Goal: Task Accomplishment & Management: Use online tool/utility

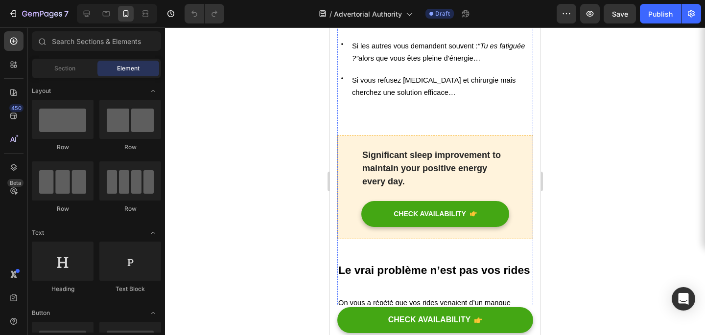
scroll to position [457, 0]
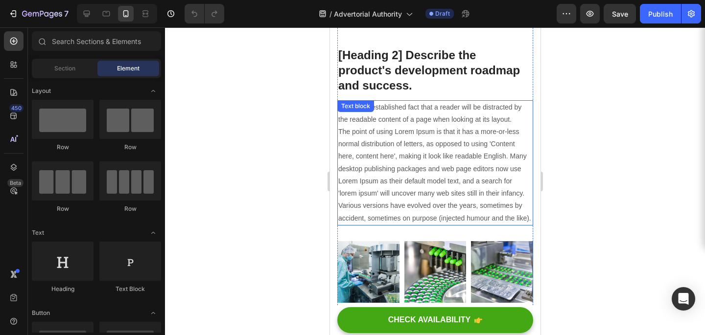
click at [474, 101] on p "It is a long established fact that a reader will be distracted by the readable …" at bounding box center [435, 162] width 194 height 123
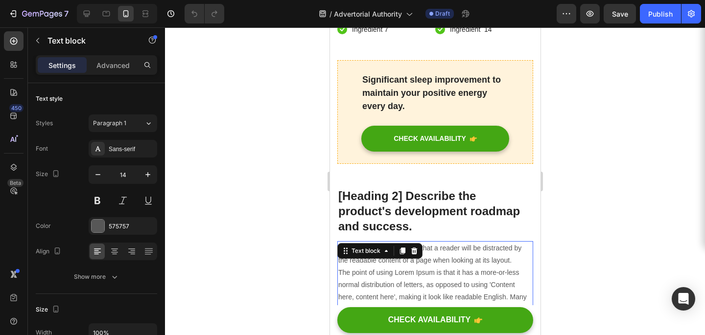
scroll to position [4323, 0]
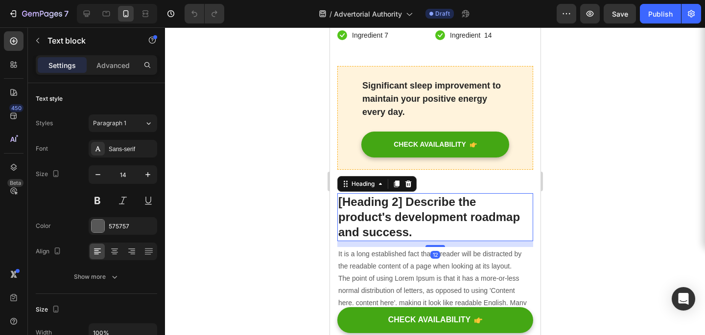
click at [443, 194] on p "[Heading 2] Describe the product's development roadmap and success." at bounding box center [435, 217] width 194 height 46
click at [408, 181] on icon at bounding box center [408, 184] width 6 height 7
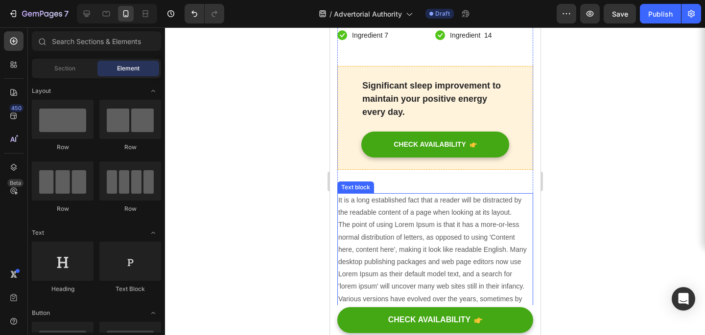
click at [401, 194] on p "It is a long established fact that a reader will be distracted by the readable …" at bounding box center [435, 255] width 194 height 123
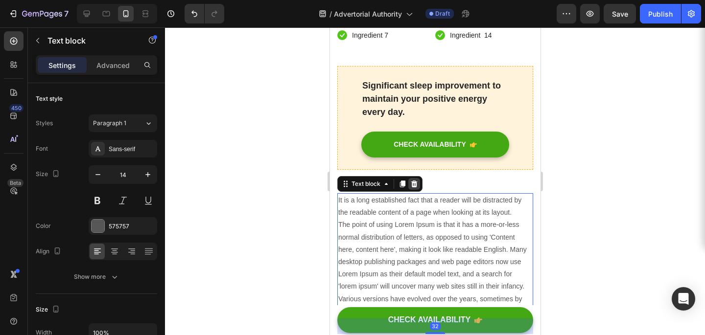
click at [412, 178] on div at bounding box center [414, 184] width 12 height 12
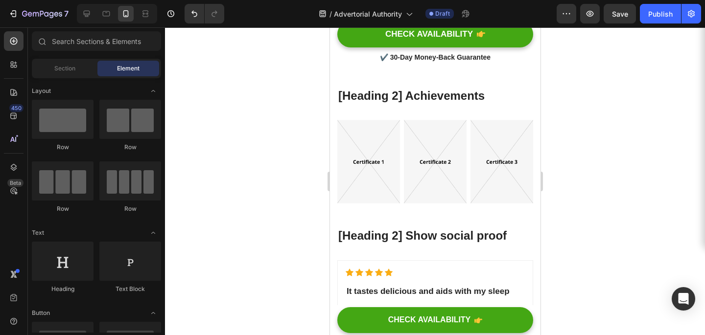
scroll to position [5372, 0]
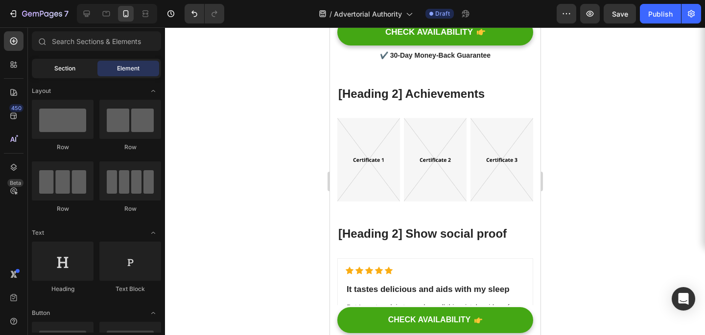
click at [81, 66] on div "Section" at bounding box center [65, 69] width 62 height 16
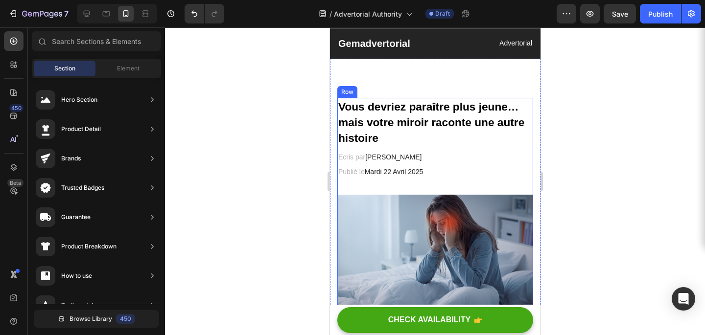
scroll to position [0, 0]
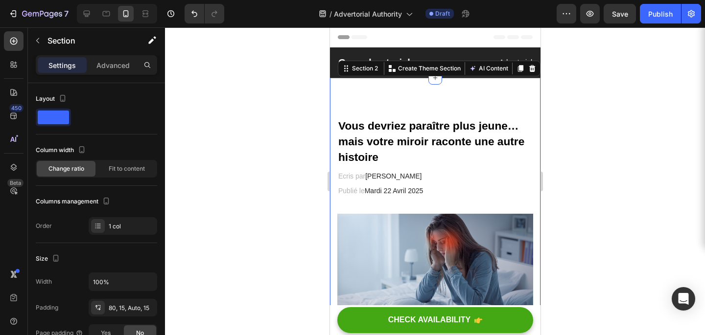
drag, startPoint x: 544, startPoint y: 335, endPoint x: 335, endPoint y: 263, distance: 221.1
click at [246, 196] on div at bounding box center [435, 181] width 540 height 308
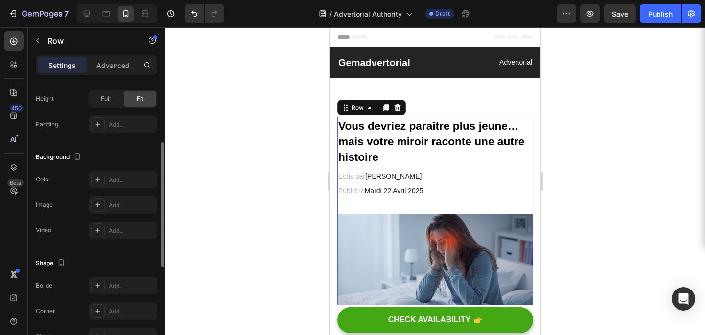
scroll to position [348, 0]
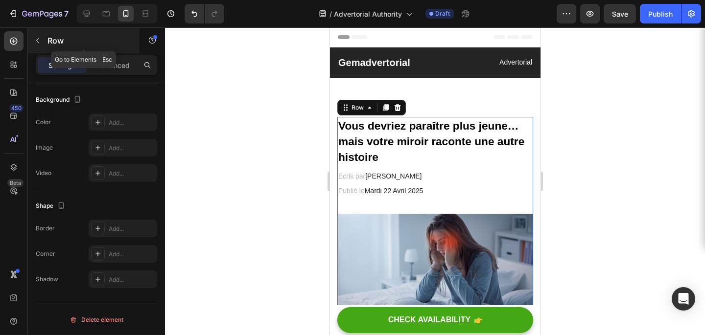
click at [34, 42] on icon "button" at bounding box center [38, 41] width 8 height 8
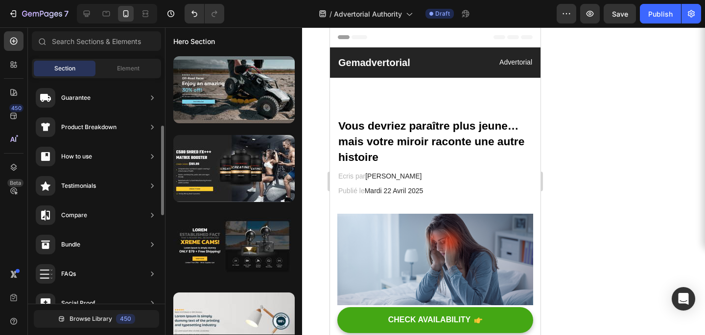
scroll to position [0, 0]
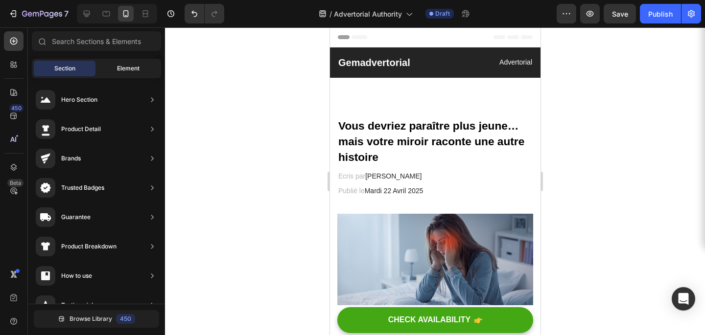
click at [128, 72] on div "Element" at bounding box center [128, 69] width 62 height 16
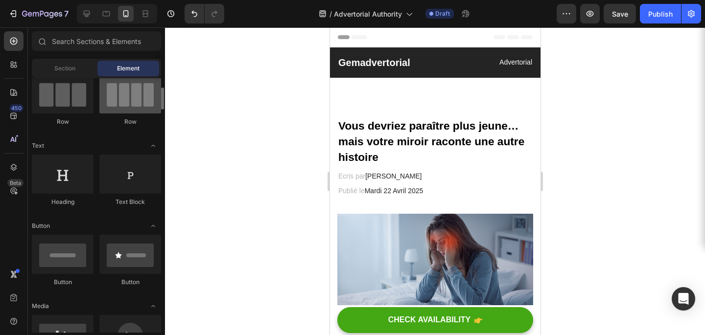
scroll to position [89, 0]
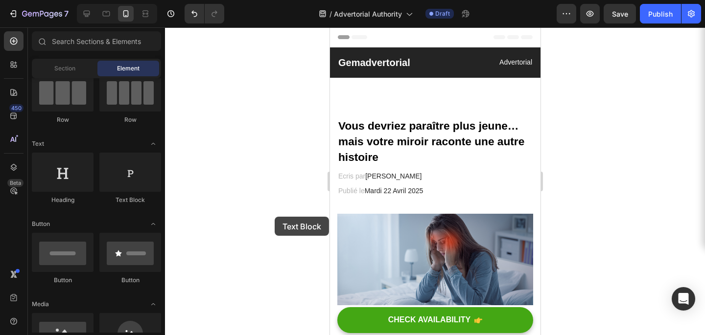
drag, startPoint x: 435, startPoint y: 206, endPoint x: 340, endPoint y: 204, distance: 95.0
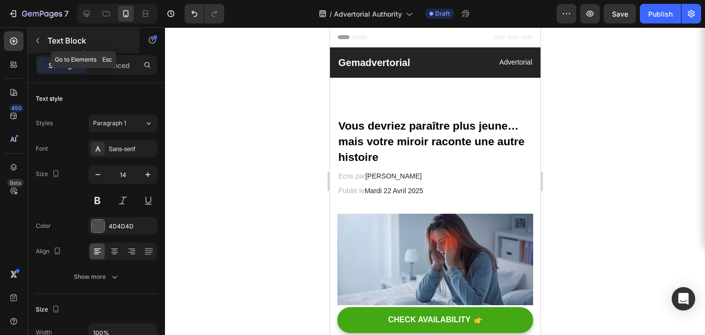
click at [37, 42] on icon "button" at bounding box center [38, 41] width 8 height 8
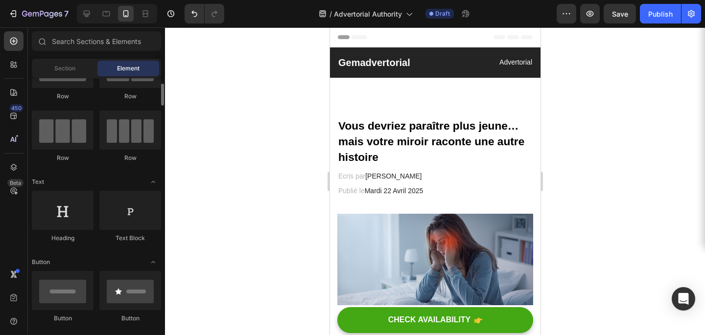
scroll to position [52, 0]
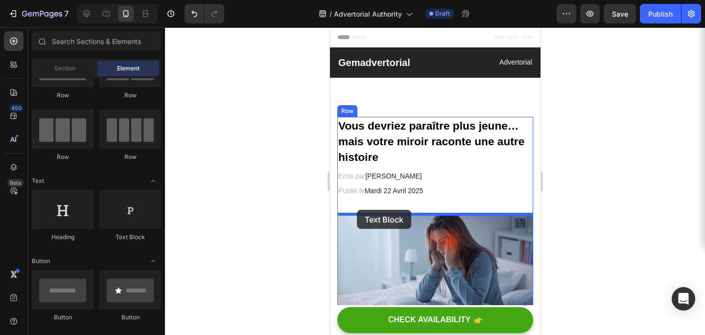
drag, startPoint x: 450, startPoint y: 255, endPoint x: 355, endPoint y: 210, distance: 104.5
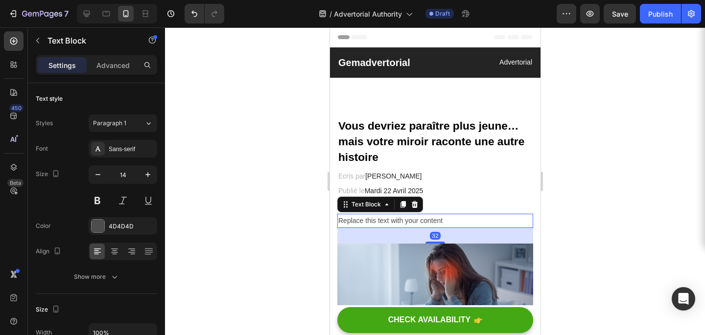
click at [356, 227] on div "Replace this text with your content" at bounding box center [435, 221] width 196 height 14
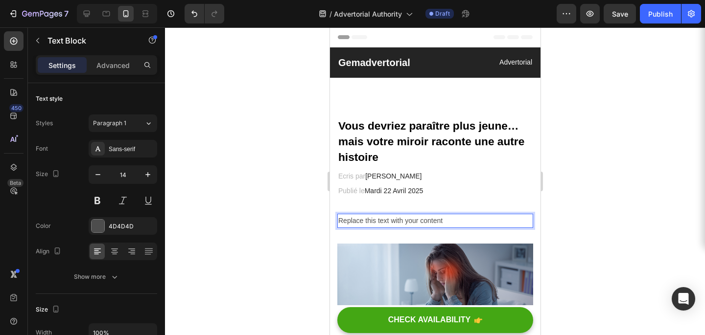
click at [365, 222] on p "Replace this text with your content" at bounding box center [435, 221] width 194 height 12
click at [421, 220] on p "Replace this text with your content" at bounding box center [435, 221] width 194 height 12
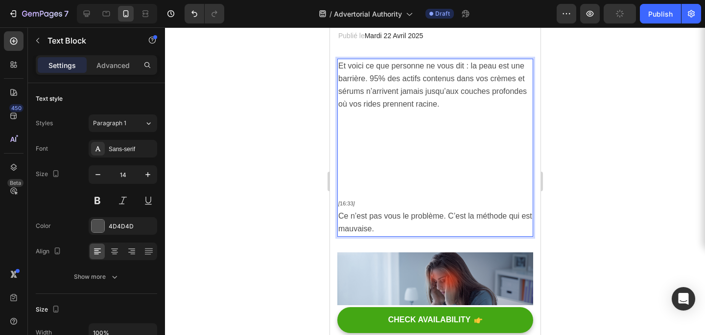
scroll to position [157, 0]
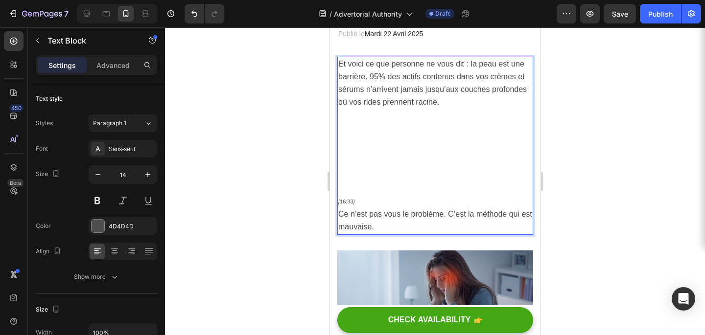
click at [368, 205] on p "[ 16:33 ]" at bounding box center [435, 201] width 194 height 13
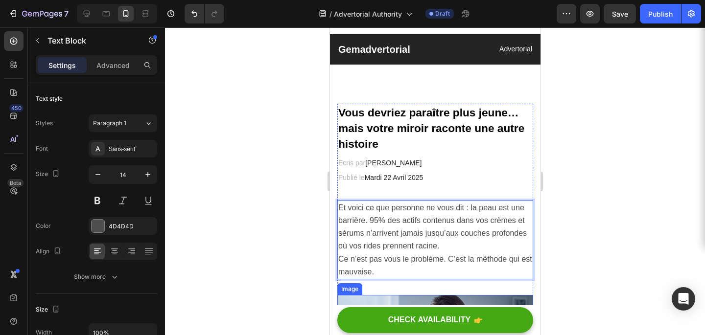
scroll to position [0, 0]
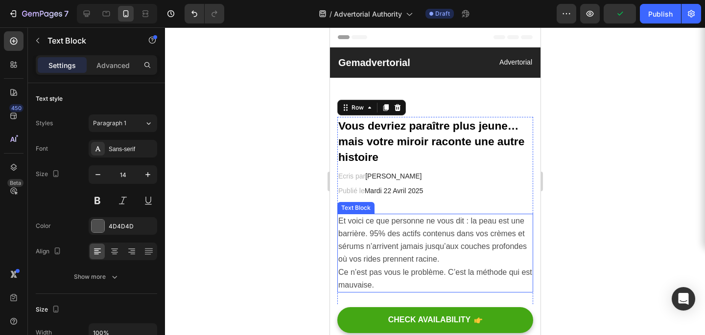
click at [375, 235] on span "Et voici ce que personne ne vous dit : la peau est une barrière. 95% des actifs…" at bounding box center [432, 240] width 188 height 47
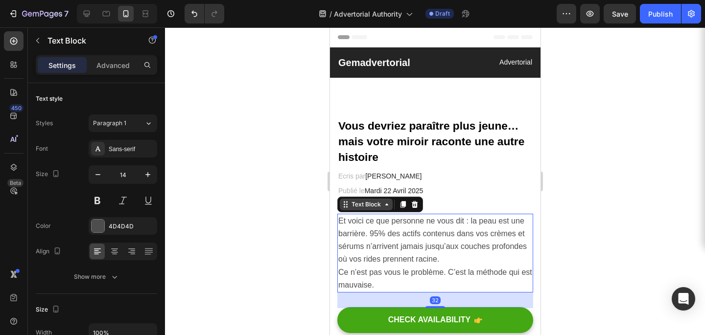
click at [380, 206] on div "Text Block" at bounding box center [365, 204] width 33 height 9
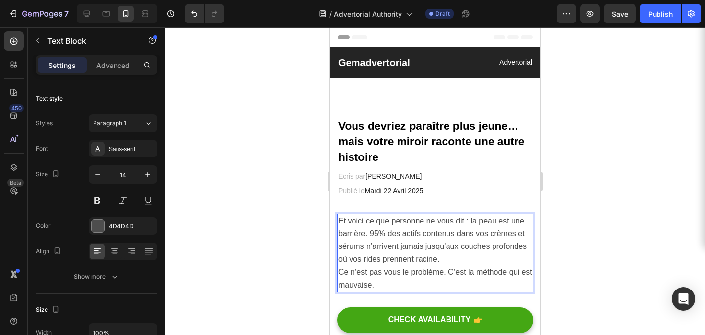
click at [384, 280] on p "Ce n’est pas vous le problème. C’est la méthode qui est mauvaise." at bounding box center [435, 278] width 194 height 25
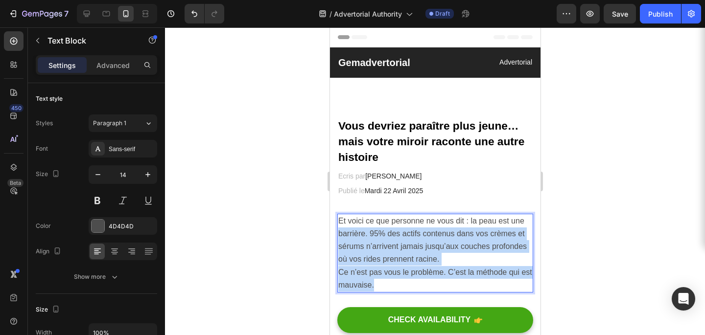
drag, startPoint x: 384, startPoint y: 280, endPoint x: 322, endPoint y: 228, distance: 81.0
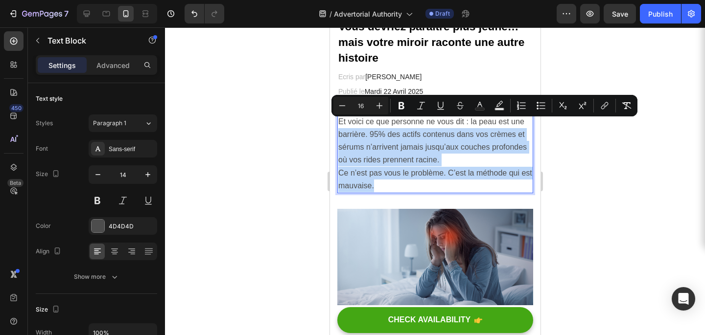
scroll to position [37, 0]
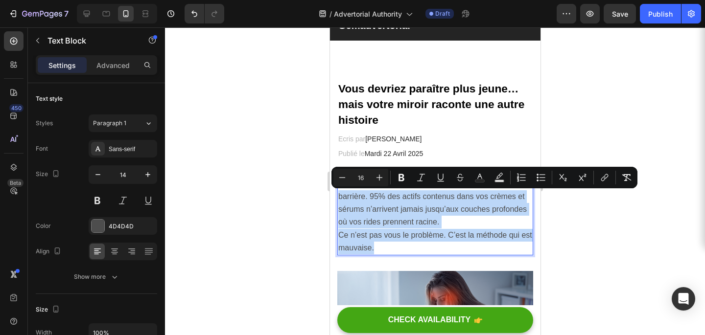
click at [386, 254] on div "Et voici ce que personne ne vous dit : la peau est une barrière. 95% des actifs…" at bounding box center [435, 216] width 196 height 79
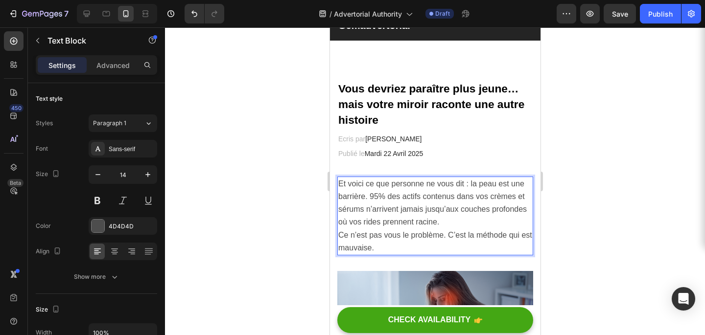
click at [397, 247] on p "Ce n’est pas vous le problème. C’est la méthode qui est mauvaise." at bounding box center [435, 241] width 194 height 25
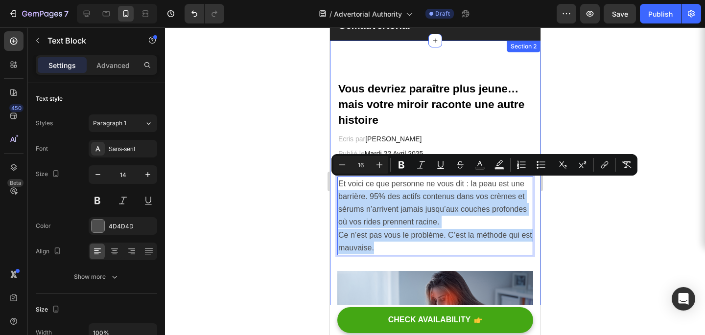
drag, startPoint x: 382, startPoint y: 244, endPoint x: 332, endPoint y: 193, distance: 71.0
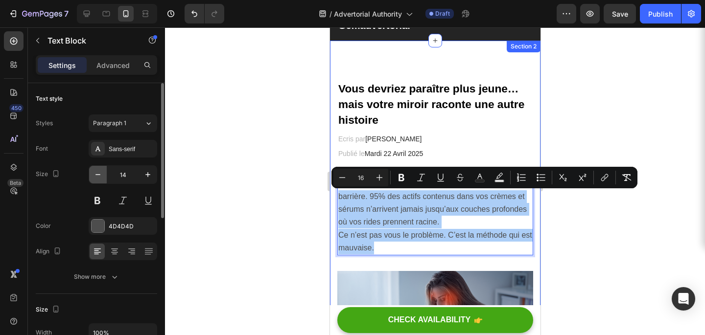
click at [97, 174] on icon "button" at bounding box center [98, 175] width 10 height 10
type input "13"
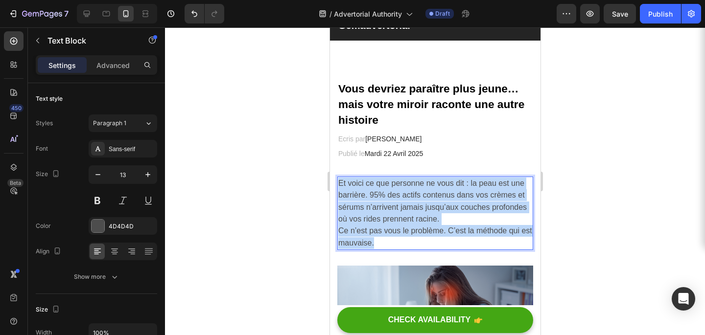
drag, startPoint x: 375, startPoint y: 246, endPoint x: 321, endPoint y: 188, distance: 80.0
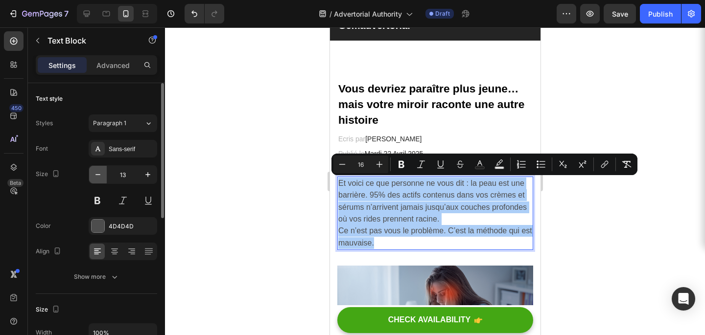
click at [99, 175] on icon "button" at bounding box center [98, 175] width 10 height 10
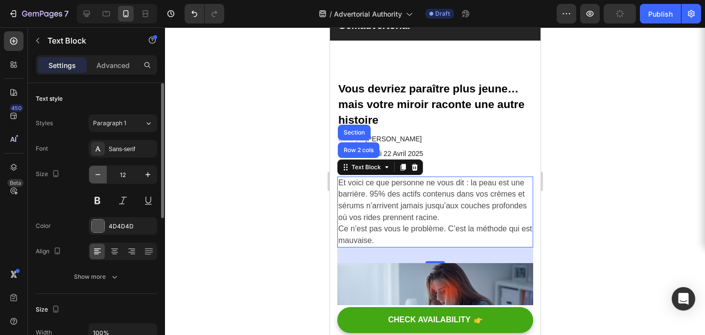
click at [99, 175] on icon "button" at bounding box center [98, 175] width 10 height 10
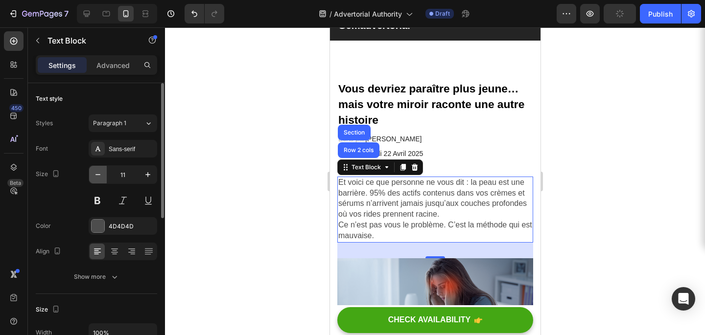
click at [99, 175] on icon "button" at bounding box center [98, 175] width 10 height 10
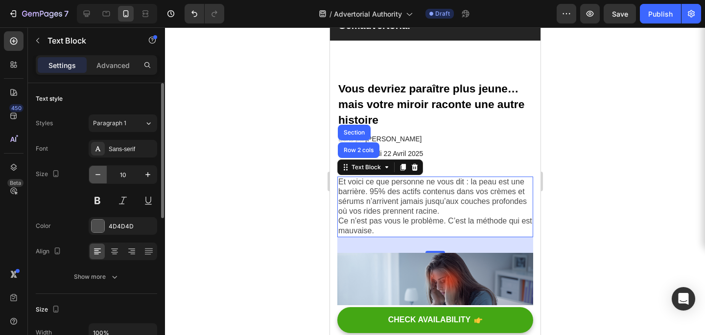
click at [99, 175] on icon "button" at bounding box center [98, 175] width 10 height 10
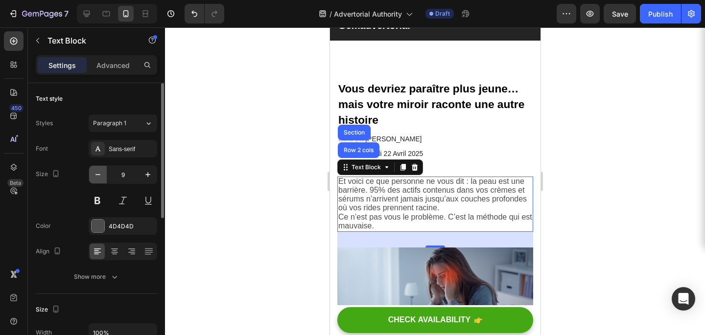
click at [99, 175] on icon "button" at bounding box center [98, 175] width 10 height 10
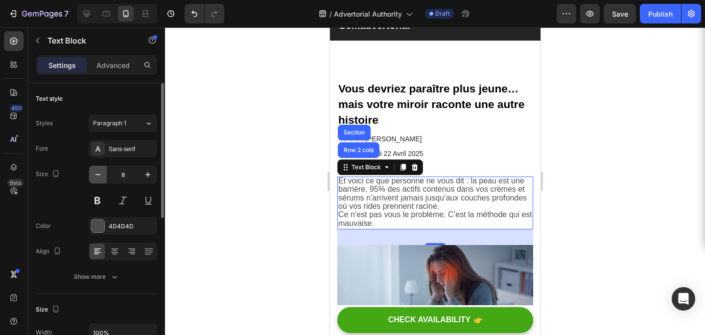
click at [99, 175] on icon "button" at bounding box center [98, 175] width 10 height 10
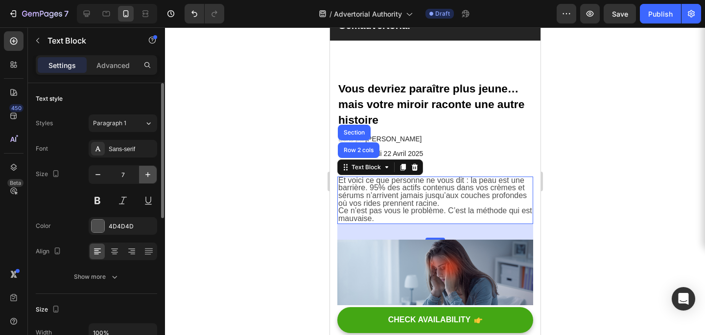
click at [145, 176] on icon "button" at bounding box center [148, 175] width 10 height 10
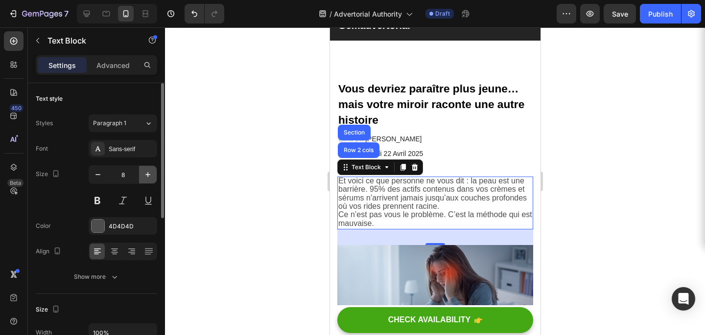
click at [145, 176] on icon "button" at bounding box center [148, 175] width 10 height 10
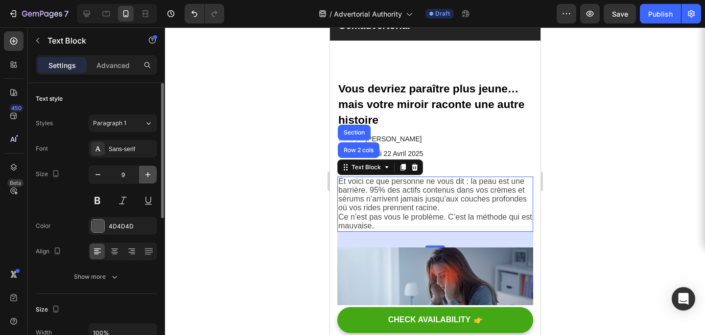
click at [145, 176] on icon "button" at bounding box center [148, 175] width 10 height 10
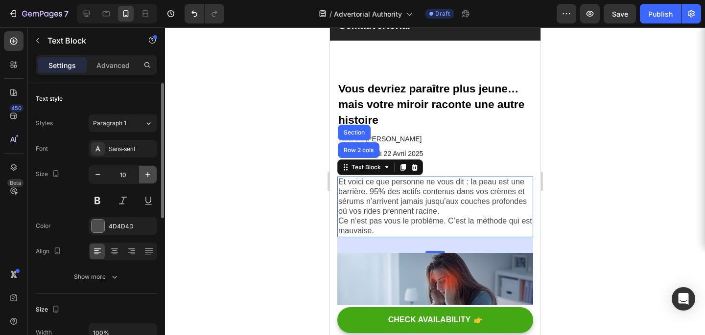
type input "11"
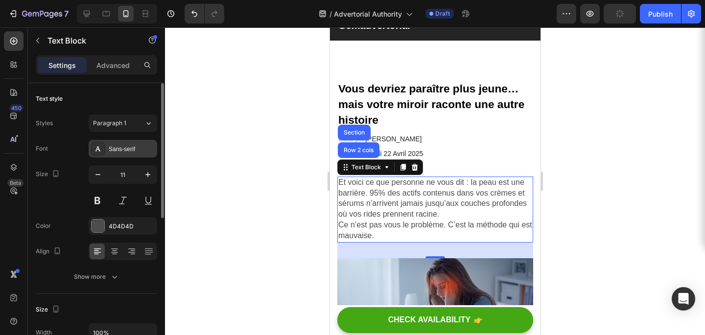
click at [142, 145] on div "Sans-serif" at bounding box center [132, 149] width 46 height 9
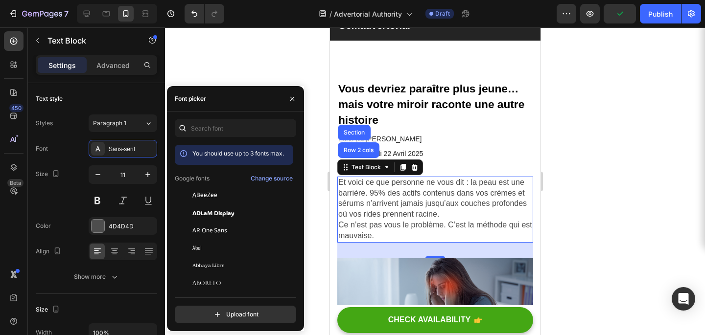
click at [194, 59] on div at bounding box center [435, 181] width 540 height 308
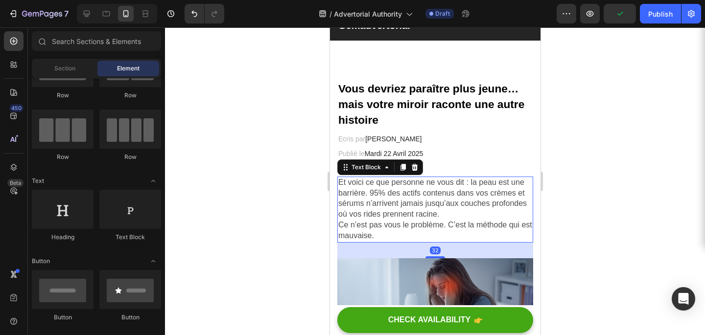
click at [409, 209] on p "Et voici ce que personne ne vous dit : la peau est une barrière. 95% des actifs…" at bounding box center [435, 199] width 194 height 43
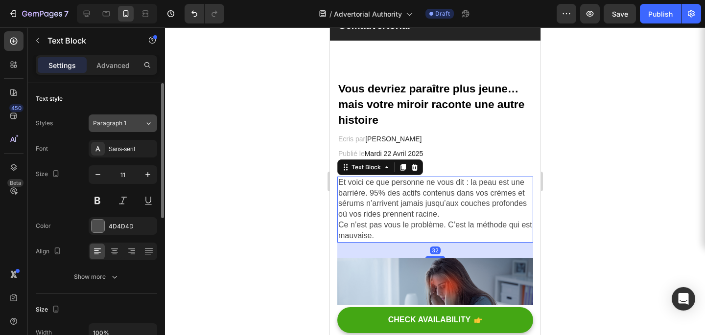
click at [138, 130] on button "Paragraph 1" at bounding box center [123, 124] width 69 height 18
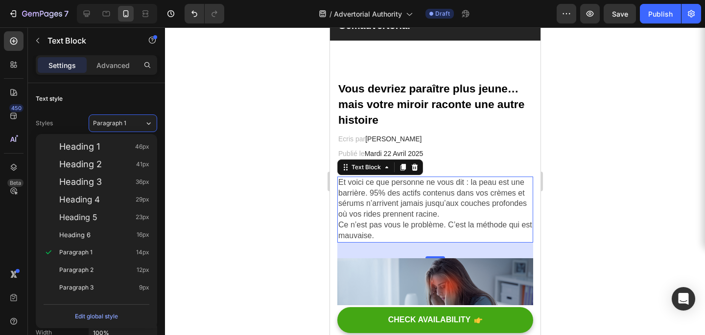
click at [227, 184] on div at bounding box center [435, 181] width 540 height 308
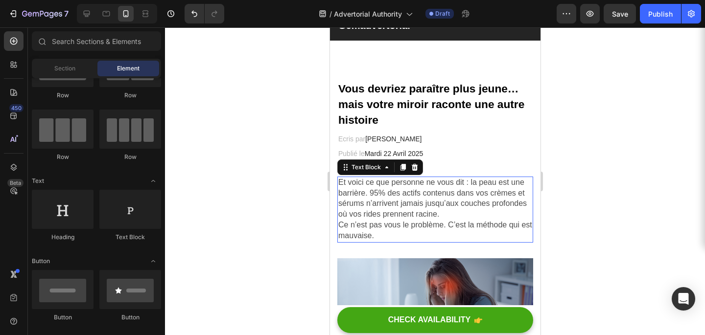
click at [416, 197] on span "Et voici ce que personne ne vous dit : la peau est une barrière. 95% des actifs…" at bounding box center [432, 198] width 188 height 40
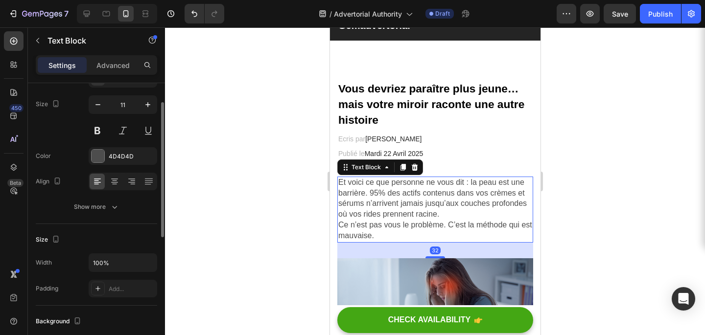
scroll to position [70, 0]
click at [100, 202] on div "Show more" at bounding box center [97, 207] width 46 height 10
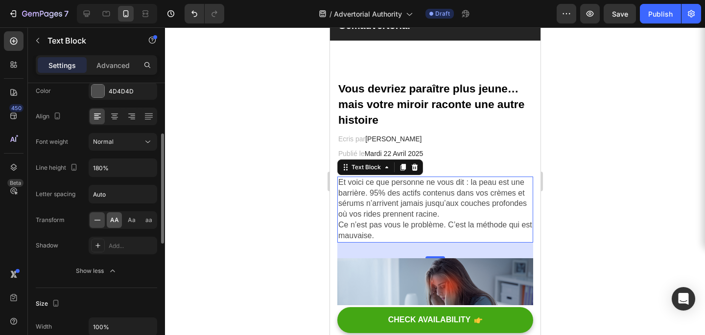
scroll to position [134, 0]
click at [101, 251] on div at bounding box center [98, 247] width 14 height 14
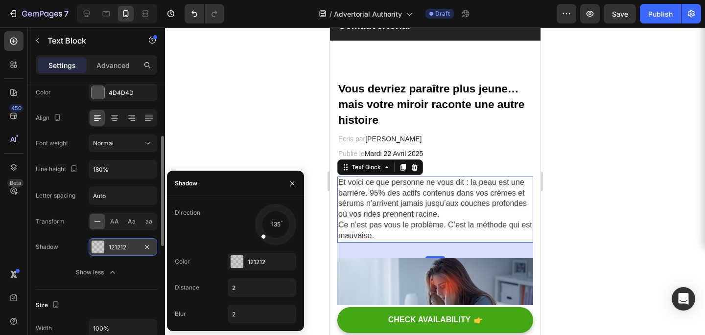
click at [118, 245] on div "121212" at bounding box center [123, 247] width 28 height 9
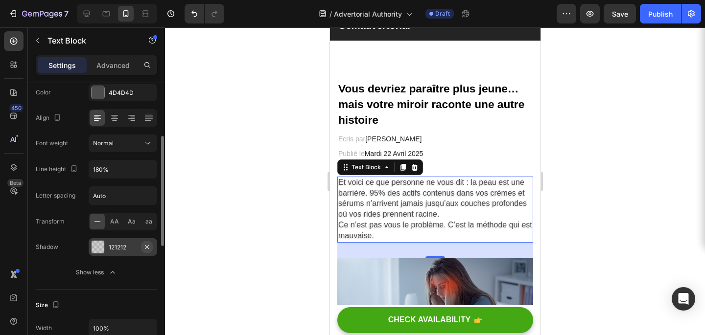
click at [149, 246] on icon "button" at bounding box center [147, 247] width 8 height 8
click at [100, 248] on icon at bounding box center [98, 247] width 8 height 8
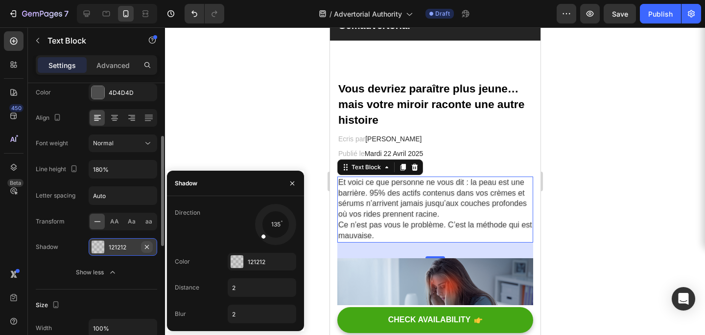
click at [145, 244] on icon "button" at bounding box center [147, 247] width 8 height 8
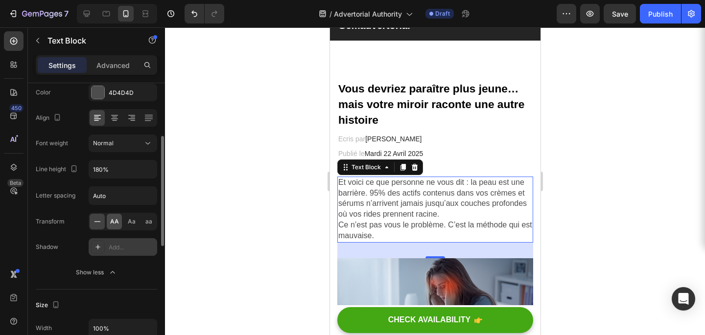
click at [117, 228] on div "AA" at bounding box center [114, 222] width 15 height 16
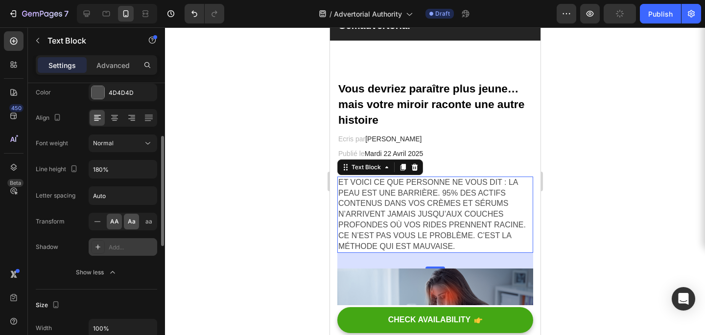
click at [124, 224] on div "Aa" at bounding box center [131, 222] width 15 height 16
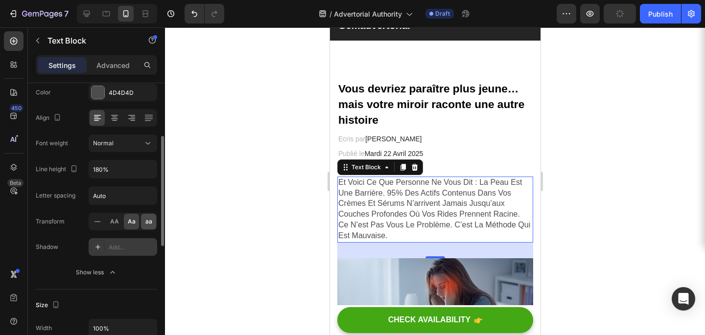
click at [149, 223] on span "aa" at bounding box center [148, 221] width 7 height 9
click at [100, 224] on icon at bounding box center [98, 222] width 10 height 10
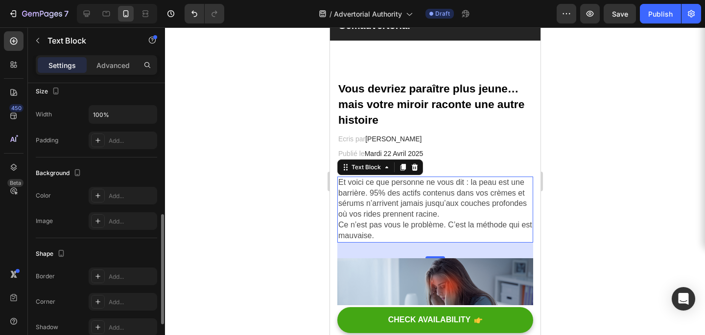
scroll to position [353, 0]
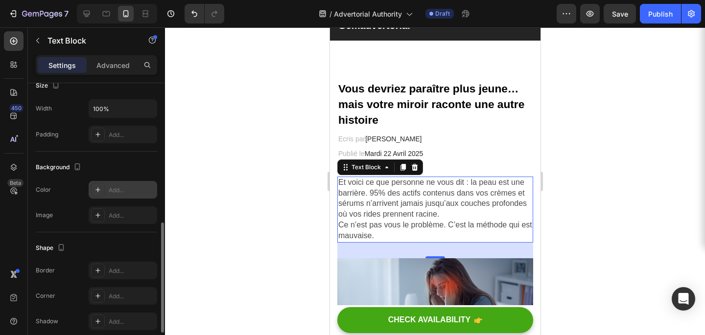
click at [97, 188] on icon at bounding box center [98, 190] width 8 height 8
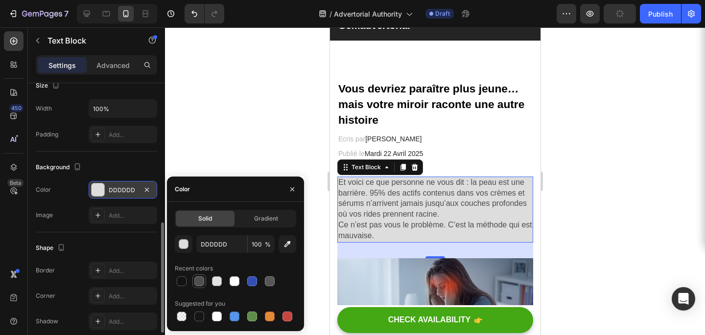
click at [199, 282] on div at bounding box center [199, 282] width 10 height 10
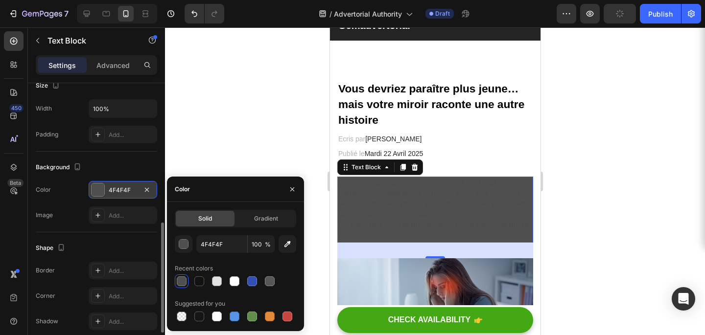
click at [183, 282] on div at bounding box center [182, 282] width 10 height 10
click at [220, 283] on div at bounding box center [217, 282] width 10 height 10
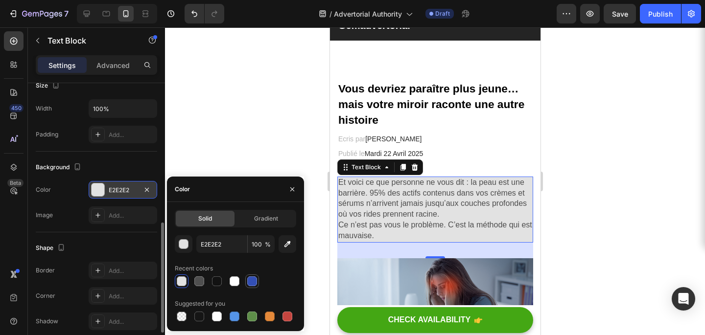
click at [249, 282] on div at bounding box center [252, 282] width 10 height 10
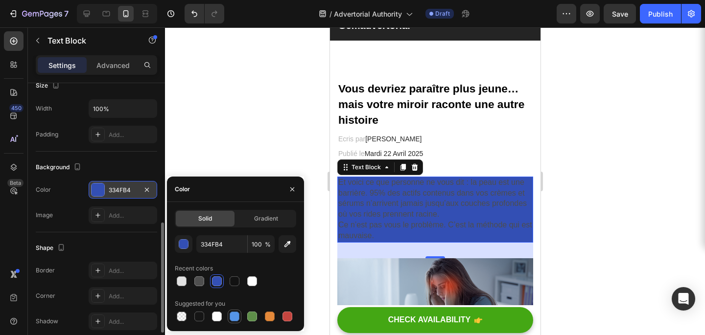
click at [228, 317] on div at bounding box center [235, 317] width 14 height 14
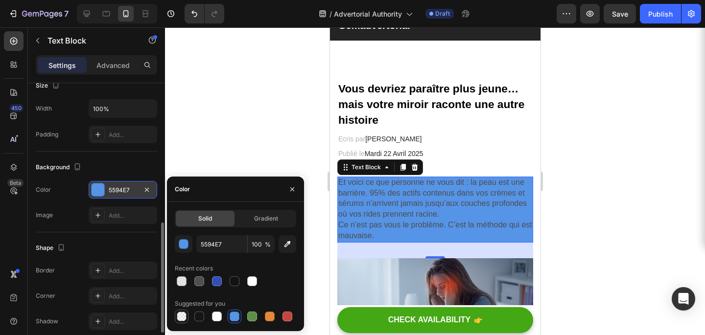
click at [185, 316] on div at bounding box center [182, 317] width 10 height 10
type input "000000"
type input "0"
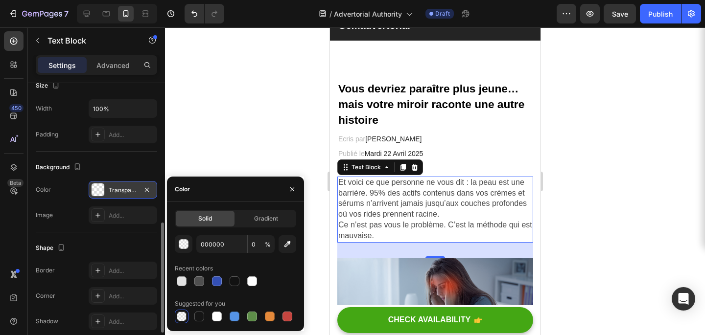
click at [256, 229] on div "Solid Gradient 000000 0 % Recent colors Suggested for you" at bounding box center [235, 267] width 121 height 114
click at [257, 226] on div "Gradient" at bounding box center [265, 219] width 59 height 16
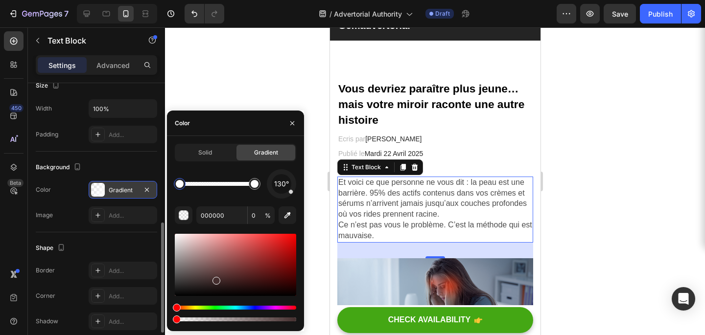
click at [215, 279] on div at bounding box center [235, 265] width 121 height 62
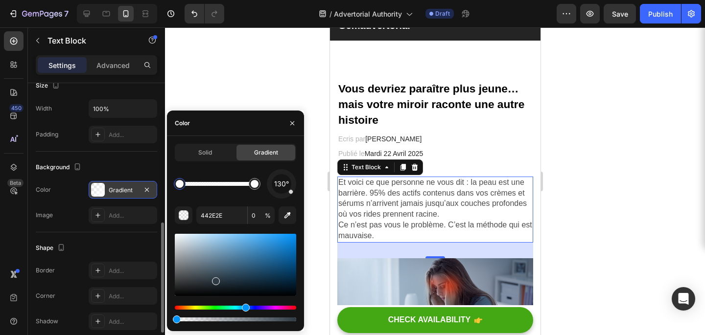
click at [244, 309] on div "Hue" at bounding box center [235, 308] width 121 height 4
click at [244, 309] on div "Hue" at bounding box center [246, 308] width 8 height 8
click at [245, 269] on div at bounding box center [235, 265] width 121 height 62
drag, startPoint x: 214, startPoint y: 255, endPoint x: 207, endPoint y: 251, distance: 7.9
click at [207, 251] on div at bounding box center [235, 265] width 121 height 62
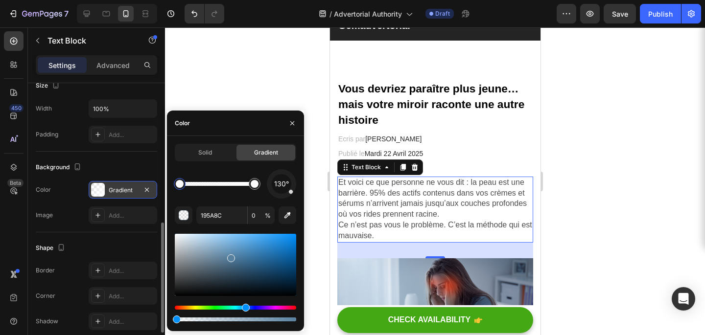
drag, startPoint x: 273, startPoint y: 261, endPoint x: 230, endPoint y: 257, distance: 43.3
click at [230, 257] on div at bounding box center [231, 259] width 8 height 8
type input "567F9E"
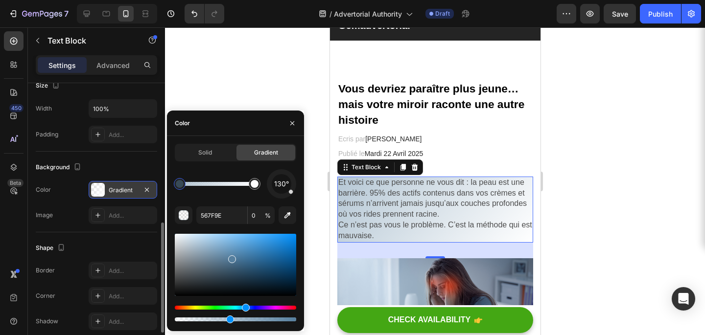
click at [229, 325] on div "Solid Gradient 130° 567F9E 0 %" at bounding box center [235, 233] width 137 height 195
type input "44"
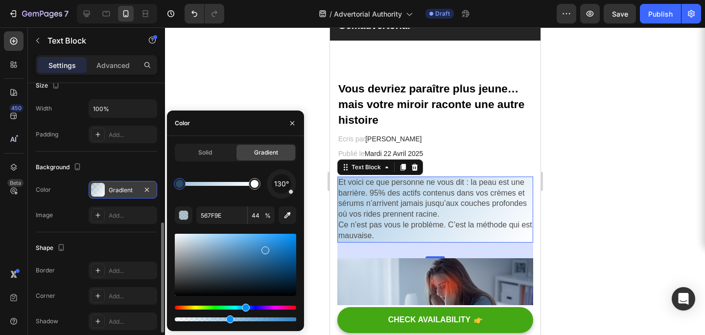
drag, startPoint x: 233, startPoint y: 259, endPoint x: 264, endPoint y: 249, distance: 32.7
click at [264, 249] on div at bounding box center [265, 251] width 8 height 8
type input "3484C1"
click at [298, 122] on button "button" at bounding box center [292, 124] width 16 height 16
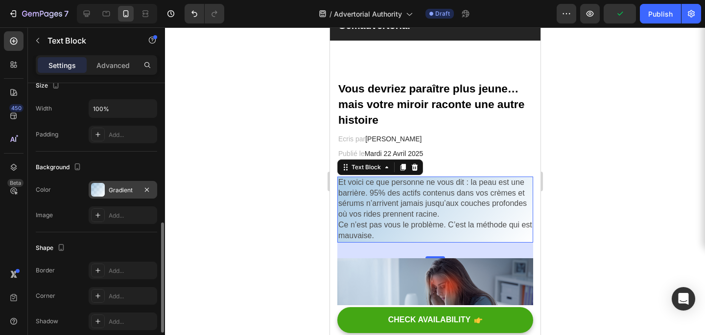
click at [101, 199] on div "The changes might be hidden by the video. Color Gradient Image Add..." at bounding box center [96, 202] width 121 height 43
click at [106, 194] on div "Gradient" at bounding box center [123, 190] width 69 height 18
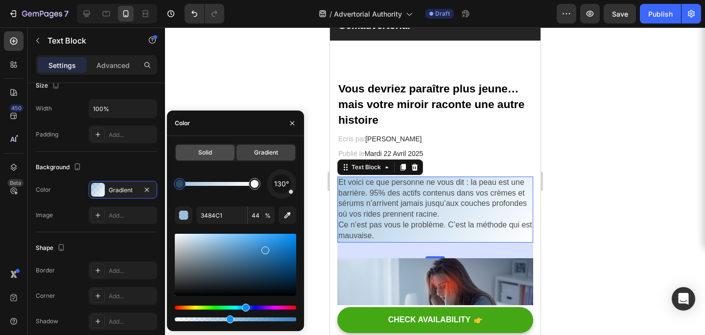
click at [213, 158] on div "Solid" at bounding box center [205, 153] width 59 height 16
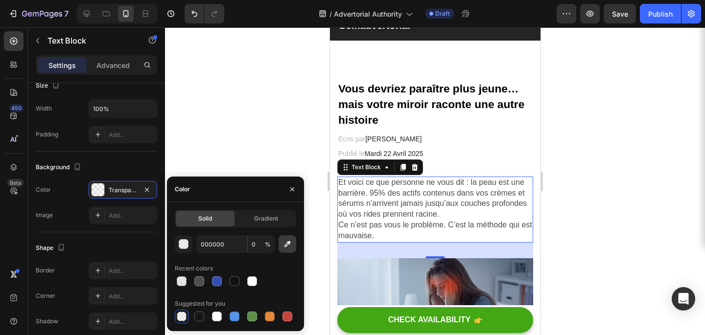
click at [283, 249] on icon "button" at bounding box center [287, 244] width 10 height 10
type input "17391A"
type input "100"
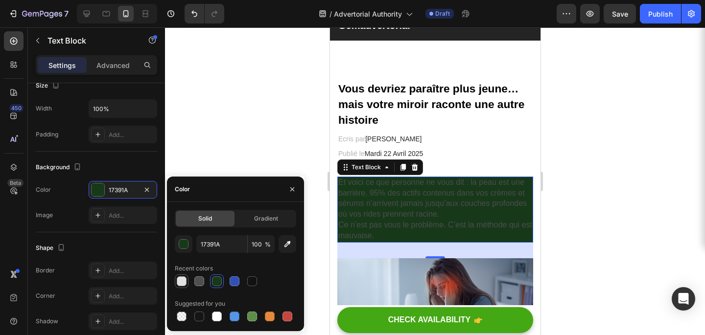
click at [186, 286] on div at bounding box center [182, 282] width 12 height 12
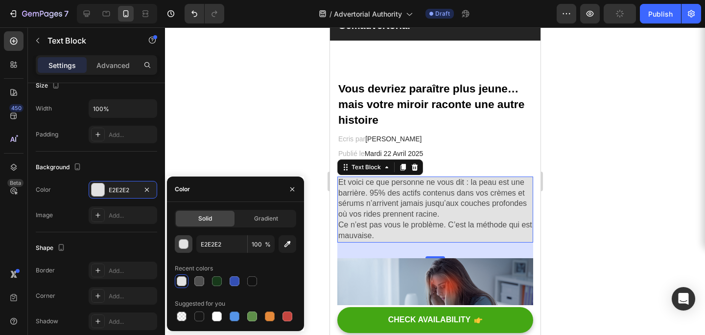
click at [187, 249] on div "button" at bounding box center [184, 244] width 10 height 10
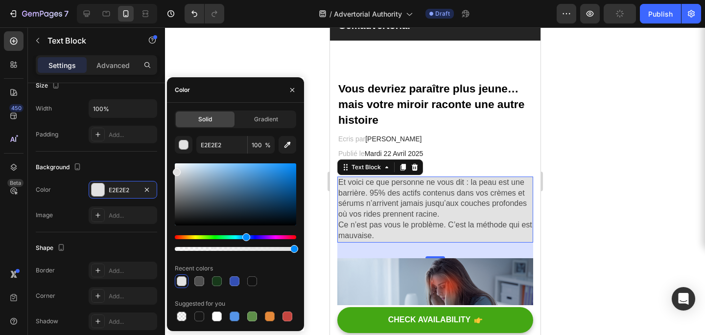
click at [245, 239] on div "Hue" at bounding box center [235, 237] width 121 height 4
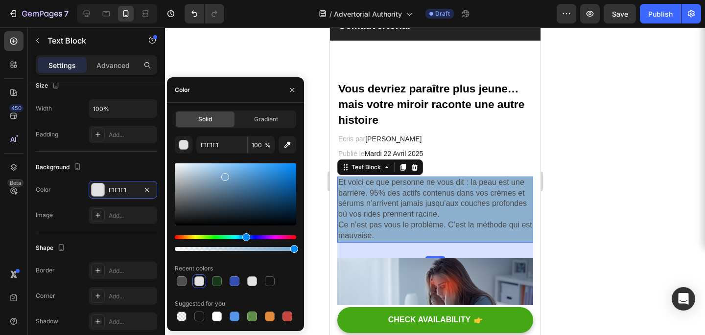
drag, startPoint x: 229, startPoint y: 188, endPoint x: 230, endPoint y: 175, distance: 13.3
click at [230, 175] on div at bounding box center [235, 195] width 121 height 62
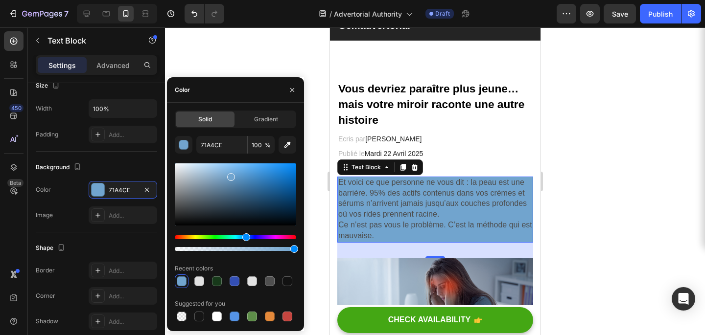
click at [257, 163] on div at bounding box center [235, 208] width 121 height 92
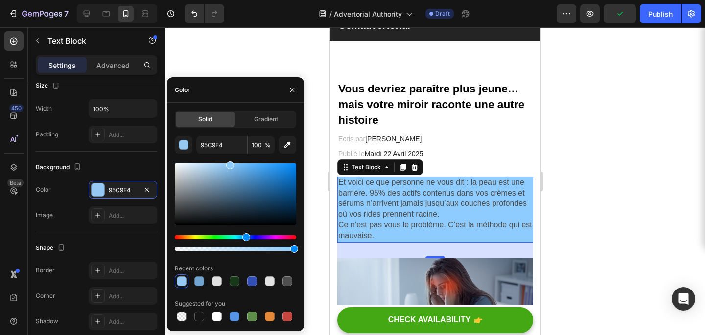
drag, startPoint x: 248, startPoint y: 172, endPoint x: 229, endPoint y: 163, distance: 21.5
click at [229, 164] on div at bounding box center [235, 195] width 121 height 62
type input "8ECCFF"
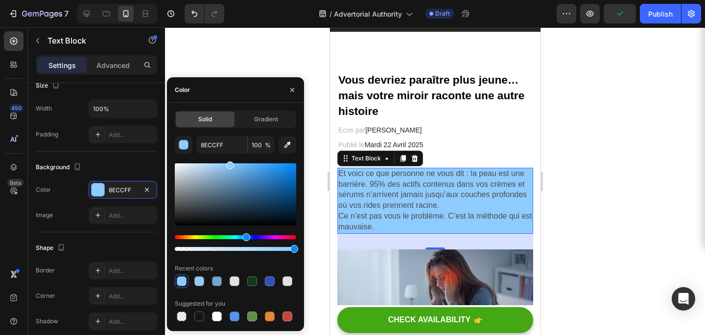
scroll to position [27, 0]
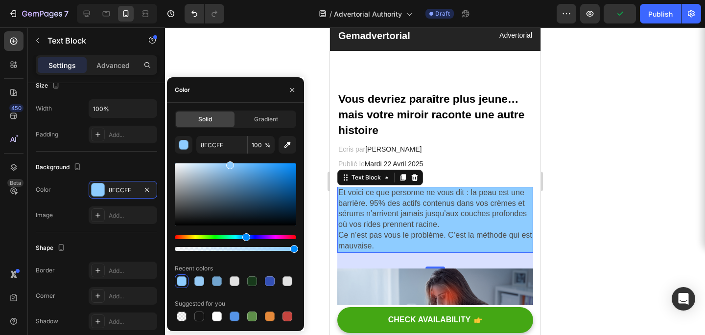
click at [590, 173] on div at bounding box center [435, 181] width 540 height 308
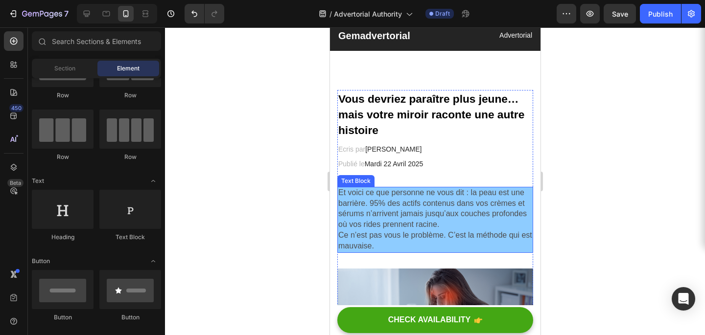
click at [480, 210] on span "Et voici ce que personne ne vous dit : la peau est une barrière. 95% des actifs…" at bounding box center [432, 208] width 188 height 40
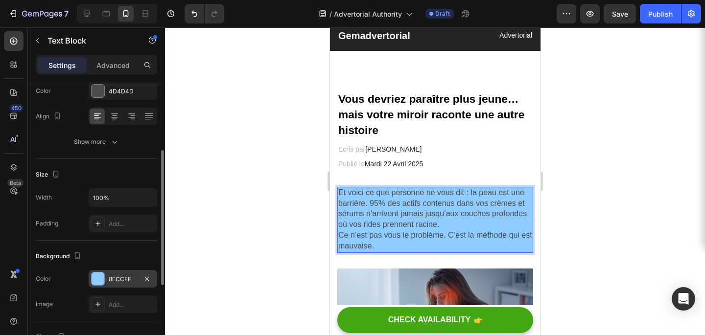
scroll to position [137, 0]
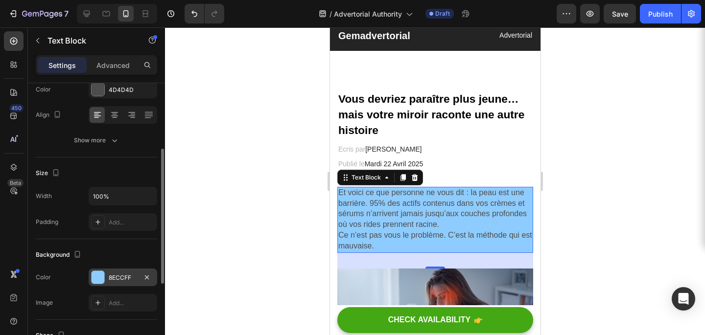
click at [96, 283] on div at bounding box center [98, 277] width 13 height 13
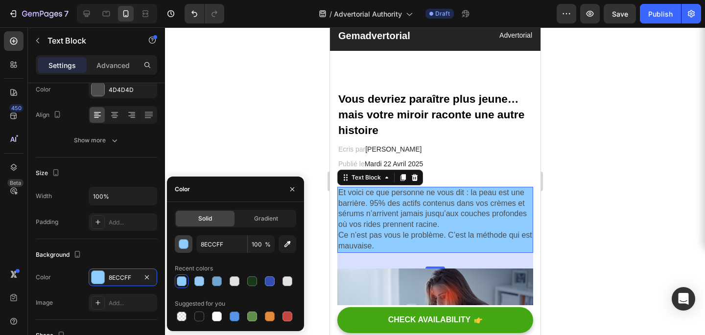
click at [183, 243] on div "button" at bounding box center [184, 245] width 10 height 10
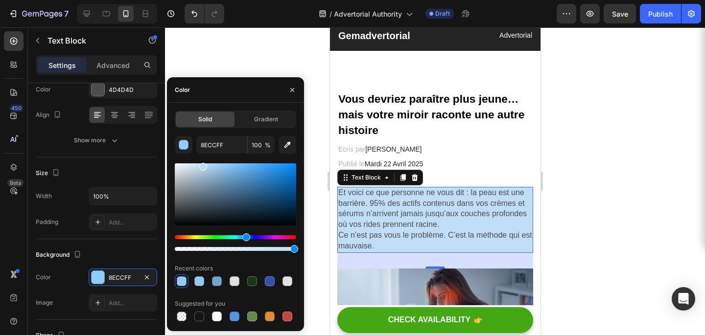
drag, startPoint x: 230, startPoint y: 167, endPoint x: 203, endPoint y: 165, distance: 27.0
click at [203, 165] on div at bounding box center [203, 167] width 8 height 8
type input "C0DEF7"
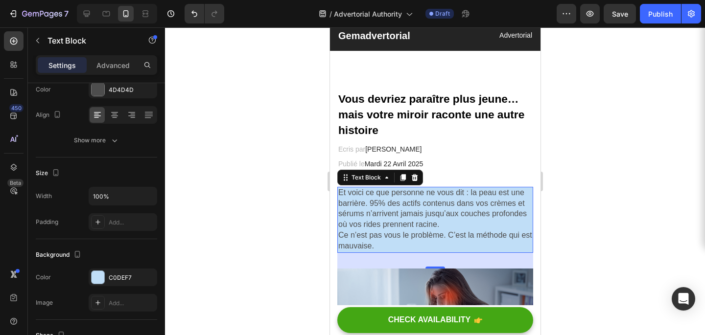
click at [608, 157] on div at bounding box center [435, 181] width 540 height 308
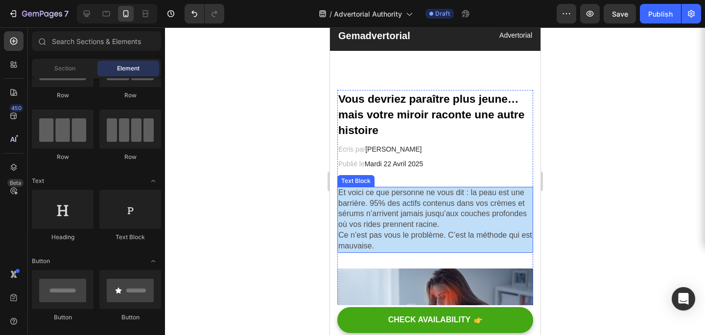
click at [445, 229] on p "Et voici ce que personne ne vous dit : la peau est une barrière. 95% des actifs…" at bounding box center [435, 209] width 194 height 43
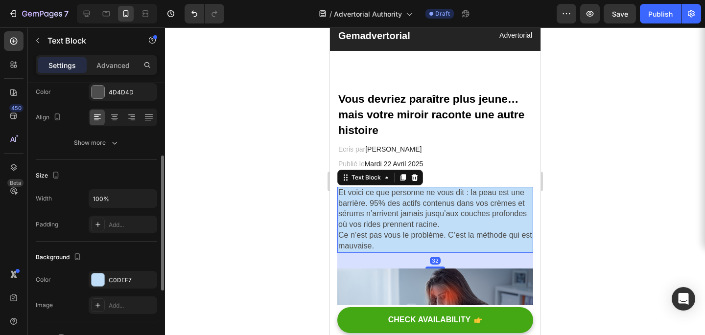
scroll to position [140, 0]
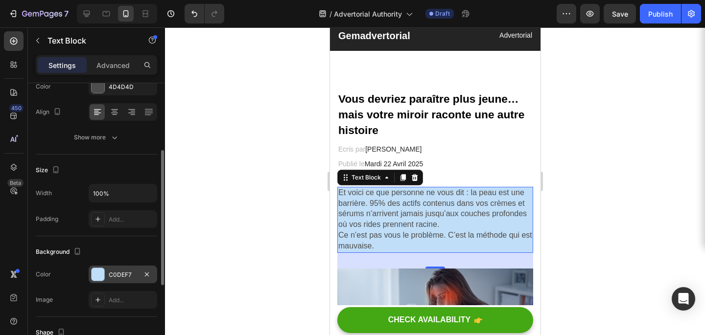
click at [94, 278] on div at bounding box center [98, 274] width 13 height 13
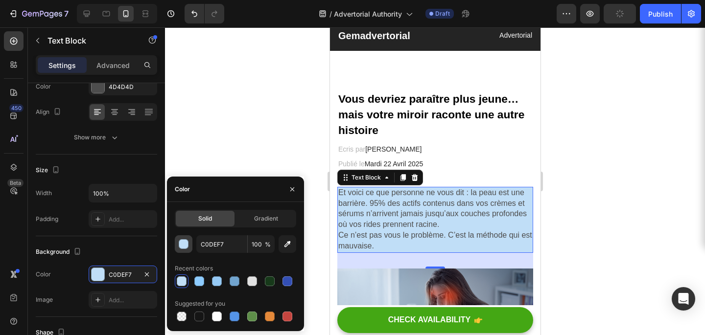
click at [183, 251] on button "button" at bounding box center [184, 244] width 18 height 18
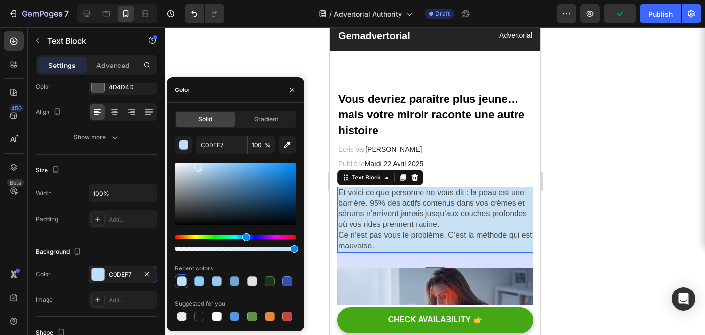
drag, startPoint x: 204, startPoint y: 166, endPoint x: 197, endPoint y: 166, distance: 6.4
click at [197, 166] on div at bounding box center [198, 168] width 8 height 8
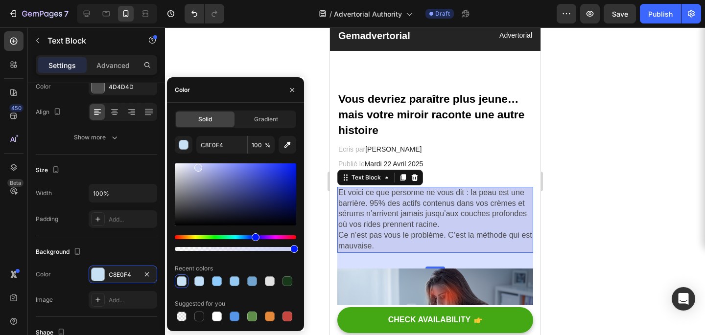
drag, startPoint x: 248, startPoint y: 236, endPoint x: 254, endPoint y: 236, distance: 5.9
click at [254, 236] on div "Hue" at bounding box center [256, 238] width 8 height 8
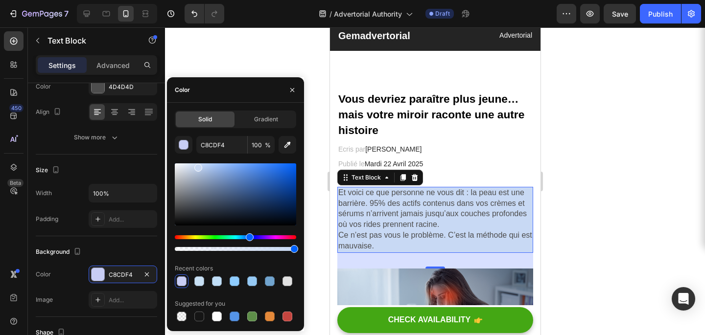
drag, startPoint x: 254, startPoint y: 236, endPoint x: 248, endPoint y: 237, distance: 6.0
click at [248, 237] on div "Hue" at bounding box center [250, 238] width 8 height 8
type input "C8D9F4"
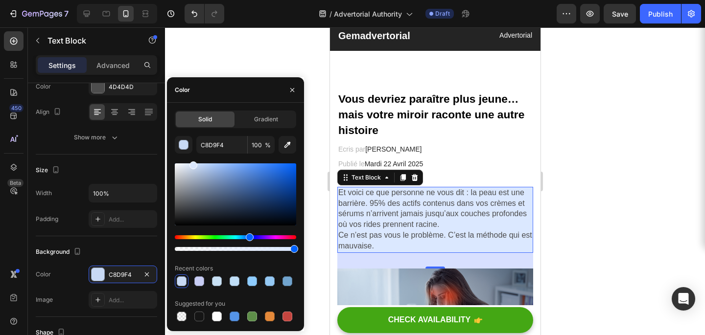
drag, startPoint x: 199, startPoint y: 168, endPoint x: 192, endPoint y: 160, distance: 11.2
click at [192, 160] on div "C8D9F4 100 % Recent colors Suggested for you" at bounding box center [235, 230] width 121 height 188
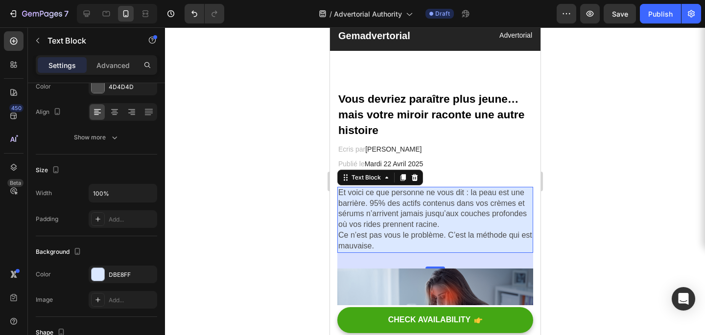
click at [563, 146] on div at bounding box center [435, 181] width 540 height 308
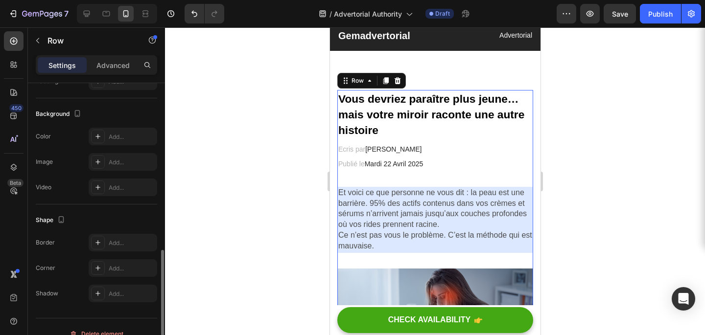
scroll to position [348, 0]
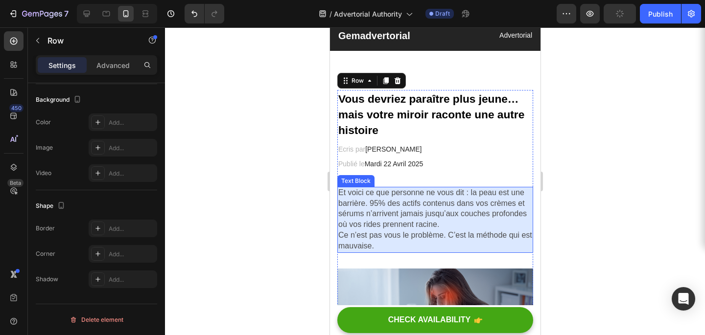
click at [397, 201] on span "Et voici ce que personne ne vous dit : la peau est une barrière. 95% des actifs…" at bounding box center [432, 208] width 188 height 40
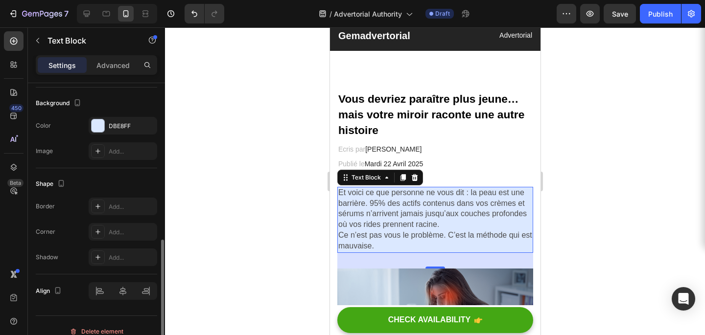
scroll to position [300, 0]
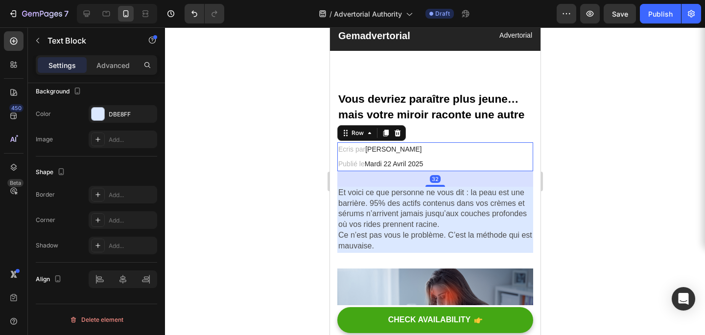
click at [489, 149] on div "Ecris par Dr.Pascale Text block Publié le Mardi 22 Avril 2025 Text block Row 32" at bounding box center [435, 156] width 196 height 28
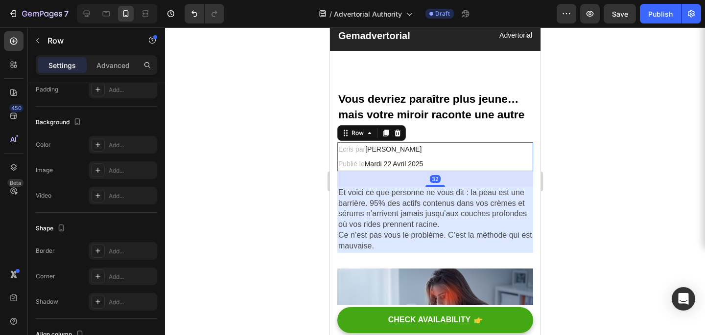
scroll to position [0, 0]
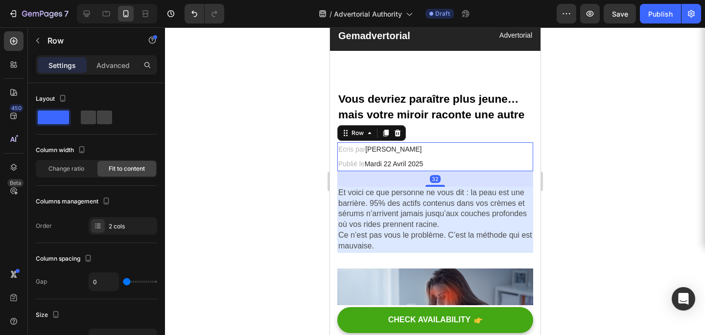
click at [483, 175] on div "32" at bounding box center [435, 179] width 196 height 16
click at [568, 151] on div at bounding box center [435, 181] width 540 height 308
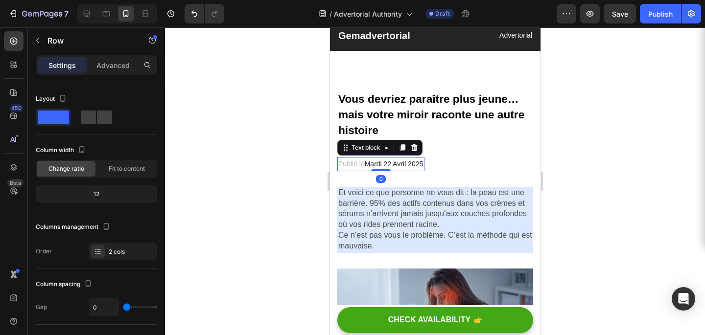
click at [387, 163] on span "Mardi 22 Avril 2025" at bounding box center [393, 164] width 59 height 8
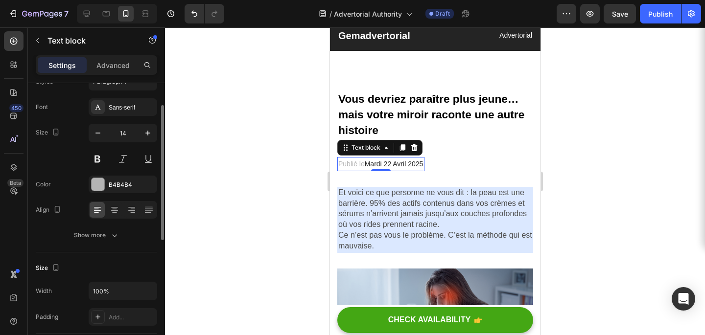
scroll to position [43, 0]
click at [101, 241] on button "Show more" at bounding box center [96, 235] width 121 height 18
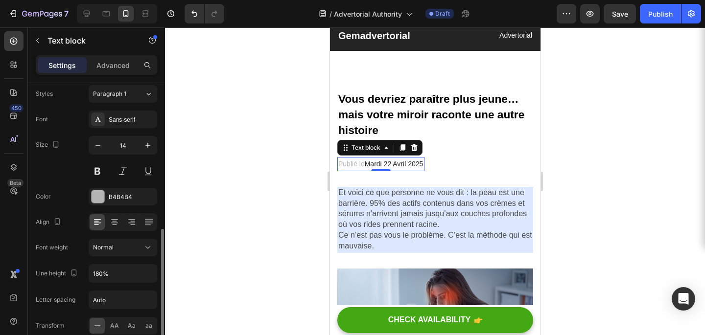
scroll to position [0, 0]
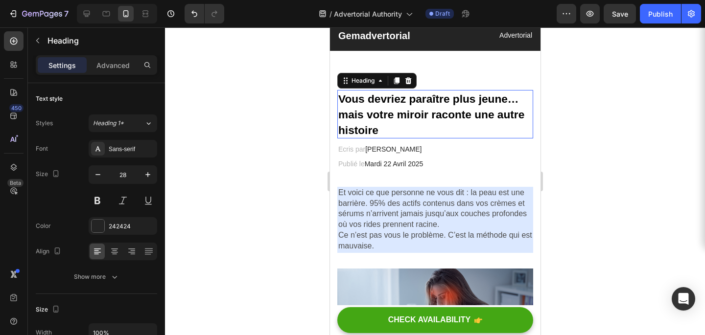
click at [456, 127] on h2 "Vous devriez paraître plus jeune… mais votre miroir raconte une autre histoire" at bounding box center [435, 114] width 196 height 48
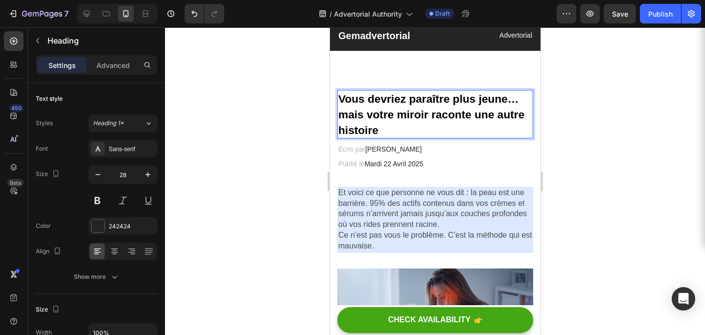
click at [386, 133] on h2 "Vous devriez paraître plus jeune… mais votre miroir raconte une autre histoire" at bounding box center [435, 114] width 196 height 48
click at [403, 152] on p "Ecris par Dr.Pascale" at bounding box center [380, 149] width 85 height 12
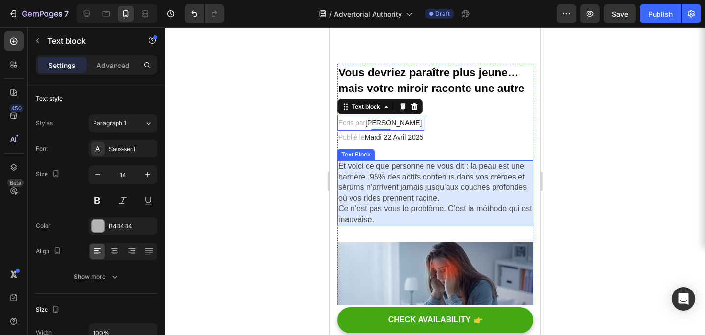
scroll to position [51, 0]
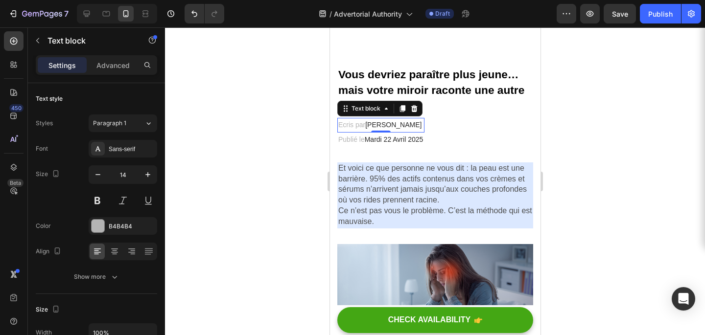
click at [404, 128] on p "Ecris par Dr.Pascale" at bounding box center [380, 125] width 85 height 12
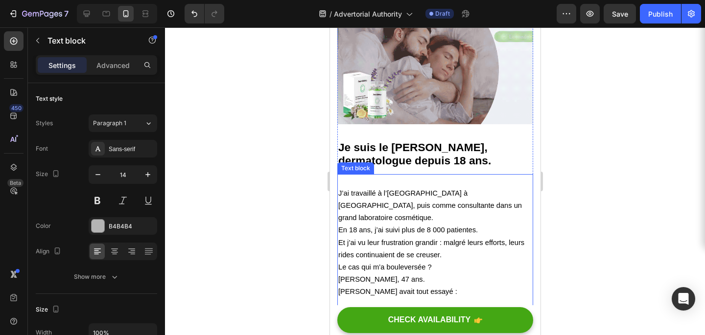
scroll to position [1009, 0]
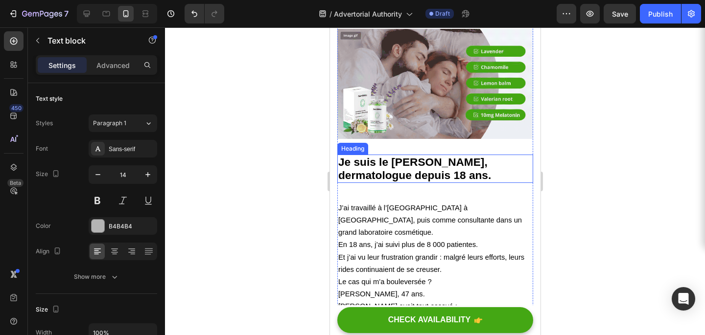
click at [428, 164] on strong "Je suis le Dr. Élodie Martin, dermatologue depuis 18 ans." at bounding box center [414, 169] width 153 height 26
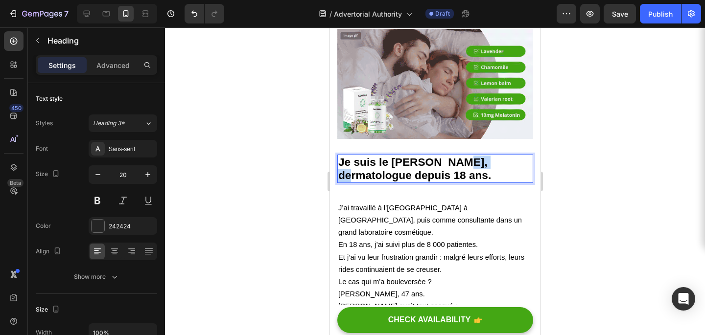
click at [454, 161] on strong "Je suis le Dr. Élodie Martin, dermatologue depuis 18 ans." at bounding box center [414, 169] width 153 height 26
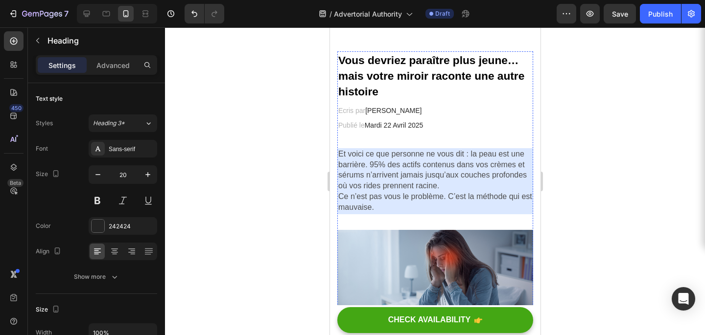
scroll to position [0, 0]
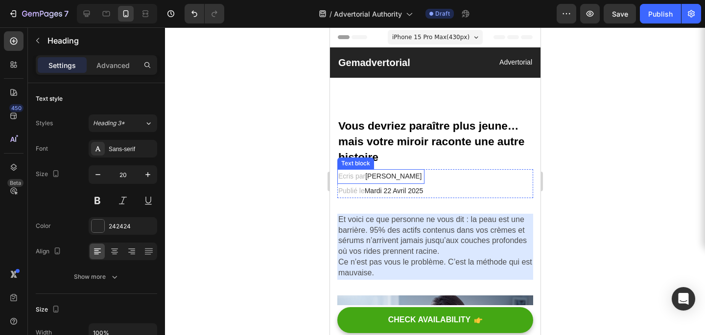
click at [390, 180] on span "Dr.Pascale" at bounding box center [393, 176] width 56 height 8
click at [402, 178] on p "Ecris par Dr.Pascale" at bounding box center [380, 176] width 85 height 12
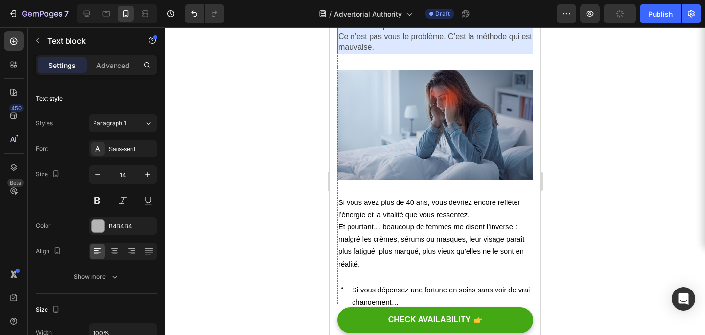
scroll to position [229, 0]
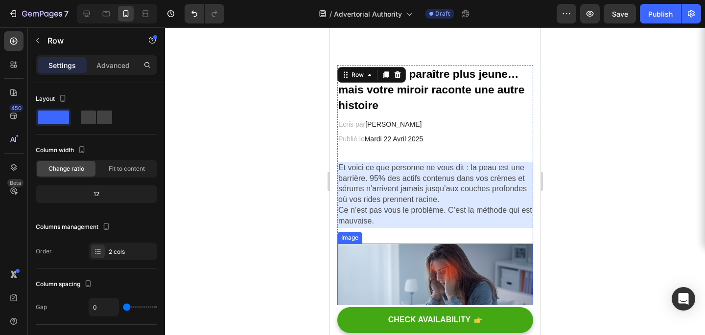
scroll to position [0, 0]
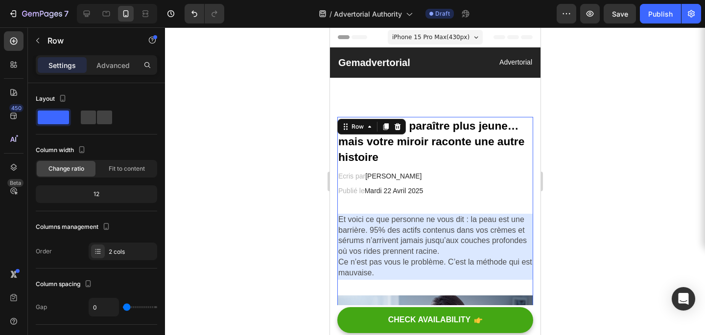
click at [601, 166] on div at bounding box center [435, 181] width 540 height 308
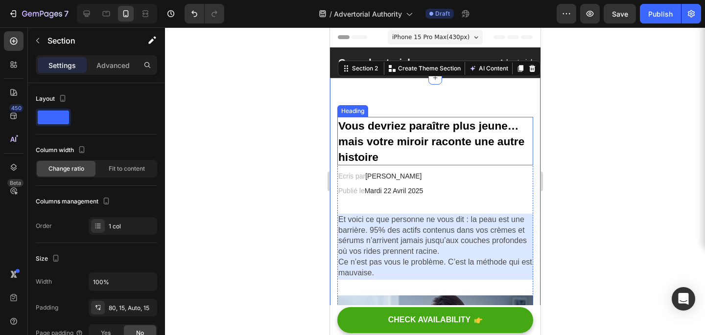
click at [413, 118] on p "⁠⁠⁠⁠⁠⁠⁠ Vous devriez paraître plus jeune… mais votre miroir raconte une autre h…" at bounding box center [435, 141] width 194 height 47
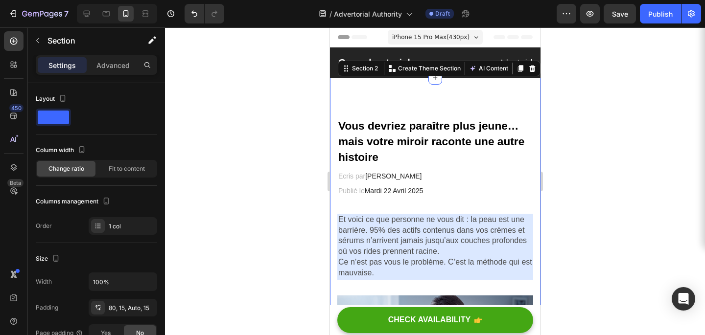
click at [630, 145] on div at bounding box center [435, 181] width 540 height 308
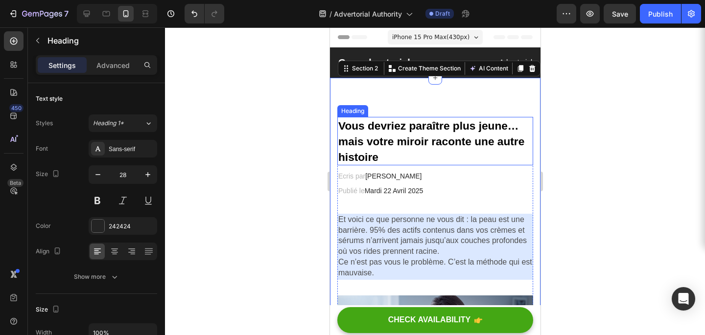
click at [417, 132] on strong "Vous devriez paraître plus jeune… mais votre miroir raconte une autre histoire" at bounding box center [431, 141] width 186 height 44
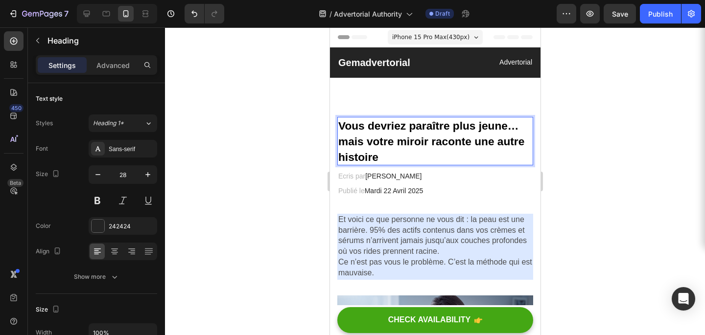
click at [430, 130] on strong "Vous devriez paraître plus jeune… mais votre miroir raconte une autre histoire" at bounding box center [431, 141] width 186 height 44
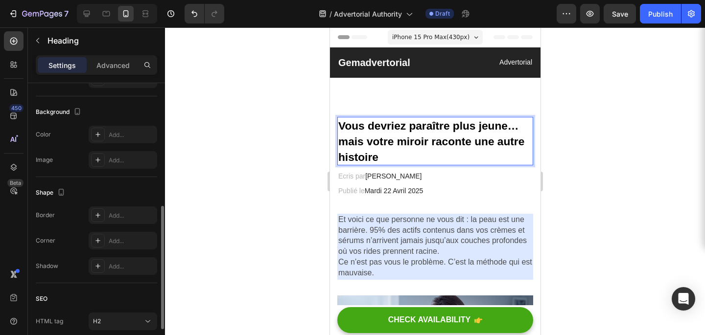
scroll to position [255, 0]
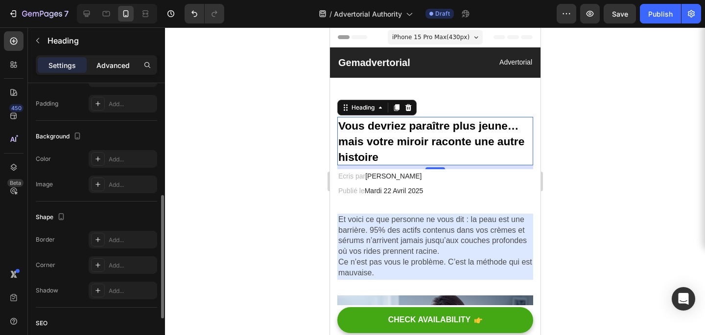
click at [118, 68] on p "Advanced" at bounding box center [112, 65] width 33 height 10
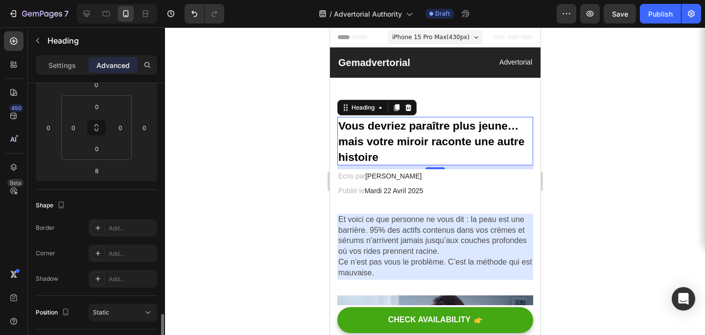
scroll to position [113, 0]
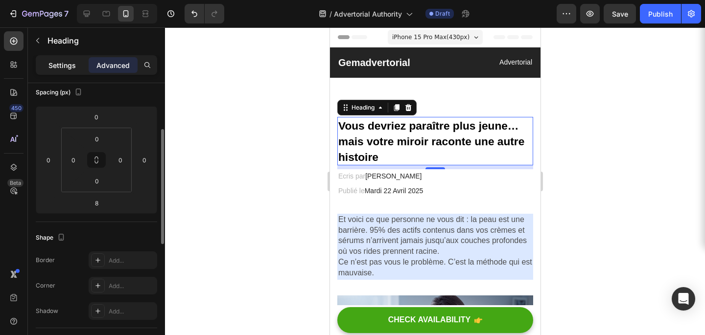
click at [75, 68] on p "Settings" at bounding box center [61, 65] width 27 height 10
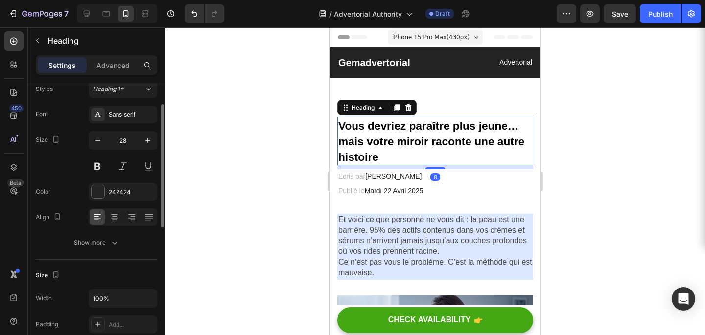
scroll to position [26, 0]
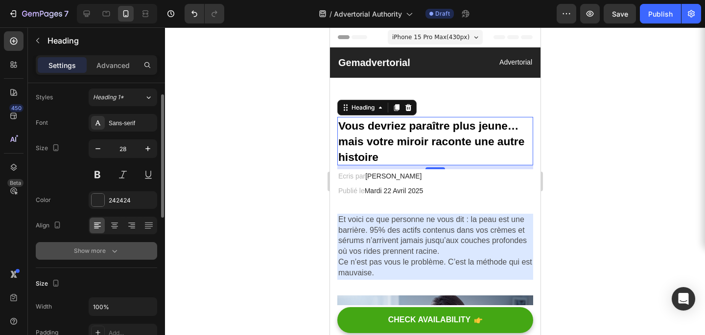
click at [104, 253] on div "Show more" at bounding box center [97, 251] width 46 height 10
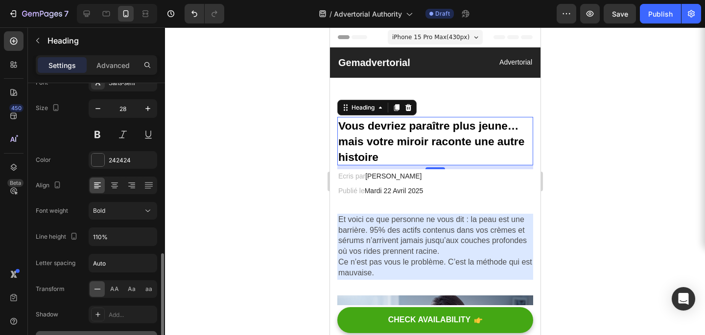
scroll to position [0, 0]
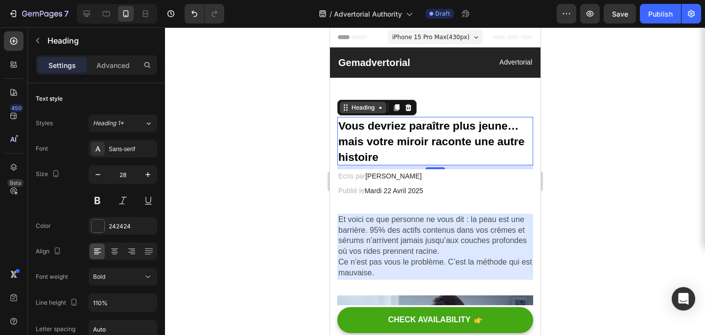
click at [376, 109] on icon at bounding box center [380, 108] width 8 height 8
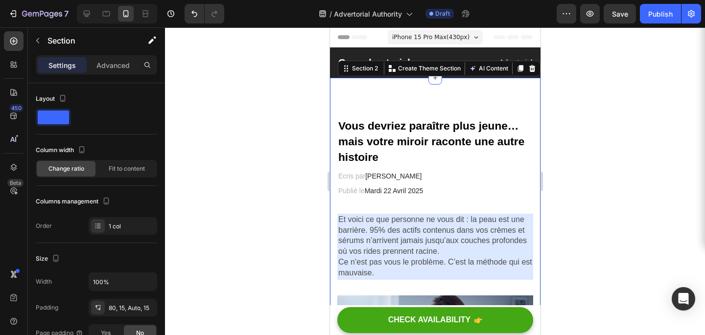
click at [123, 69] on p "Advanced" at bounding box center [112, 65] width 33 height 10
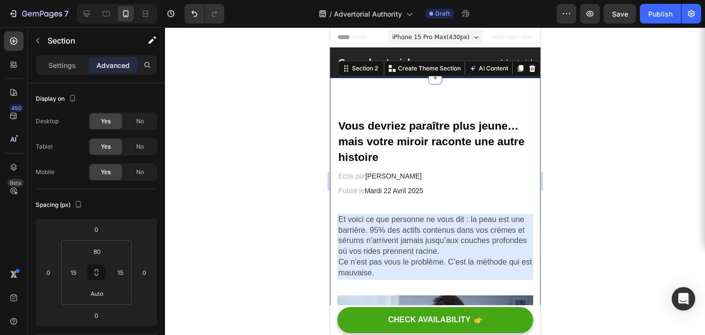
click at [94, 67] on div "Advanced" at bounding box center [113, 65] width 49 height 16
click at [84, 67] on div "Settings" at bounding box center [62, 65] width 49 height 16
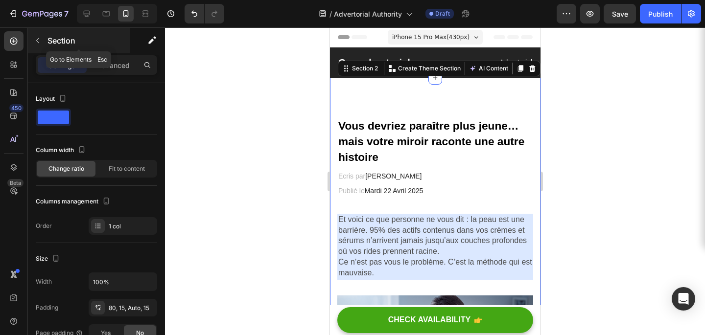
click at [41, 38] on icon "button" at bounding box center [38, 41] width 8 height 8
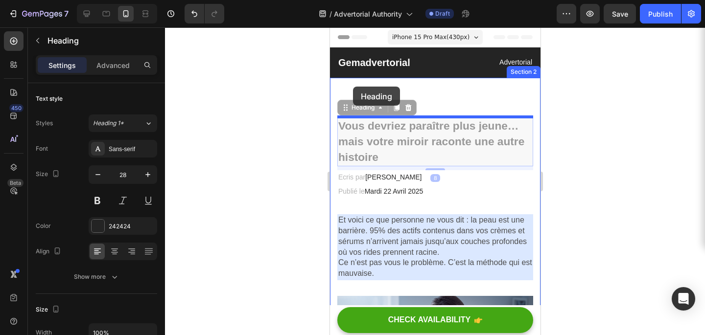
drag, startPoint x: 351, startPoint y: 114, endPoint x: 352, endPoint y: 87, distance: 27.0
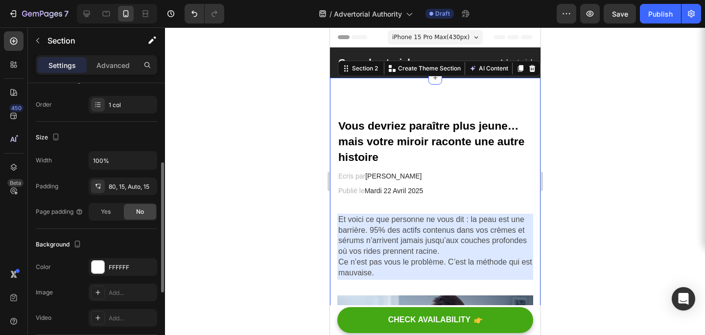
scroll to position [137, 0]
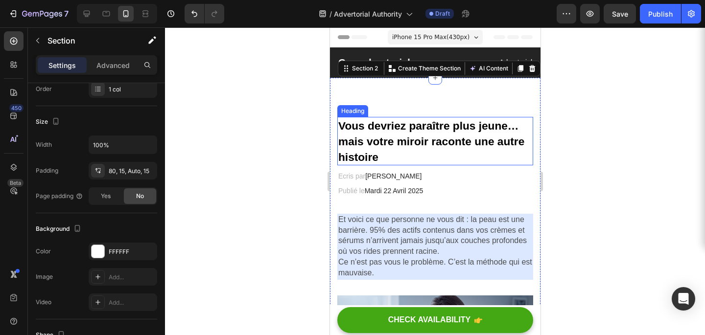
click at [378, 140] on strong "Vous devriez paraître plus jeune… mais votre miroir raconte une autre histoire" at bounding box center [431, 141] width 186 height 44
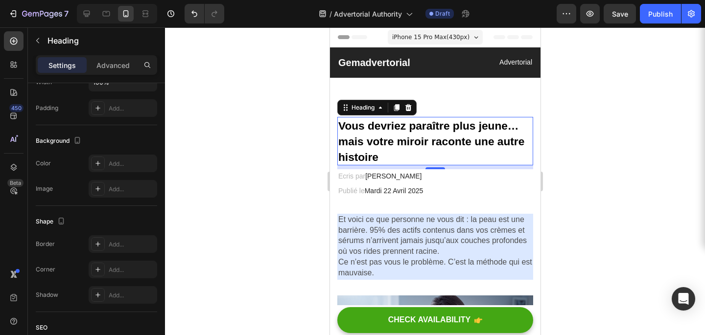
scroll to position [0, 0]
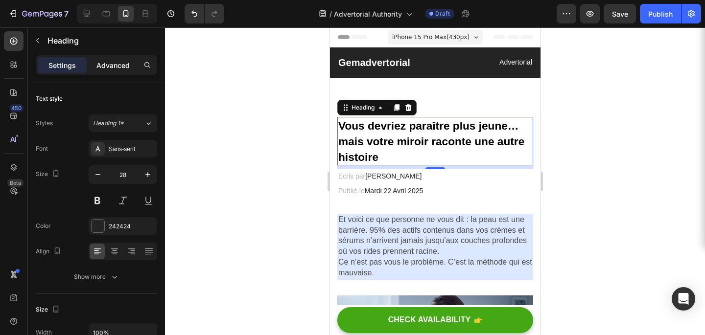
click at [116, 71] on div "Advanced" at bounding box center [113, 65] width 49 height 16
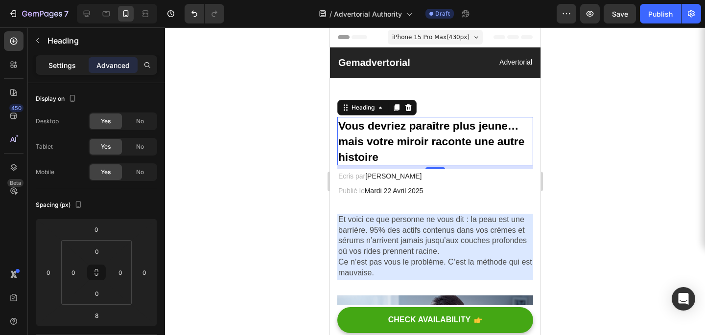
click at [55, 66] on p "Settings" at bounding box center [61, 65] width 27 height 10
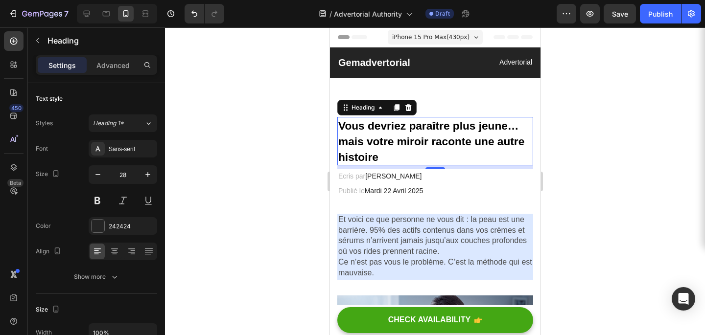
click at [365, 101] on div "Heading" at bounding box center [376, 108] width 79 height 16
click at [367, 106] on div "Heading" at bounding box center [362, 107] width 27 height 9
click at [379, 110] on icon at bounding box center [380, 108] width 8 height 8
click at [377, 132] on strong "Vous devriez paraître plus jeune… mais votre miroir raconte une autre histoire" at bounding box center [431, 141] width 186 height 44
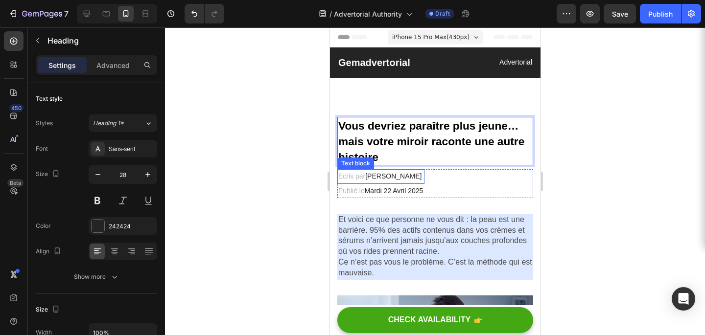
click at [381, 174] on span "[PERSON_NAME]" at bounding box center [393, 176] width 56 height 8
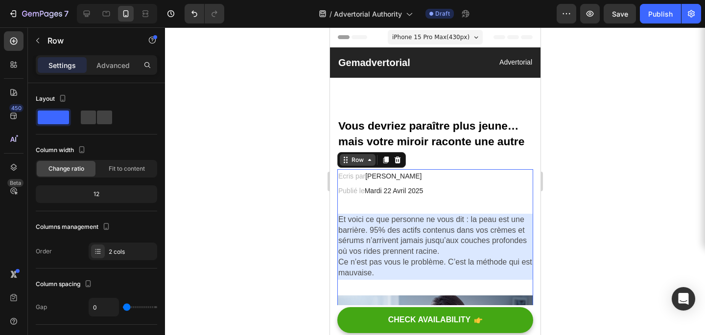
click at [371, 162] on icon at bounding box center [369, 160] width 8 height 8
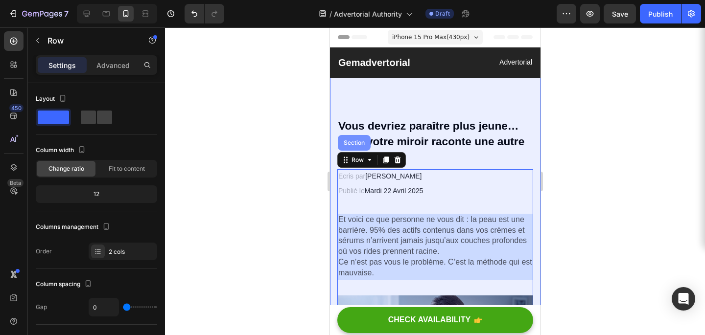
click at [354, 146] on div "Section" at bounding box center [353, 143] width 25 height 6
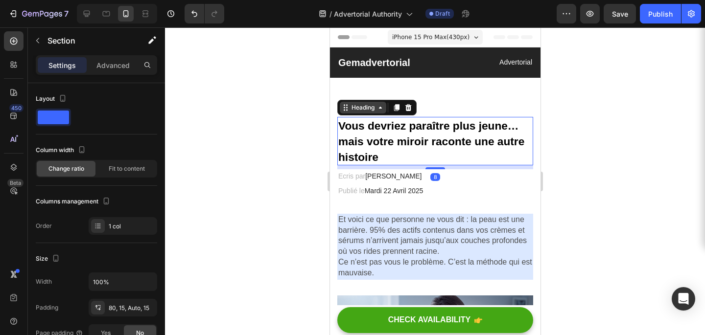
click at [356, 114] on div "Heading" at bounding box center [376, 108] width 79 height 16
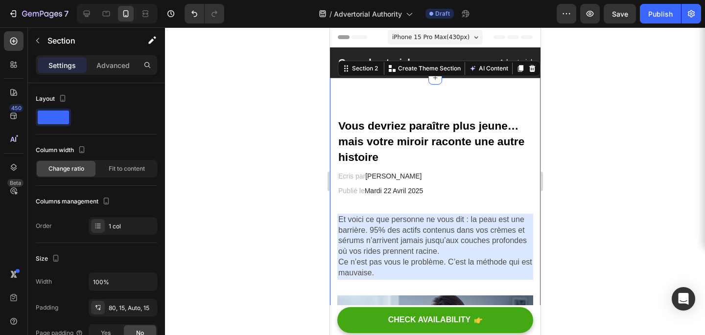
click at [593, 134] on div at bounding box center [435, 181] width 540 height 308
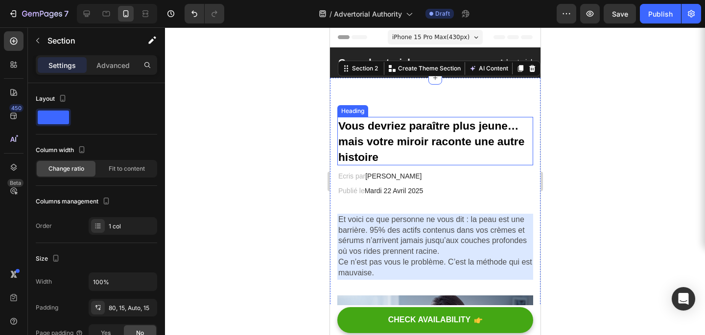
click at [354, 110] on div "Heading" at bounding box center [352, 111] width 27 height 9
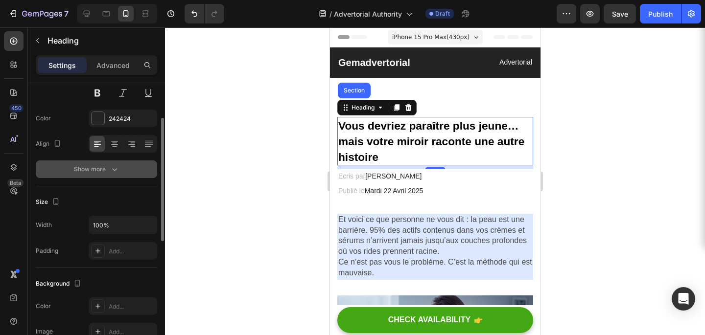
scroll to position [108, 0]
click at [103, 165] on div "Show more" at bounding box center [97, 169] width 46 height 10
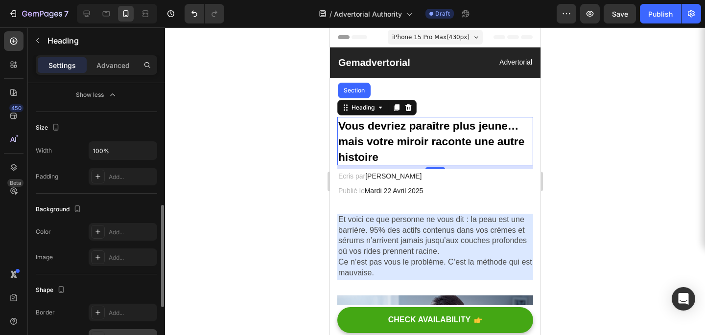
scroll to position [309, 0]
click at [647, 143] on div at bounding box center [435, 181] width 540 height 308
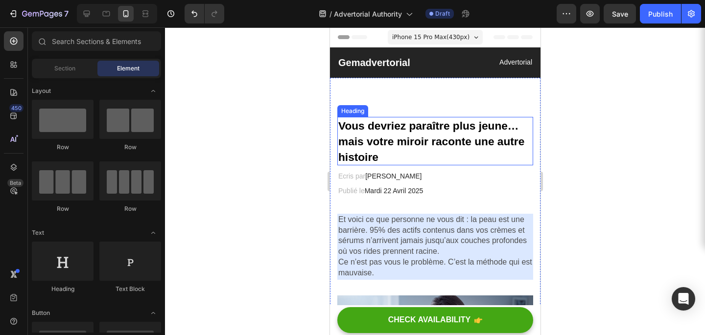
click at [473, 143] on strong "Vous devriez paraître plus jeune… mais votre miroir raconte une autre histoire" at bounding box center [431, 141] width 186 height 44
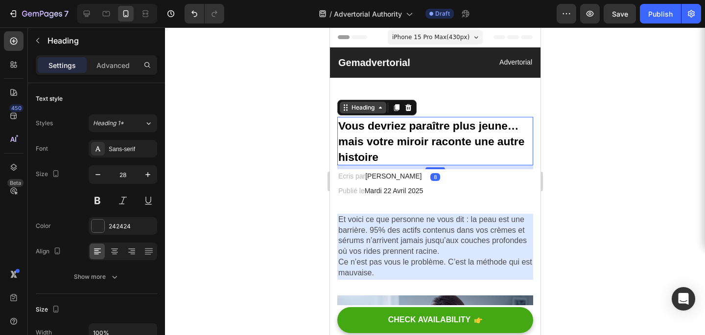
click at [380, 107] on icon at bounding box center [379, 108] width 3 height 2
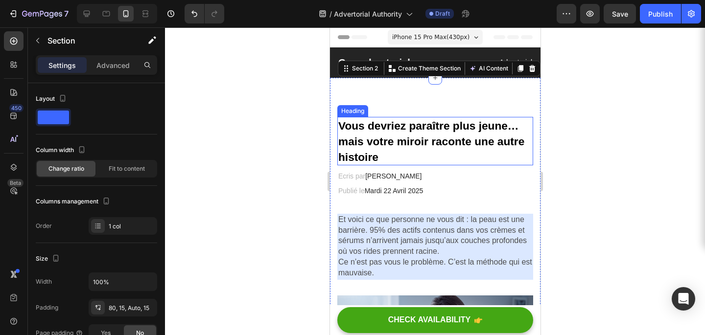
click at [378, 138] on strong "Vous devriez paraître plus jeune… mais votre miroir raconte une autre histoire" at bounding box center [431, 141] width 186 height 44
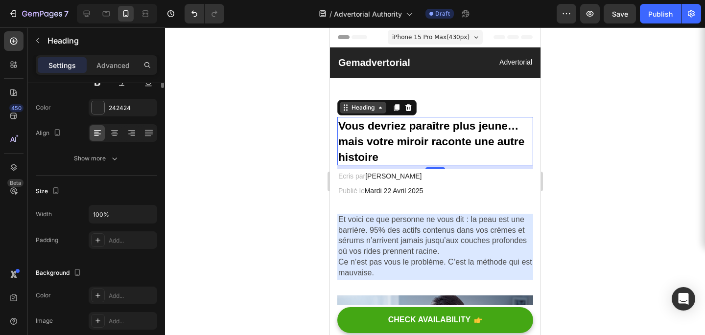
scroll to position [0, 0]
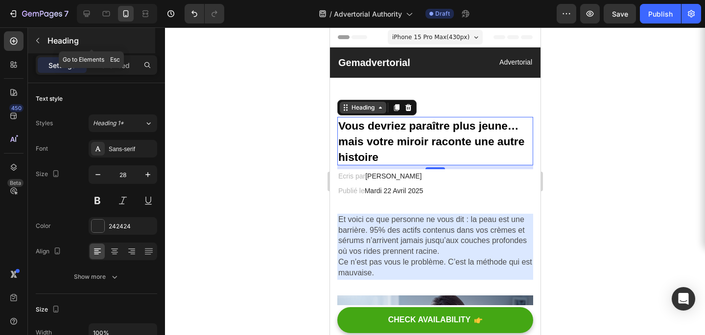
click at [44, 42] on button "button" at bounding box center [38, 41] width 16 height 16
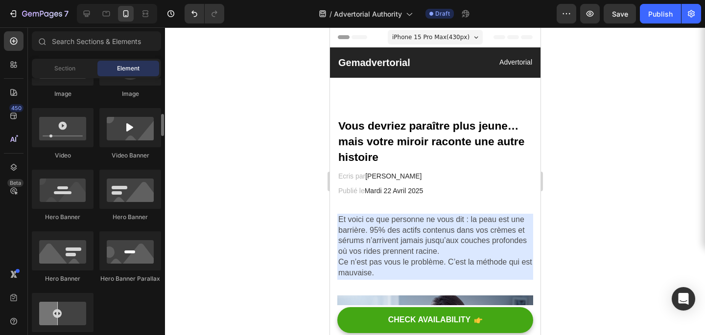
scroll to position [364, 0]
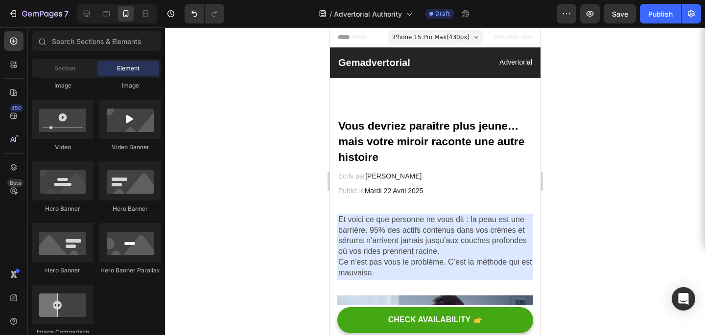
click at [83, 77] on div "Section Element" at bounding box center [96, 69] width 129 height 20
click at [83, 73] on div "Section" at bounding box center [65, 69] width 62 height 16
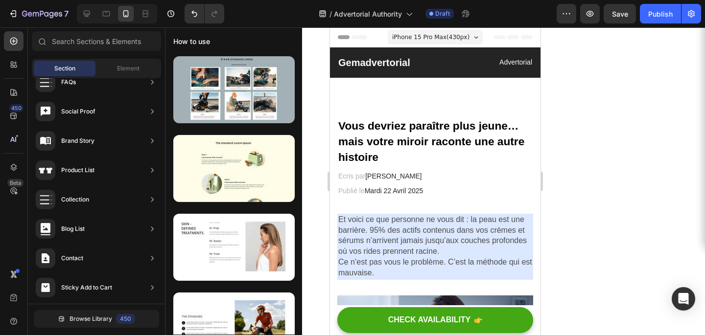
scroll to position [342, 0]
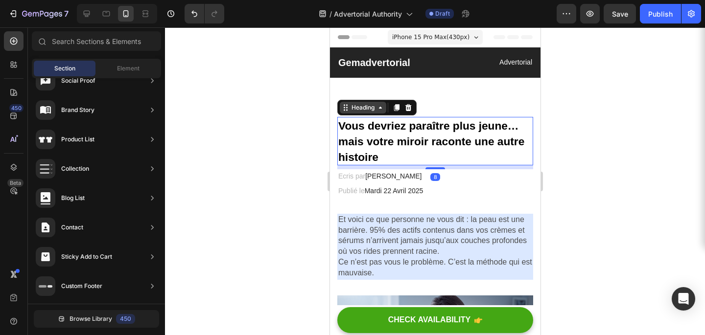
click at [442, 135] on p "⁠⁠⁠⁠⁠⁠⁠ Vous devriez paraître plus jeune… mais votre miroir raconte une autre h…" at bounding box center [435, 141] width 194 height 47
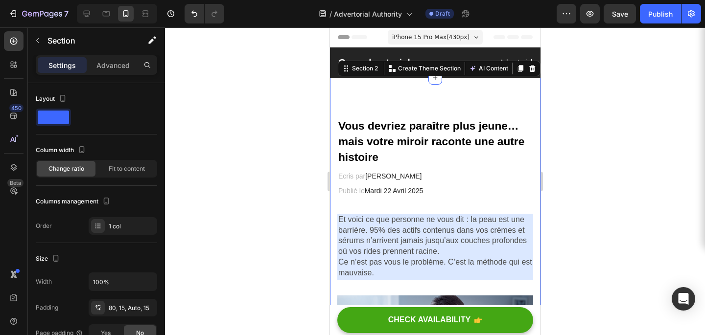
click at [581, 141] on div at bounding box center [435, 181] width 540 height 308
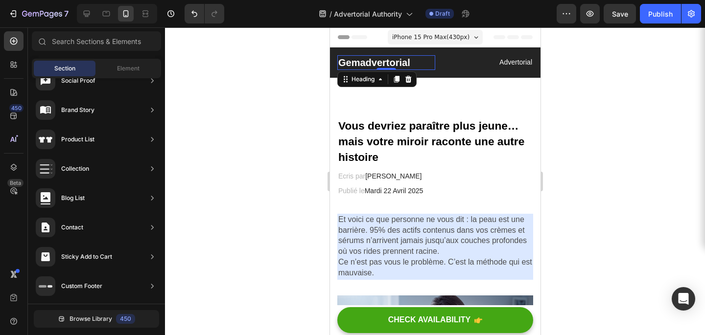
click at [413, 68] on p "Gemadvertorial" at bounding box center [386, 62] width 96 height 13
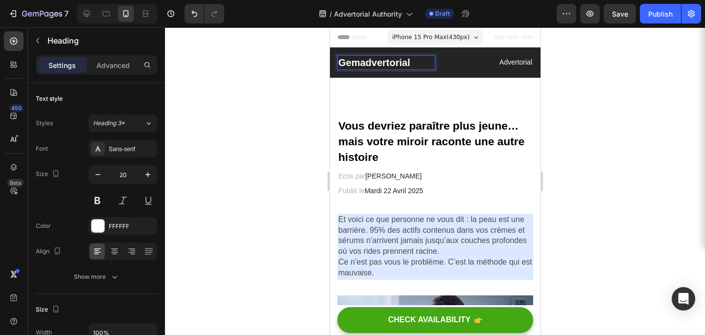
click at [413, 63] on p "Gemadvertorial" at bounding box center [386, 62] width 96 height 13
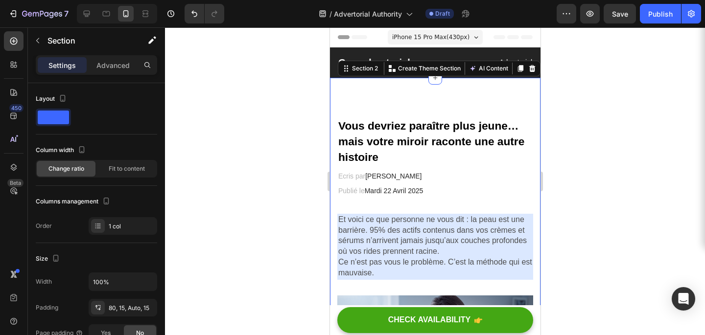
click at [42, 43] on button "button" at bounding box center [38, 41] width 16 height 16
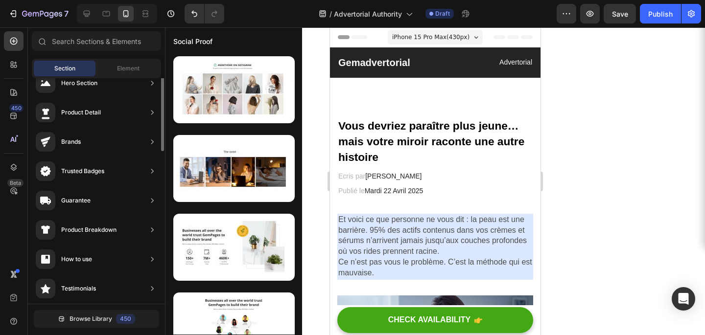
scroll to position [0, 0]
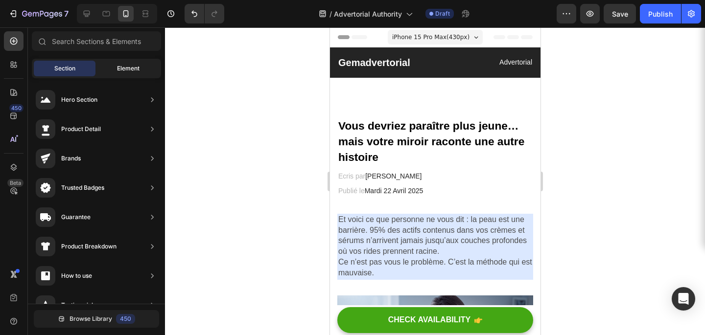
click at [131, 62] on div "Element" at bounding box center [128, 69] width 62 height 16
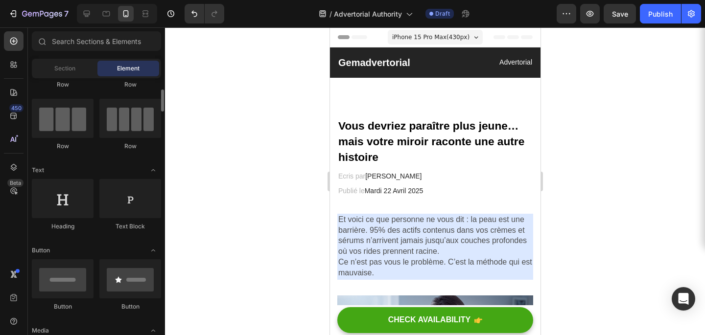
scroll to position [70, 0]
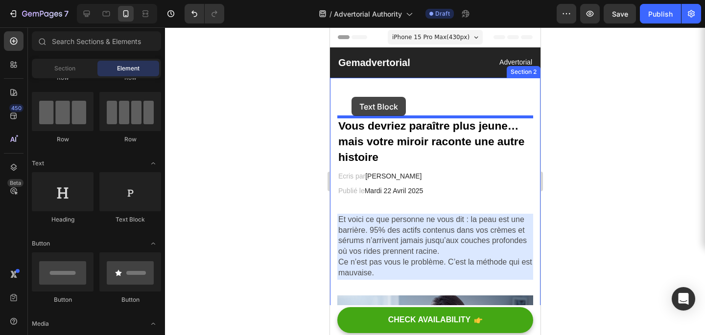
drag, startPoint x: 450, startPoint y: 223, endPoint x: 351, endPoint y: 97, distance: 160.0
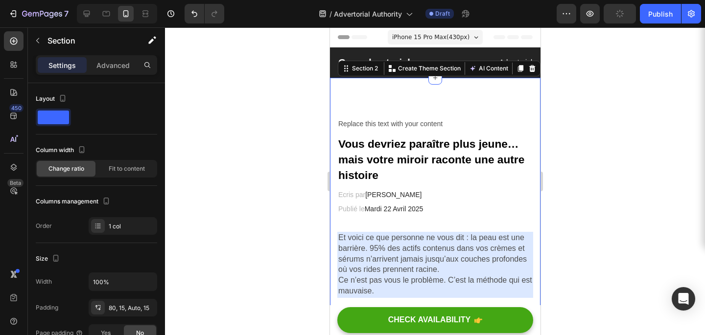
click at [387, 122] on div "Replace this text with your content" at bounding box center [435, 124] width 196 height 14
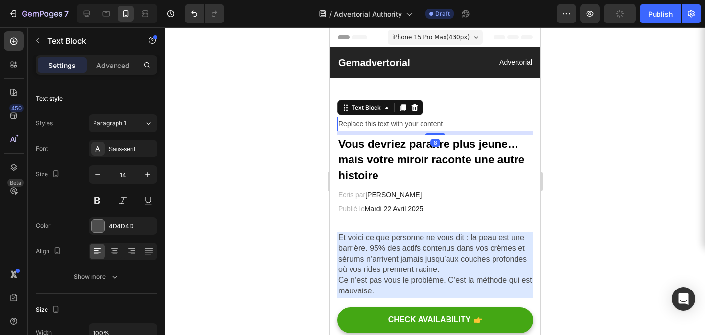
click at [387, 122] on div "Replace this text with your content" at bounding box center [435, 124] width 196 height 14
click at [387, 122] on p "Replace this text with your content" at bounding box center [435, 124] width 194 height 12
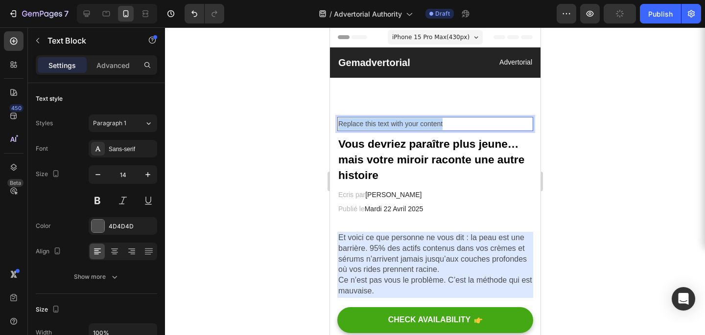
click at [387, 122] on p "Replace this text with your content" at bounding box center [435, 124] width 194 height 12
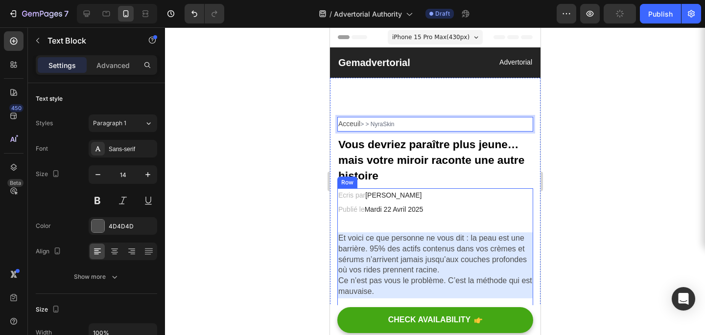
drag, startPoint x: 402, startPoint y: 222, endPoint x: 412, endPoint y: 71, distance: 150.6
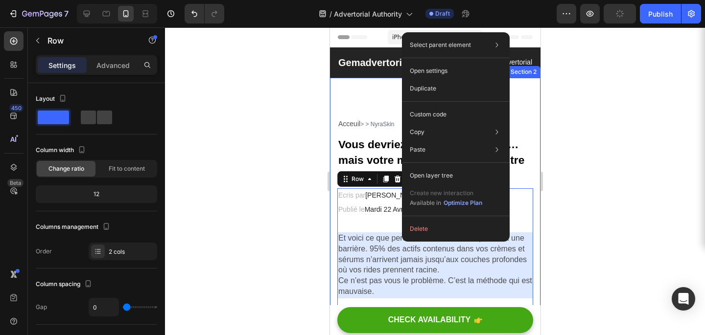
click at [596, 117] on div at bounding box center [435, 181] width 540 height 308
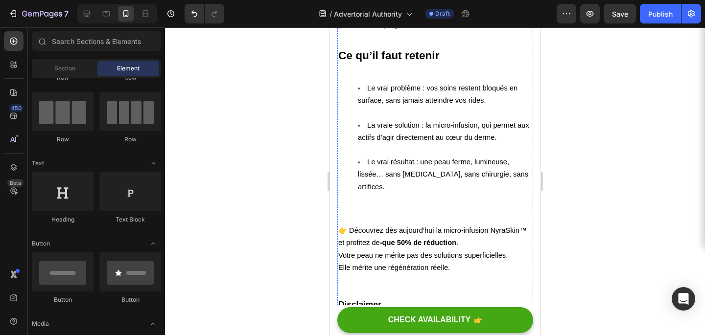
scroll to position [3456, 0]
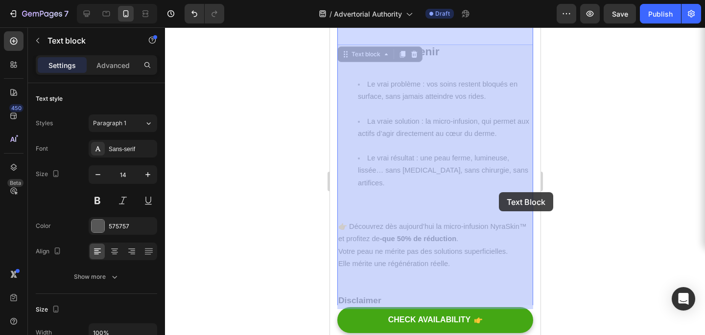
drag, startPoint x: 486, startPoint y: 192, endPoint x: 498, endPoint y: 192, distance: 12.2
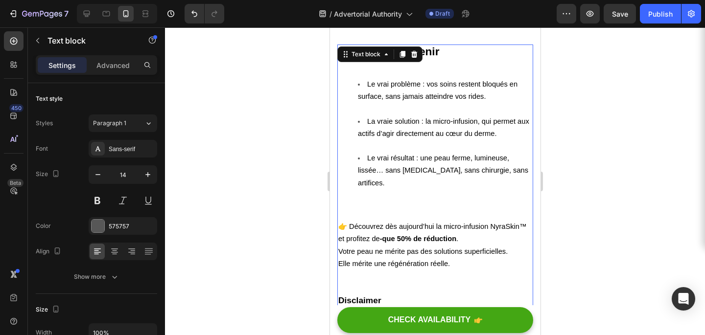
click at [508, 221] on p "👉 Découvrez dès aujourd’hui la micro-infusion NyraSkin™ et profitez de -que 50%…" at bounding box center [435, 245] width 194 height 49
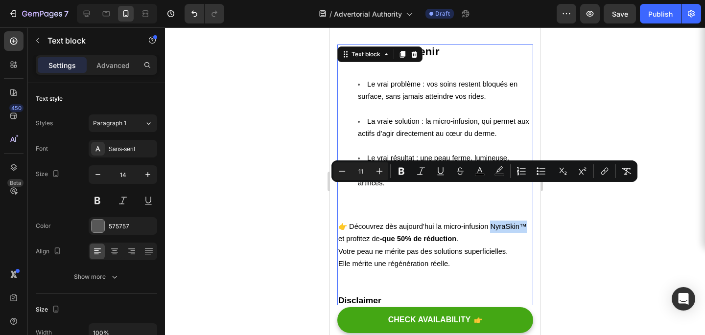
drag, startPoint x: 522, startPoint y: 190, endPoint x: 489, endPoint y: 191, distance: 32.8
click at [489, 223] on span "👉 Découvrez dès aujourd’hui la micro-infusion NyraSkin™ et profitez de -que 50%…" at bounding box center [432, 233] width 188 height 20
copy span "yraSkin™"
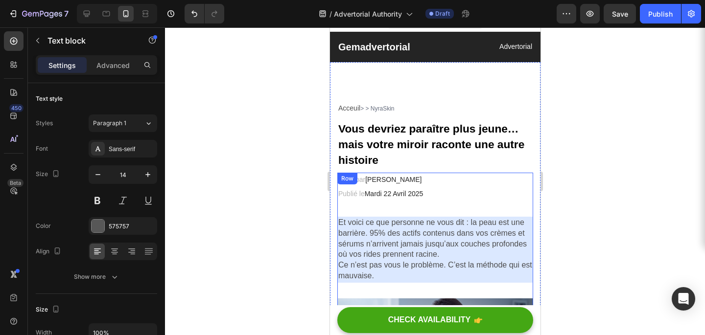
scroll to position [0, 0]
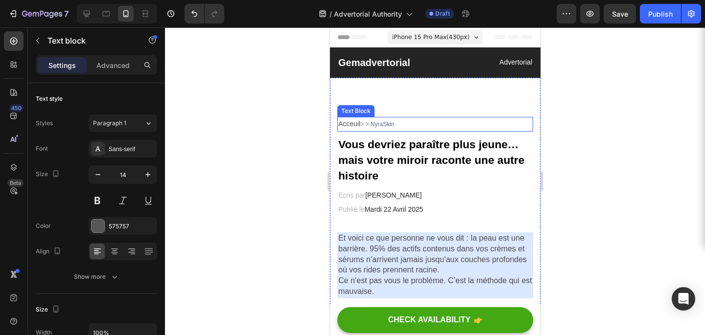
click at [395, 128] on p "Acceuil > > NyraSkin" at bounding box center [435, 124] width 194 height 13
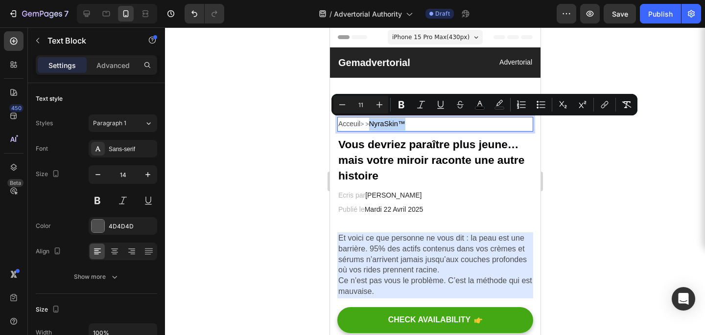
drag, startPoint x: 410, startPoint y: 122, endPoint x: 374, endPoint y: 122, distance: 36.2
click at [374, 122] on p "Acceuil > > NyraSkin™" at bounding box center [435, 124] width 194 height 13
click at [418, 126] on p "Acceuil > > NyraSkin™" at bounding box center [435, 124] width 194 height 13
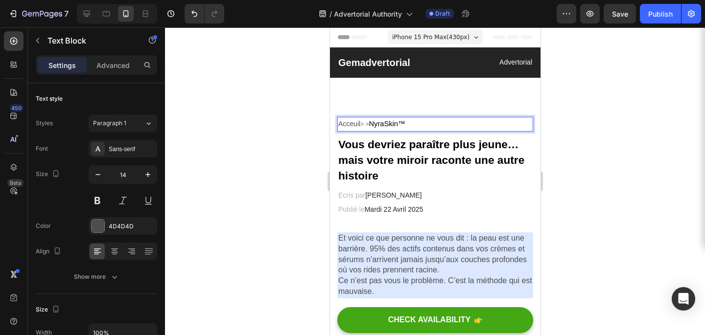
click at [365, 124] on span "> >" at bounding box center [364, 124] width 8 height 7
click at [577, 154] on div at bounding box center [435, 181] width 540 height 308
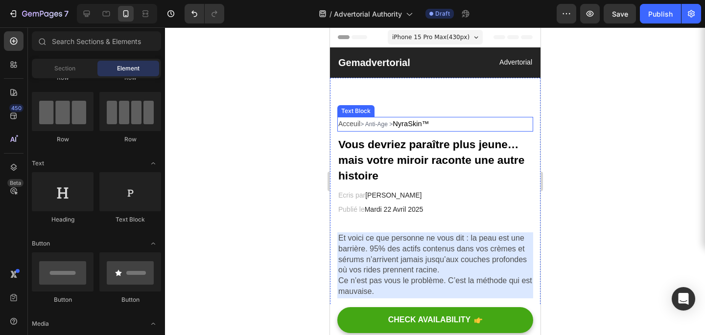
click at [428, 122] on span "NyraSkin™" at bounding box center [410, 124] width 36 height 8
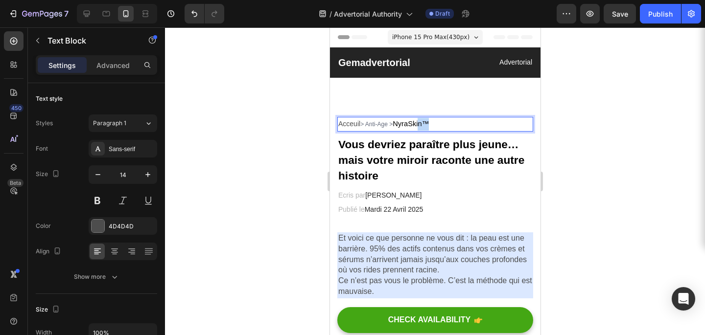
drag, startPoint x: 431, startPoint y: 122, endPoint x: 423, endPoint y: 121, distance: 7.9
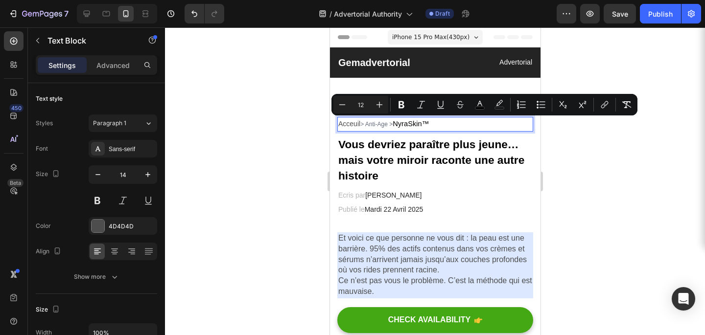
click at [380, 127] on span "> Anti-Age >" at bounding box center [376, 124] width 32 height 7
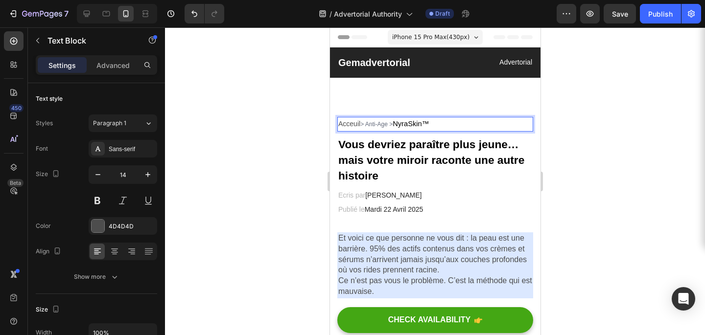
click at [381, 126] on span "> Anti-Age >" at bounding box center [376, 124] width 32 height 7
click at [377, 122] on span "> Anti-Age >" at bounding box center [376, 124] width 32 height 7
click at [407, 122] on span "NyraSkin™" at bounding box center [410, 124] width 36 height 8
click at [418, 123] on span "NyraSkin™" at bounding box center [410, 124] width 36 height 8
drag, startPoint x: 445, startPoint y: 123, endPoint x: 337, endPoint y: 125, distance: 107.2
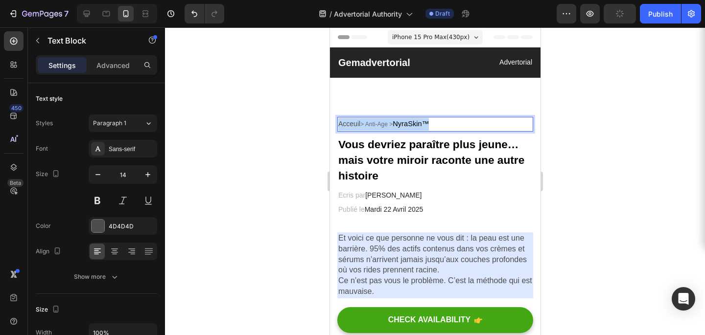
click at [337, 125] on div "Acceuil > Anti-Age > NyraSkin™" at bounding box center [435, 124] width 196 height 15
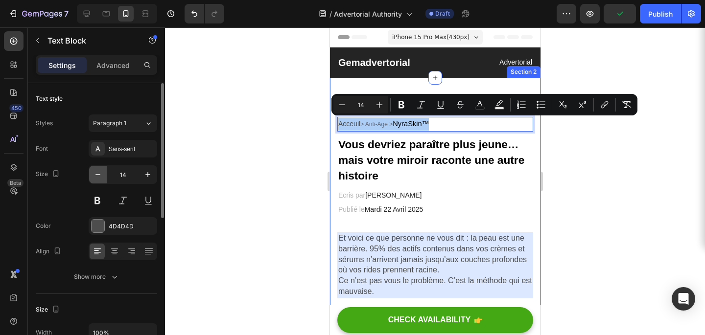
click at [99, 174] on icon "button" at bounding box center [98, 175] width 10 height 10
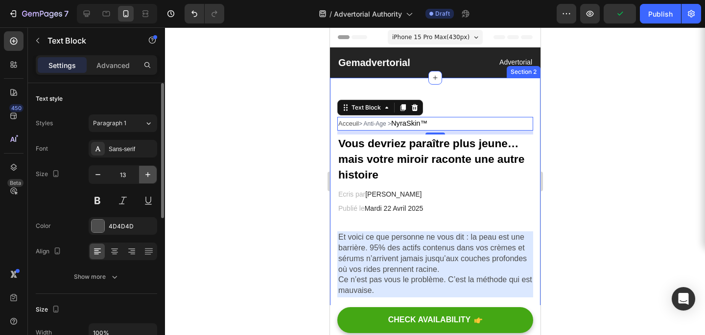
click at [150, 175] on icon "button" at bounding box center [148, 175] width 10 height 10
type input "14"
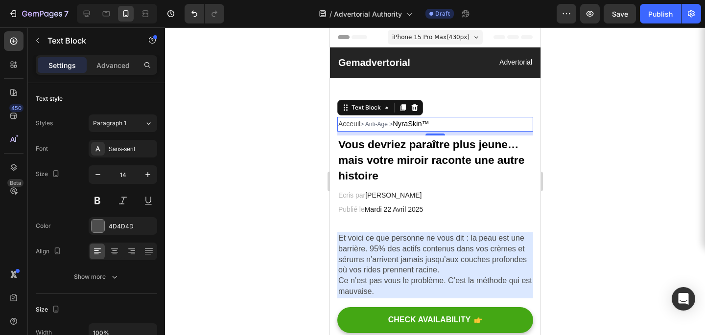
click at [362, 124] on span "> Anti-Age >" at bounding box center [376, 124] width 32 height 7
click at [416, 124] on span "NyraSkin™" at bounding box center [410, 124] width 36 height 8
click at [424, 125] on span "NyraSkin™" at bounding box center [410, 124] width 36 height 8
click at [362, 127] on span "> Anti-Age > NyraSkin" at bounding box center [389, 124] width 58 height 7
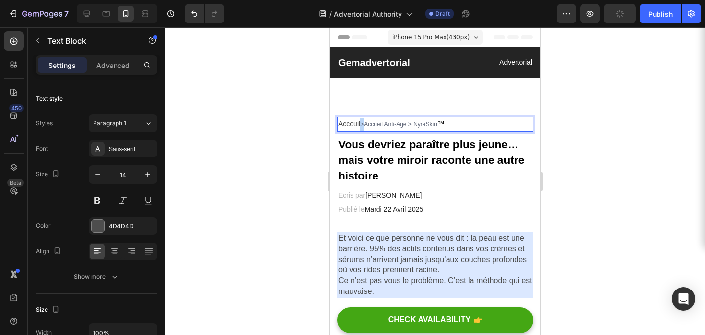
click at [361, 126] on p "Acceuil >Accueil Anti-Age > NyraSkin ™" at bounding box center [435, 124] width 194 height 13
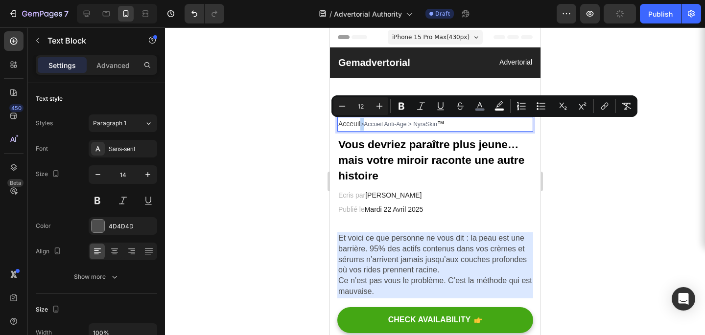
copy span ">"
click at [380, 123] on span ">Accueil Anti-Age > NyraSkin" at bounding box center [398, 124] width 77 height 7
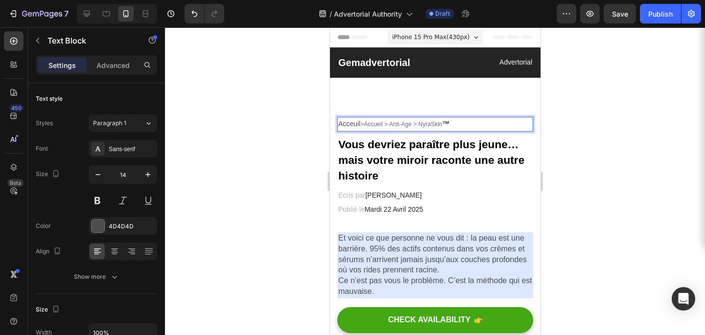
click at [363, 126] on span ">Accueil > Anti-Age > NyraSkin" at bounding box center [401, 124] width 82 height 7
click at [651, 129] on div at bounding box center [435, 181] width 540 height 308
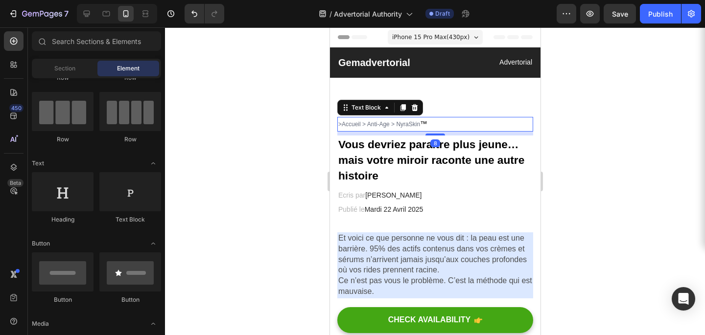
click at [343, 123] on span ">Accueil > Anti-Age > NyraSkin" at bounding box center [379, 124] width 82 height 7
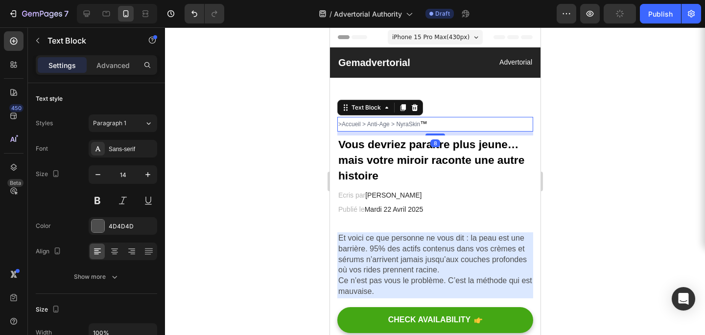
click at [285, 118] on div at bounding box center [435, 181] width 540 height 308
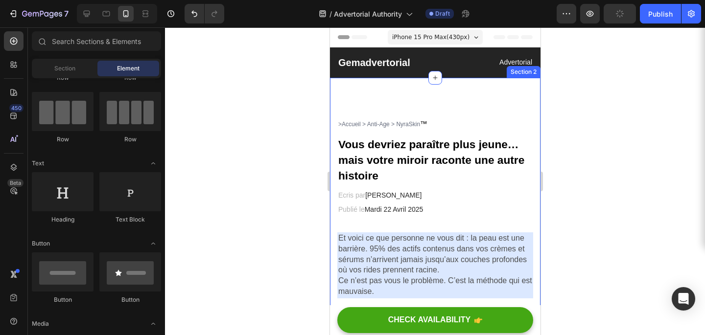
click at [342, 126] on span ">Accueil > Anti-Age > NyraSkin" at bounding box center [379, 124] width 82 height 7
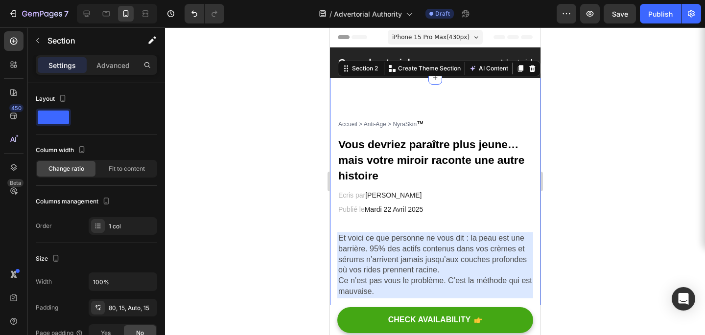
click at [364, 70] on div "Section 2" at bounding box center [365, 68] width 30 height 9
click at [420, 123] on span "™" at bounding box center [419, 124] width 7 height 8
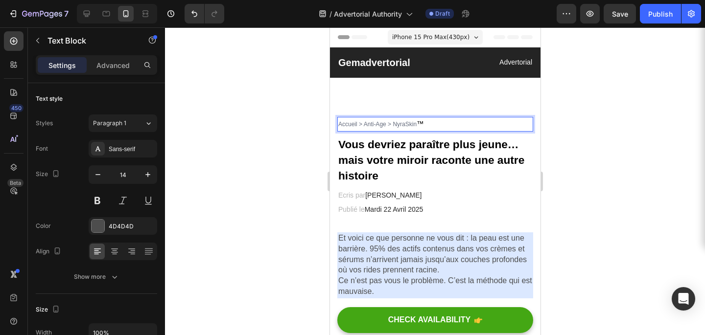
click at [418, 123] on span "™" at bounding box center [419, 124] width 7 height 8
click at [422, 118] on p "Accueil > Anti-Age > NyraSkin ™" at bounding box center [435, 124] width 194 height 13
click at [422, 120] on span "™" at bounding box center [419, 124] width 7 height 8
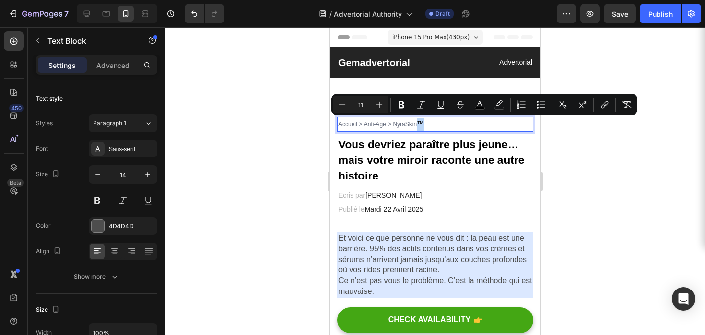
drag, startPoint x: 422, startPoint y: 120, endPoint x: 417, endPoint y: 121, distance: 4.9
click at [417, 121] on span "™" at bounding box center [419, 124] width 7 height 8
click at [94, 227] on div at bounding box center [98, 226] width 13 height 13
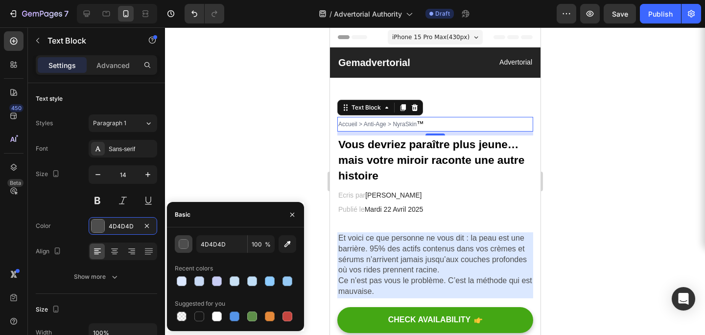
click at [184, 245] on div "button" at bounding box center [184, 245] width 10 height 10
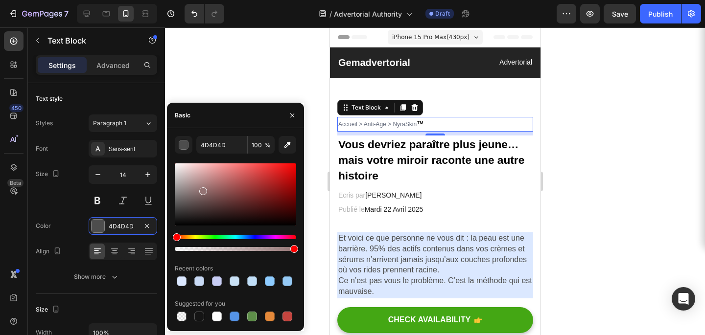
click at [202, 189] on div at bounding box center [235, 195] width 121 height 62
click at [234, 184] on div at bounding box center [235, 195] width 121 height 62
click at [180, 174] on div at bounding box center [235, 195] width 121 height 62
drag, startPoint x: 180, startPoint y: 174, endPoint x: 176, endPoint y: 166, distance: 8.1
click at [176, 166] on div at bounding box center [178, 168] width 8 height 8
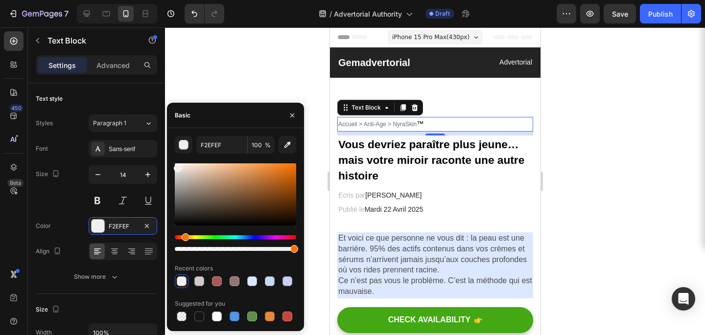
drag, startPoint x: 176, startPoint y: 234, endPoint x: 189, endPoint y: 235, distance: 13.2
click at [188, 235] on div "Hue" at bounding box center [186, 238] width 8 height 8
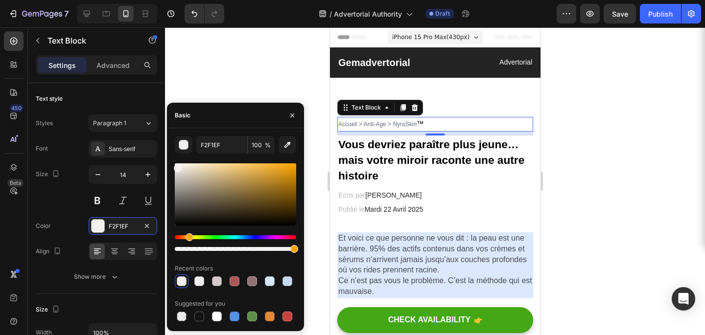
click at [211, 211] on div at bounding box center [235, 195] width 121 height 62
click at [287, 190] on div at bounding box center [235, 195] width 121 height 62
type input "91620B"
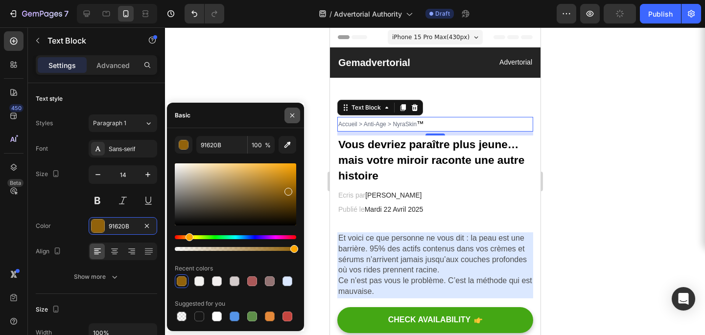
click at [294, 112] on icon "button" at bounding box center [292, 116] width 8 height 8
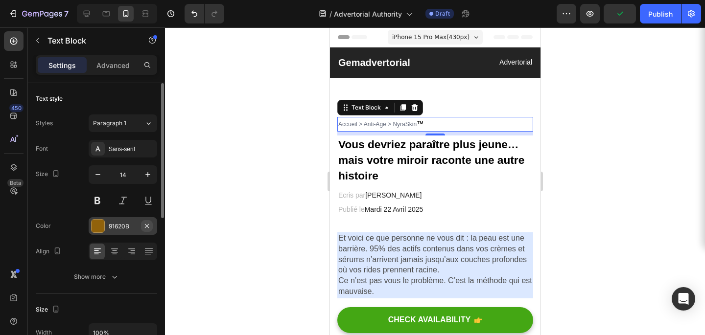
click at [145, 228] on icon "button" at bounding box center [147, 226] width 8 height 8
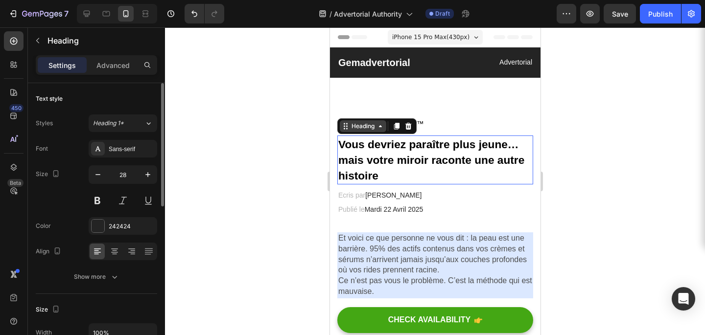
click at [409, 163] on strong "Vous devriez paraître plus jeune… mais votre miroir raconte une autre histoire" at bounding box center [431, 160] width 186 height 44
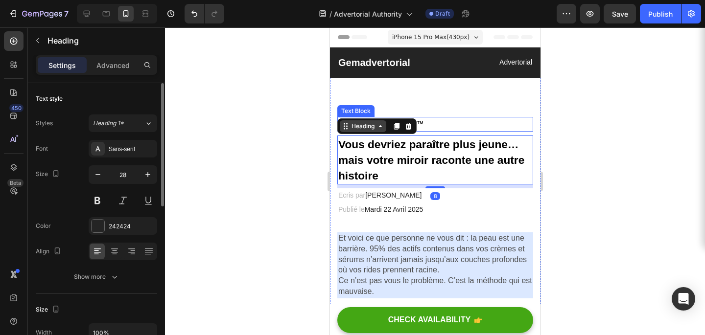
click at [427, 120] on p "Accueil > Anti-Age > NyraSkin ™" at bounding box center [435, 124] width 194 height 13
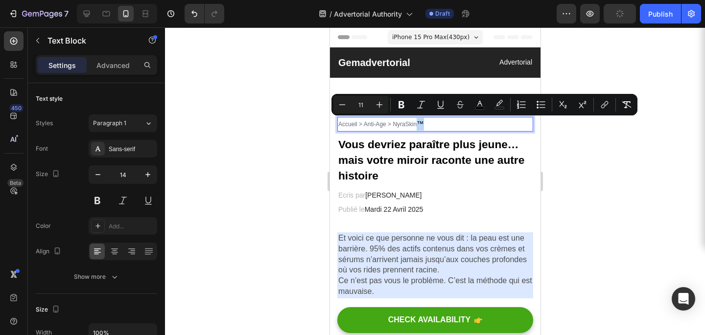
click at [418, 127] on p "Accueil > Anti-Age > NyraSkin ™" at bounding box center [435, 124] width 194 height 13
click at [480, 105] on icon "Editor contextual toolbar" at bounding box center [480, 105] width 10 height 10
type input "000000"
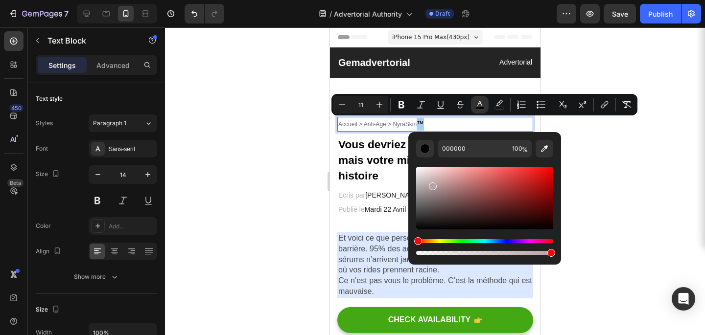
click at [432, 184] on div "Editor contextual toolbar" at bounding box center [484, 198] width 137 height 62
click at [418, 208] on div "Editor contextual toolbar" at bounding box center [484, 198] width 137 height 62
click at [418, 202] on div "Editor contextual toolbar" at bounding box center [419, 205] width 8 height 8
type input "6D6C6C"
click at [582, 189] on div at bounding box center [435, 181] width 540 height 308
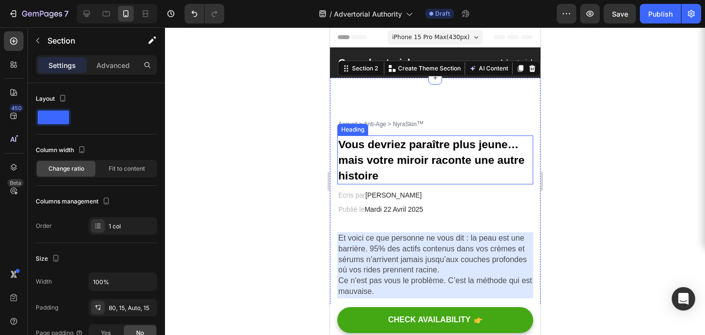
click at [373, 144] on strong "Vous devriez paraître plus jeune… mais votre miroir raconte une autre histoire" at bounding box center [431, 160] width 186 height 44
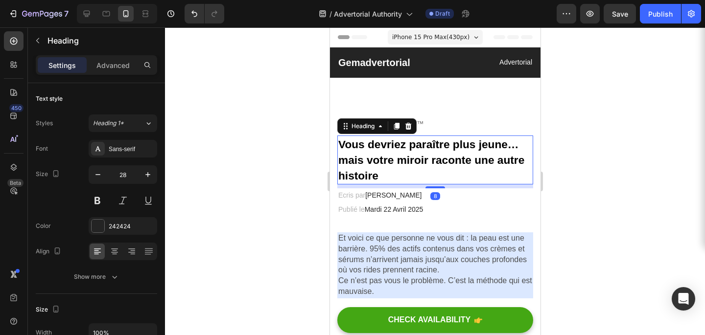
click at [304, 139] on div at bounding box center [435, 181] width 540 height 308
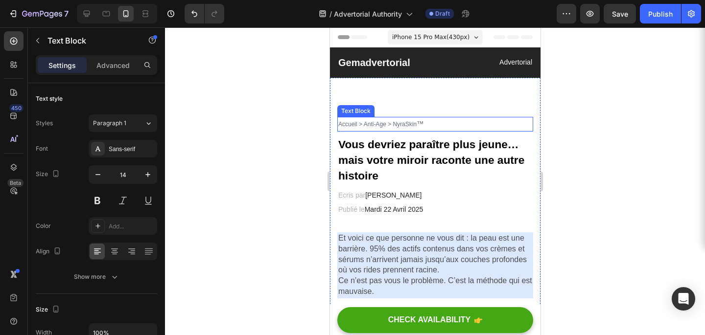
click at [397, 122] on span "Accueil > Anti-Age > NyraSkin" at bounding box center [377, 124] width 78 height 7
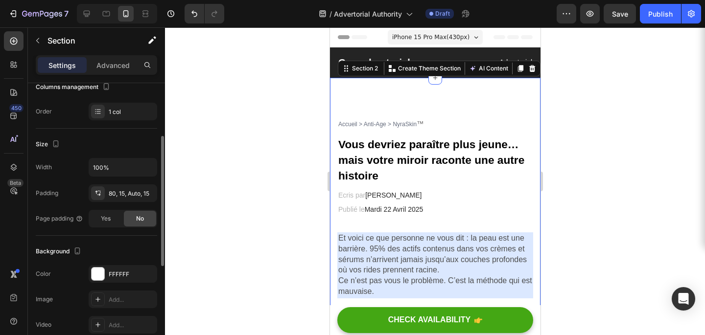
scroll to position [116, 0]
click at [111, 193] on div "80, 15, Auto, 15" at bounding box center [123, 192] width 28 height 9
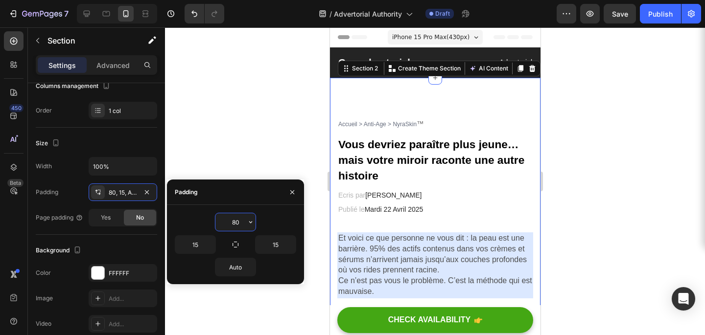
click at [237, 226] on input "80" at bounding box center [235, 222] width 40 height 18
click at [250, 227] on button "button" at bounding box center [251, 222] width 10 height 18
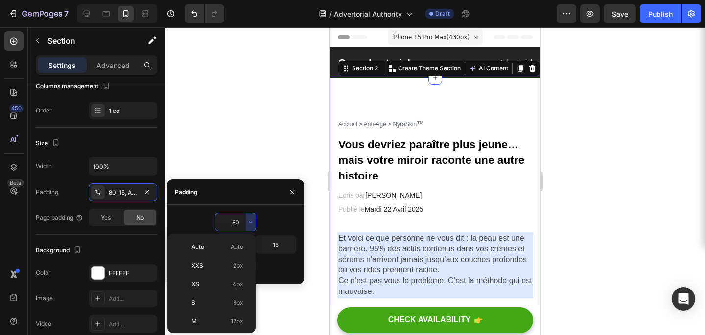
scroll to position [106, 0]
click at [243, 222] on input "80" at bounding box center [235, 222] width 40 height 18
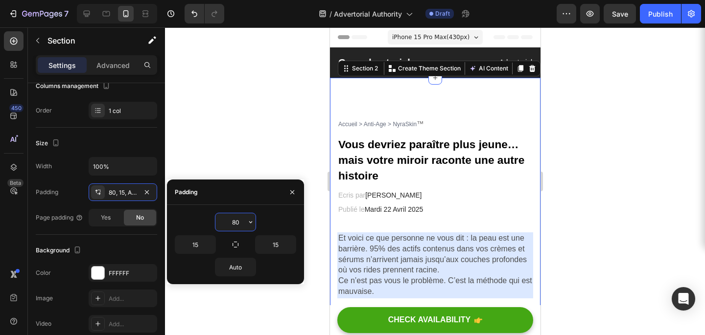
click at [243, 222] on input "80" at bounding box center [235, 222] width 40 height 18
click at [243, 228] on input "80" at bounding box center [235, 222] width 40 height 18
click at [249, 220] on icon "button" at bounding box center [251, 222] width 8 height 8
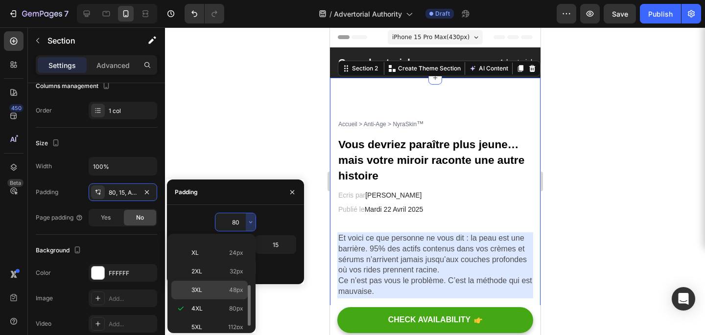
click at [201, 296] on div "3XL 48px" at bounding box center [209, 290] width 76 height 19
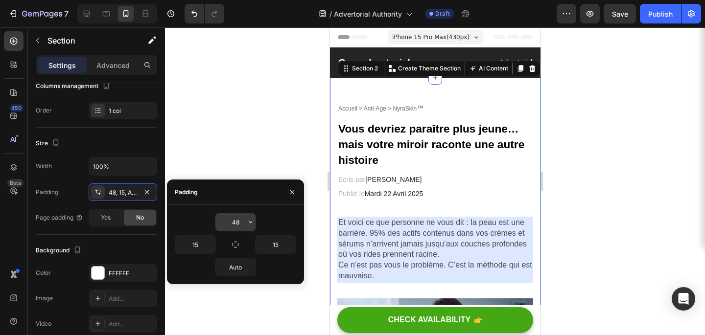
click at [237, 229] on input "48" at bounding box center [235, 222] width 40 height 18
click at [248, 225] on icon "button" at bounding box center [251, 222] width 8 height 8
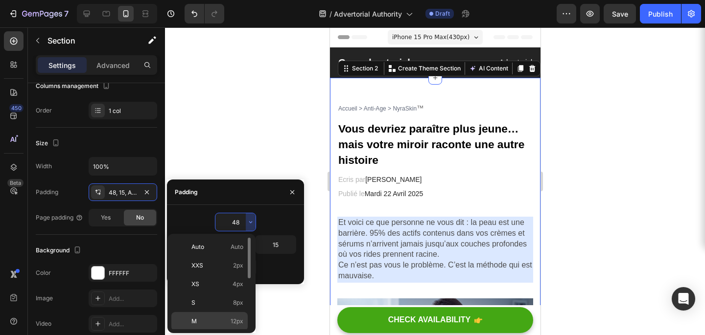
click at [222, 323] on p "M 12px" at bounding box center [217, 321] width 52 height 9
type input "12"
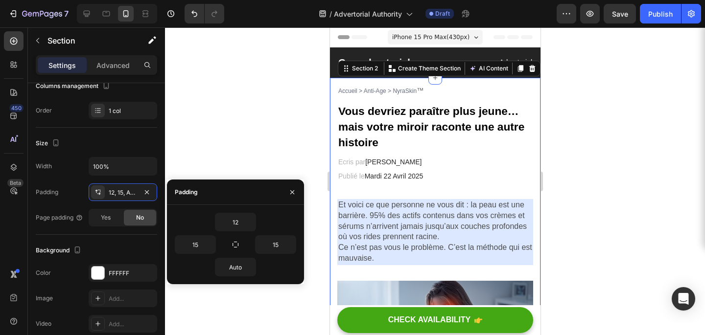
click at [267, 126] on div at bounding box center [435, 181] width 540 height 308
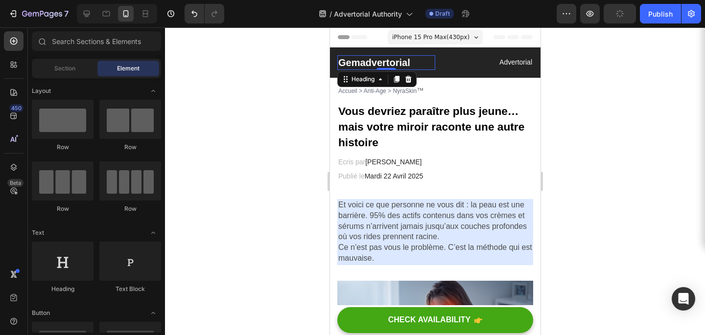
click at [400, 70] on h2 "Gemadvertorial" at bounding box center [386, 62] width 98 height 15
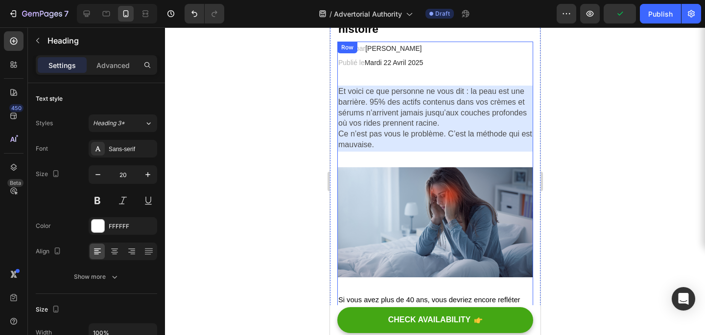
scroll to position [0, 0]
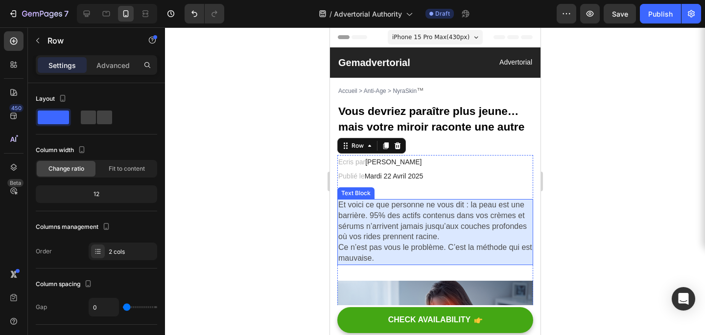
click at [385, 204] on span "Et voici ce que personne ne vous dit : la peau est une barrière. 95% des actifs…" at bounding box center [432, 221] width 188 height 40
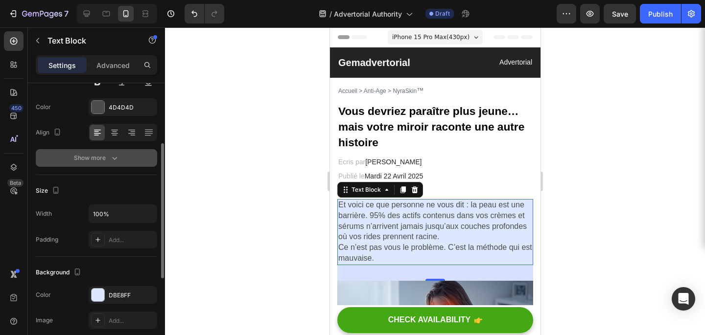
scroll to position [121, 0]
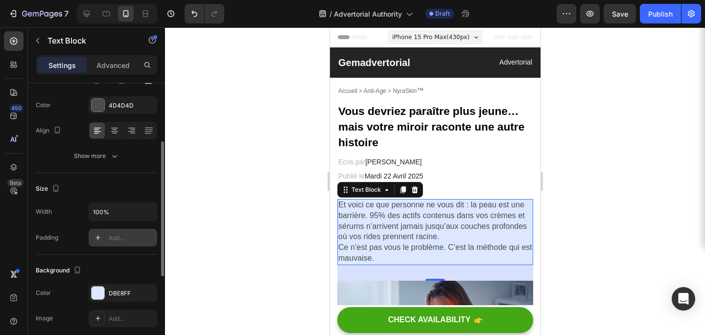
click at [117, 243] on div "Add..." at bounding box center [123, 238] width 69 height 18
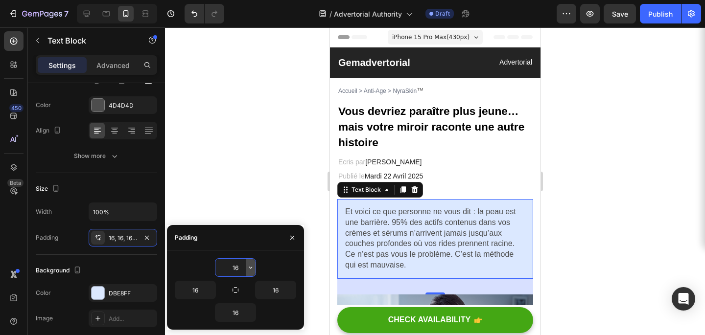
click at [252, 269] on icon "button" at bounding box center [251, 268] width 8 height 8
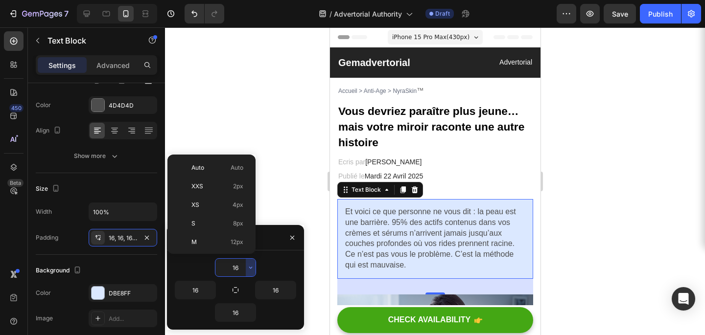
click at [236, 273] on input "16" at bounding box center [235, 268] width 40 height 18
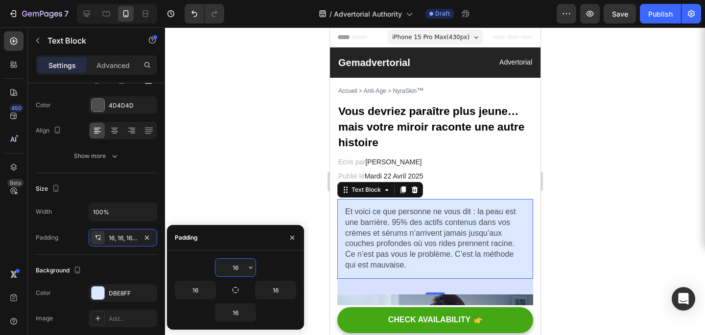
click at [241, 270] on input "16" at bounding box center [235, 268] width 40 height 18
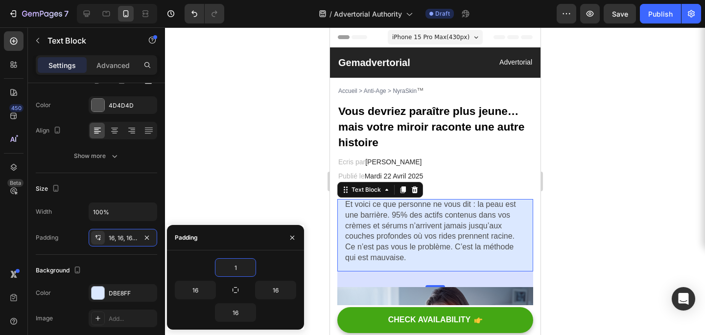
type input "14"
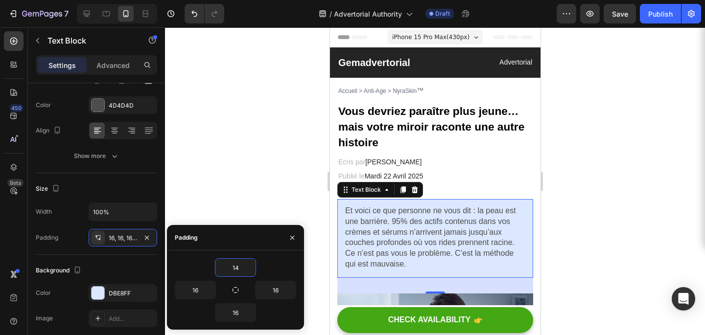
click at [602, 207] on div at bounding box center [435, 181] width 540 height 308
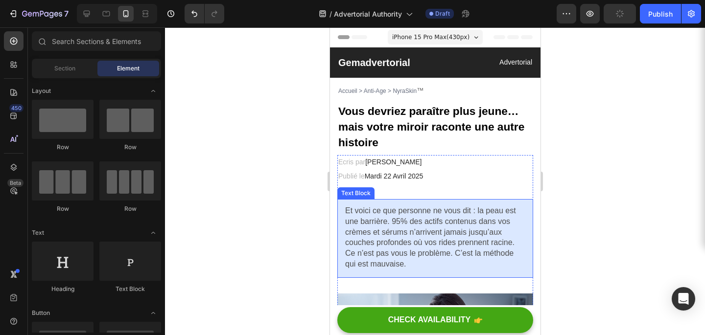
click at [412, 213] on span "Et voici ce que personne ne vous dit : la peau est une barrière. 95% des actifs…" at bounding box center [430, 227] width 171 height 40
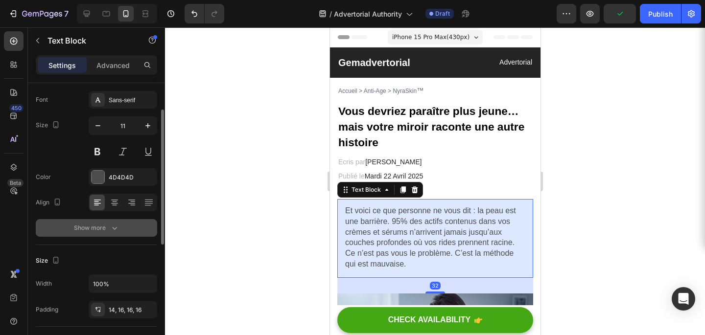
scroll to position [54, 0]
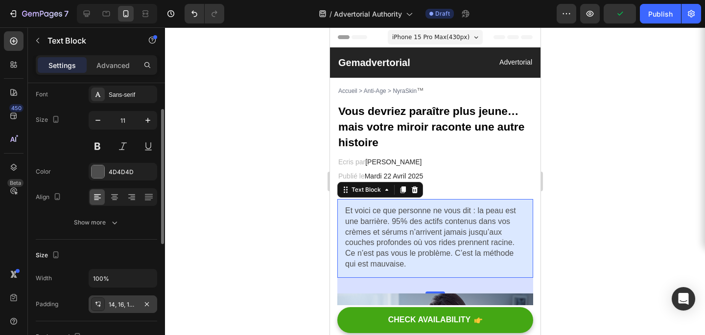
click at [102, 304] on div at bounding box center [98, 305] width 14 height 14
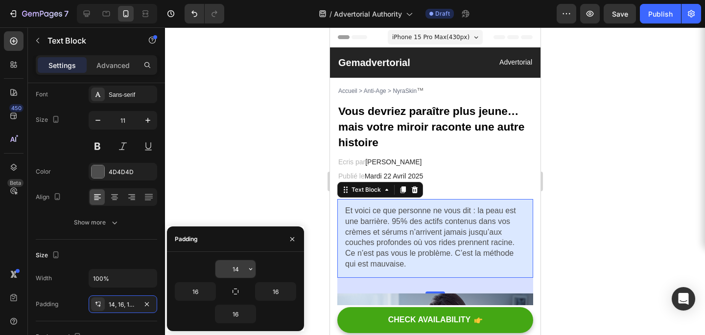
click at [234, 274] on input "14" at bounding box center [235, 269] width 40 height 18
click at [249, 273] on icon "button" at bounding box center [251, 269] width 8 height 8
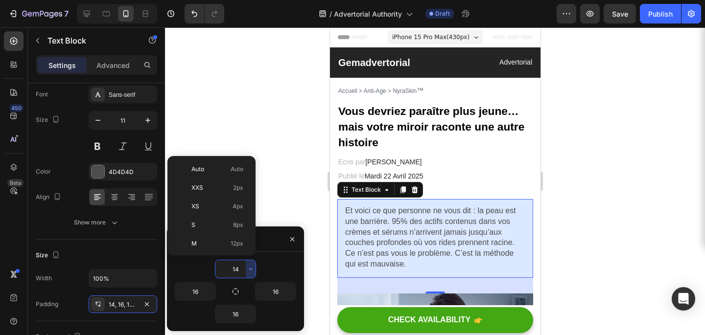
click at [243, 269] on input "14" at bounding box center [235, 269] width 40 height 18
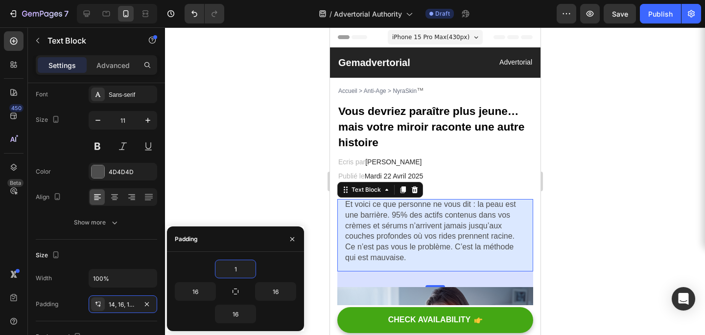
type input "12"
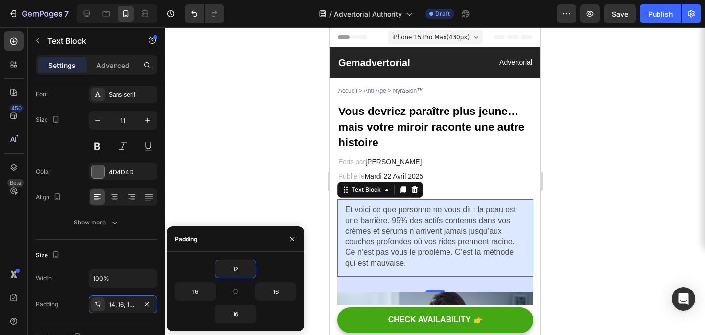
click at [583, 225] on div at bounding box center [435, 181] width 540 height 308
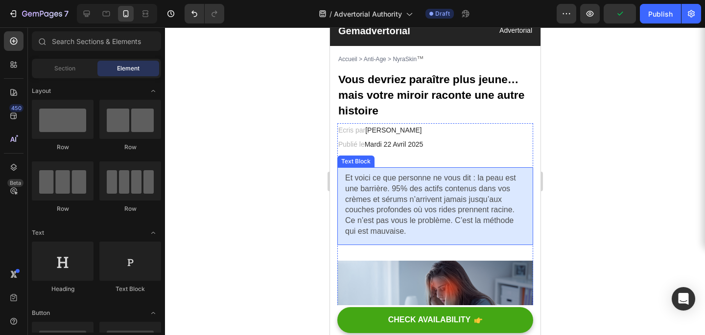
scroll to position [0, 0]
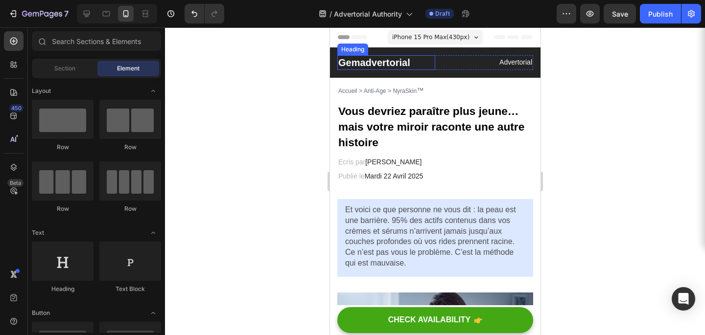
click at [387, 59] on p "Gemadvertorial" at bounding box center [386, 62] width 96 height 13
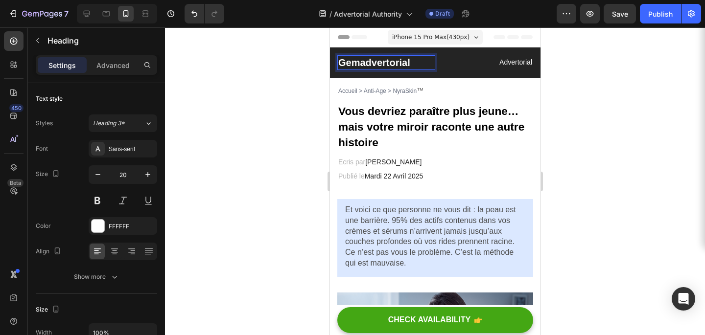
click at [387, 60] on p "Gemadvertorial" at bounding box center [386, 62] width 96 height 13
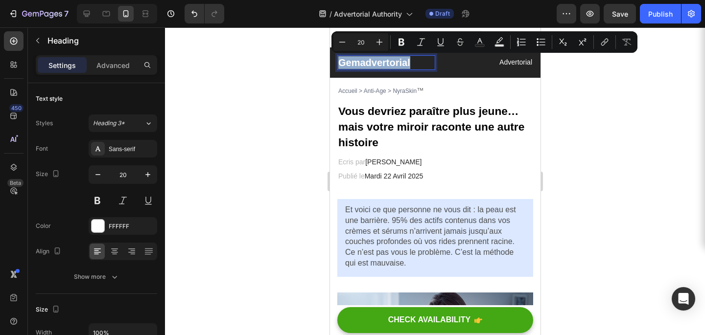
click at [418, 70] on h2 "Gemadvertorial" at bounding box center [386, 62] width 98 height 15
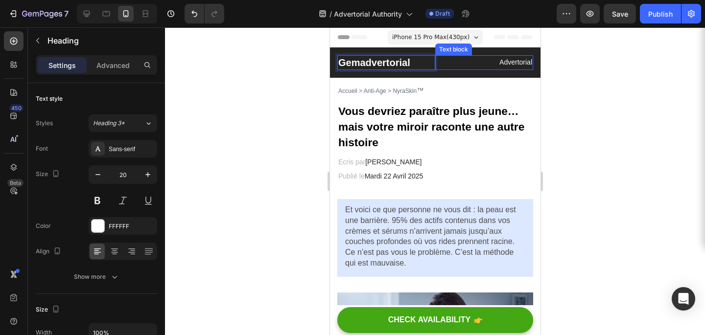
click at [526, 64] on p "Advertorial" at bounding box center [484, 62] width 96 height 12
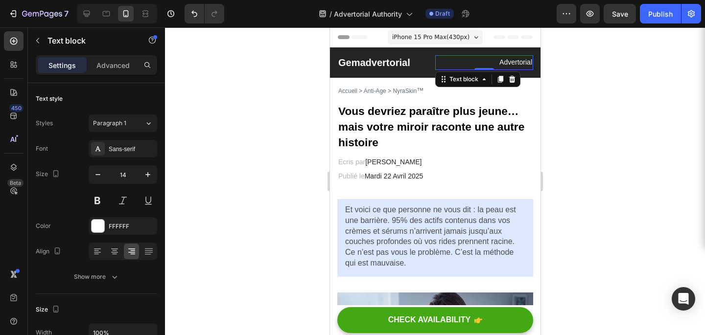
click at [515, 61] on p "Advertorial" at bounding box center [484, 62] width 96 height 12
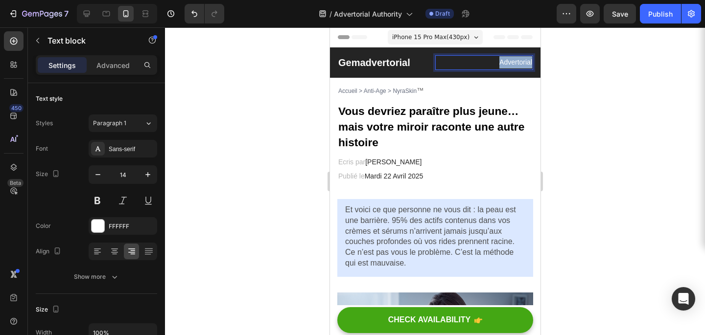
click at [515, 61] on p "Advertorial" at bounding box center [484, 62] width 96 height 12
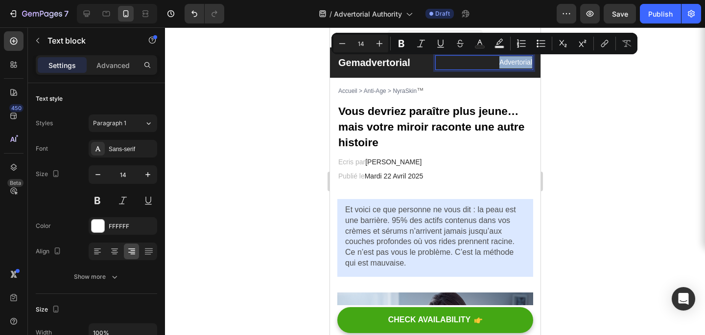
click at [515, 62] on p "Advertorial" at bounding box center [484, 62] width 96 height 12
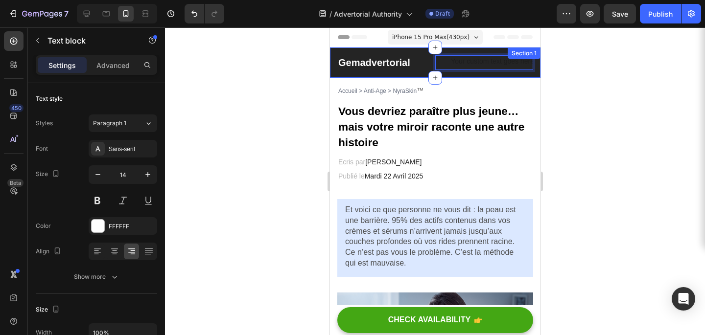
click at [563, 77] on div at bounding box center [435, 181] width 540 height 308
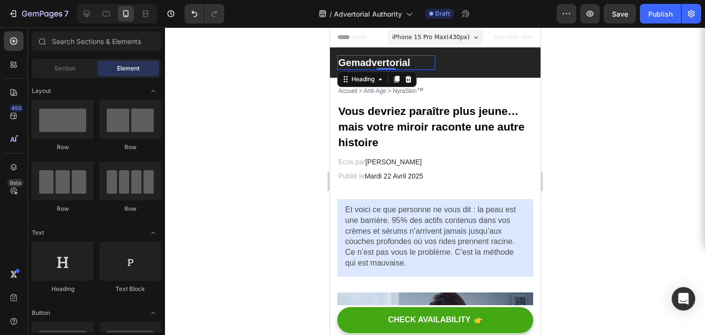
click at [390, 64] on p "Gemadvertorial" at bounding box center [386, 62] width 96 height 13
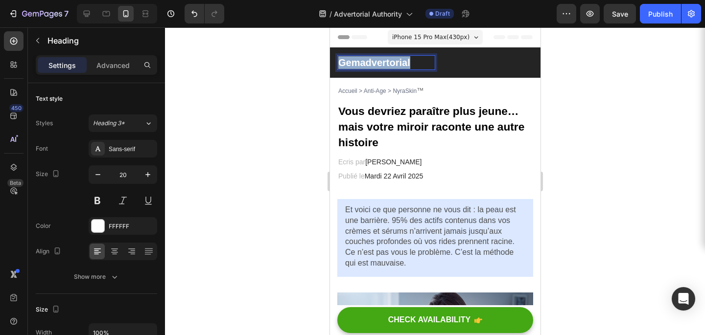
click at [390, 64] on p "Gemadvertorial" at bounding box center [386, 62] width 96 height 13
click at [457, 66] on p "Rich Text Editor. Editing area: main" at bounding box center [484, 62] width 96 height 12
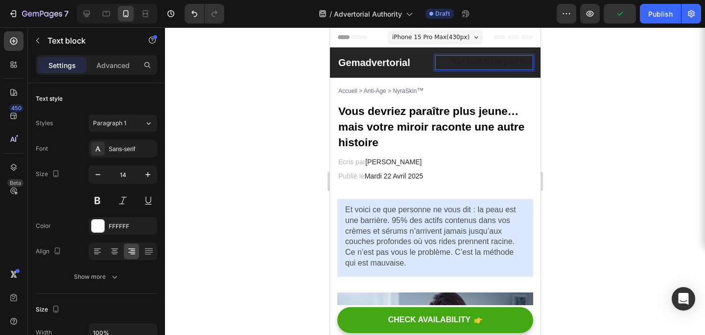
click at [469, 64] on div "Rich Text Editor. Editing area: main" at bounding box center [484, 62] width 98 height 14
click at [659, 70] on div at bounding box center [435, 181] width 540 height 308
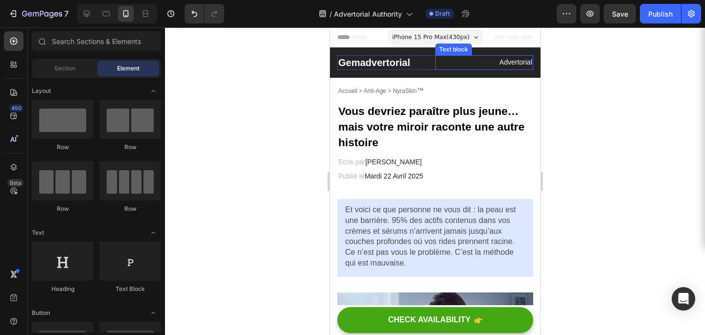
click at [520, 62] on p "Advertorial" at bounding box center [484, 62] width 96 height 12
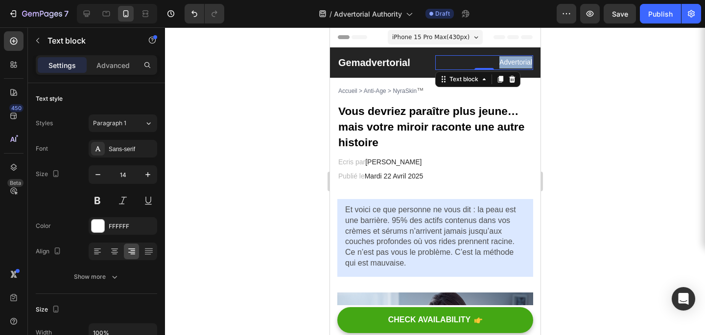
click at [520, 62] on p "Advertorial" at bounding box center [484, 62] width 96 height 12
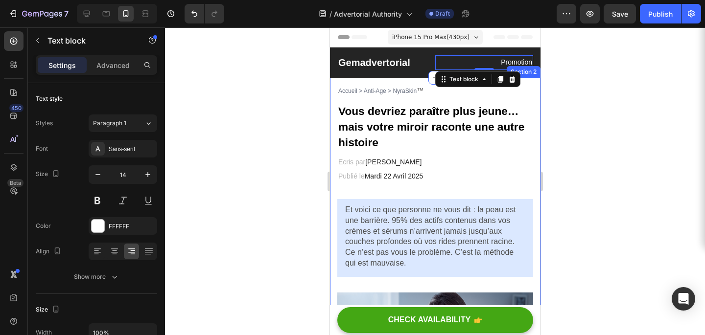
click at [612, 90] on div at bounding box center [435, 181] width 540 height 308
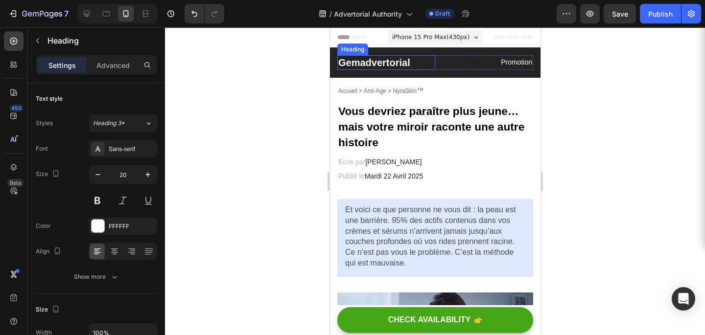
click at [390, 64] on p "Gemadvertorial" at bounding box center [386, 62] width 96 height 13
click at [411, 64] on p "Gemadvertorial" at bounding box center [386, 62] width 96 height 13
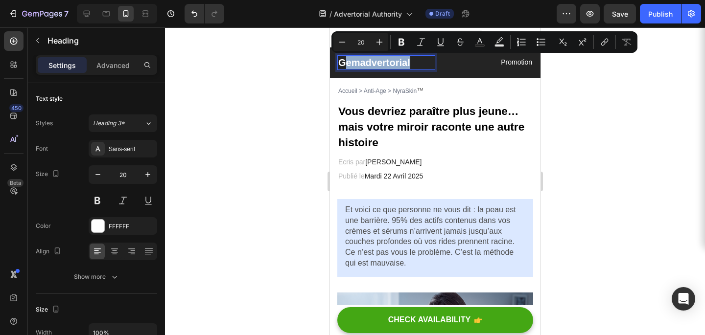
drag, startPoint x: 411, startPoint y: 64, endPoint x: 343, endPoint y: 66, distance: 68.1
click at [343, 66] on p "Gemadvertorial" at bounding box center [386, 62] width 96 height 13
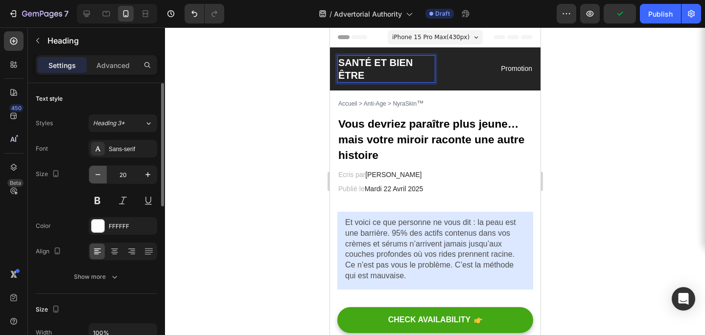
click at [97, 182] on button "button" at bounding box center [98, 175] width 18 height 18
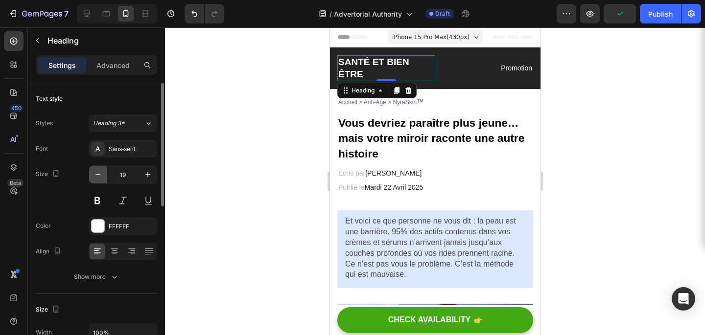
click at [97, 182] on button "button" at bounding box center [98, 175] width 18 height 18
type input "18"
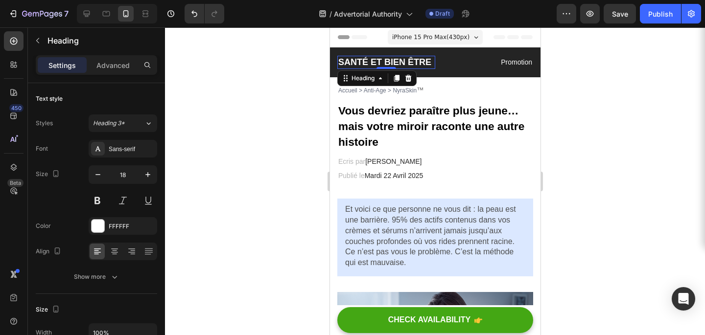
click at [602, 157] on div at bounding box center [435, 181] width 540 height 308
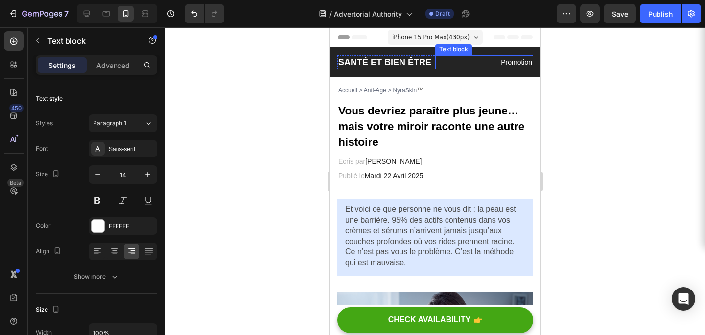
click at [471, 69] on div "Promotion" at bounding box center [484, 62] width 98 height 14
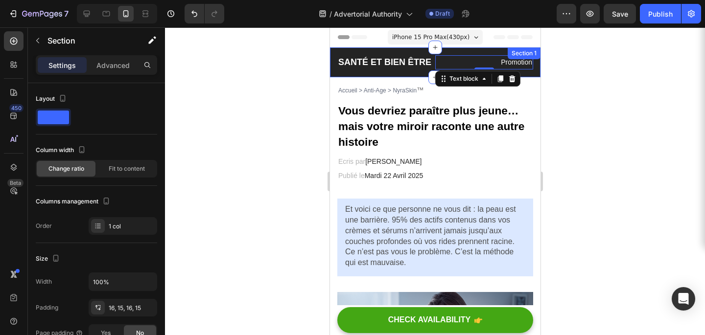
click at [424, 70] on div "SANTÉ ET BIEN ÊTRE Heading Promotion Text block 0 Row Section 1" at bounding box center [434, 62] width 211 height 30
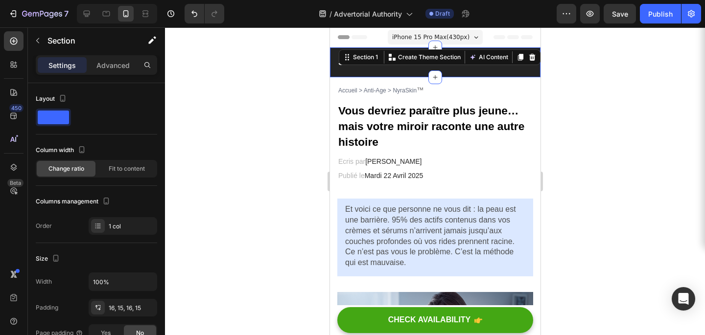
click at [408, 74] on div "SANTÉ ET BIEN ÊTRE Heading Promotion Text block Row Section 1 You can create re…" at bounding box center [434, 62] width 211 height 30
click at [580, 81] on div at bounding box center [435, 181] width 540 height 308
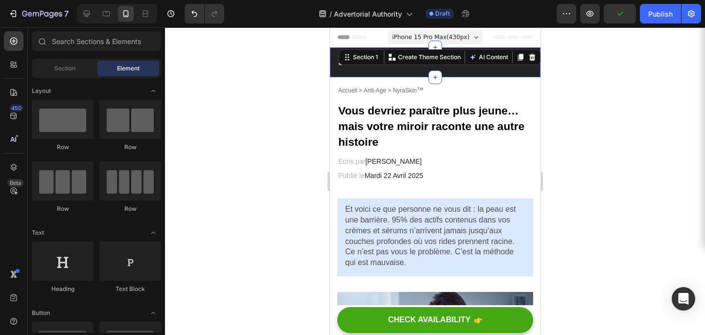
click at [488, 50] on div "SANTÉ ET BIEN ÊTRE Heading Promotion Text block Row Section 1 You can create re…" at bounding box center [434, 62] width 211 height 30
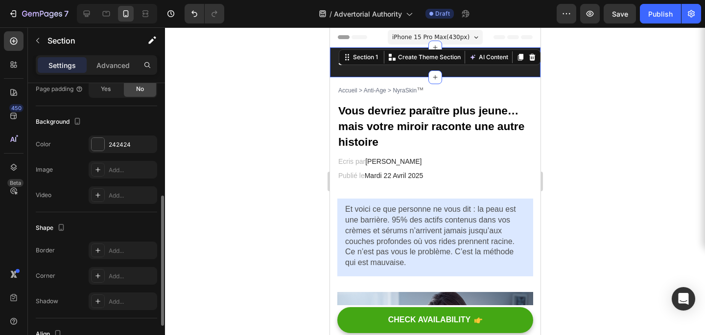
scroll to position [246, 0]
click at [102, 144] on div at bounding box center [98, 142] width 13 height 13
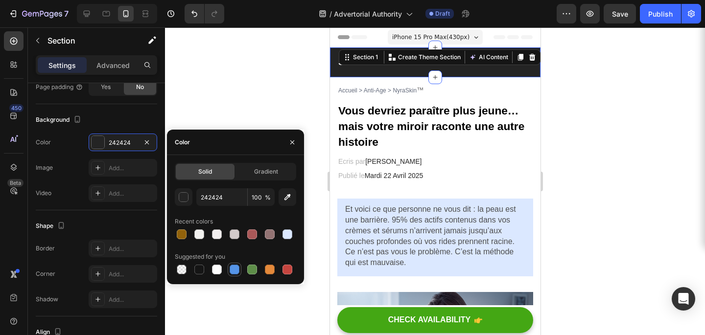
click at [231, 268] on div at bounding box center [235, 270] width 10 height 10
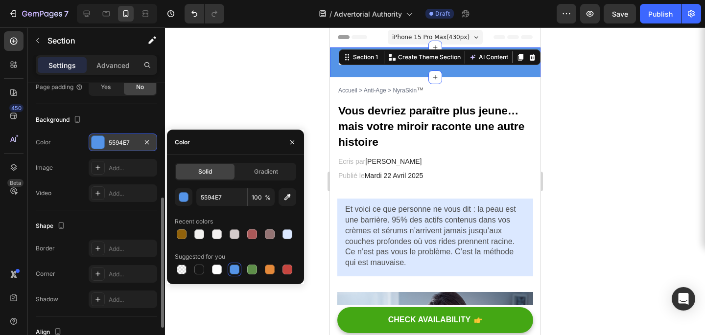
click at [137, 143] on div "5594E7" at bounding box center [123, 143] width 69 height 18
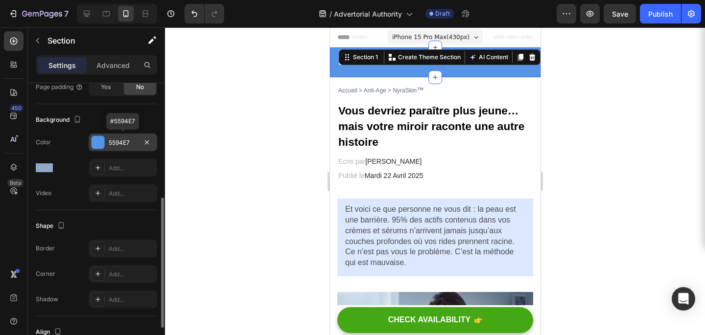
click at [137, 143] on div "5594E7" at bounding box center [123, 143] width 69 height 18
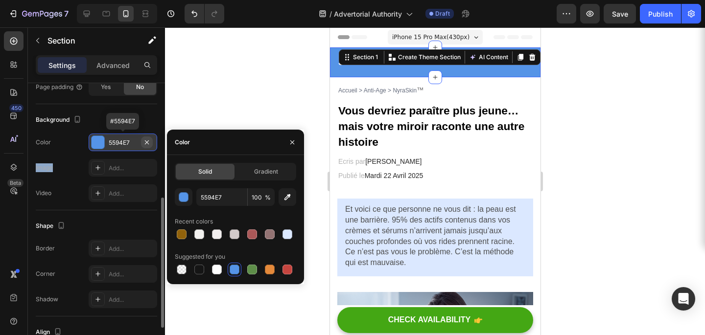
click at [147, 142] on icon "button" at bounding box center [147, 142] width 4 height 4
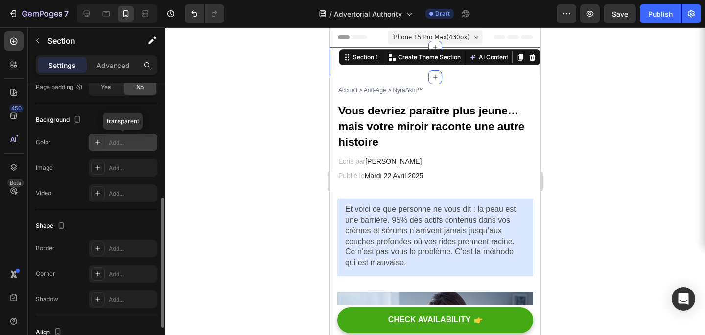
click at [132, 143] on div "Add..." at bounding box center [132, 143] width 46 height 9
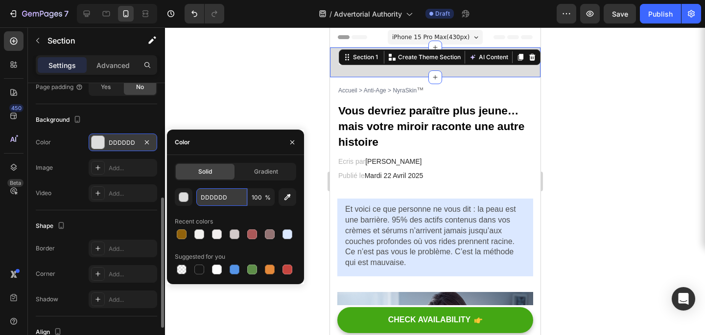
click at [227, 196] on input "DDDDDD" at bounding box center [221, 197] width 51 height 18
paste input "5C6A97"
type input "5C6A97"
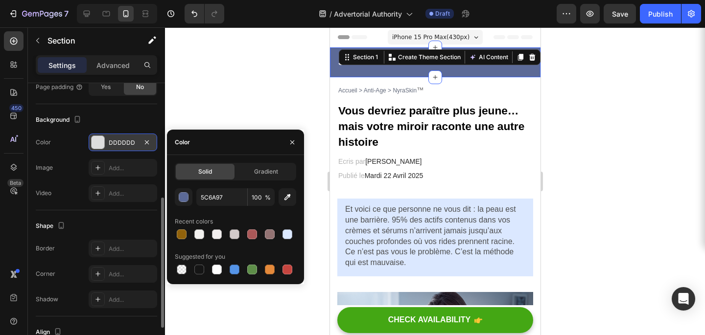
click at [228, 89] on div at bounding box center [435, 181] width 540 height 308
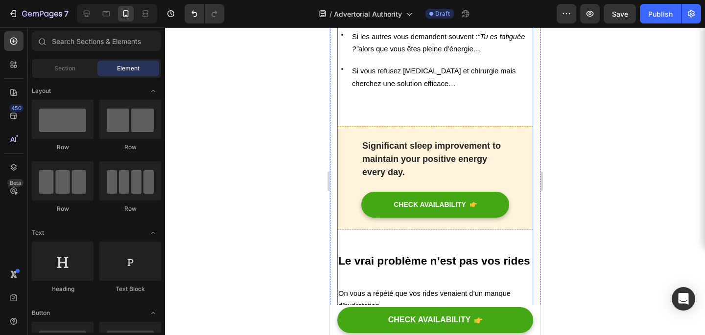
scroll to position [543, 0]
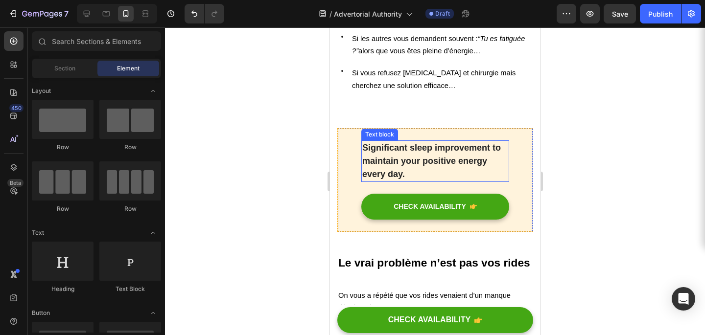
click at [438, 162] on p "Significant sleep improvement to maintain your positive energy every day." at bounding box center [435, 161] width 146 height 40
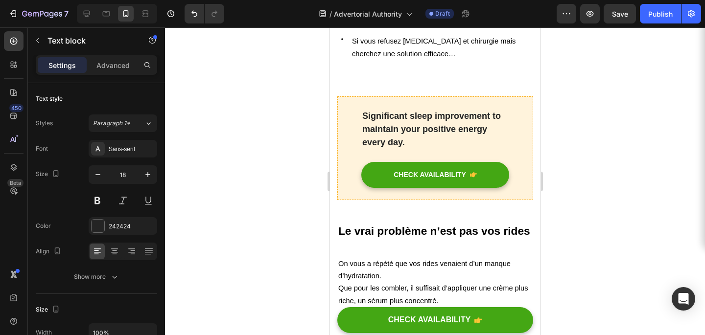
scroll to position [584, 0]
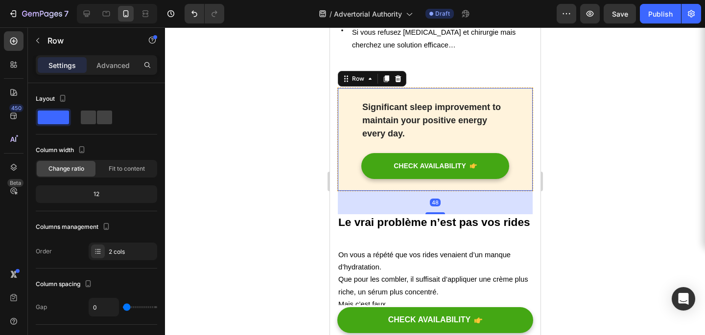
click at [459, 97] on div "Significant sleep improvement to maintain your positive energy every day. Text …" at bounding box center [435, 140] width 196 height 104
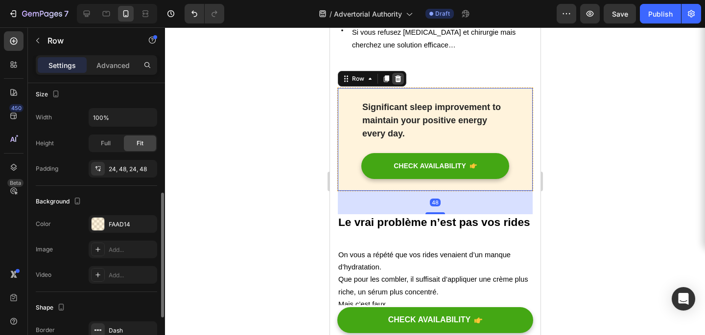
click at [395, 79] on icon at bounding box center [398, 79] width 8 height 8
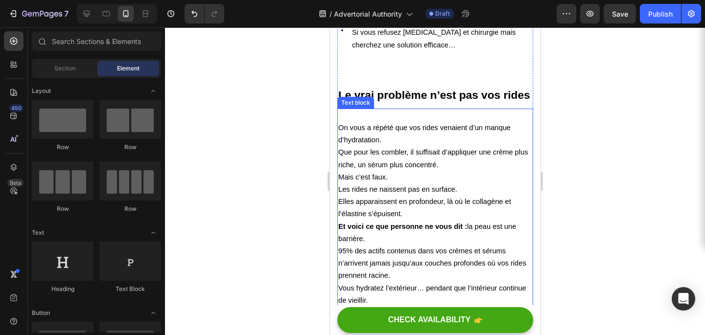
scroll to position [520, 0]
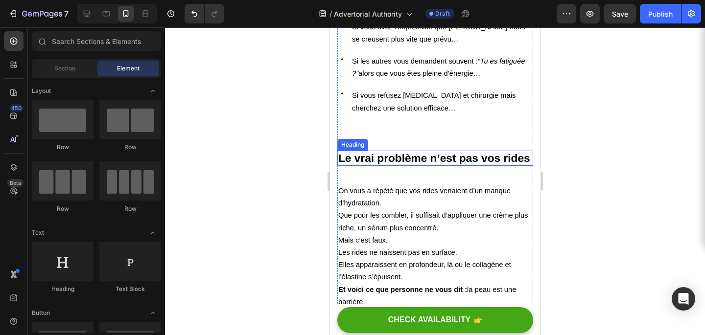
click at [387, 153] on strong "Le vrai problème n’est pas vos rides" at bounding box center [434, 158] width 192 height 13
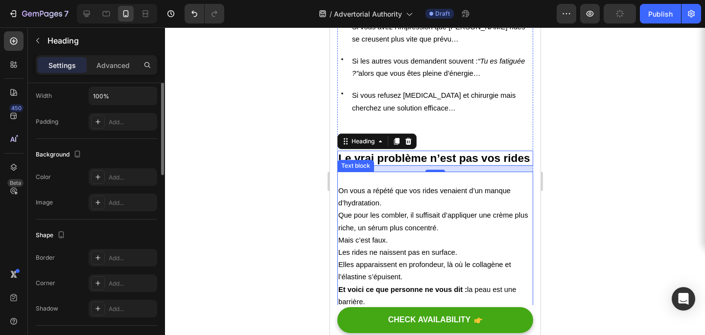
scroll to position [0, 0]
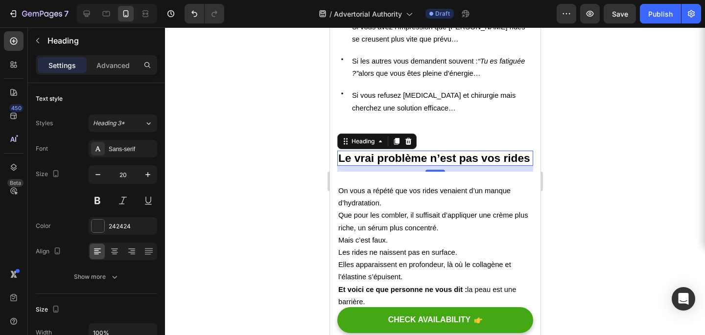
click at [647, 160] on div at bounding box center [435, 181] width 540 height 308
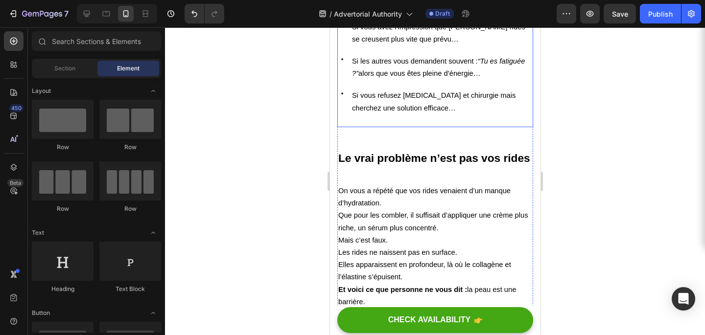
click at [451, 127] on div "Icon Si vous dépensez une fortune en soins sans voir de vrai changement… Text b…" at bounding box center [435, 56] width 196 height 142
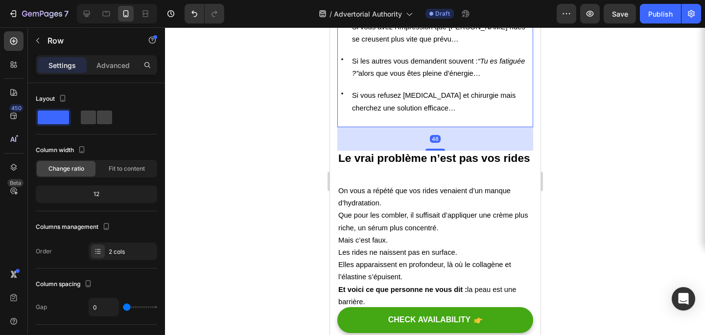
click at [488, 151] on div "48" at bounding box center [435, 138] width 196 height 23
click at [593, 126] on div at bounding box center [435, 181] width 540 height 308
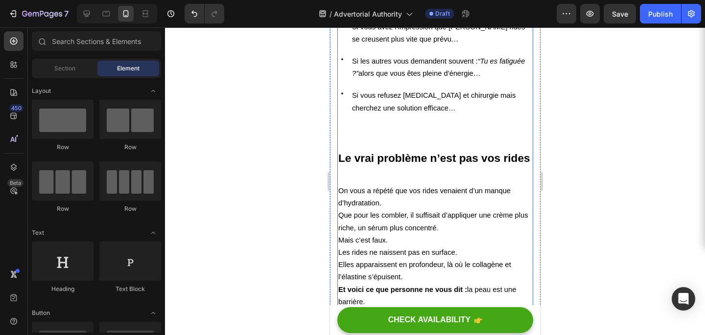
click at [405, 157] on strong "Le vrai problème n’est pas vos rides" at bounding box center [434, 158] width 192 height 13
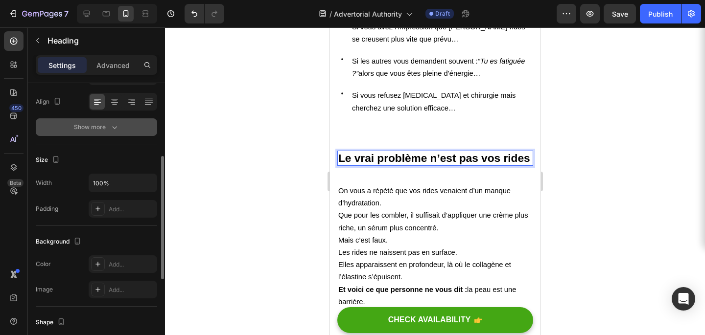
scroll to position [155, 0]
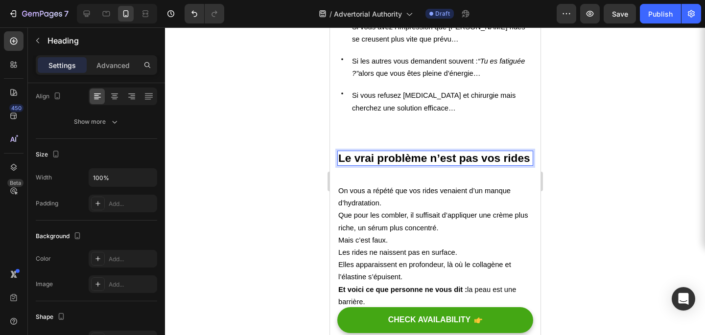
click at [392, 161] on strong "Le vrai problème n’est pas vos rides" at bounding box center [434, 158] width 192 height 13
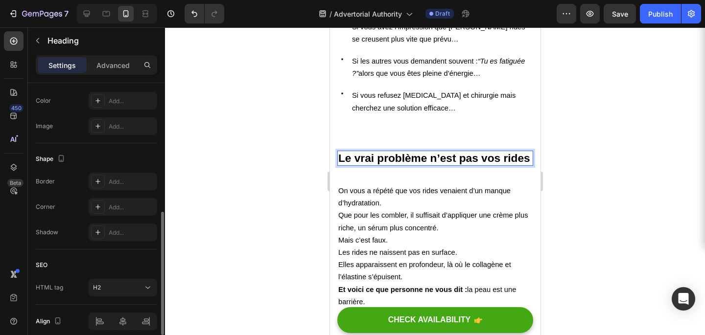
scroll to position [355, 0]
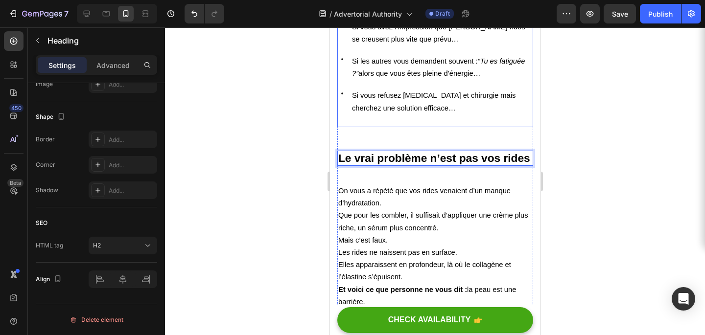
click at [549, 126] on div at bounding box center [435, 181] width 540 height 308
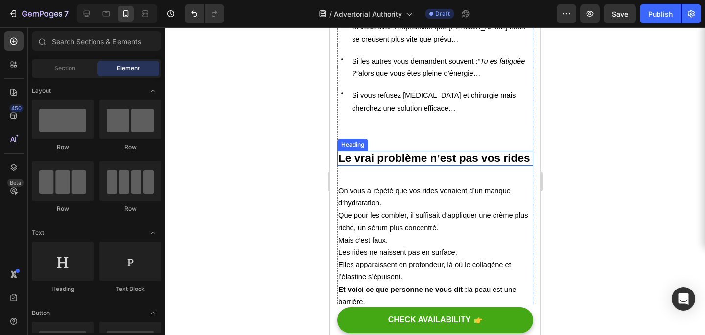
click at [443, 159] on strong "Le vrai problème n’est pas vos rides" at bounding box center [434, 158] width 192 height 13
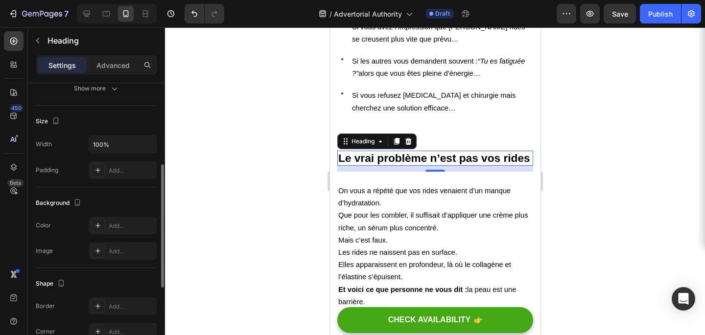
scroll to position [189, 0]
click at [111, 174] on div "Add..." at bounding box center [132, 170] width 46 height 9
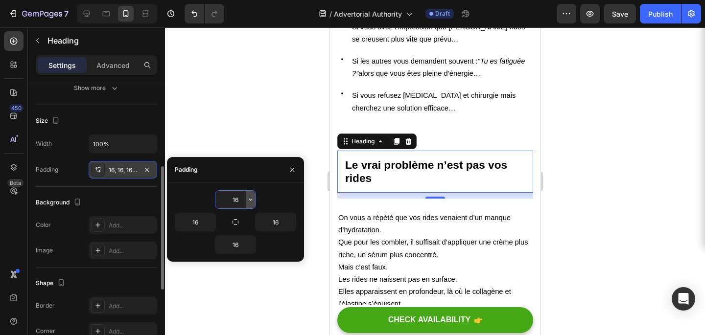
click at [251, 200] on icon "button" at bounding box center [251, 200] width 8 height 8
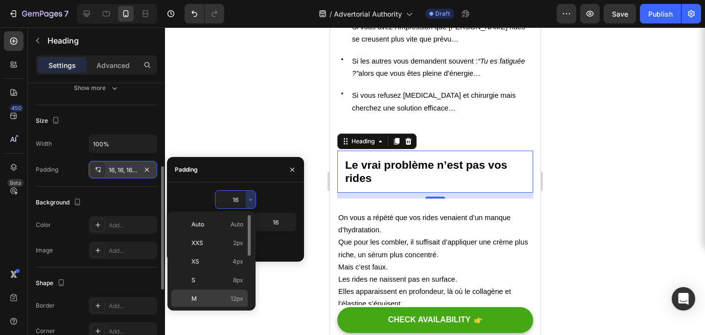
click at [215, 308] on div "M 12px" at bounding box center [209, 317] width 76 height 19
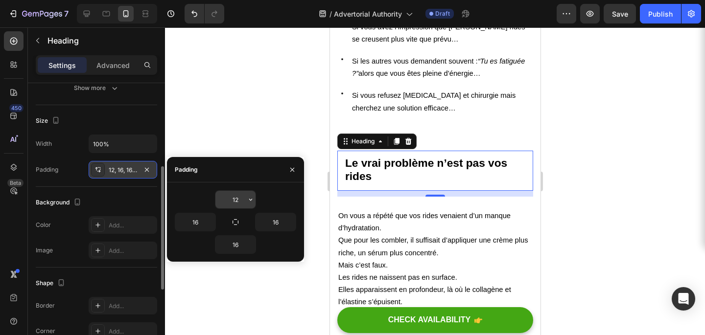
click at [244, 193] on input "12" at bounding box center [235, 200] width 40 height 18
click at [247, 198] on icon "button" at bounding box center [251, 200] width 8 height 8
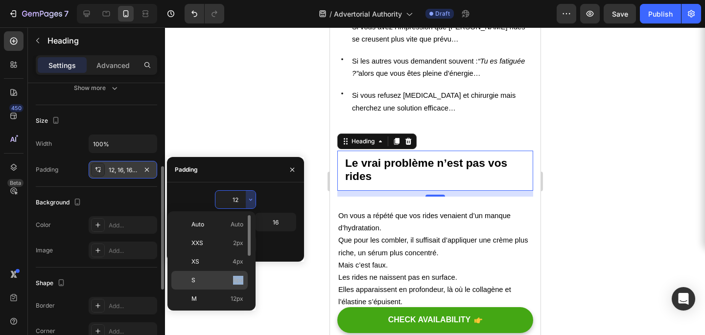
click at [222, 290] on div "S 8px" at bounding box center [209, 299] width 76 height 19
type input "8"
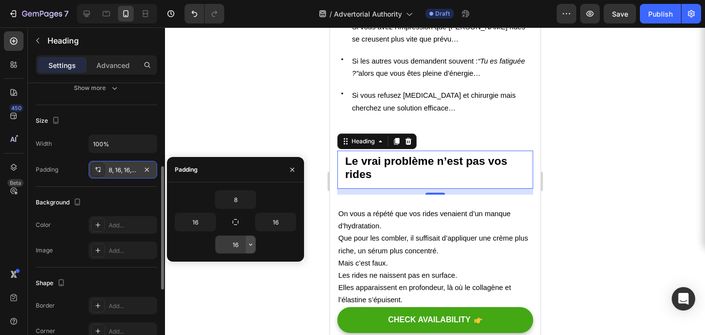
click at [248, 246] on icon "button" at bounding box center [251, 245] width 8 height 8
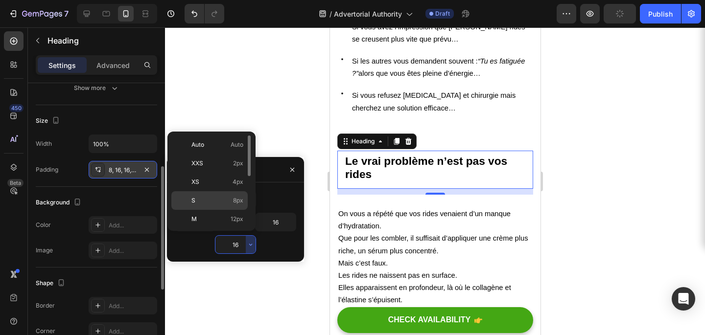
click at [235, 210] on div "S 8px" at bounding box center [209, 219] width 76 height 19
type input "8"
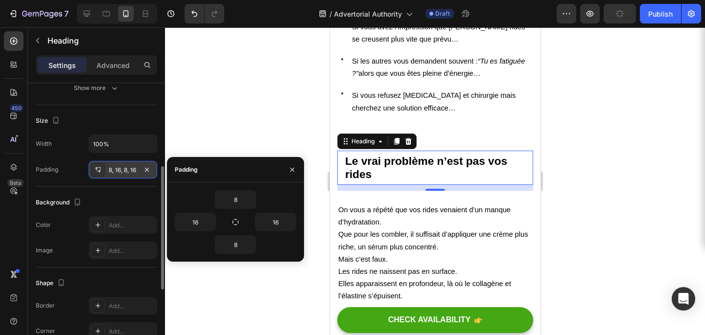
click at [689, 117] on div at bounding box center [435, 181] width 540 height 308
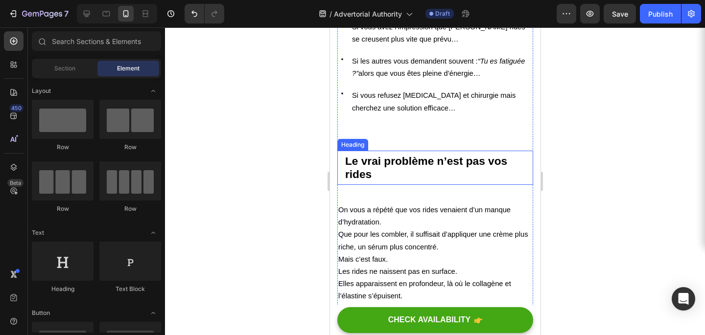
click at [447, 167] on strong "Le vrai problème n’est pas vos rides" at bounding box center [426, 168] width 162 height 26
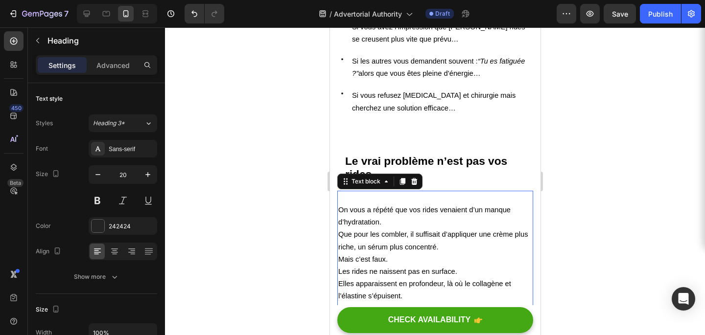
click at [393, 224] on p "On vous a répété que vos rides venaient d’un manque d’hydratation. Que pour les…" at bounding box center [435, 223] width 194 height 62
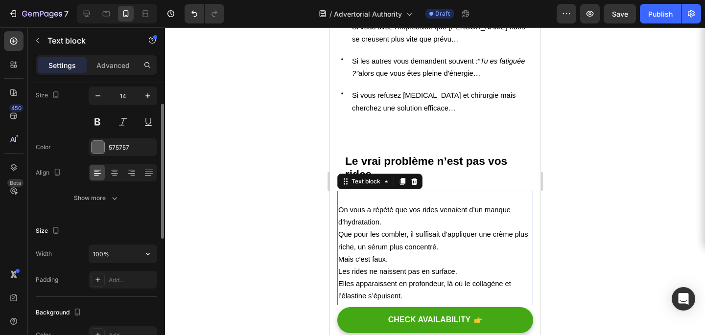
scroll to position [83, 0]
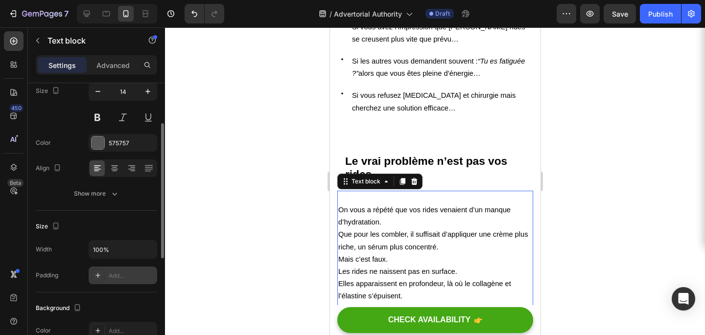
click at [122, 279] on div "Add..." at bounding box center [132, 276] width 46 height 9
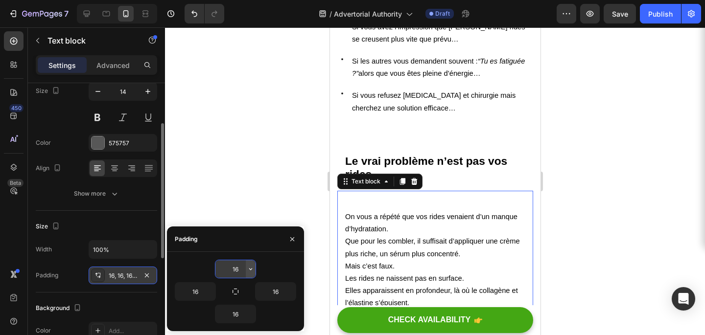
click at [251, 271] on icon "button" at bounding box center [251, 269] width 8 height 8
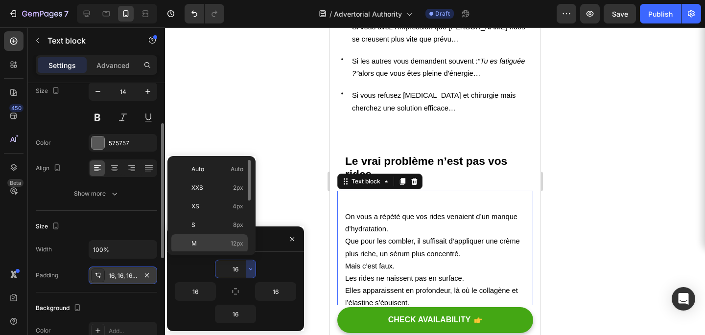
click at [231, 241] on span "12px" at bounding box center [237, 243] width 13 height 9
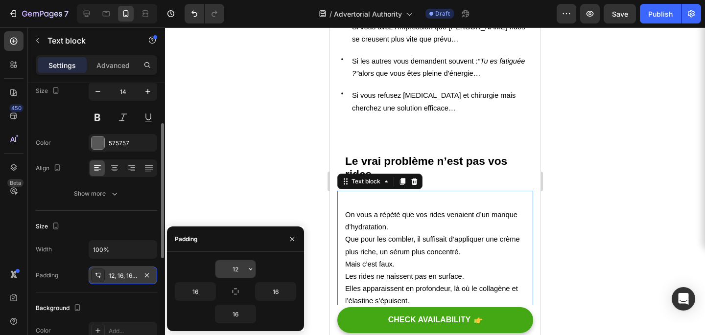
click at [244, 271] on input "12" at bounding box center [235, 269] width 40 height 18
click at [259, 273] on div "12" at bounding box center [235, 269] width 121 height 19
click at [252, 270] on icon "button" at bounding box center [251, 269] width 8 height 8
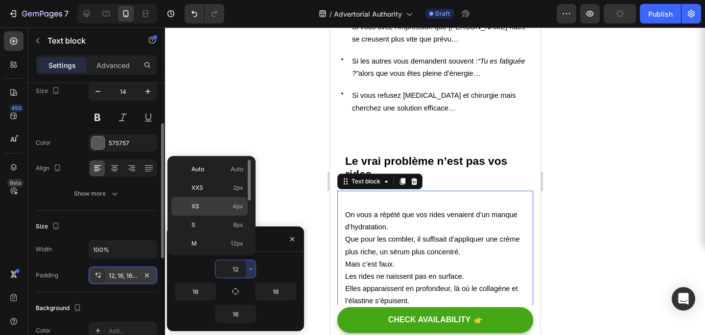
click at [234, 210] on span "4px" at bounding box center [238, 206] width 11 height 9
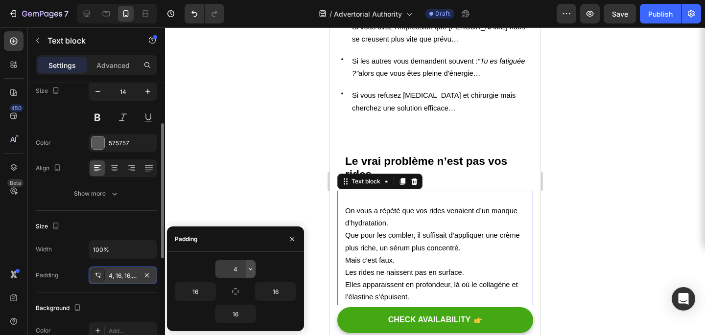
click at [251, 270] on icon "button" at bounding box center [251, 269] width 8 height 8
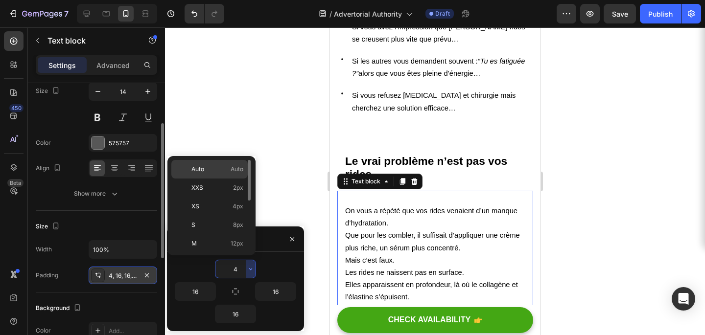
click at [228, 172] on p "Auto Auto" at bounding box center [217, 169] width 52 height 9
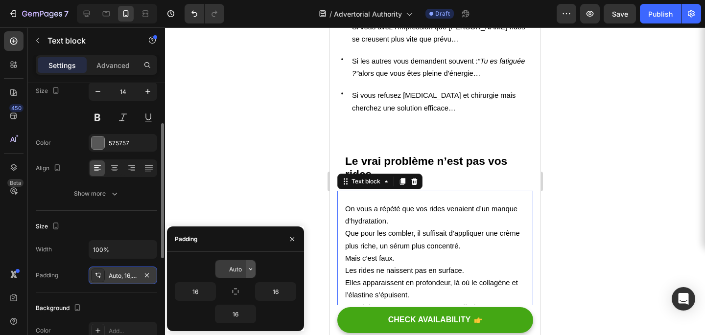
click at [247, 265] on icon "button" at bounding box center [251, 269] width 8 height 8
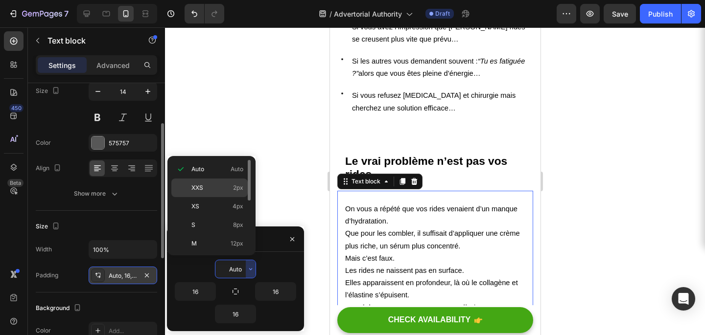
click at [229, 190] on p "XXS 2px" at bounding box center [217, 188] width 52 height 9
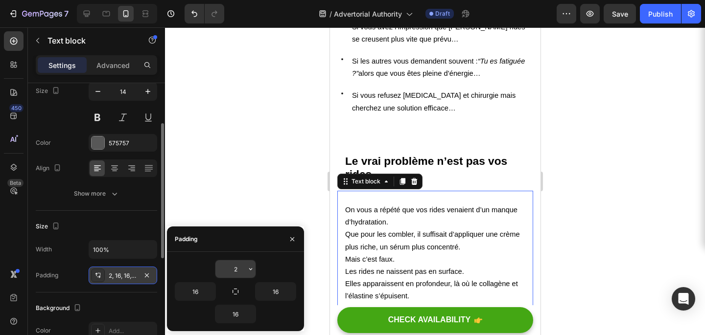
click at [248, 270] on icon "button" at bounding box center [251, 269] width 8 height 8
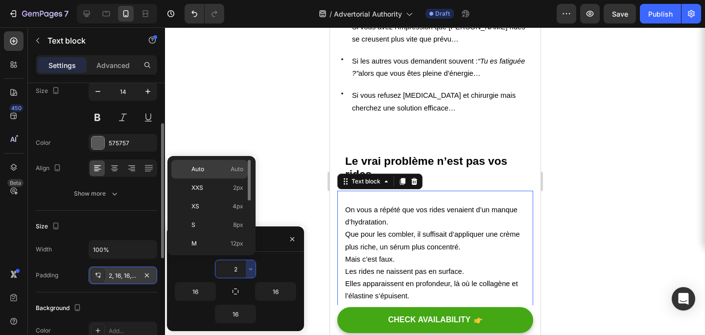
click at [230, 179] on div "Auto Auto" at bounding box center [209, 188] width 76 height 19
type input "Auto"
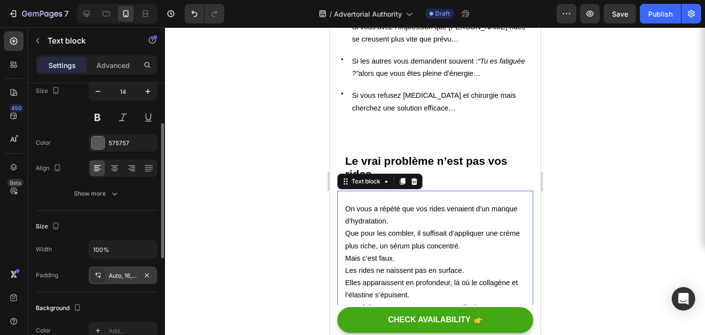
click at [568, 175] on div at bounding box center [435, 181] width 540 height 308
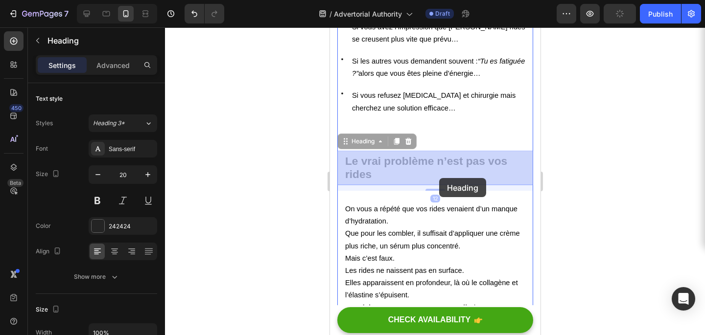
drag, startPoint x: 441, startPoint y: 162, endPoint x: 438, endPoint y: 180, distance: 17.9
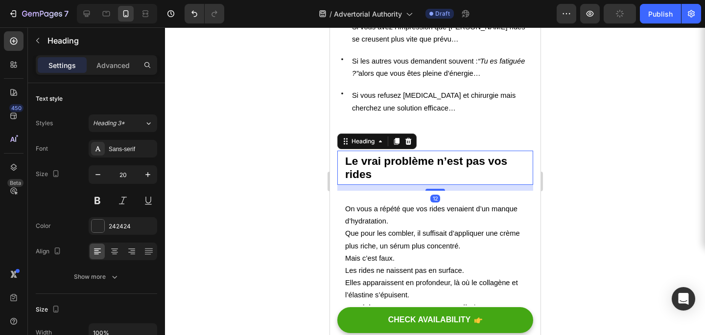
click at [563, 113] on div at bounding box center [435, 181] width 540 height 308
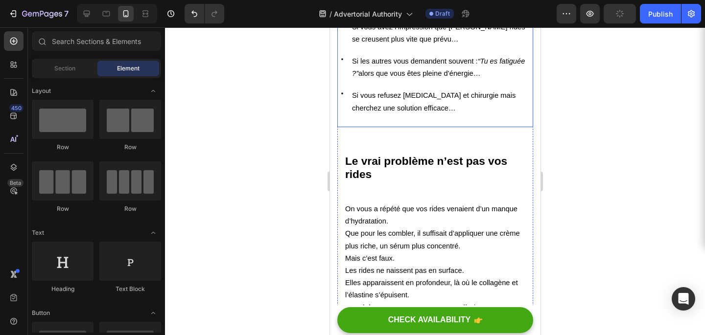
click at [468, 119] on div "Icon Si vous dépensez une fortune en soins sans voir de vrai changement… Text b…" at bounding box center [435, 56] width 196 height 142
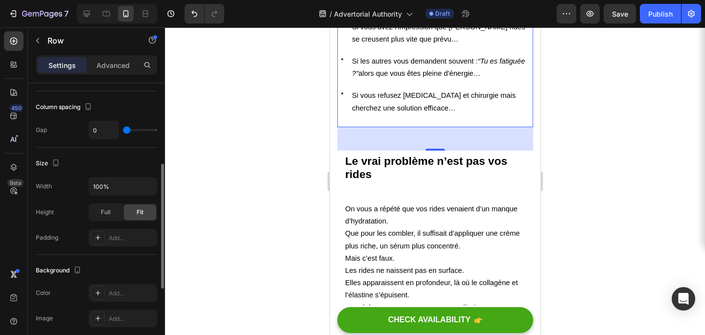
scroll to position [179, 0]
click at [117, 238] on div "Add..." at bounding box center [132, 236] width 46 height 9
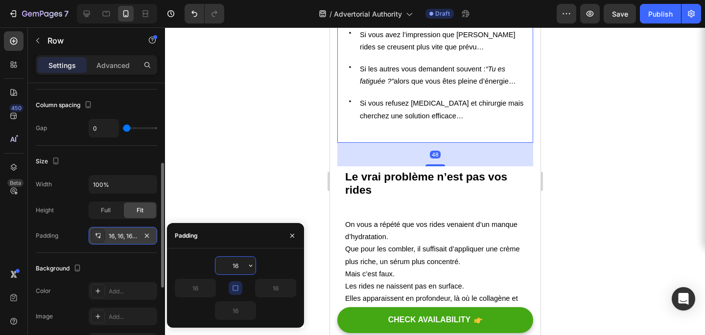
click at [243, 270] on input "16" at bounding box center [235, 266] width 40 height 18
click at [248, 269] on icon "button" at bounding box center [251, 266] width 8 height 8
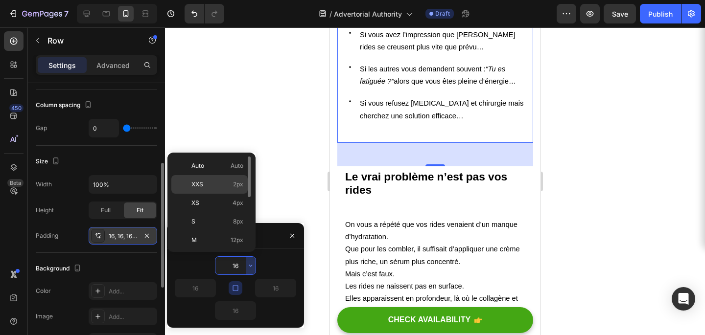
click at [219, 188] on p "XXS 2px" at bounding box center [217, 184] width 52 height 9
type input "2"
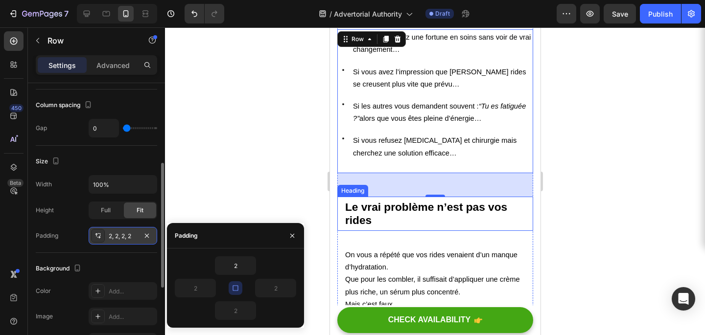
scroll to position [537, 0]
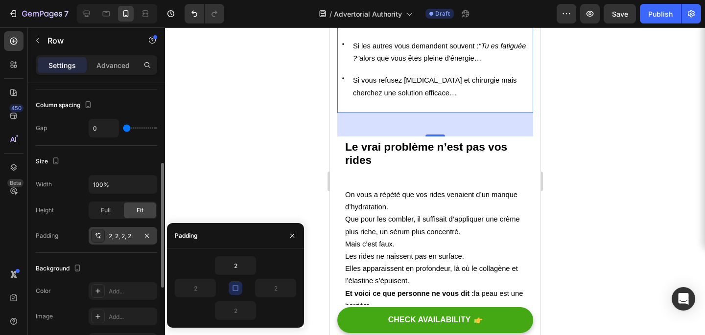
click at [569, 109] on div at bounding box center [435, 181] width 540 height 308
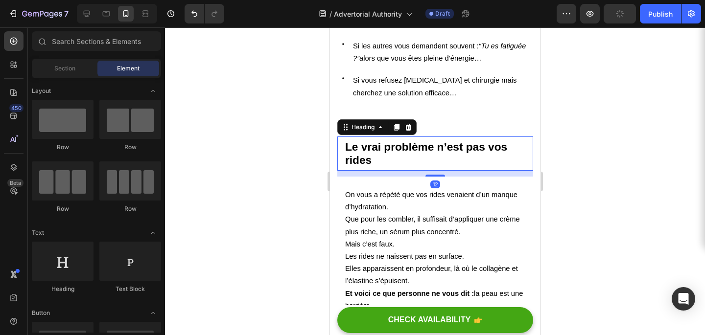
click at [413, 148] on strong "Le vrai problème n’est pas vos rides" at bounding box center [426, 154] width 162 height 26
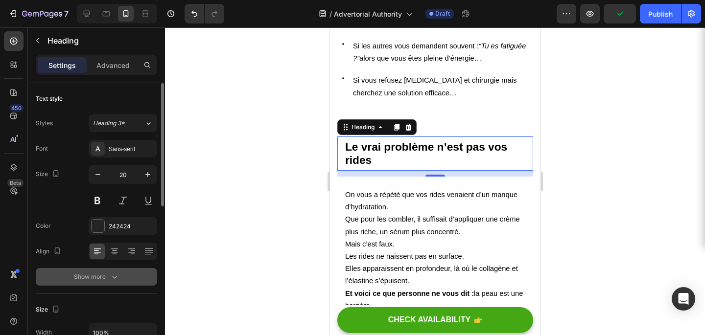
click at [104, 279] on div "Show more" at bounding box center [97, 277] width 46 height 10
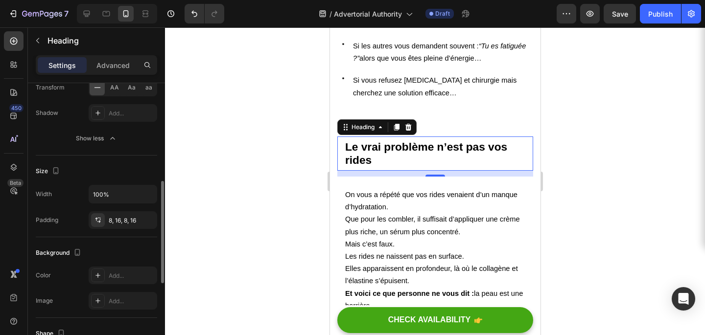
scroll to position [268, 0]
click at [111, 218] on div "8, 16, 8, 16" at bounding box center [123, 220] width 28 height 9
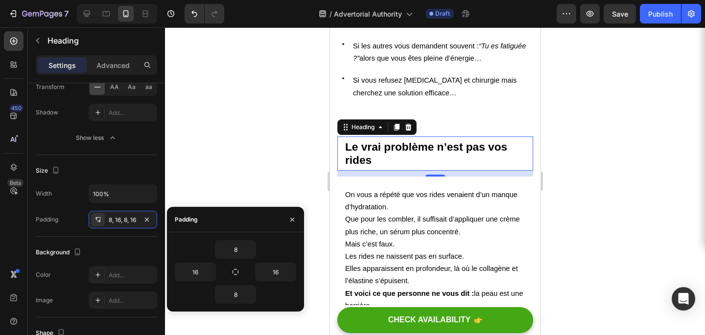
click at [260, 244] on div "8" at bounding box center [235, 249] width 121 height 19
click at [254, 246] on icon "button" at bounding box center [251, 250] width 8 height 8
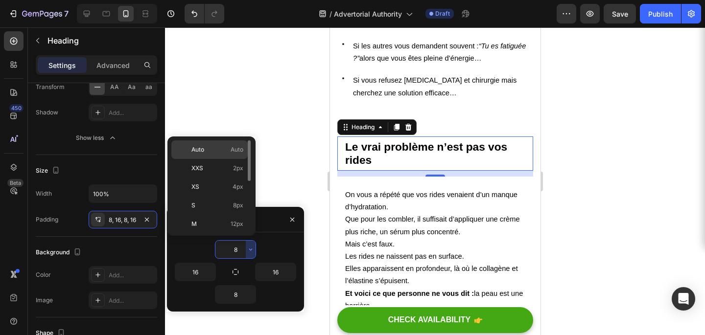
click at [234, 159] on div "Auto Auto" at bounding box center [209, 168] width 76 height 19
type input "Auto"
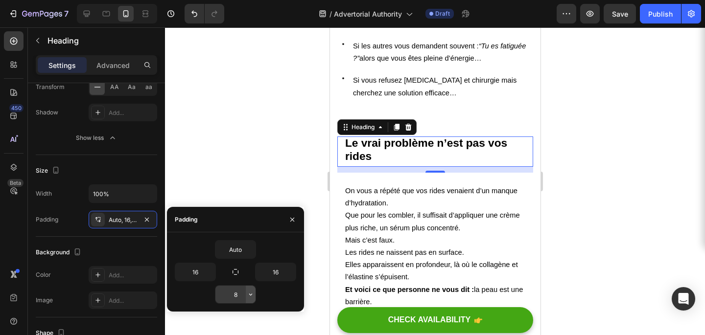
click at [249, 303] on button "button" at bounding box center [251, 295] width 10 height 18
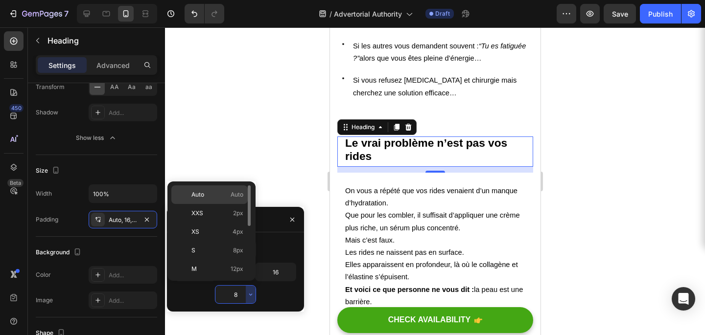
click at [228, 197] on p "Auto Auto" at bounding box center [217, 194] width 52 height 9
type input "Auto"
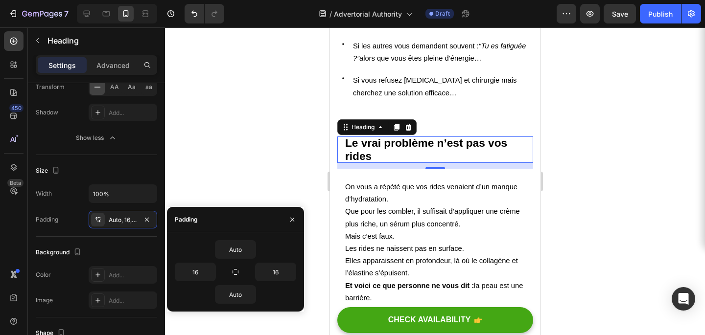
click at [601, 158] on div at bounding box center [435, 181] width 540 height 308
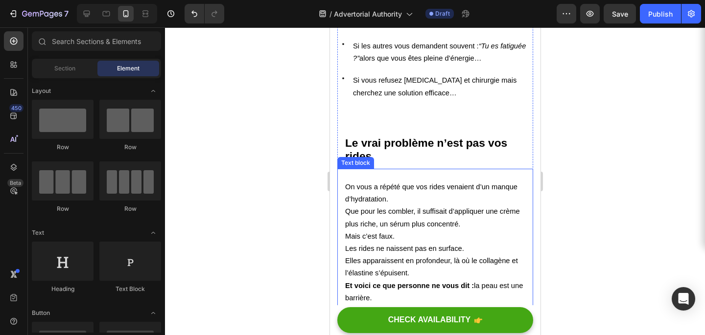
click at [482, 228] on p "On vous a répété que vos rides venaient d’un manque d’hydratation. Que pour les…" at bounding box center [435, 200] width 180 height 62
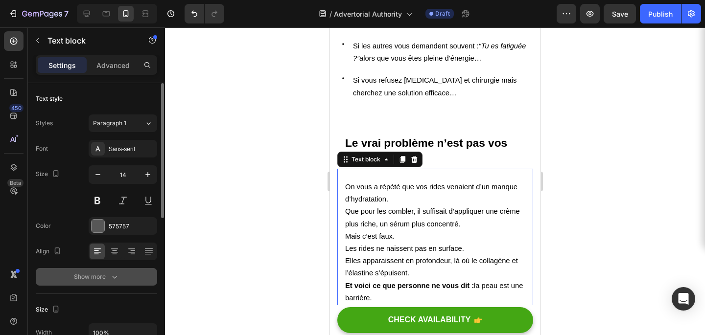
click at [130, 275] on button "Show more" at bounding box center [96, 277] width 121 height 18
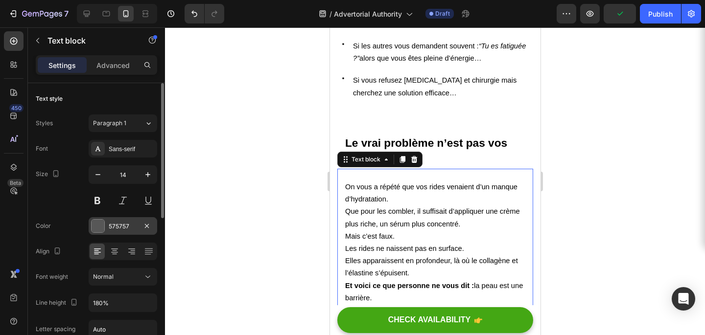
click at [124, 229] on div "575757" at bounding box center [123, 226] width 28 height 9
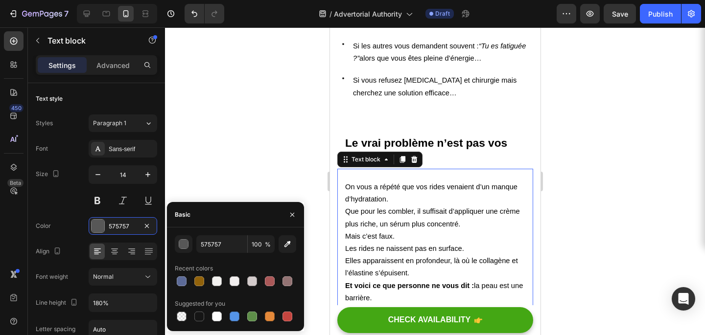
click at [263, 155] on div at bounding box center [435, 181] width 540 height 308
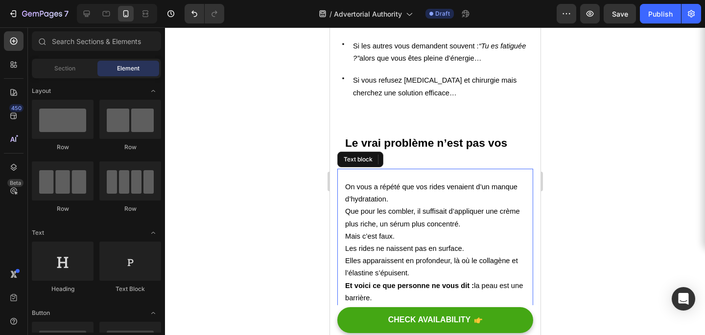
click at [390, 197] on p "On vous a répété que vos rides venaient d’un manque d’hydratation. Que pour les…" at bounding box center [435, 200] width 180 height 62
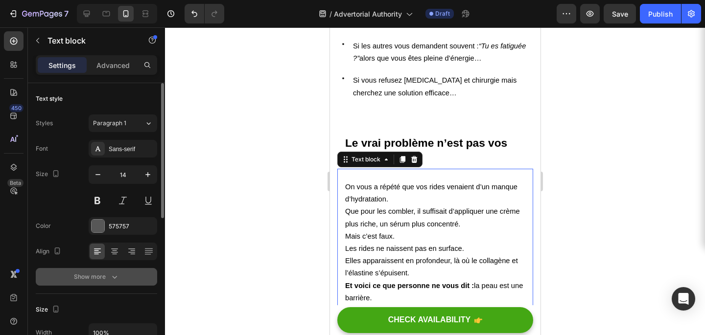
click at [99, 281] on div "Show more" at bounding box center [97, 277] width 46 height 10
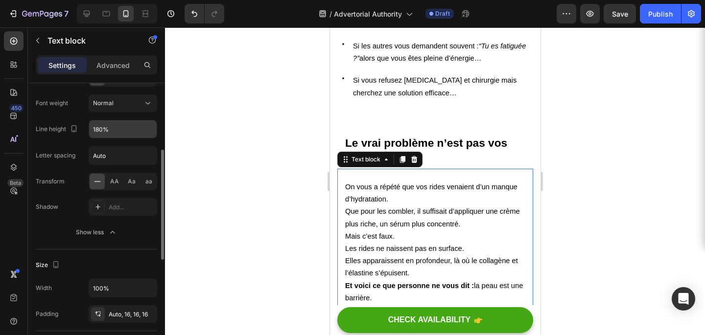
scroll to position [176, 0]
click at [113, 309] on div "Auto, 16, 16, 16" at bounding box center [123, 312] width 28 height 9
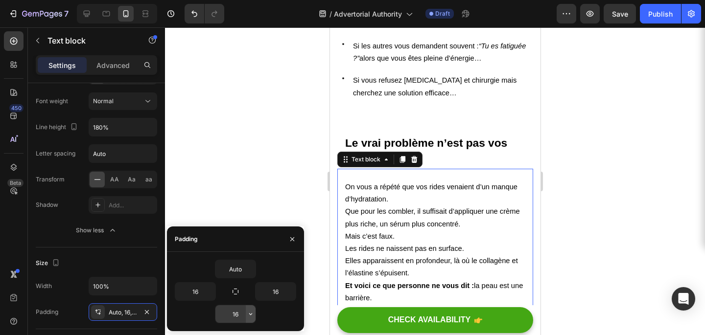
click at [246, 308] on button "button" at bounding box center [251, 314] width 10 height 18
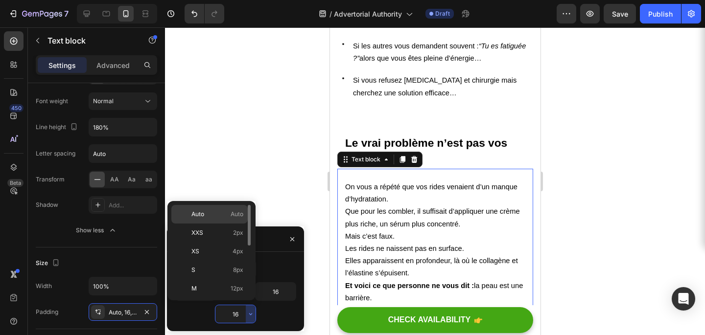
click at [226, 212] on p "Auto Auto" at bounding box center [217, 214] width 52 height 9
type input "Auto"
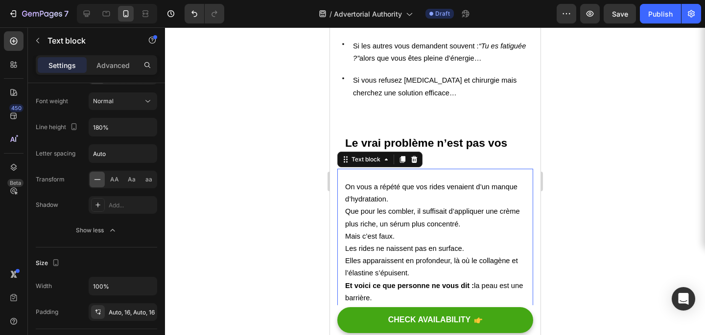
click at [555, 171] on div at bounding box center [435, 181] width 540 height 308
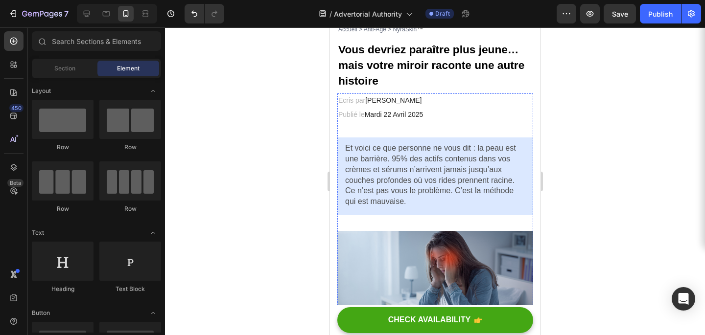
scroll to position [0, 0]
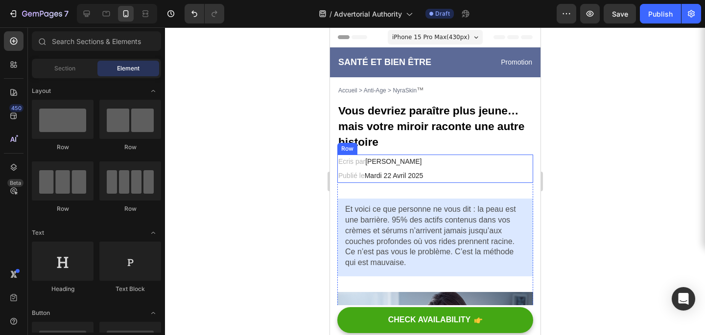
click at [569, 162] on div at bounding box center [435, 181] width 540 height 308
click at [633, 162] on div at bounding box center [435, 181] width 540 height 308
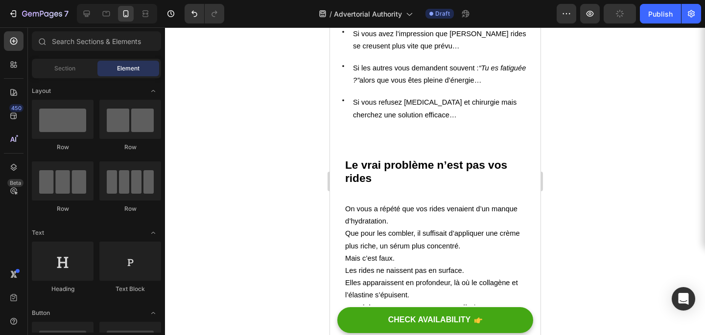
scroll to position [494, 0]
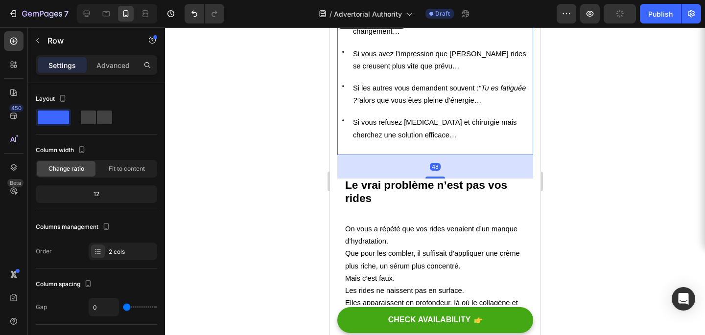
click at [436, 151] on div "Icon Si vous dépensez une fortune en soins sans voir de vrai changement… Text b…" at bounding box center [435, 83] width 194 height 142
click at [399, 165] on div "48" at bounding box center [435, 166] width 196 height 23
click at [374, 181] on strong "Le vrai problème n’est pas vos rides" at bounding box center [426, 192] width 162 height 26
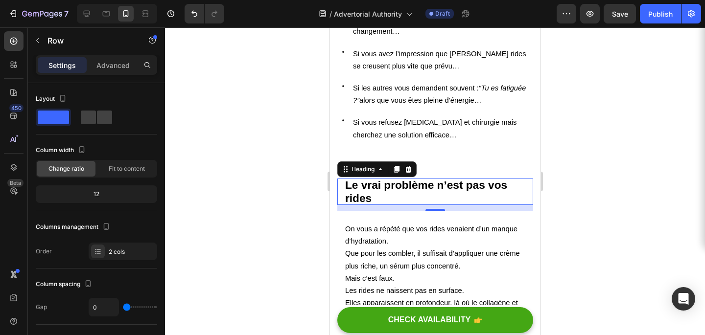
click at [389, 196] on p "⁠⁠⁠⁠⁠⁠⁠ Le vrai problème n’est pas vos rides" at bounding box center [435, 192] width 180 height 26
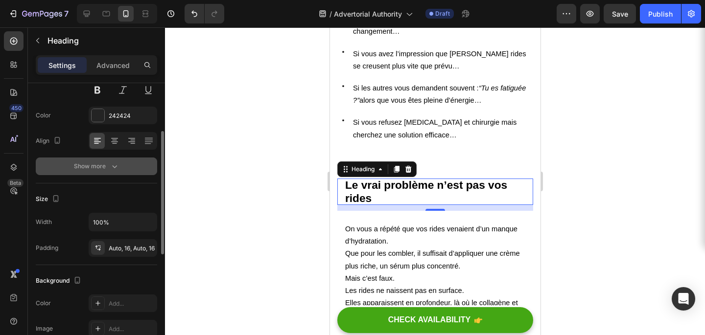
scroll to position [110, 0]
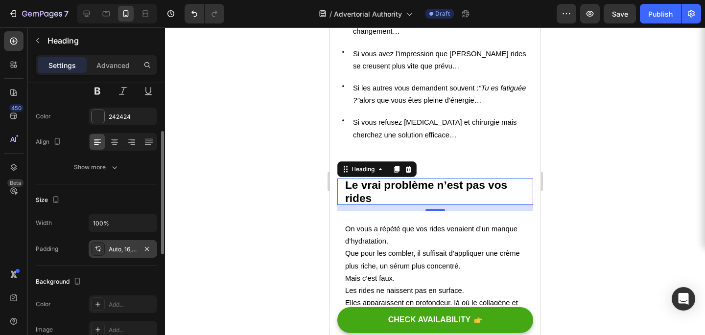
click at [104, 257] on div "Auto, 16, Auto, 16" at bounding box center [123, 249] width 69 height 18
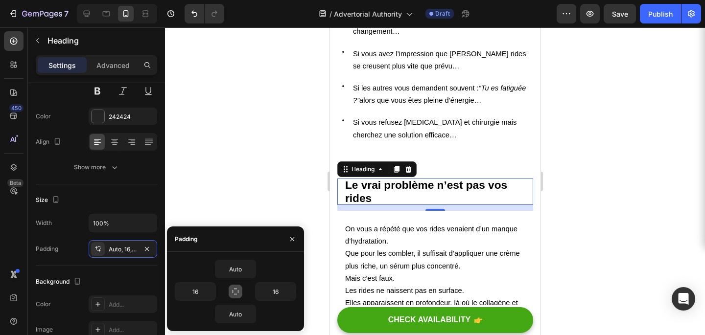
click at [233, 295] on icon "button" at bounding box center [236, 292] width 8 height 8
type input "Auto"
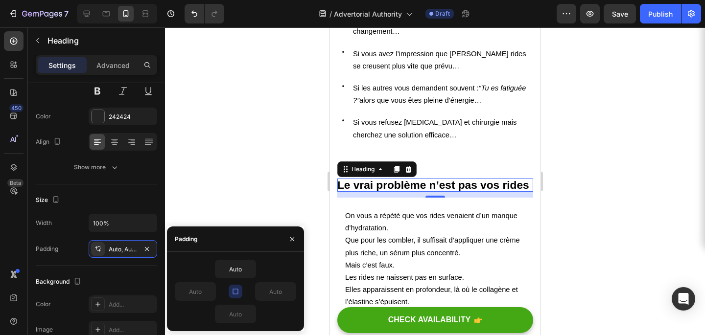
click at [233, 295] on icon "button" at bounding box center [236, 292] width 8 height 8
drag, startPoint x: 233, startPoint y: 295, endPoint x: 232, endPoint y: 271, distance: 23.5
click at [232, 271] on div "Auto Auto Auto Auto" at bounding box center [235, 292] width 121 height 64
click at [232, 296] on button "button" at bounding box center [236, 292] width 14 height 14
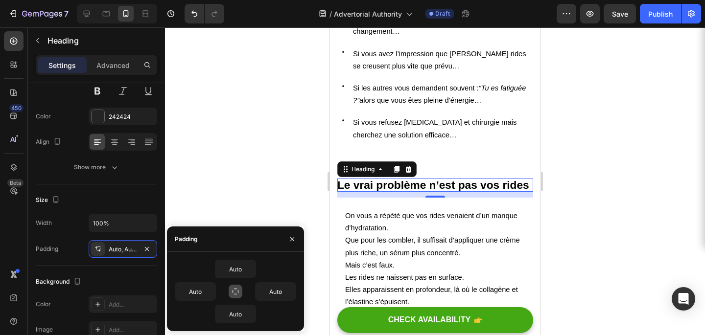
click at [232, 296] on button "button" at bounding box center [236, 292] width 14 height 14
click at [232, 297] on button "button" at bounding box center [236, 292] width 14 height 14
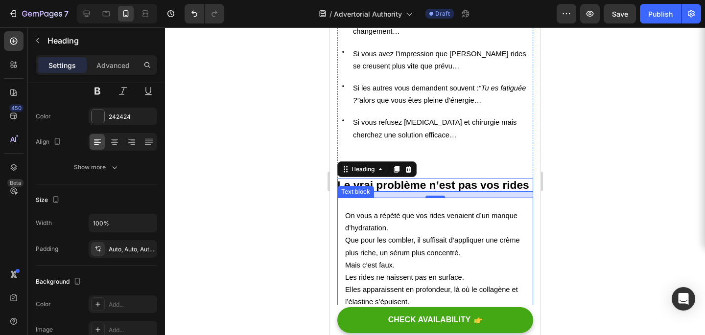
click at [587, 186] on div at bounding box center [435, 181] width 540 height 308
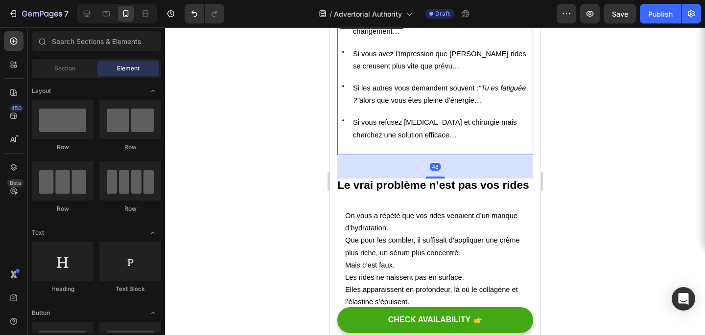
click at [407, 147] on div "Icon Si vous dépensez une fortune en soins sans voir de vrai changement… Text b…" at bounding box center [435, 83] width 194 height 142
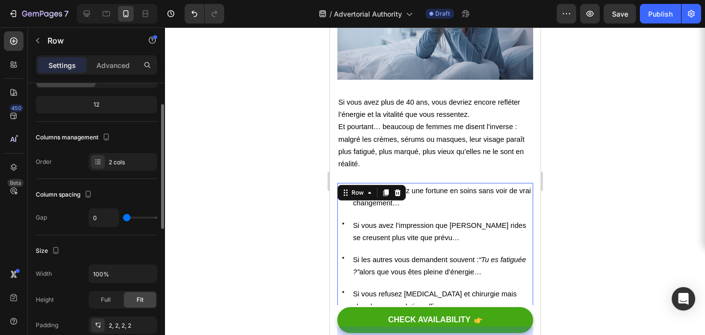
scroll to position [108, 0]
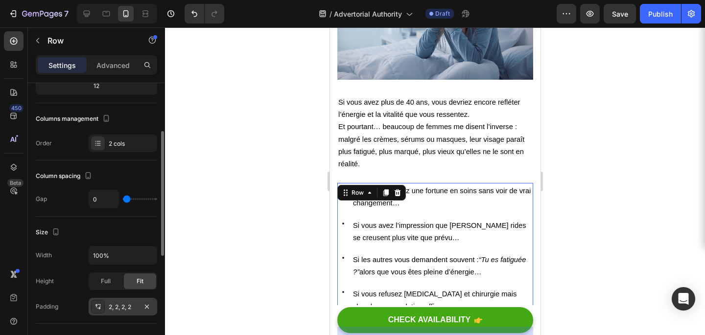
click at [102, 304] on div at bounding box center [98, 307] width 14 height 14
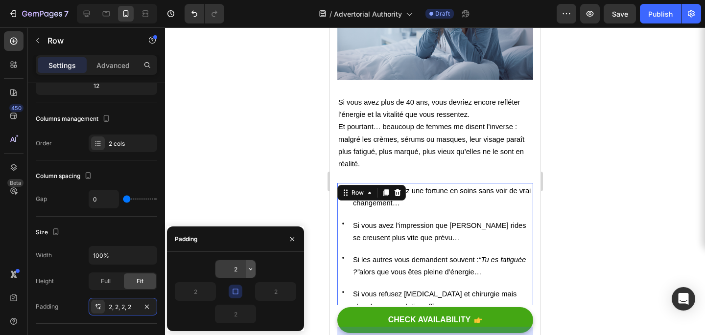
click at [251, 271] on icon "button" at bounding box center [251, 269] width 8 height 8
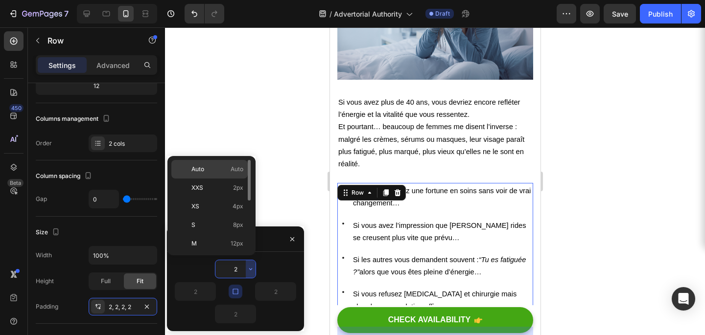
click at [217, 179] on div "Auto Auto" at bounding box center [209, 188] width 76 height 19
type input "Auto"
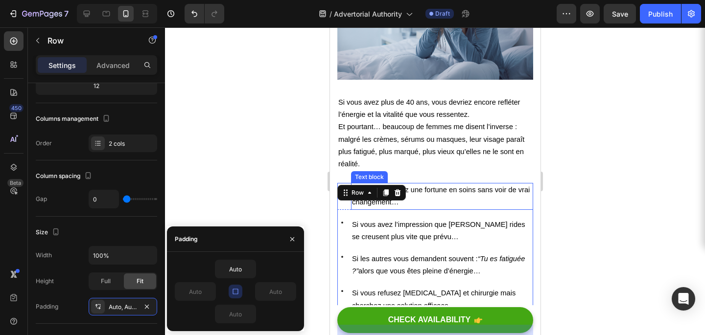
click at [450, 195] on p "Si vous dépensez une fortune en soins sans voir de vrai changement…" at bounding box center [442, 196] width 180 height 24
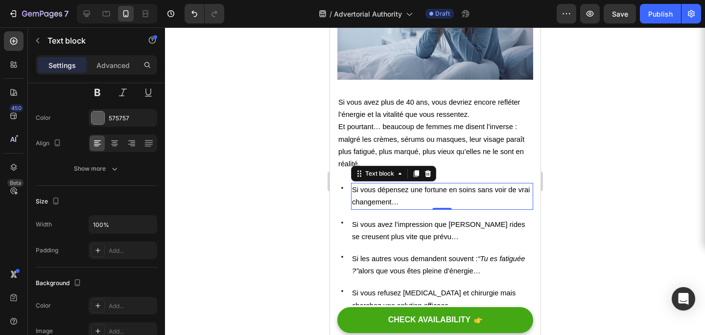
scroll to position [0, 0]
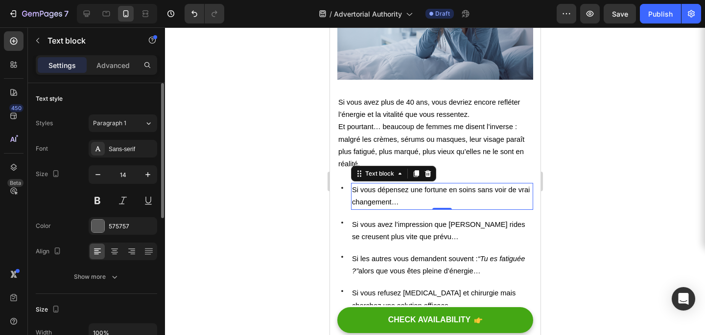
click at [585, 164] on div at bounding box center [435, 181] width 540 height 308
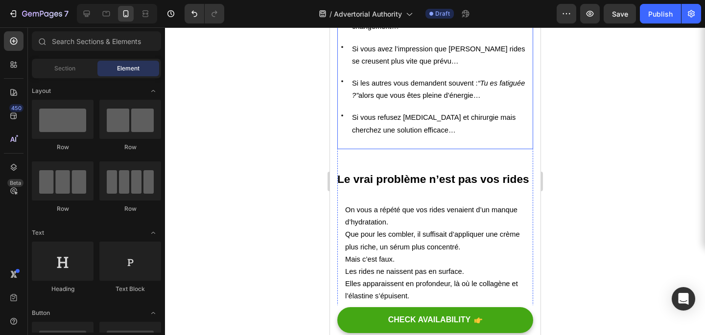
scroll to position [534, 0]
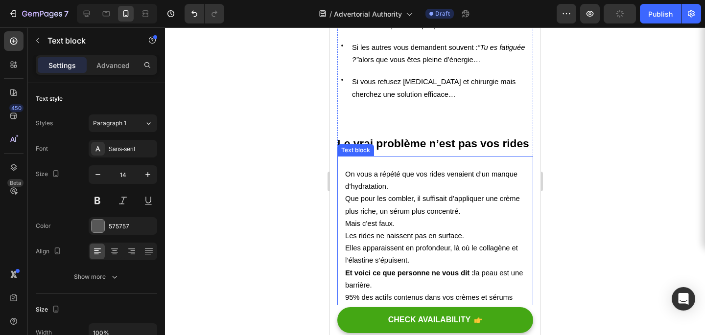
click at [405, 184] on p "On vous a répété que vos rides venaient d’un manque d’hydratation. Que pour les…" at bounding box center [435, 187] width 180 height 62
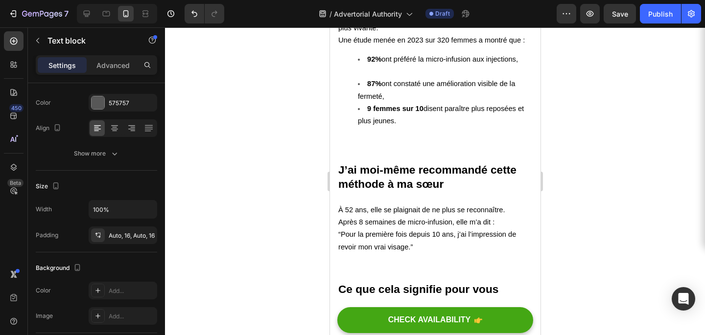
scroll to position [2596, 0]
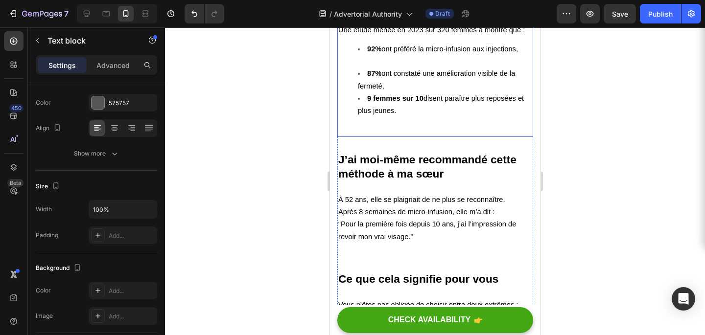
click at [405, 122] on div "Les résultats sont bluffants Dès les premiers jours, beaucoup de femmes observe…" at bounding box center [435, 36] width 196 height 202
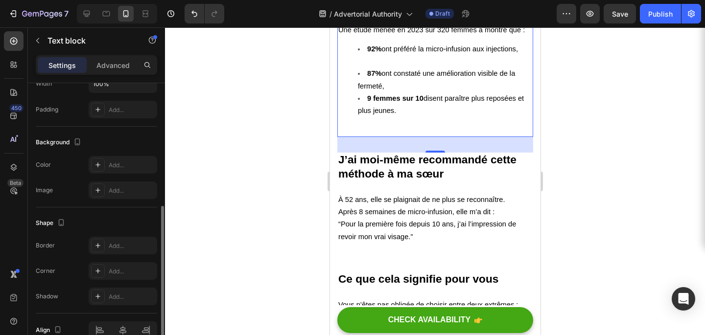
scroll to position [247, 0]
click at [117, 111] on div "Add..." at bounding box center [132, 112] width 46 height 9
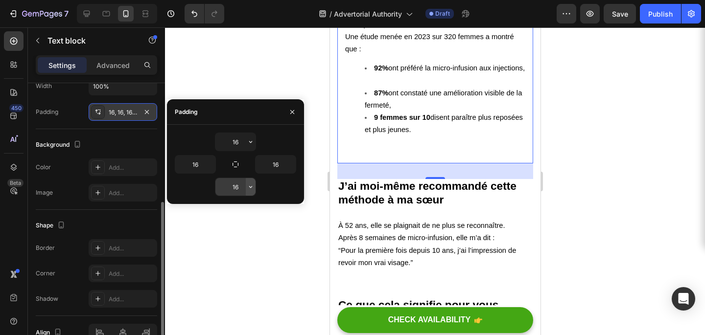
click at [248, 188] on icon "button" at bounding box center [251, 187] width 8 height 8
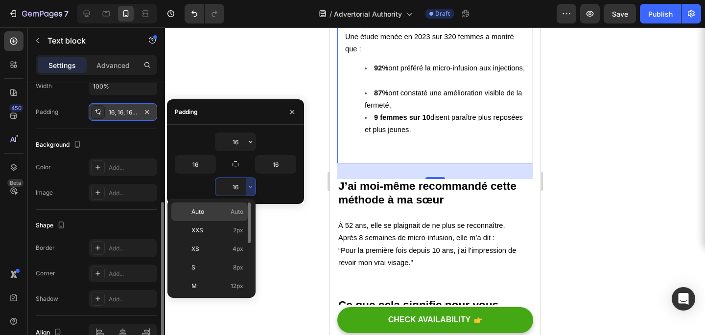
click at [221, 209] on p "Auto Auto" at bounding box center [217, 212] width 52 height 9
type input "Auto"
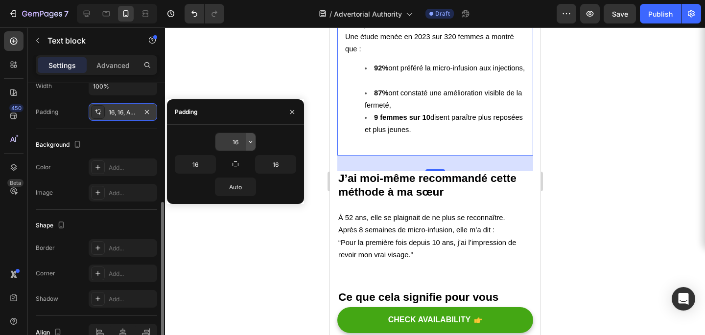
click at [253, 147] on button "button" at bounding box center [251, 142] width 10 height 18
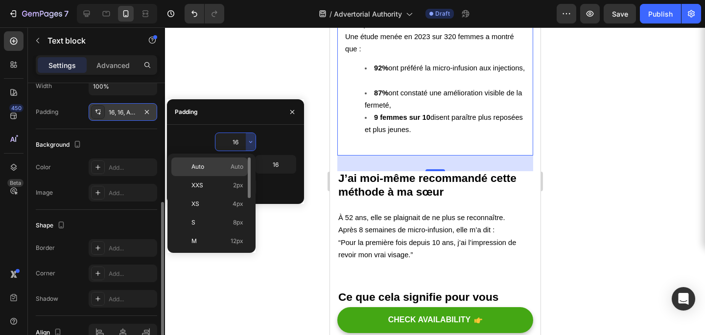
click at [221, 176] on div "Auto Auto" at bounding box center [209, 185] width 76 height 19
type input "Auto"
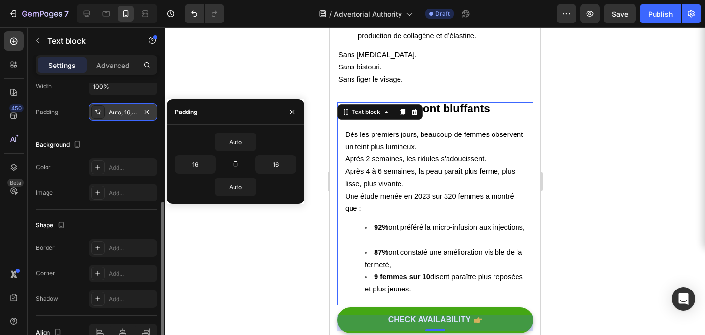
scroll to position [2362, 0]
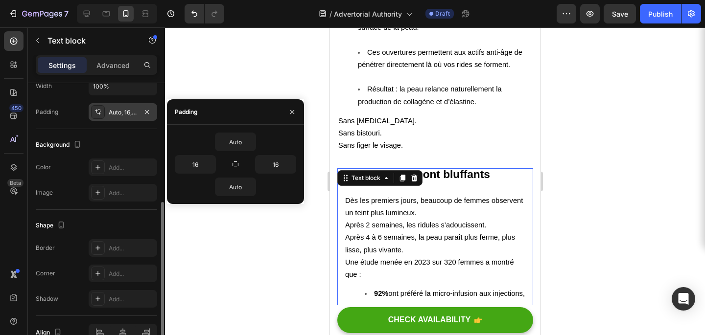
click at [627, 156] on div at bounding box center [435, 181] width 540 height 308
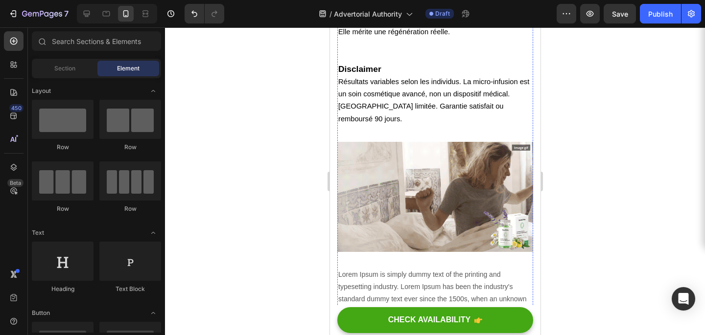
scroll to position [3544, 0]
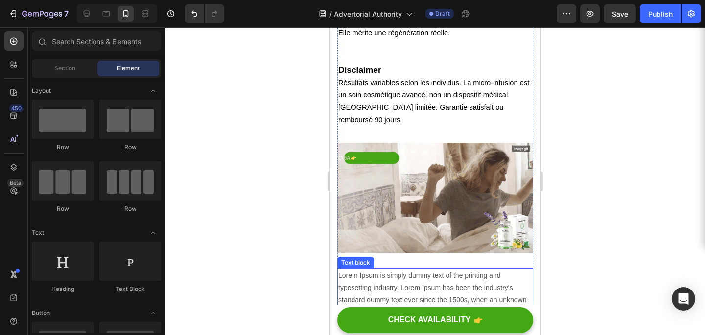
click at [456, 270] on p "Lorem Ipsum is simply dummy text of the printing and typesetting industry. Lore…" at bounding box center [435, 301] width 194 height 62
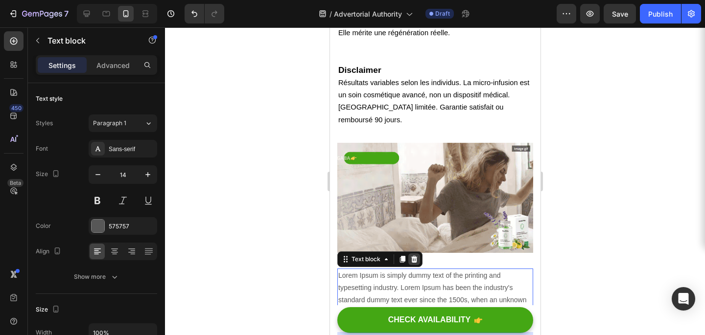
click at [413, 256] on icon at bounding box center [414, 260] width 8 height 8
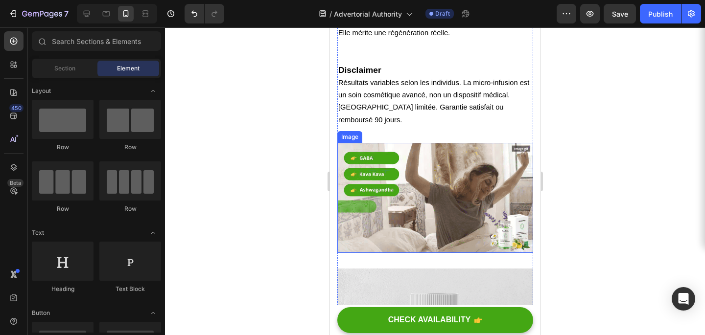
click at [421, 181] on img at bounding box center [435, 198] width 196 height 110
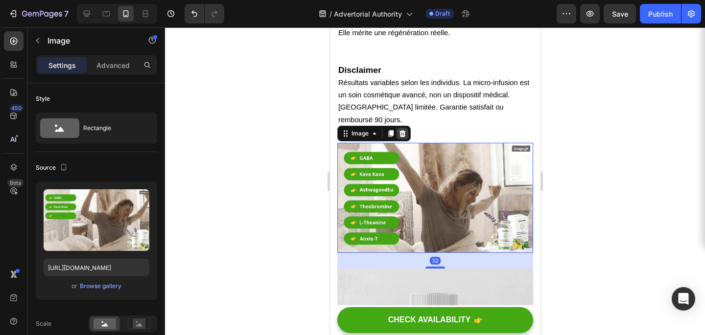
click at [404, 130] on icon at bounding box center [402, 134] width 8 height 8
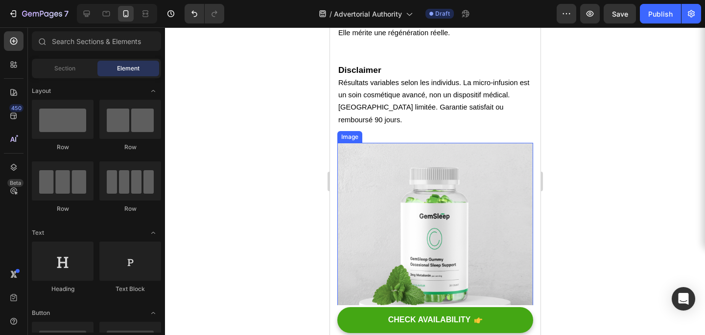
click at [426, 171] on img at bounding box center [435, 266] width 196 height 246
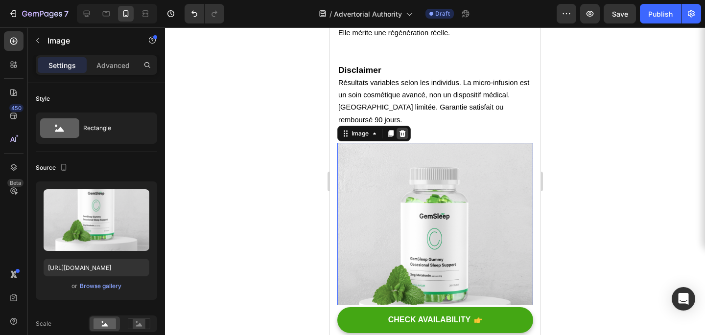
click at [404, 128] on div at bounding box center [402, 134] width 12 height 12
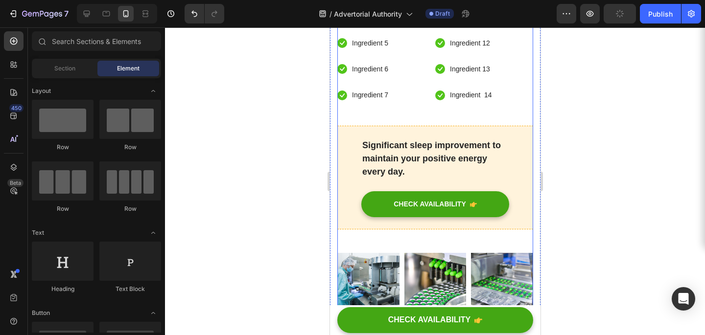
scroll to position [3769, 0]
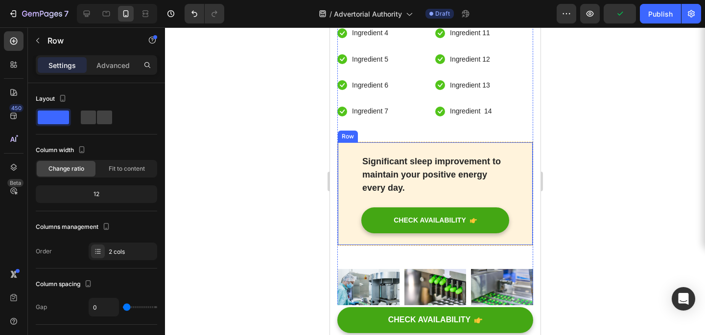
click at [520, 142] on div "Significant sleep improvement to maintain your positive energy every day. Text …" at bounding box center [435, 194] width 196 height 104
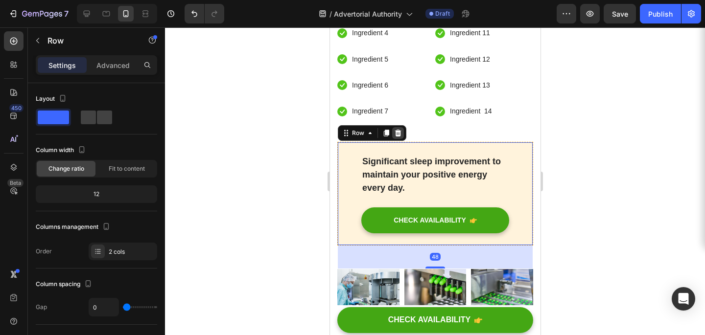
click at [399, 130] on icon at bounding box center [398, 133] width 6 height 7
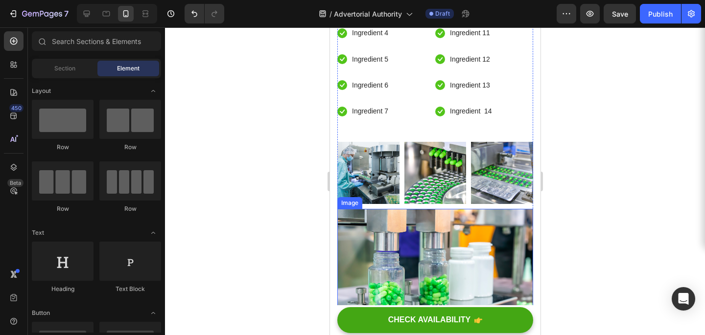
click at [388, 209] on img at bounding box center [435, 274] width 196 height 130
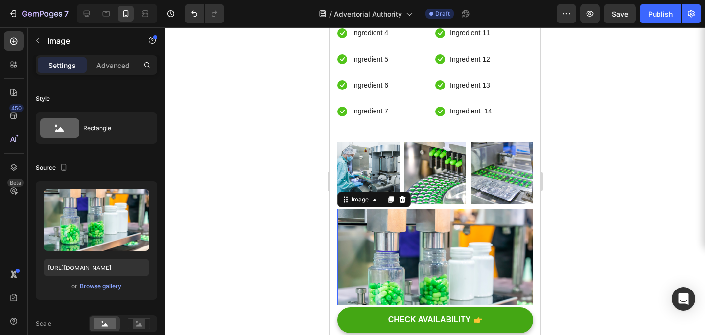
click at [401, 192] on div "Image" at bounding box center [373, 200] width 73 height 16
click at [405, 196] on icon at bounding box center [402, 200] width 8 height 8
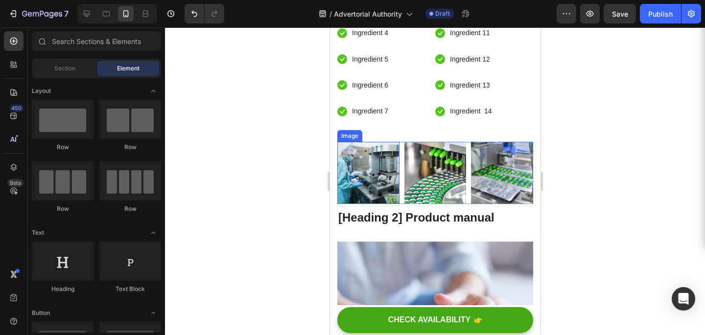
click at [385, 142] on img at bounding box center [368, 173] width 62 height 62
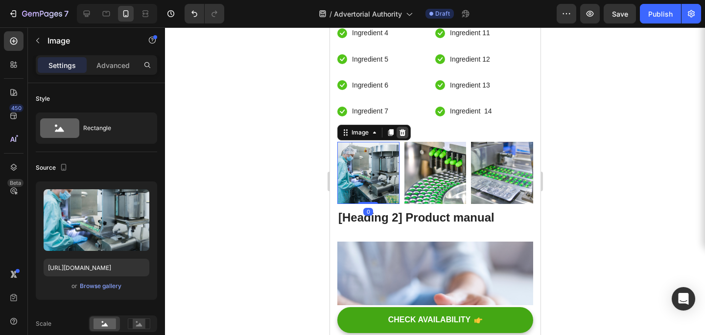
click at [401, 129] on icon at bounding box center [402, 132] width 6 height 7
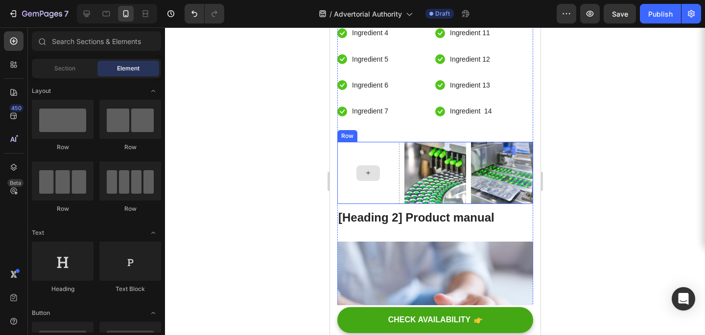
click at [415, 142] on img at bounding box center [435, 173] width 62 height 62
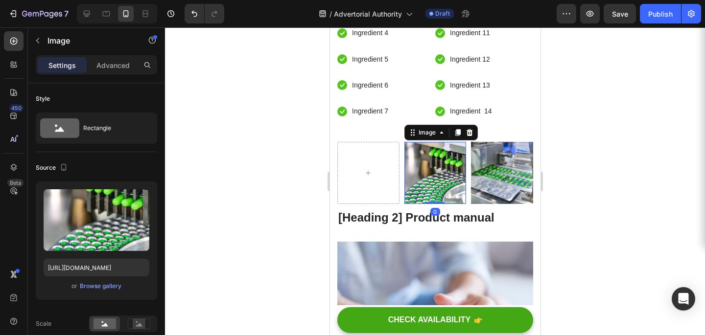
click at [475, 125] on div "Image" at bounding box center [440, 133] width 73 height 16
click at [469, 129] on icon at bounding box center [469, 132] width 6 height 7
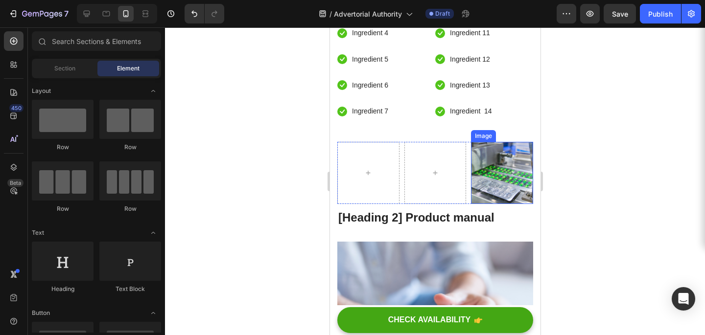
click at [477, 142] on img at bounding box center [501, 173] width 62 height 62
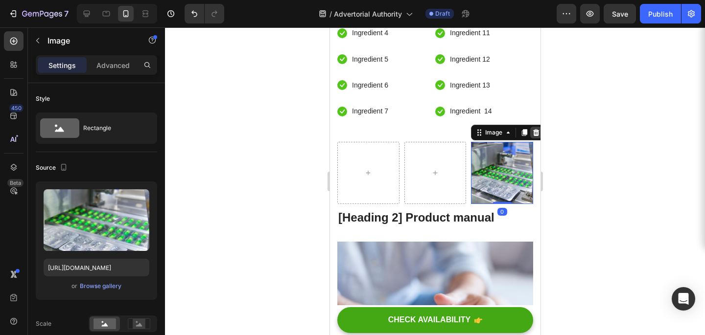
click at [537, 129] on icon at bounding box center [536, 133] width 8 height 8
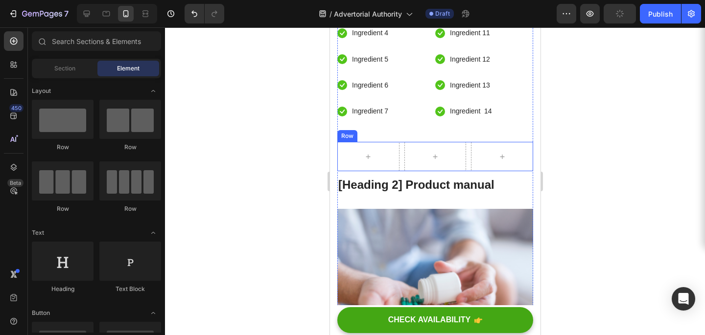
click at [349, 132] on div "Row" at bounding box center [347, 136] width 16 height 9
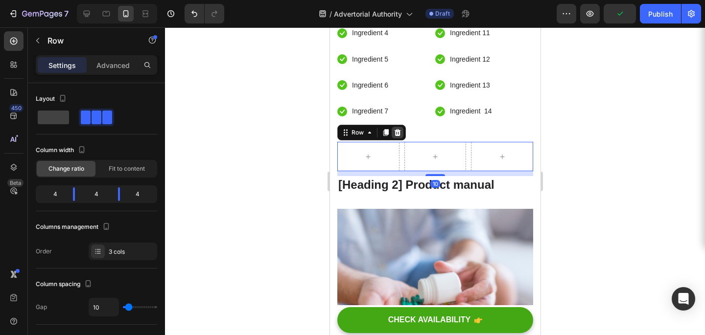
click at [395, 127] on div at bounding box center [397, 133] width 12 height 12
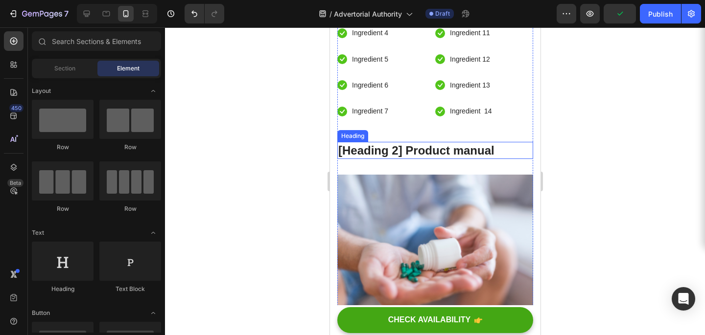
click at [396, 142] on h2 "[Heading 2] Product manual" at bounding box center [435, 150] width 196 height 17
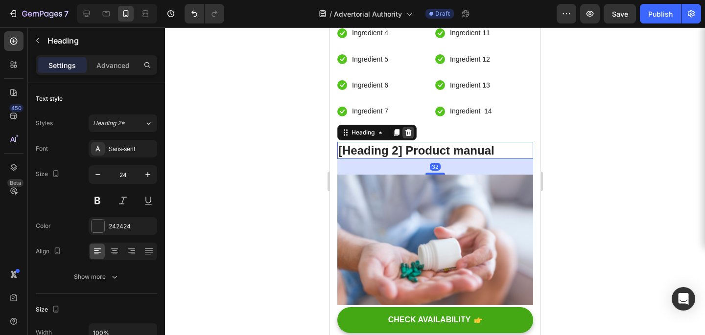
click at [410, 129] on icon at bounding box center [408, 132] width 6 height 7
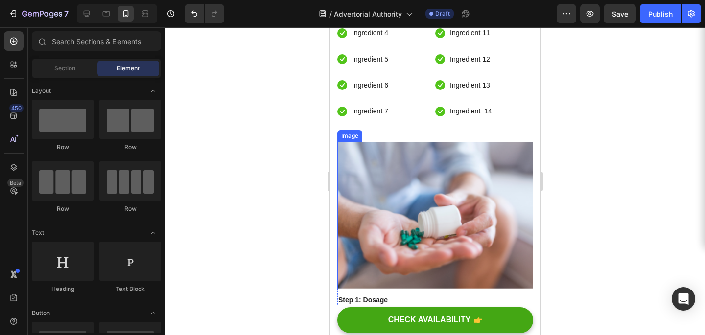
click at [409, 142] on img at bounding box center [435, 215] width 196 height 147
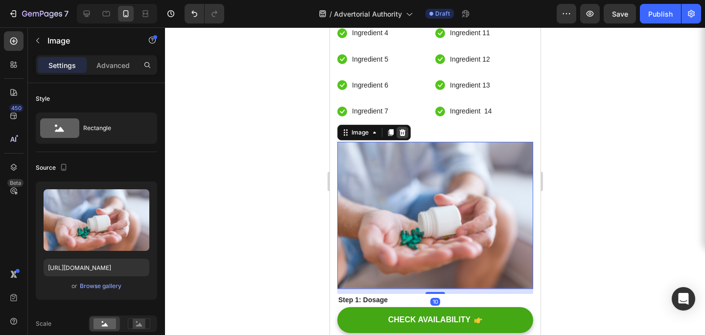
click at [405, 129] on icon at bounding box center [402, 133] width 8 height 8
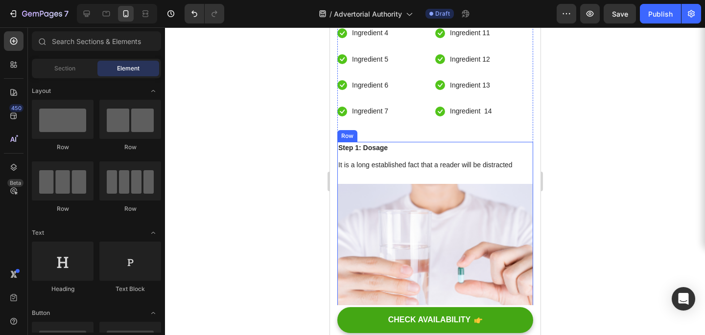
click at [387, 142] on div "Step 1: Dosage Text block It is a long established fact that a reader will be d…" at bounding box center [435, 163] width 196 height 42
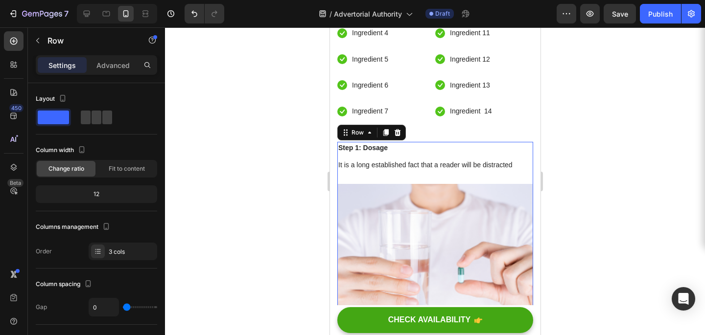
click at [398, 125] on div "Row" at bounding box center [371, 133] width 69 height 16
click at [398, 129] on icon at bounding box center [397, 132] width 6 height 7
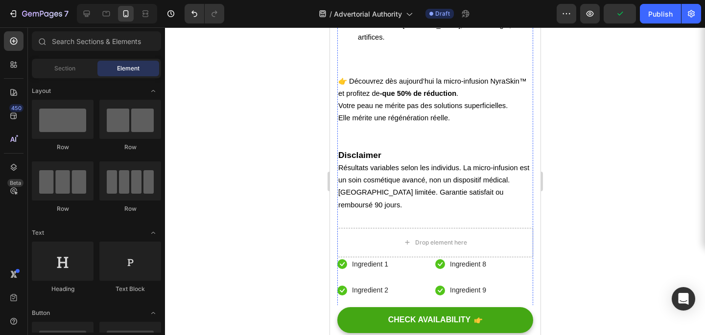
scroll to position [3476, 0]
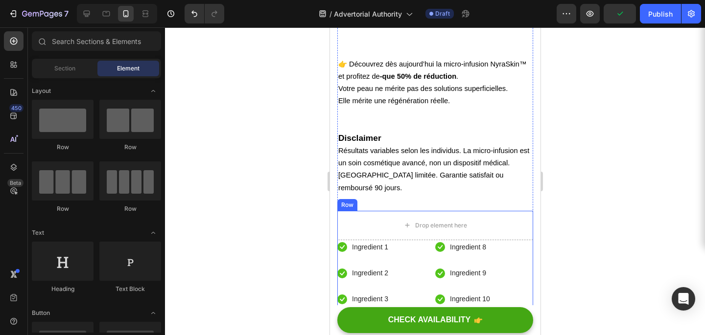
click at [349, 201] on div "Row" at bounding box center [347, 205] width 16 height 9
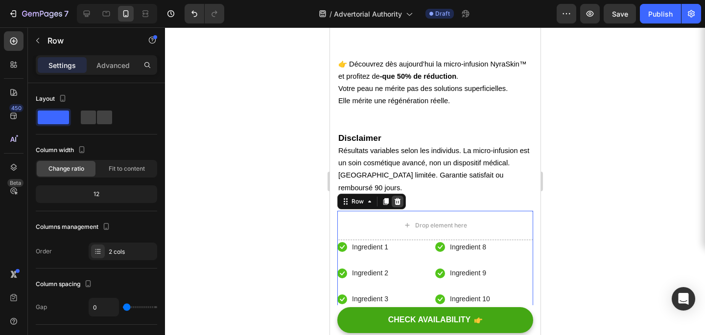
click at [393, 196] on div at bounding box center [397, 202] width 12 height 12
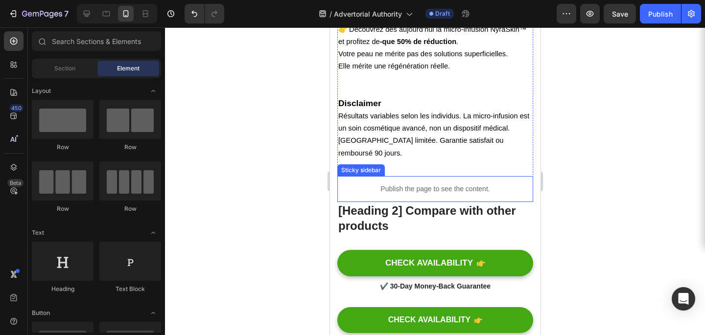
scroll to position [3512, 0]
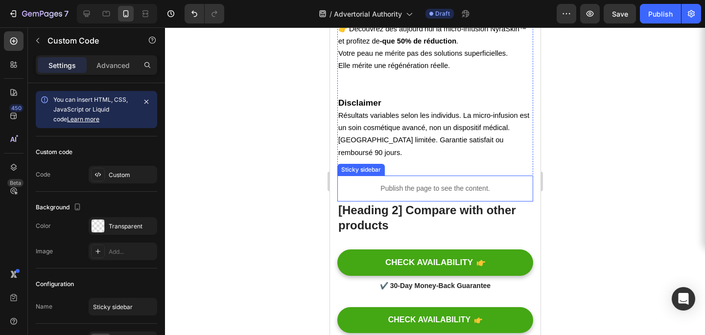
click at [426, 184] on p "Publish the page to see the content." at bounding box center [435, 189] width 196 height 10
click at [427, 163] on icon at bounding box center [425, 167] width 8 height 8
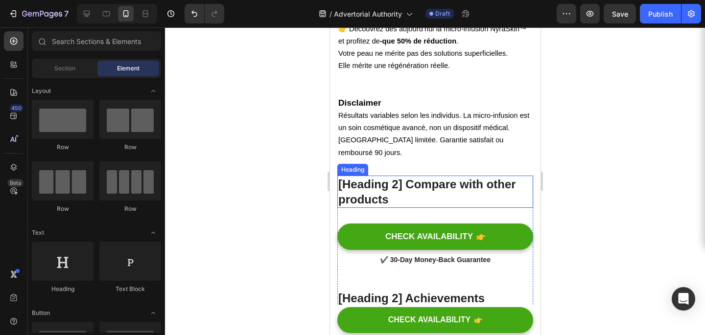
click at [427, 177] on p "[Heading 2] Compare with other products" at bounding box center [435, 192] width 194 height 30
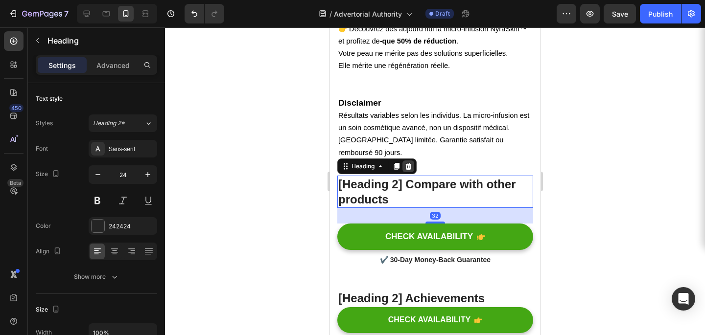
click at [412, 161] on div at bounding box center [408, 167] width 12 height 12
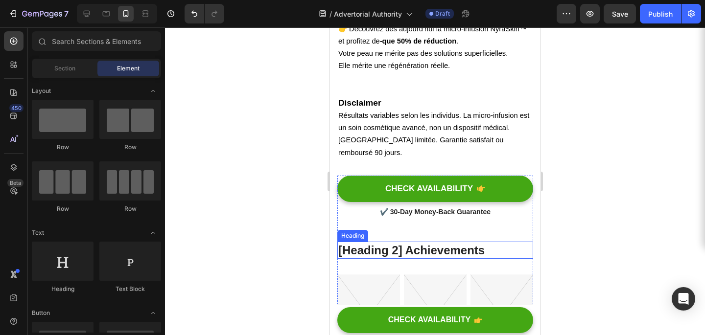
click at [412, 243] on p "[Heading 2] Achievements" at bounding box center [435, 250] width 194 height 15
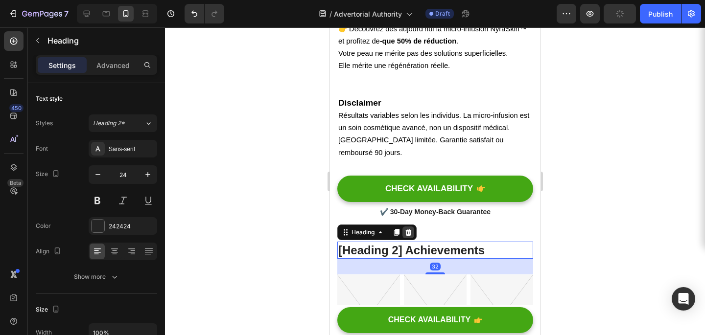
click at [407, 229] on icon at bounding box center [408, 232] width 6 height 7
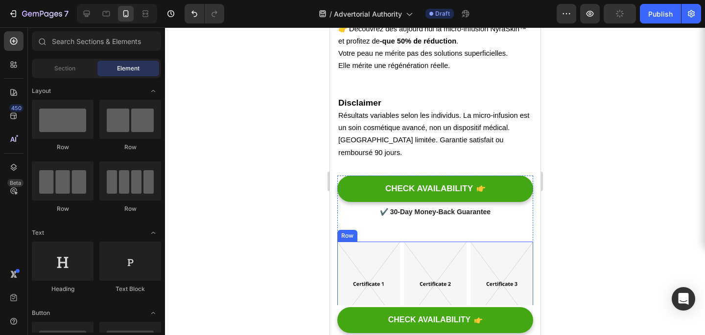
click at [398, 242] on img at bounding box center [368, 284] width 63 height 84
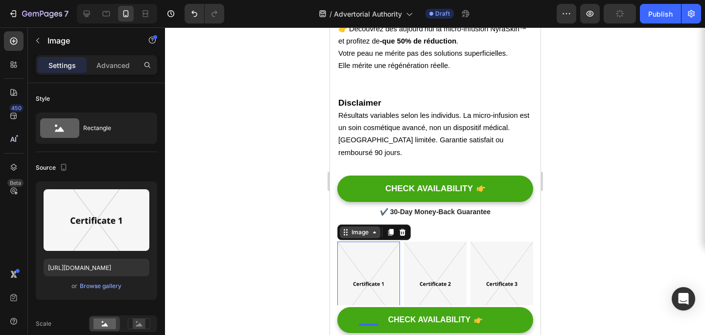
click at [372, 229] on icon at bounding box center [374, 233] width 8 height 8
click at [321, 196] on div at bounding box center [435, 181] width 540 height 308
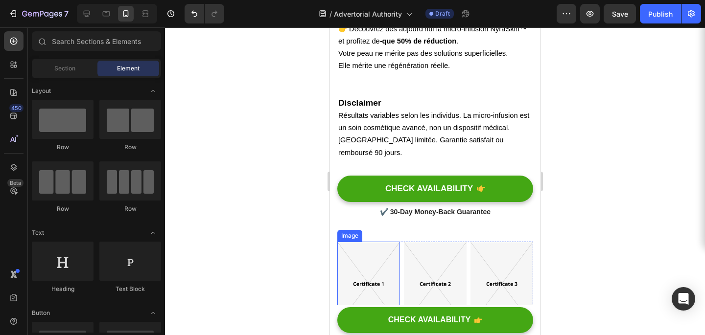
click at [353, 230] on div "Image" at bounding box center [349, 236] width 25 height 12
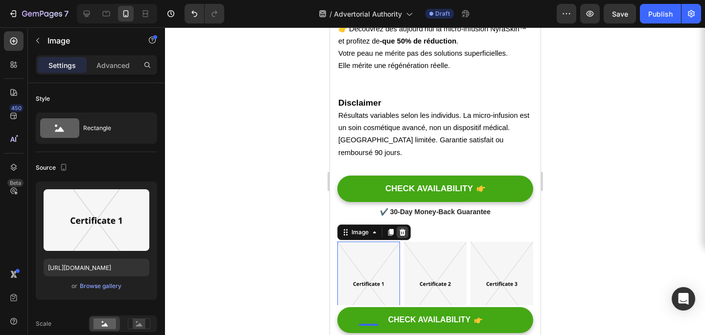
click at [399, 229] on icon at bounding box center [402, 233] width 8 height 8
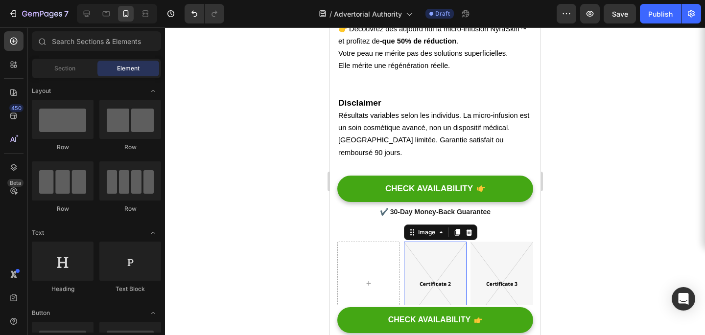
click at [418, 242] on img at bounding box center [434, 284] width 63 height 84
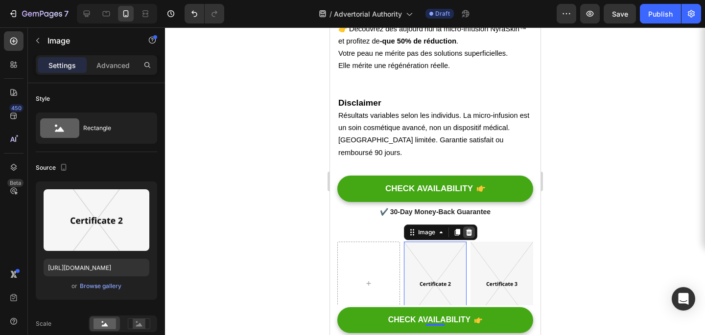
click at [471, 227] on div at bounding box center [469, 233] width 12 height 12
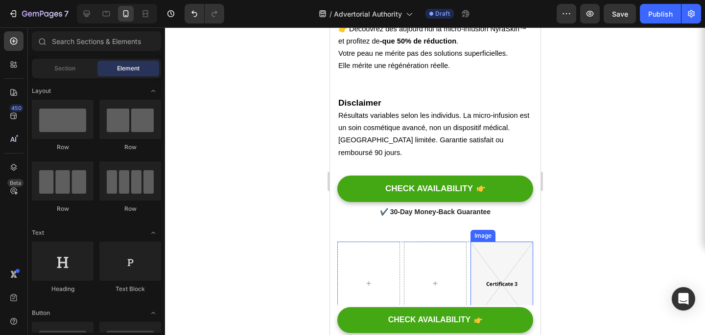
click at [484, 242] on img at bounding box center [501, 284] width 63 height 84
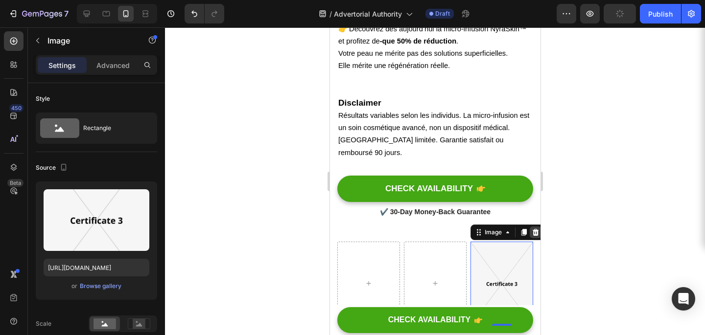
click at [535, 229] on icon at bounding box center [535, 232] width 6 height 7
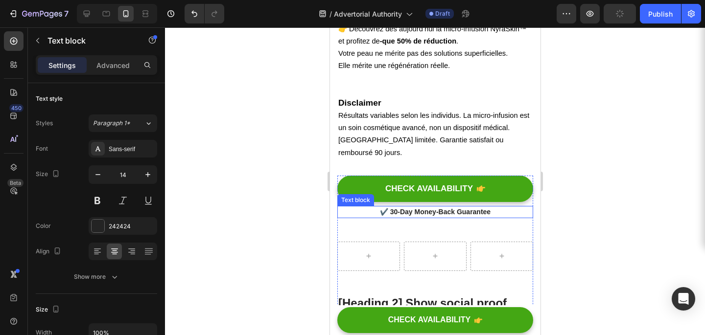
click at [378, 206] on div "✔️ 30-Day Money-Back Guarantee Text block" at bounding box center [435, 212] width 196 height 12
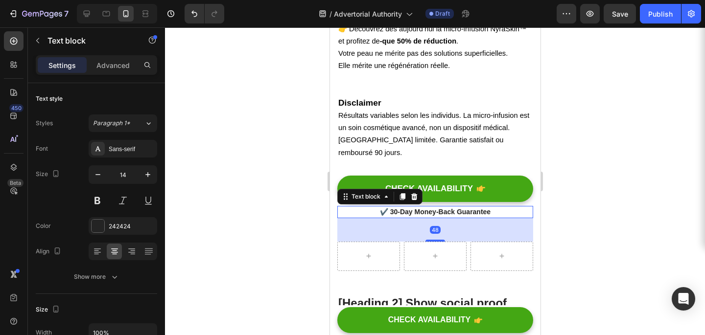
click at [381, 218] on div "48" at bounding box center [435, 229] width 196 height 23
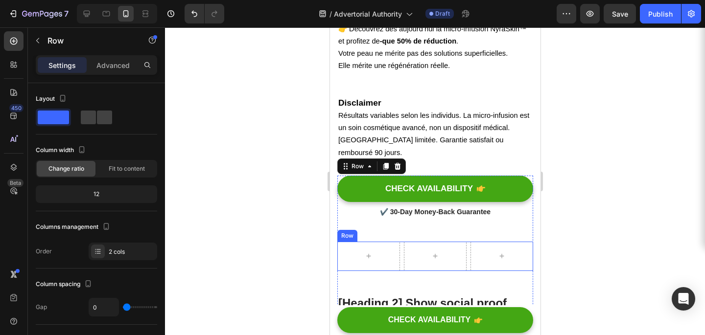
click at [349, 232] on div "Row" at bounding box center [347, 236] width 16 height 9
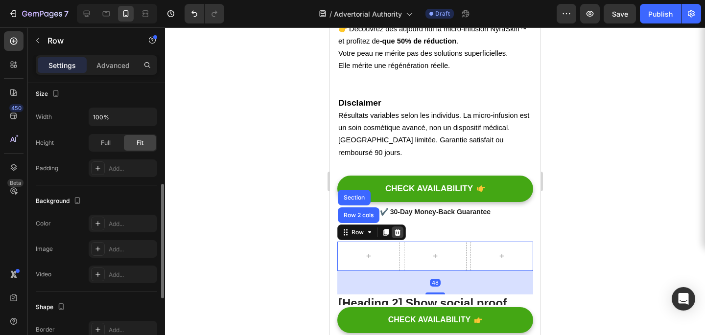
click at [394, 227] on div at bounding box center [397, 233] width 12 height 12
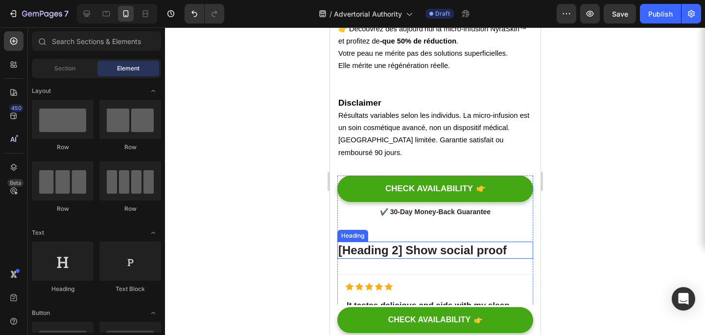
click at [376, 243] on p "[Heading 2] Show social proof" at bounding box center [435, 250] width 194 height 15
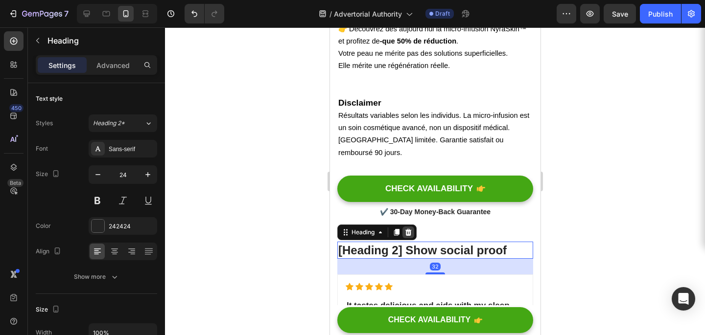
click at [404, 227] on div at bounding box center [408, 233] width 12 height 12
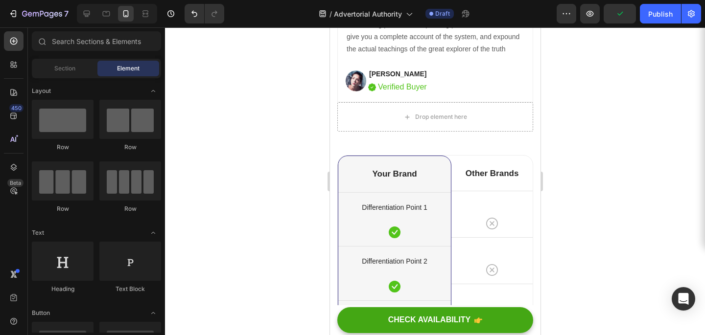
scroll to position [4226, 0]
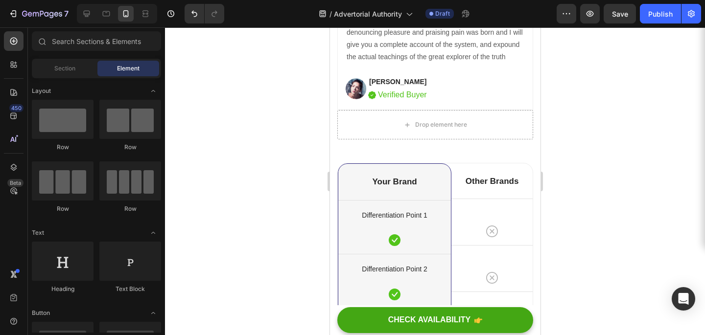
click at [305, 164] on div at bounding box center [435, 181] width 540 height 308
click at [368, 149] on div "Title Line Differentiation Point 1 Text block Row Differentiation Point 2 Text …" at bounding box center [435, 36] width 196 height 1223
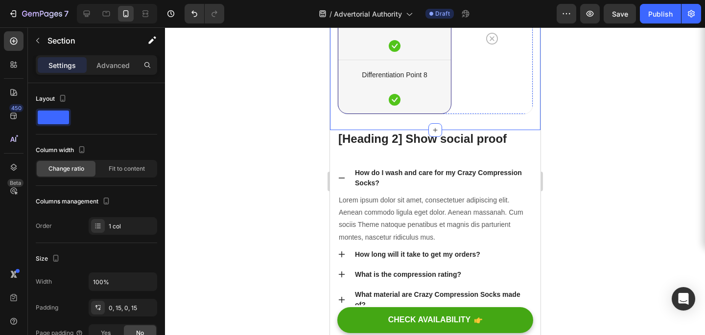
scroll to position [4757, 0]
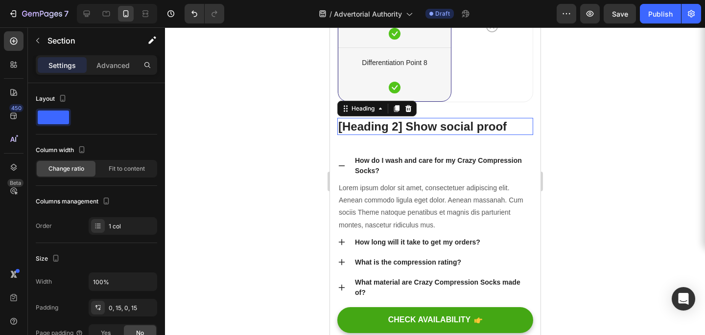
click at [492, 129] on p "[Heading 2] Show social proof" at bounding box center [435, 126] width 194 height 15
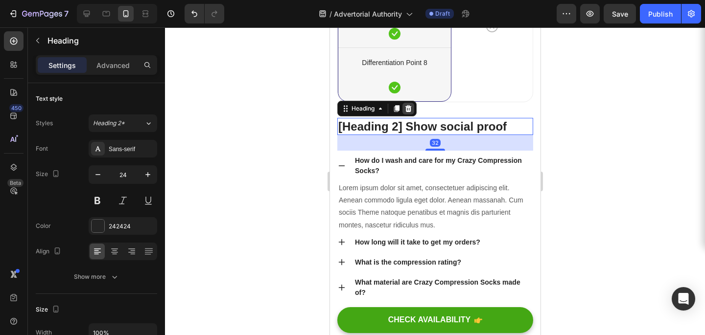
click at [414, 109] on div at bounding box center [408, 109] width 12 height 12
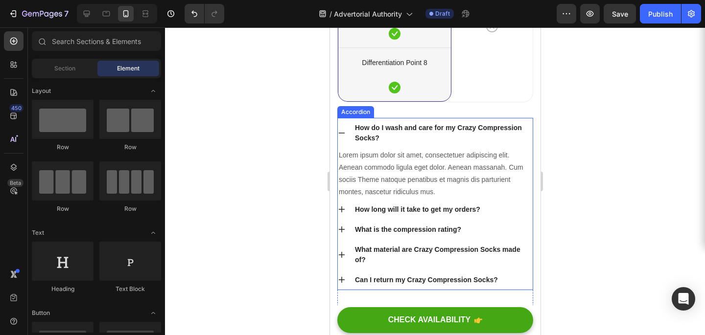
click at [414, 125] on div "How do I wash and care for my Crazy Compression Socks?" at bounding box center [442, 132] width 179 height 23
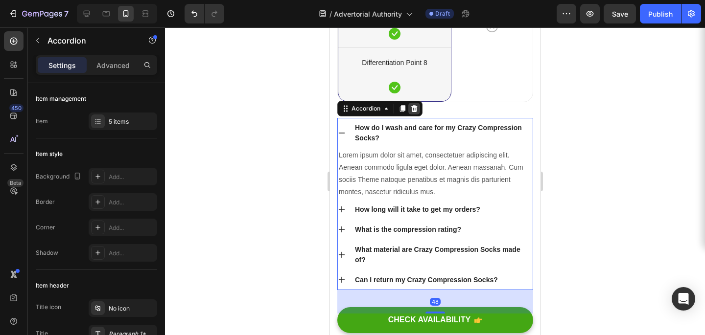
click at [413, 109] on icon at bounding box center [414, 108] width 6 height 7
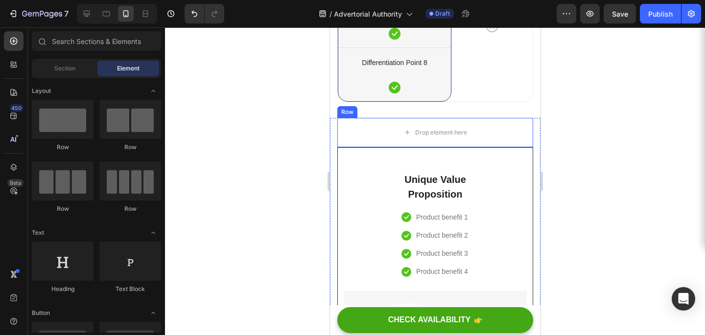
click at [349, 115] on div "Row" at bounding box center [347, 112] width 20 height 12
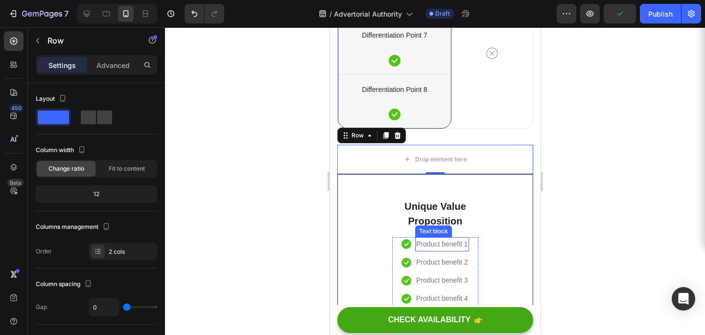
scroll to position [4724, 0]
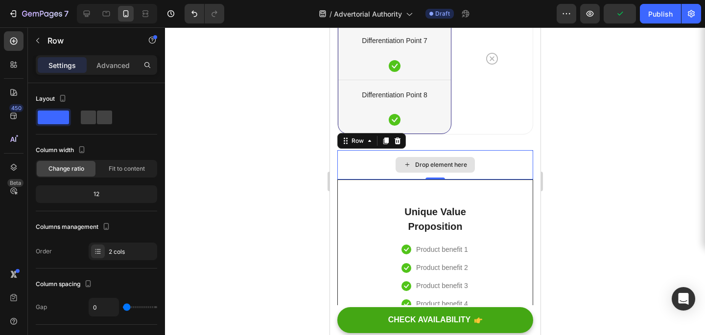
click at [437, 163] on div "Drop element here" at bounding box center [441, 165] width 52 height 8
click at [357, 156] on div "Drop element here" at bounding box center [435, 164] width 196 height 29
click at [399, 140] on icon at bounding box center [397, 141] width 6 height 7
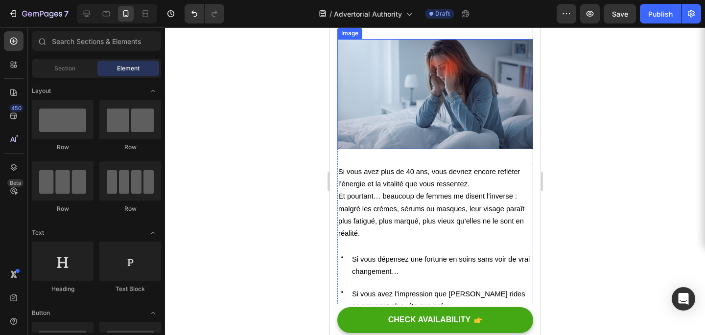
scroll to position [255, 0]
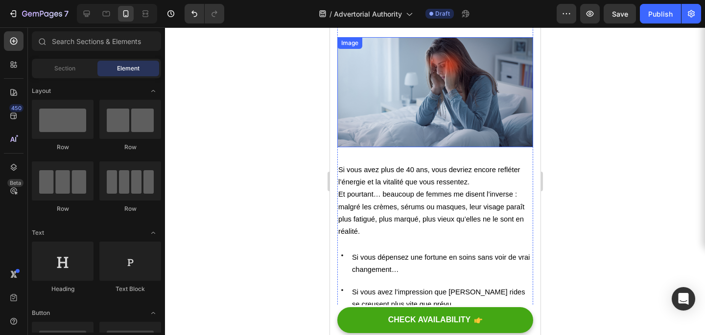
click at [416, 115] on img at bounding box center [435, 92] width 196 height 110
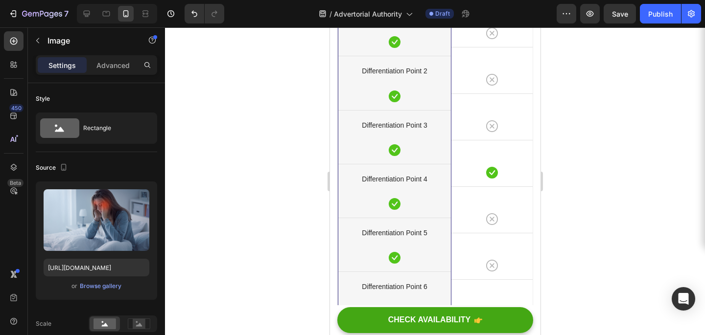
scroll to position [4182, 0]
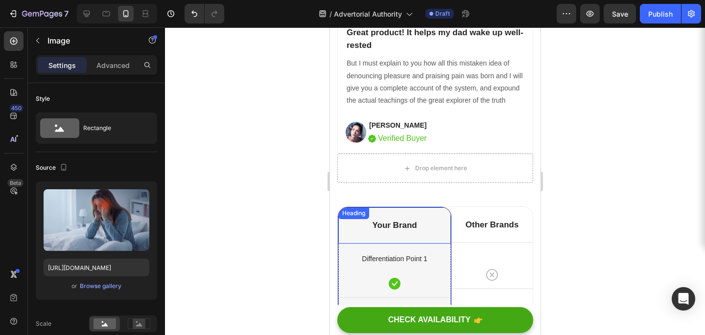
click at [392, 211] on div "Your Brand Heading" at bounding box center [394, 226] width 113 height 36
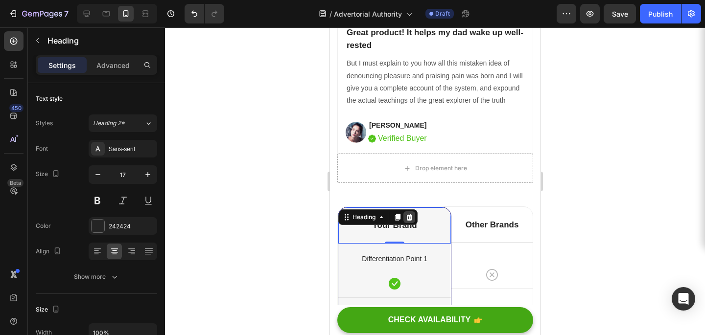
click at [408, 218] on icon at bounding box center [409, 217] width 6 height 7
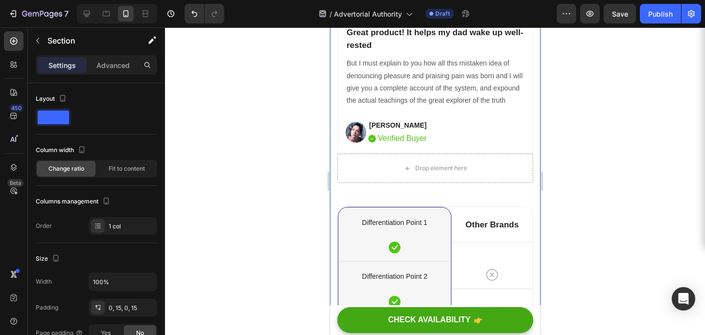
click at [381, 206] on div "Title Line Differentiation Point 1 Text block Row Differentiation Point 2 Text …" at bounding box center [435, 62] width 196 height 1187
click at [393, 216] on div "Differentiation Point 1" at bounding box center [394, 223] width 113 height 14
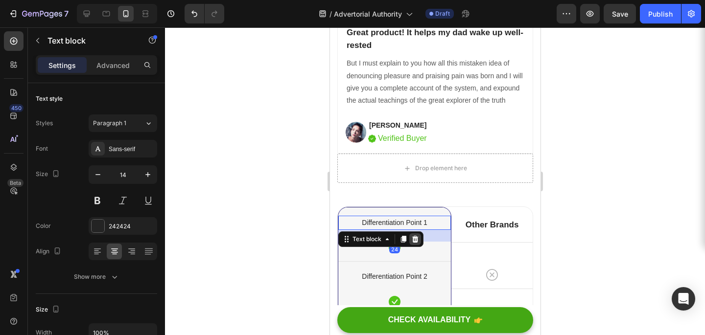
click at [420, 236] on div at bounding box center [415, 240] width 12 height 12
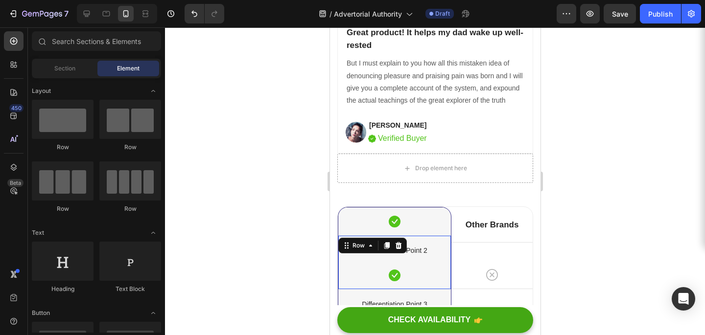
click at [420, 236] on div "Differentiation Point 2 Text block Icon Row 0" at bounding box center [394, 262] width 113 height 54
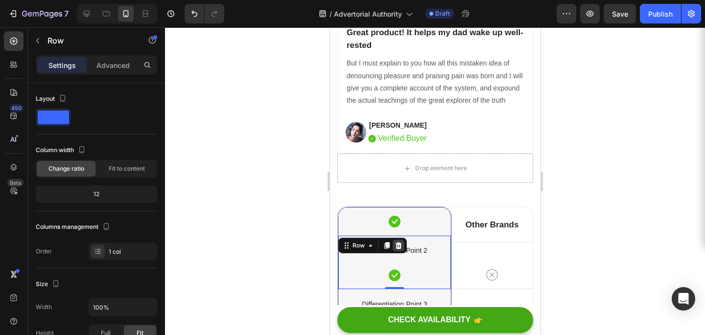
click at [400, 248] on icon at bounding box center [398, 246] width 8 height 8
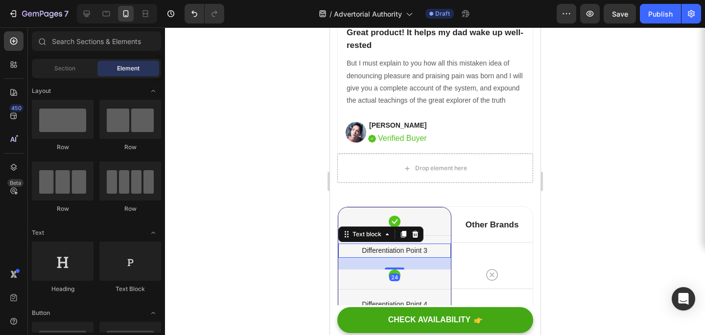
click at [400, 248] on p "Differentiation Point 3" at bounding box center [394, 251] width 111 height 12
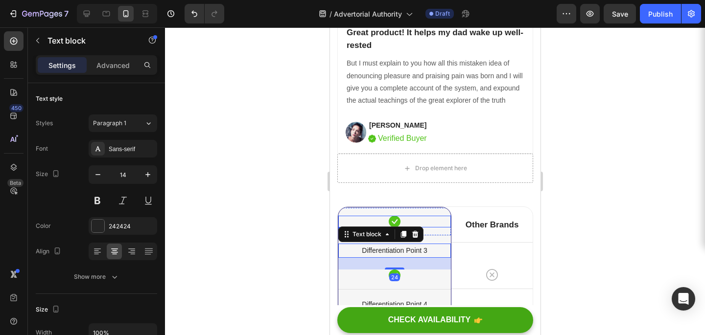
click at [415, 225] on div "Icon" at bounding box center [394, 222] width 113 height 12
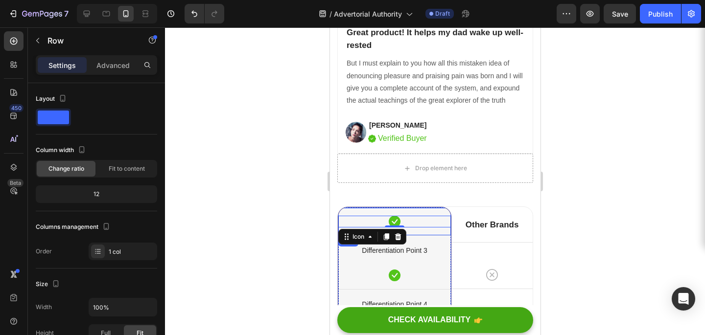
click at [415, 231] on div "Icon 0 Row" at bounding box center [394, 222] width 113 height 28
click at [448, 211] on div "Icon Row 0" at bounding box center [394, 222] width 113 height 28
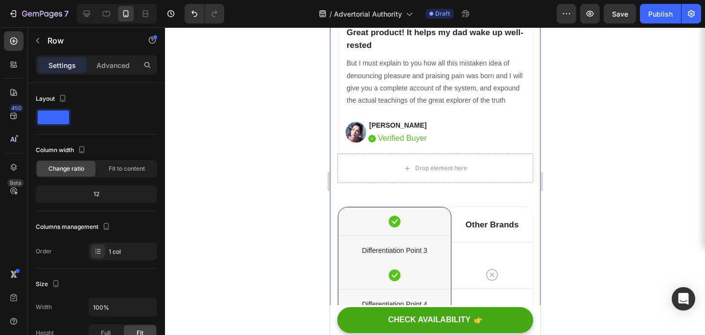
click at [449, 195] on div "Title Line Differentiation Point 1 Text block Row Differentiation Point 2 Text …" at bounding box center [435, 50] width 196 height 1162
click at [354, 237] on div "Row" at bounding box center [348, 241] width 20 height 12
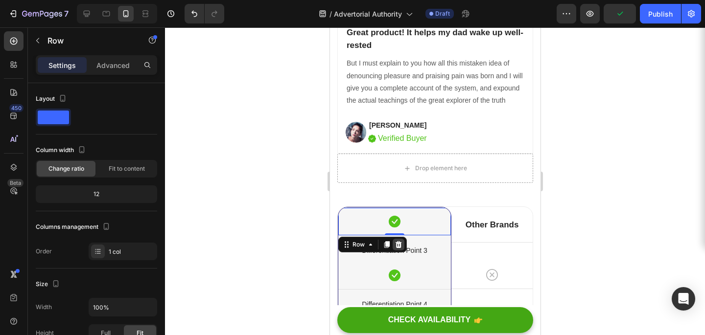
click at [395, 246] on icon at bounding box center [398, 245] width 8 height 8
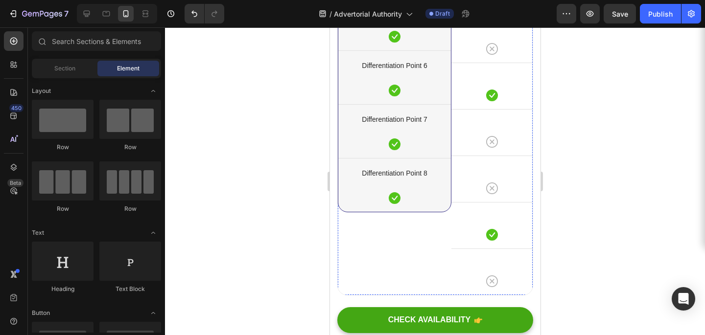
scroll to position [4504, 0]
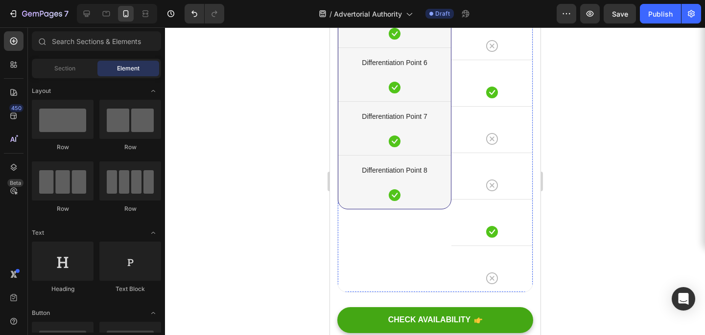
click at [382, 263] on div "Differentiation Point 3 Text block Icon Row Differentiation Point 4 Text block …" at bounding box center [394, 88] width 114 height 407
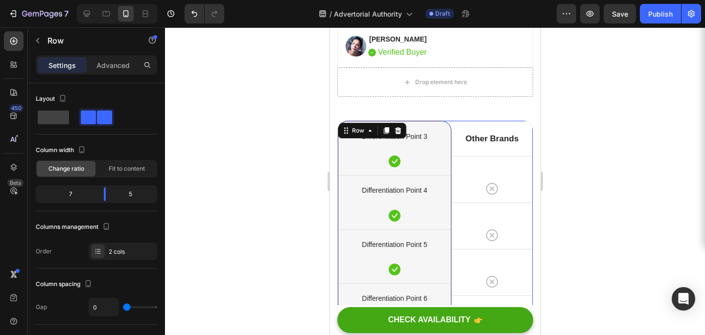
scroll to position [4265, 0]
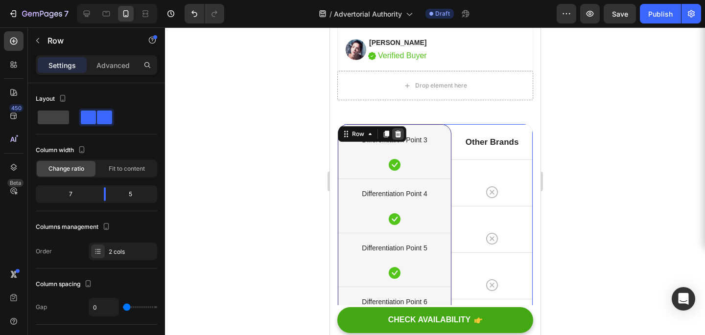
click at [397, 139] on div at bounding box center [398, 134] width 12 height 12
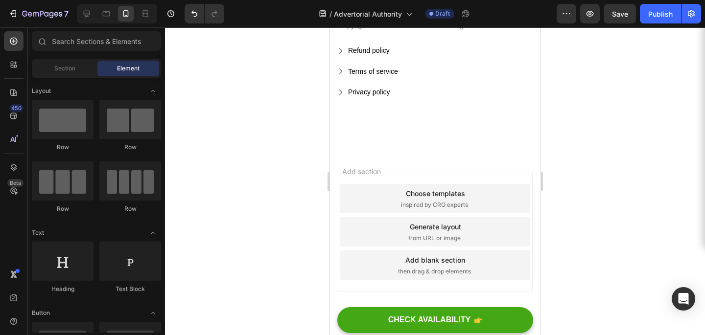
scroll to position [5105, 0]
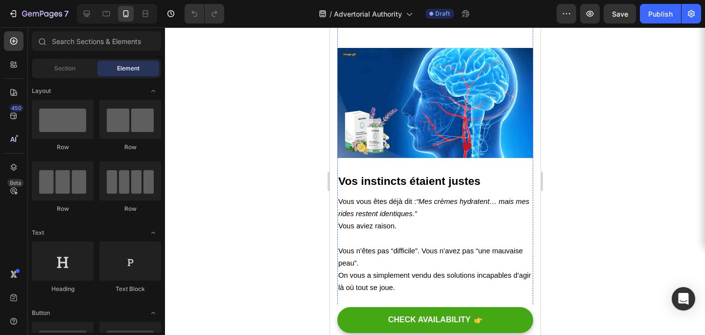
scroll to position [1390, 0]
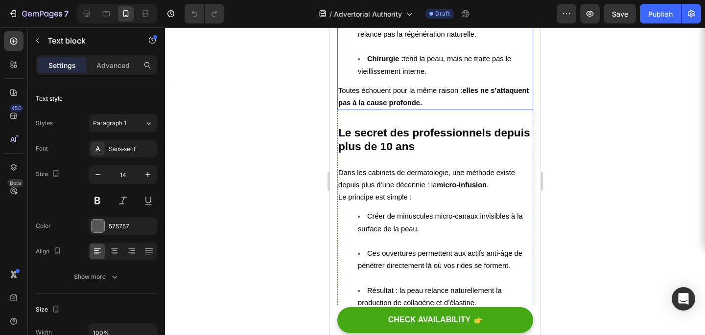
scroll to position [1841, 0]
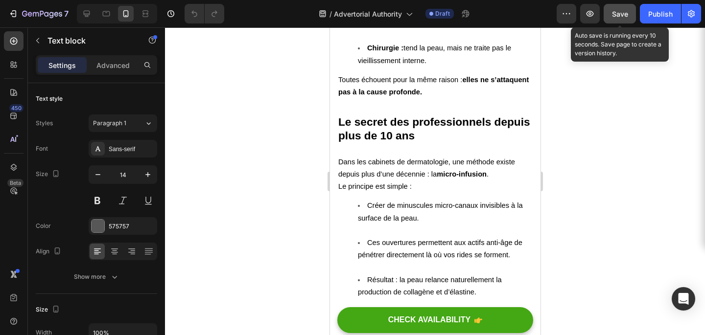
click at [611, 20] on button "Save" at bounding box center [620, 14] width 32 height 20
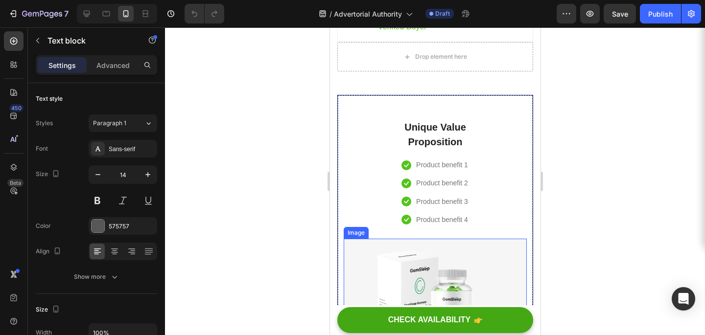
scroll to position [4391, 0]
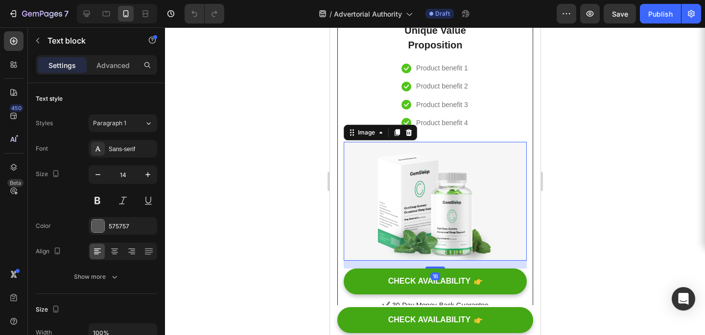
click at [444, 208] on img at bounding box center [434, 201] width 183 height 119
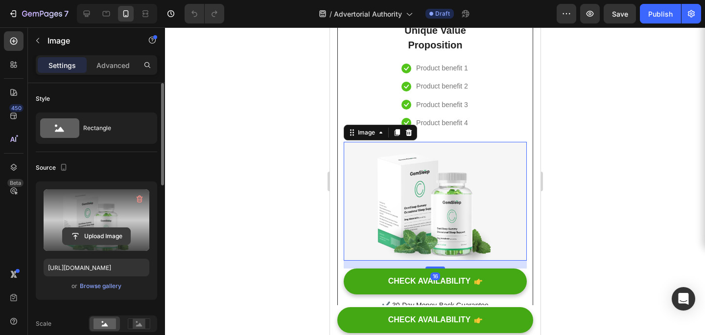
click at [91, 231] on input "file" at bounding box center [97, 236] width 68 height 17
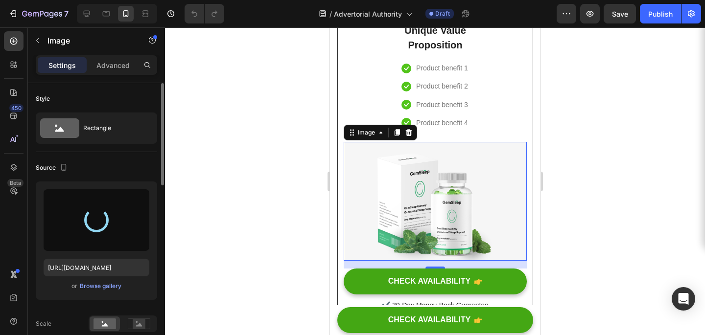
type input "https://cdn.shopify.com/s/files/1/0961/6733/0133/files/gempages_581118045288661…"
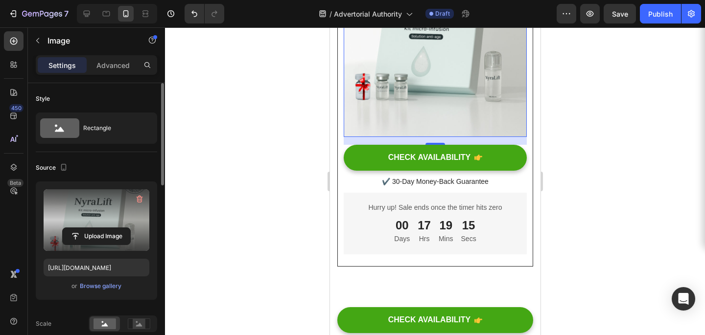
scroll to position [4575, 0]
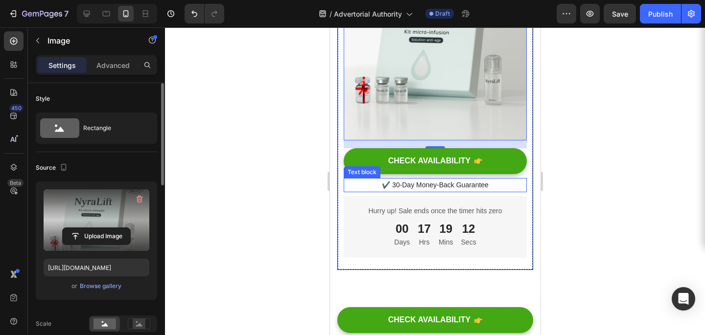
click at [440, 186] on p "✔️ 30-Day Money-Back Guarantee" at bounding box center [434, 185] width 181 height 12
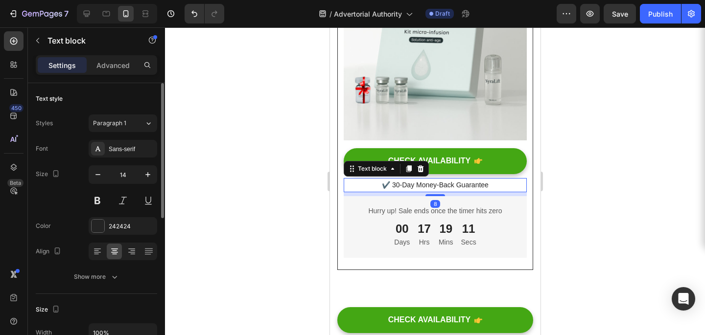
click at [394, 186] on p "✔️ 30-Day Money-Back Guarantee" at bounding box center [434, 185] width 181 height 12
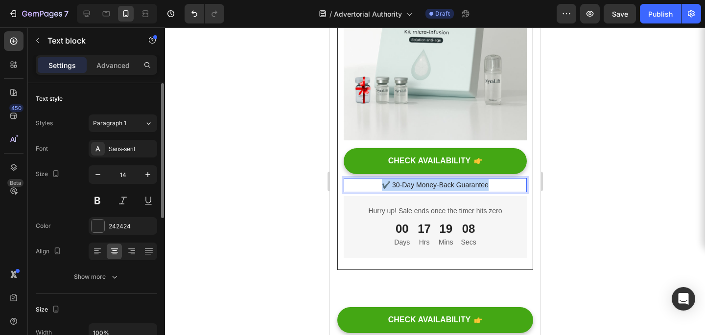
drag, startPoint x: 494, startPoint y: 183, endPoint x: 391, endPoint y: 178, distance: 103.9
click at [391, 178] on div "✔️ 30-Day Money-Back Guarantee" at bounding box center [434, 185] width 183 height 14
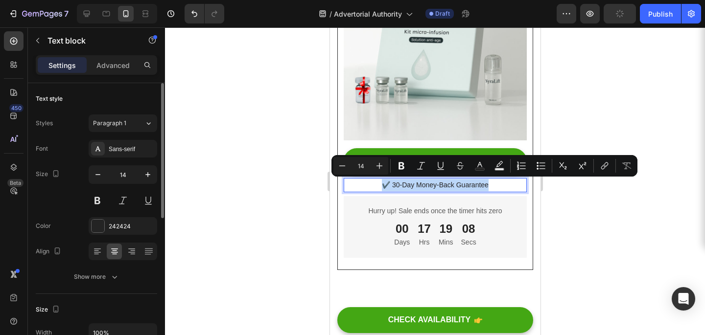
click at [439, 187] on p "✔️ 30-Day Money-Back Guarantee" at bounding box center [434, 185] width 181 height 12
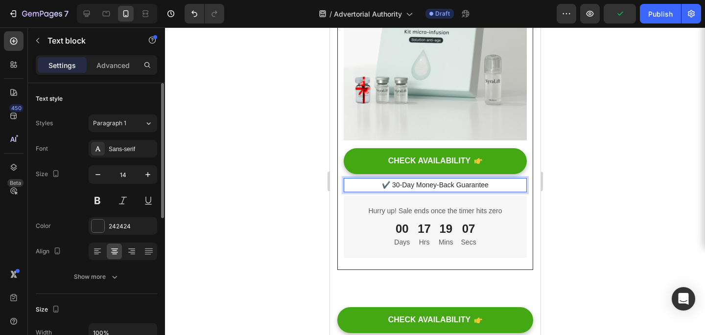
click at [482, 187] on p "✔️ 30-Day Money-Back Guarantee" at bounding box center [434, 185] width 181 height 12
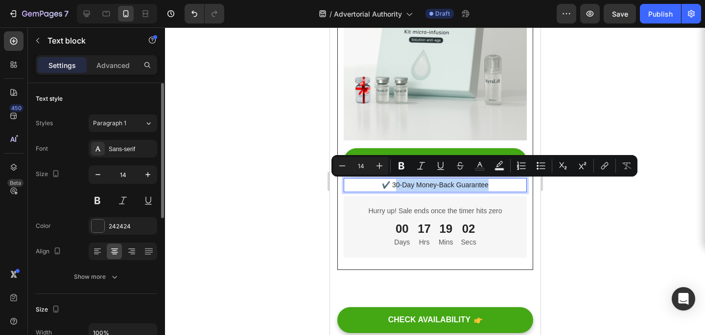
drag, startPoint x: 493, startPoint y: 187, endPoint x: 394, endPoint y: 185, distance: 99.4
click at [394, 186] on p "✔️ 30-Day Money-Back Guarantee" at bounding box center [434, 185] width 181 height 12
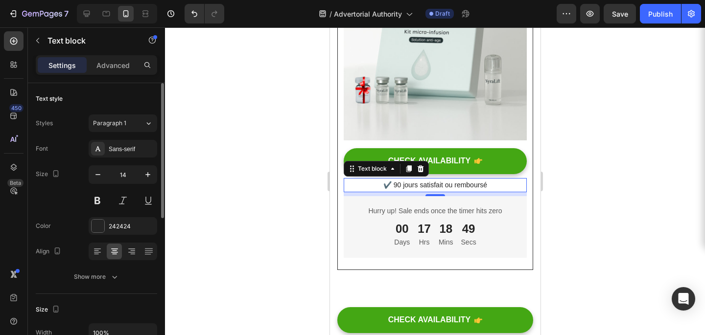
click at [569, 180] on div at bounding box center [435, 181] width 540 height 308
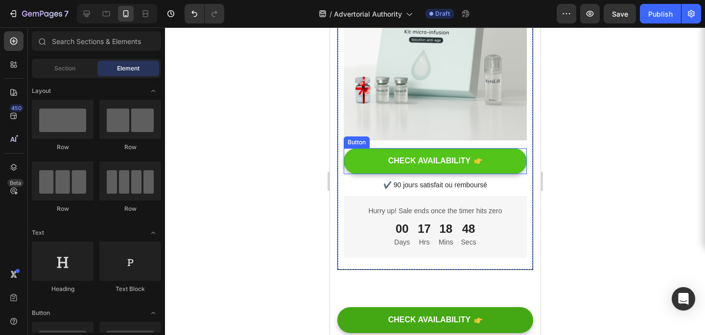
click at [477, 155] on button "CHECK AVAILABILITY" at bounding box center [434, 161] width 183 height 26
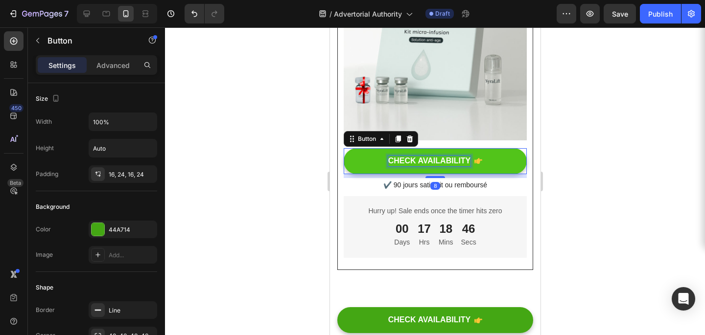
click at [461, 159] on div "CHECK AVAILABILITY" at bounding box center [429, 161] width 83 height 10
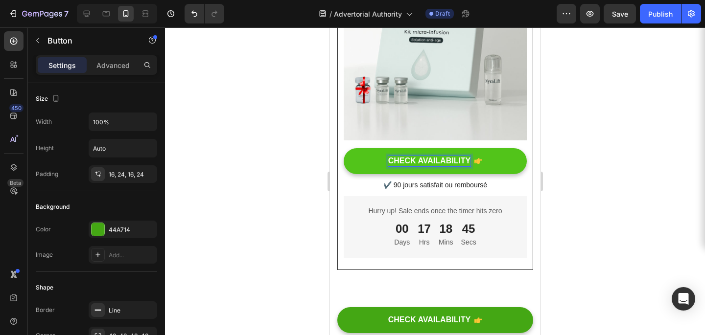
click at [468, 160] on p "CHECK AVAILABILITY" at bounding box center [429, 161] width 83 height 10
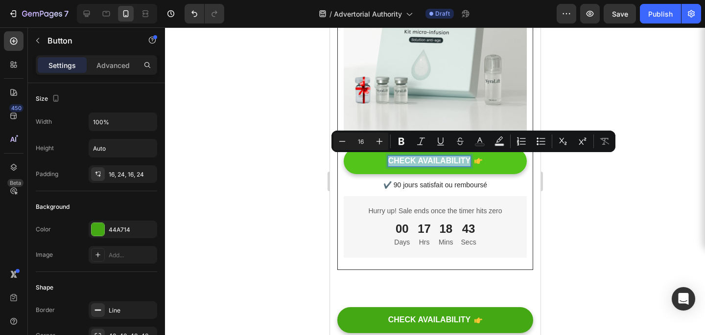
drag, startPoint x: 468, startPoint y: 160, endPoint x: 389, endPoint y: 159, distance: 78.3
click at [389, 159] on p "CHECK AVAILABILITY" at bounding box center [429, 161] width 83 height 10
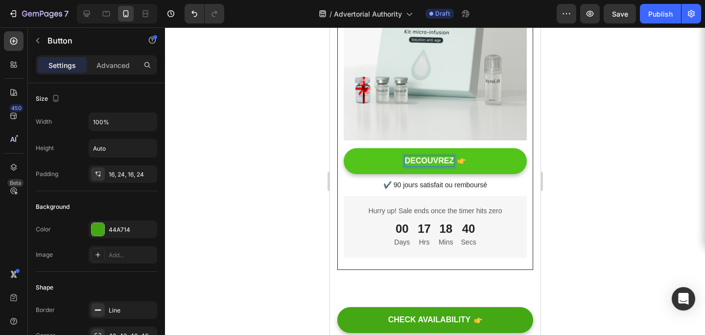
click at [343, 148] on button "DECOUVREZ" at bounding box center [434, 161] width 183 height 26
click at [343, 148] on button "DECOUVREZ MAINTENANT" at bounding box center [434, 161] width 183 height 26
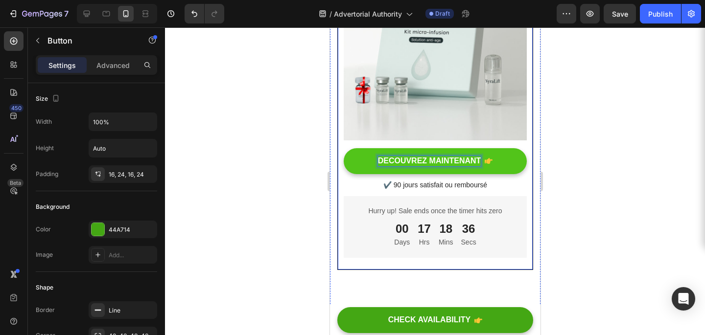
click at [547, 160] on div at bounding box center [435, 181] width 540 height 308
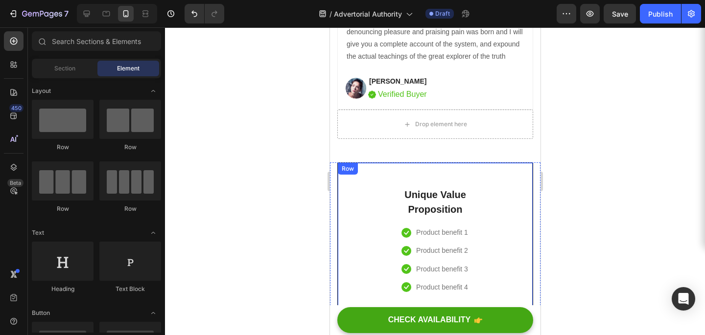
scroll to position [4220, 0]
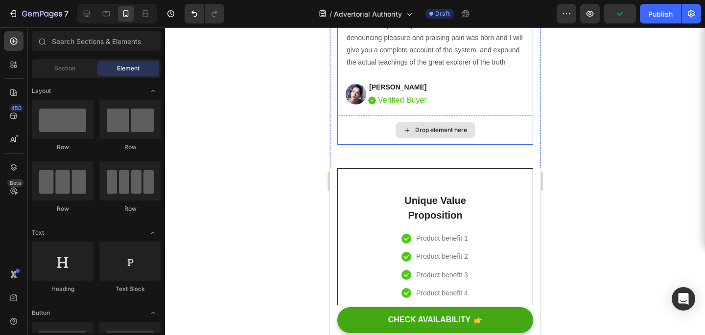
click at [361, 118] on div "Drop element here" at bounding box center [435, 130] width 196 height 29
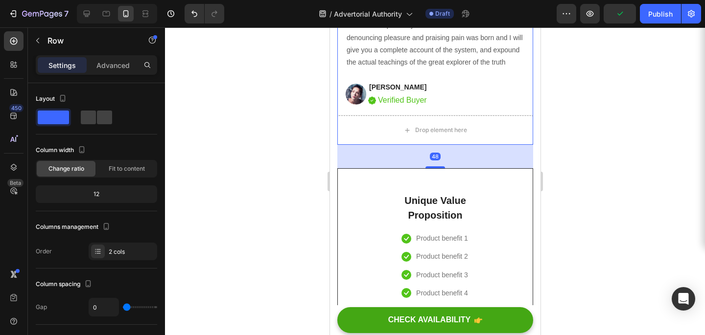
click at [275, 153] on div at bounding box center [435, 181] width 540 height 308
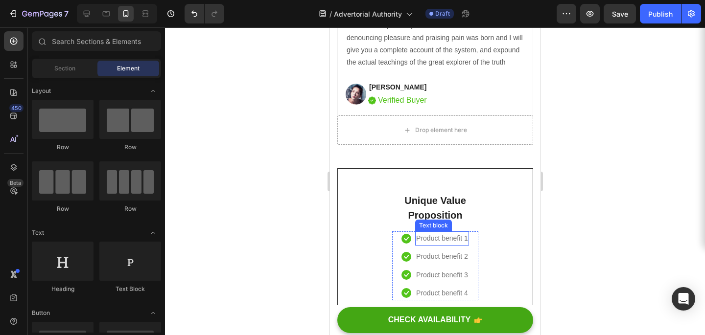
click at [440, 235] on p "Product benefit 1" at bounding box center [442, 239] width 52 height 12
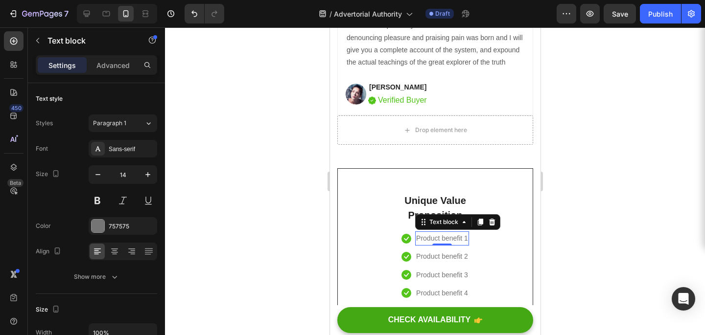
click at [440, 235] on p "Product benefit 1" at bounding box center [442, 239] width 52 height 12
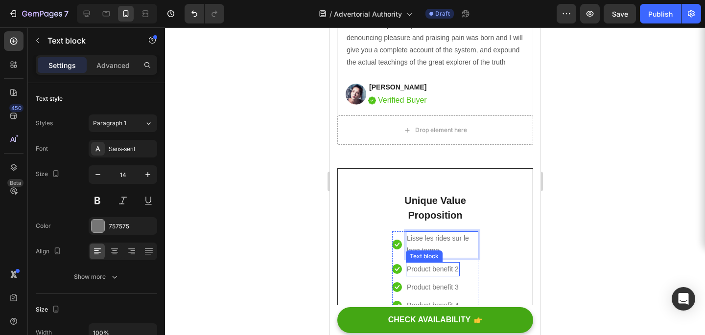
click at [435, 268] on p "Product benefit 2" at bounding box center [432, 269] width 52 height 12
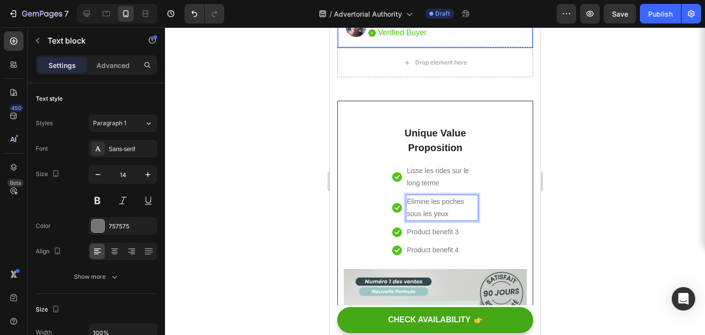
scroll to position [4294, 0]
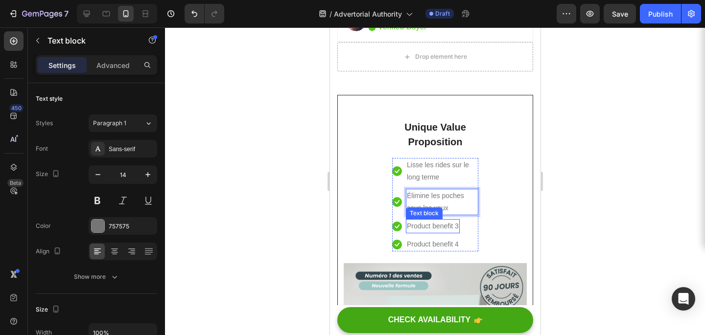
click at [423, 224] on p "Product benefit 3" at bounding box center [432, 226] width 52 height 12
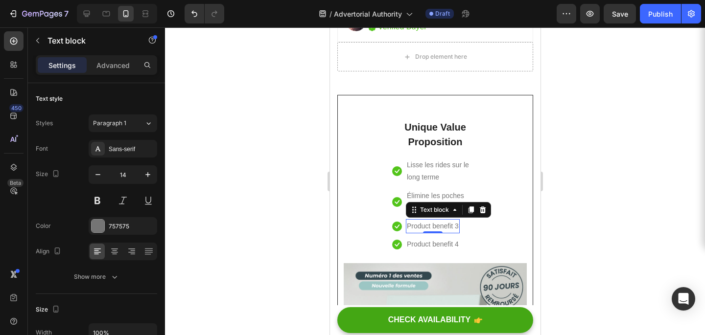
click at [423, 224] on p "Product benefit 3" at bounding box center [432, 226] width 52 height 12
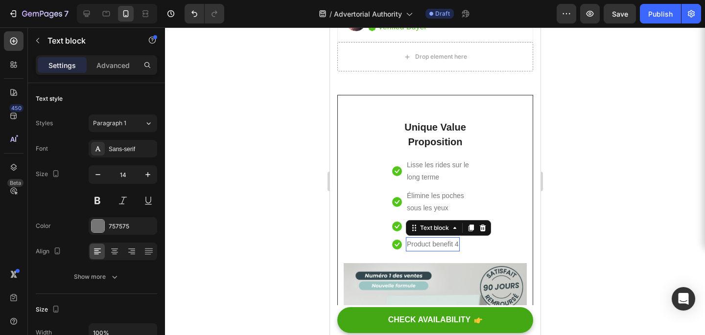
click at [438, 246] on p "Product benefit 4" at bounding box center [432, 244] width 52 height 12
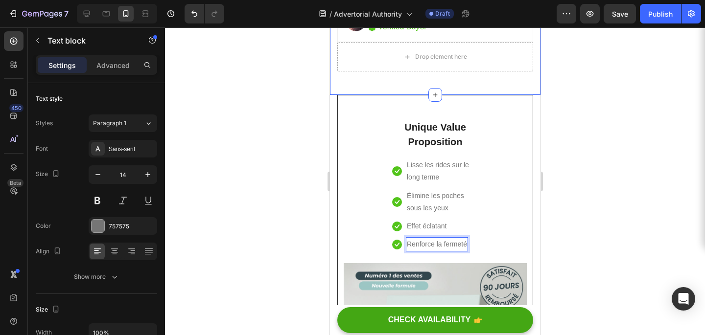
click at [604, 98] on div at bounding box center [435, 181] width 540 height 308
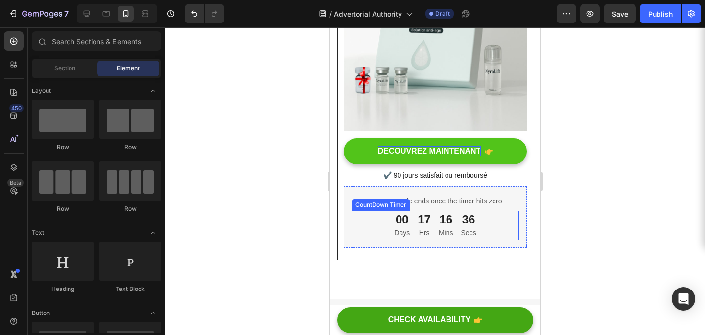
scroll to position [4610, 0]
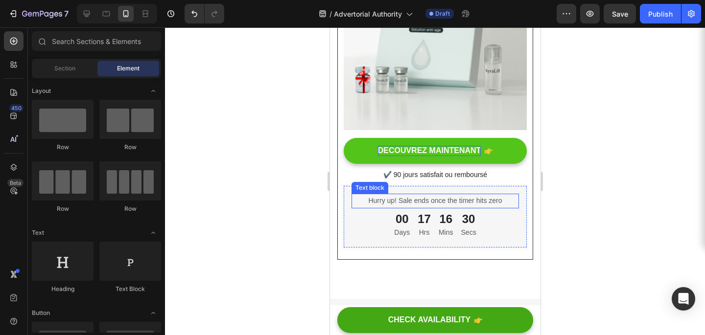
click at [476, 203] on p "Hurry up! Sale ends once the timer hits zero" at bounding box center [434, 201] width 165 height 12
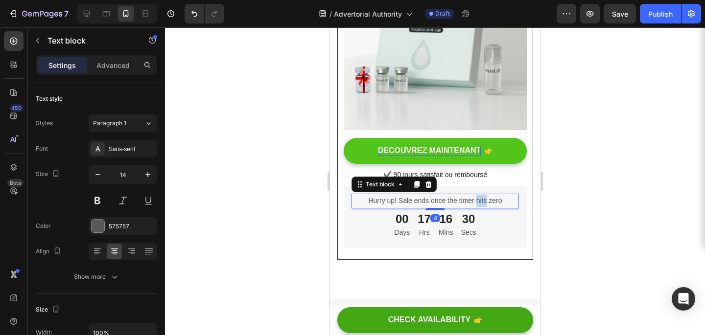
click at [476, 203] on p "Hurry up! Sale ends once the timer hits zero" at bounding box center [434, 201] width 165 height 12
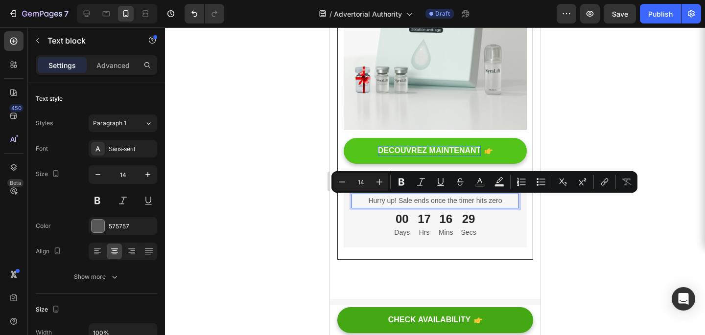
click at [498, 203] on p "Hurry up! Sale ends once the timer hits zero" at bounding box center [434, 201] width 165 height 12
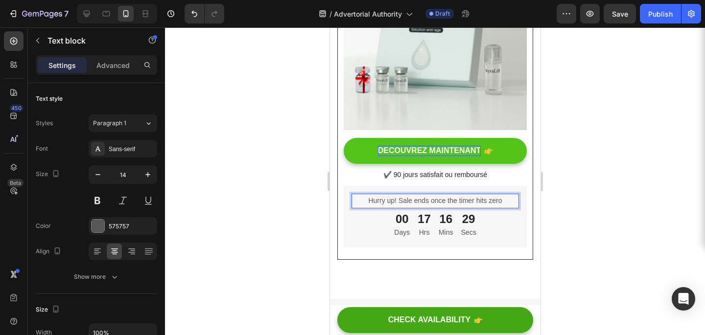
click at [500, 203] on p "Hurry up! Sale ends once the timer hits zero" at bounding box center [434, 201] width 165 height 12
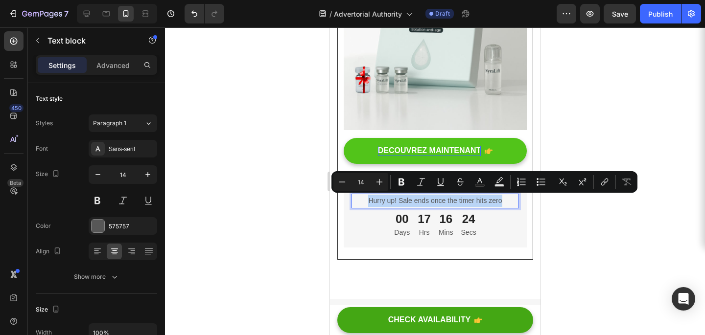
drag, startPoint x: 508, startPoint y: 202, endPoint x: 366, endPoint y: 199, distance: 142.0
click at [366, 200] on p "Hurry up! Sale ends once the timer hits zero" at bounding box center [434, 201] width 165 height 12
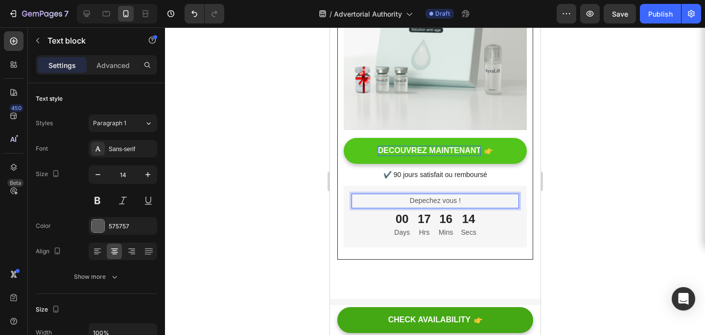
click at [426, 204] on p "Depechez vous !" at bounding box center [434, 201] width 165 height 12
click at [492, 199] on p "Dépêchez chez vous !" at bounding box center [434, 201] width 165 height 12
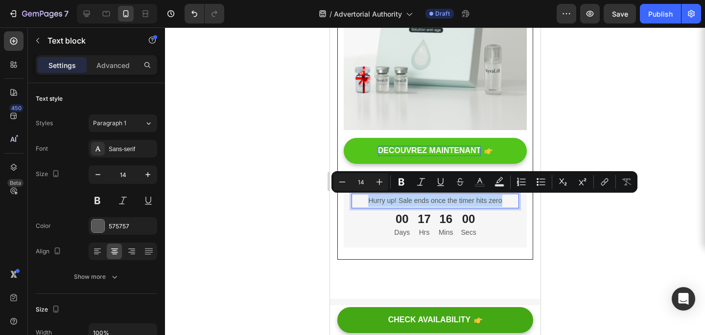
click at [488, 199] on p "Hurry up! Sale ends once the timer hits zero" at bounding box center [434, 201] width 165 height 12
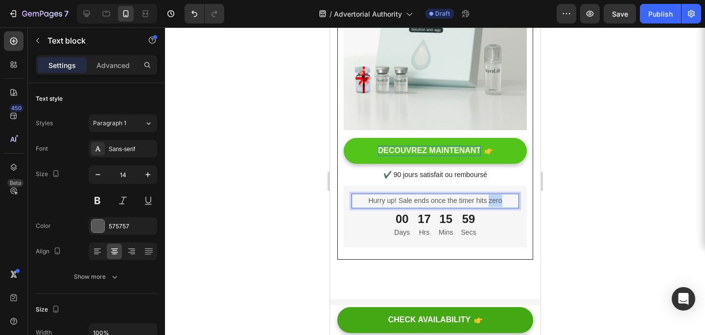
click at [488, 199] on p "Hurry up! Sale ends once the timer hits zero" at bounding box center [434, 201] width 165 height 12
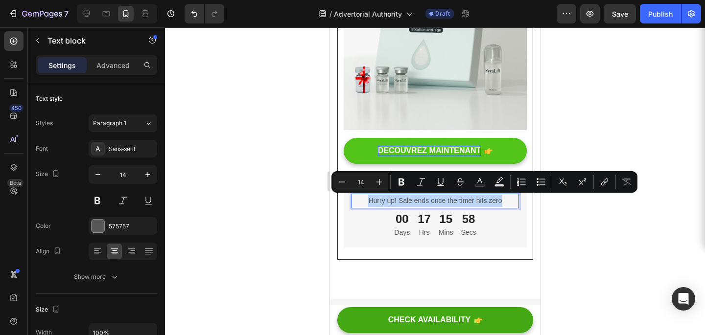
copy p "Hurry up! Sale ends once the timer hits zero"
click at [463, 195] on p "Hurry up! Sale ends once the timer hits zero" at bounding box center [434, 201] width 165 height 12
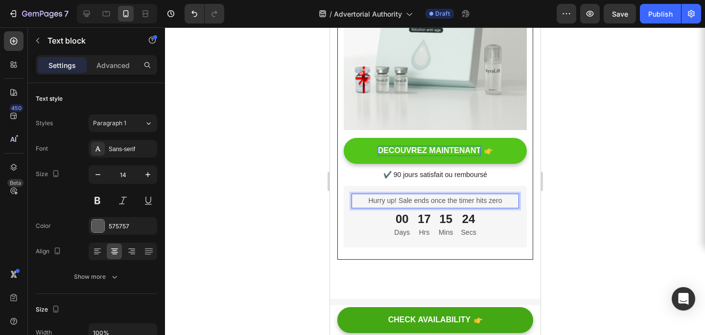
click at [463, 196] on p "Hurry up! Sale ends once the timer hits zero" at bounding box center [434, 201] width 165 height 12
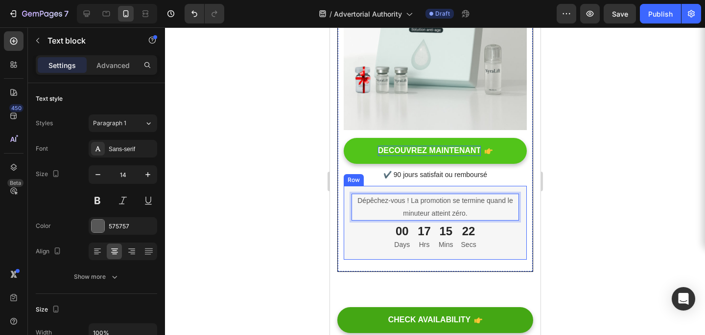
click at [581, 220] on div at bounding box center [435, 181] width 540 height 308
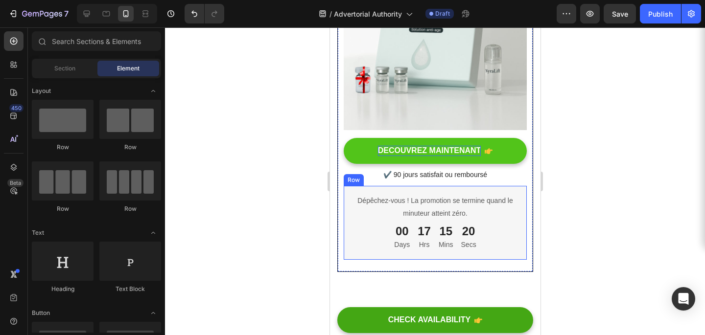
click at [638, 202] on div at bounding box center [435, 181] width 540 height 308
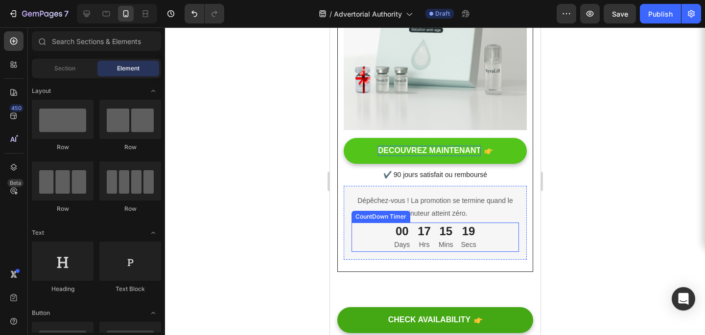
click at [436, 240] on div "15 Mins" at bounding box center [445, 237] width 23 height 29
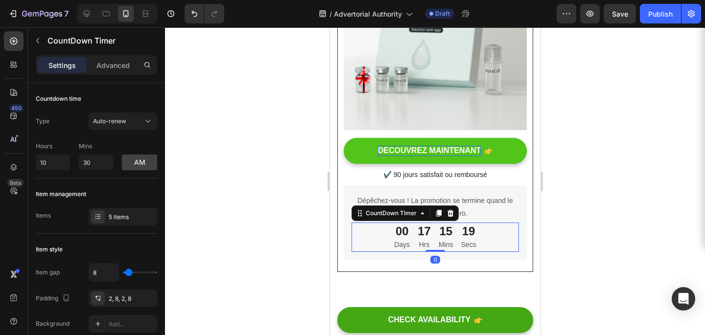
click at [403, 241] on p "Days" at bounding box center [402, 245] width 16 height 12
click at [403, 242] on p "Days" at bounding box center [402, 245] width 16 height 12
click at [403, 247] on p "Days" at bounding box center [402, 245] width 16 height 12
click at [415, 215] on div "CountDown Timer" at bounding box center [390, 213] width 55 height 9
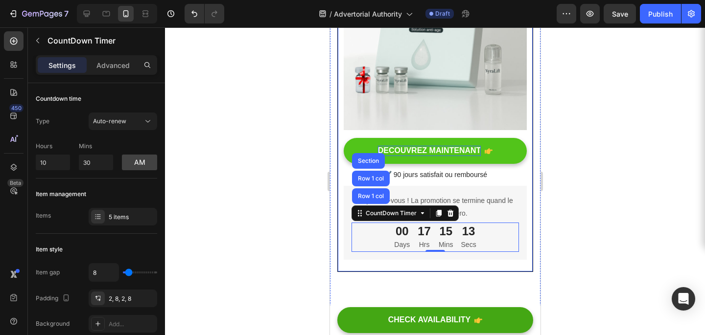
click at [563, 203] on div at bounding box center [435, 181] width 540 height 308
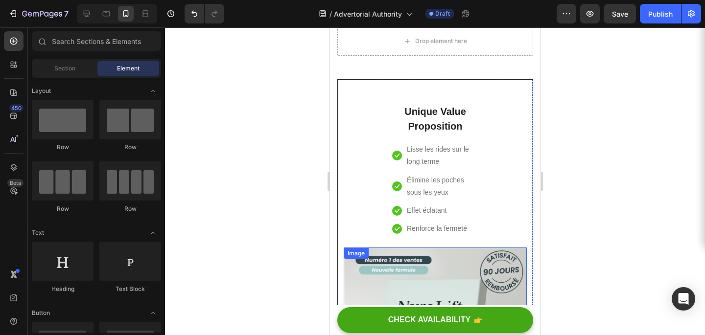
scroll to position [4305, 0]
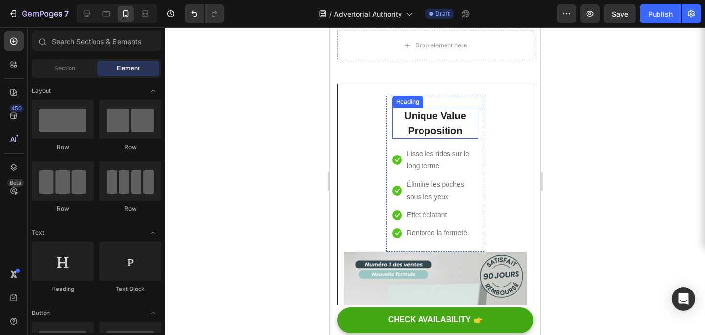
click at [438, 128] on p "Unique Value Proposition" at bounding box center [435, 123] width 84 height 29
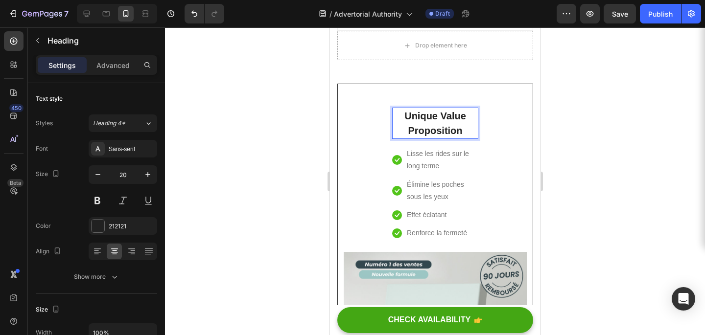
click at [451, 129] on p "Unique Value Proposition" at bounding box center [435, 123] width 84 height 29
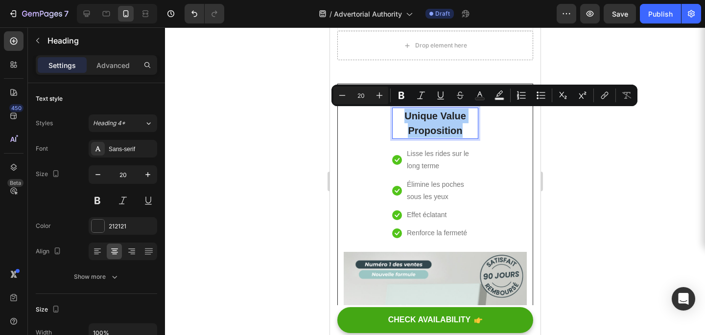
click at [556, 132] on div at bounding box center [435, 181] width 540 height 308
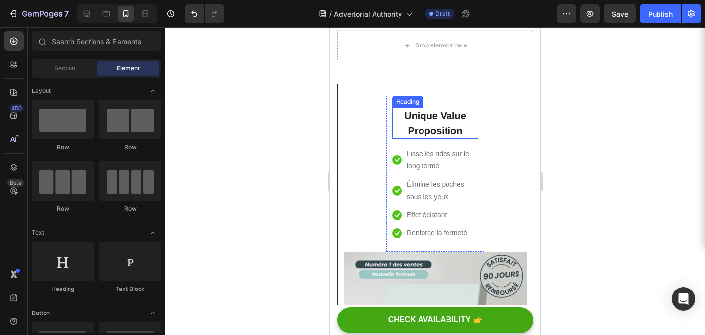
click at [457, 114] on p "Unique Value Proposition" at bounding box center [435, 123] width 84 height 29
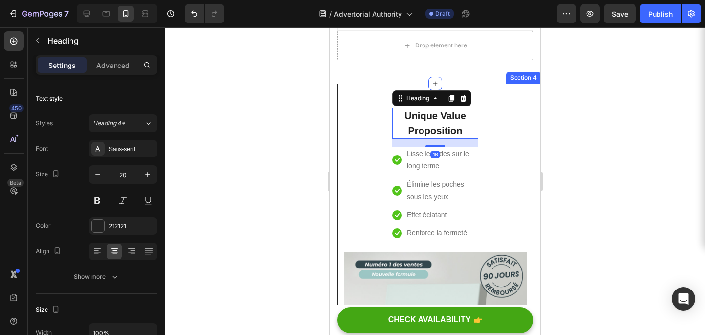
click at [317, 117] on div at bounding box center [435, 181] width 540 height 308
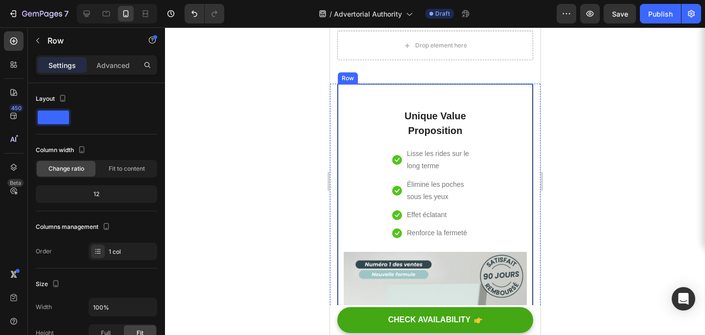
click at [379, 122] on div "Unique Value Proposition Heading Icon Lisse les rides sur le long terme Text bl…" at bounding box center [434, 330] width 183 height 469
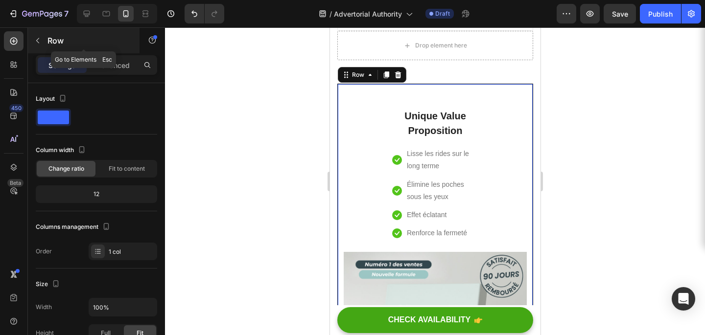
click at [38, 43] on icon "button" at bounding box center [38, 41] width 8 height 8
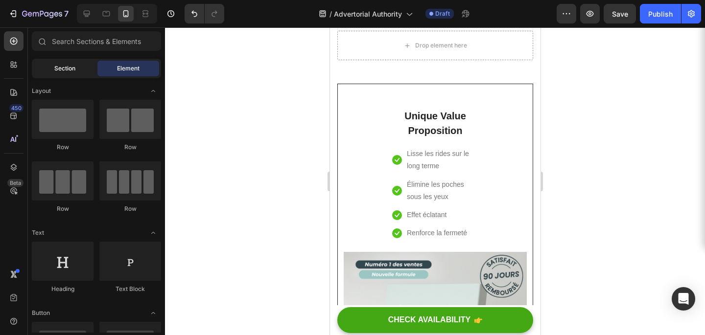
click at [76, 73] on div "Section" at bounding box center [65, 69] width 62 height 16
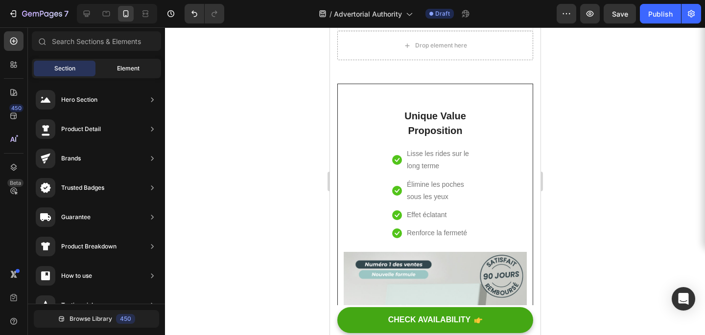
click at [120, 62] on div "Element" at bounding box center [128, 69] width 62 height 16
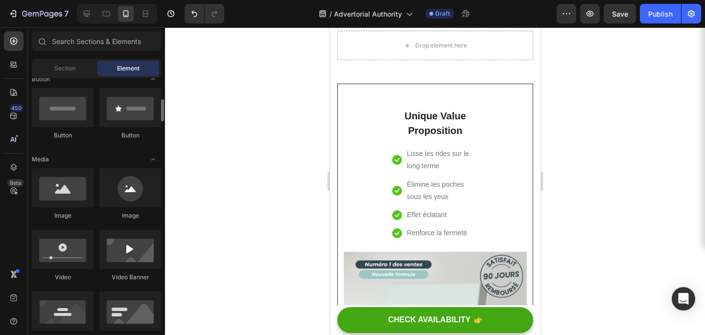
scroll to position [235, 0]
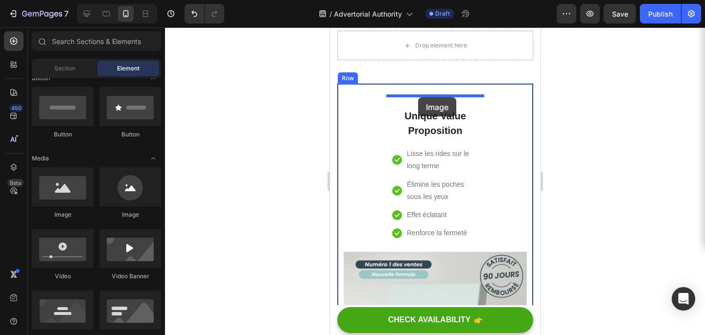
drag, startPoint x: 399, startPoint y: 213, endPoint x: 417, endPoint y: 97, distance: 118.0
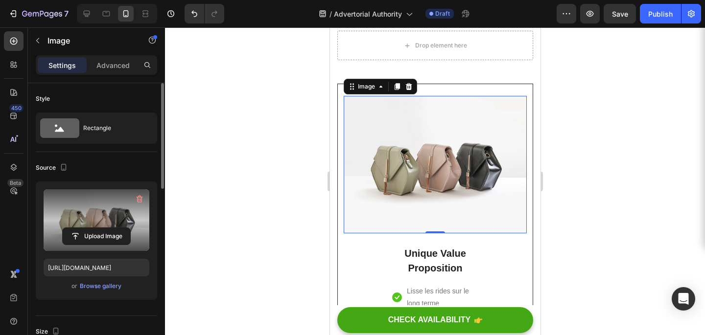
click at [102, 217] on label at bounding box center [97, 220] width 106 height 62
click at [102, 228] on input "file" at bounding box center [97, 236] width 68 height 17
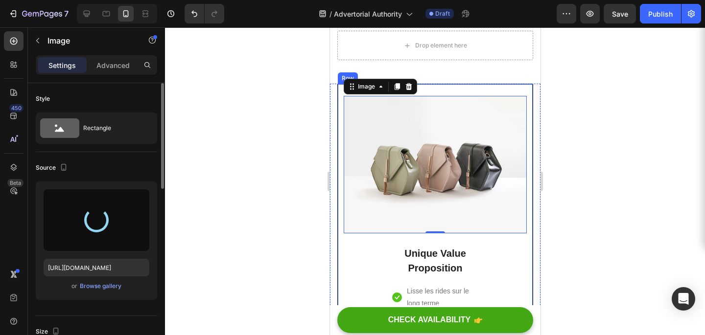
type input "https://cdn.shopify.com/s/files/1/0961/6733/0133/files/gempages_581118045288661…"
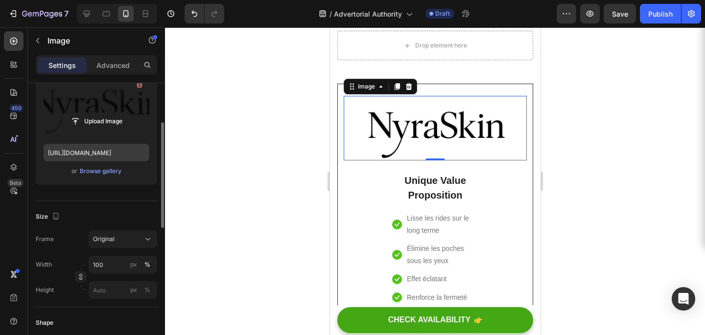
scroll to position [117, 0]
click at [120, 263] on input "100" at bounding box center [123, 263] width 69 height 18
click at [117, 263] on input "100" at bounding box center [123, 263] width 69 height 18
click at [76, 259] on div "Width 100 px %" at bounding box center [96, 263] width 121 height 18
click at [105, 265] on input "100" at bounding box center [123, 263] width 69 height 18
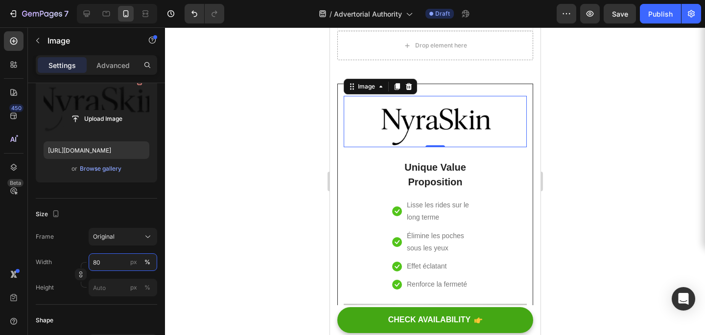
type input "8"
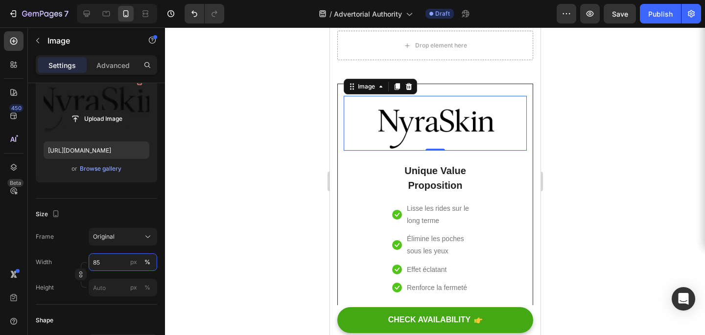
type input "8"
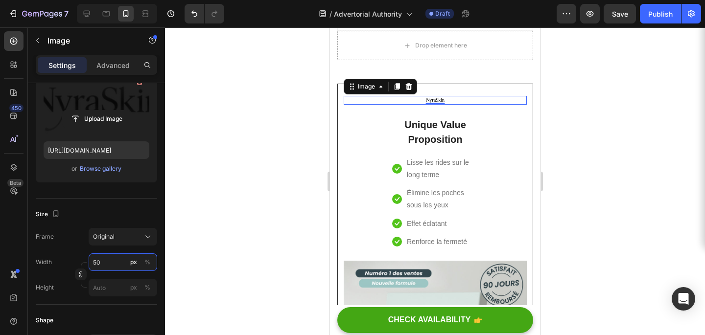
type input "5"
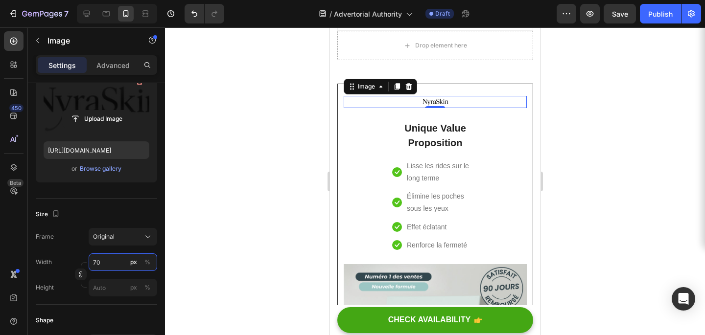
type input "7"
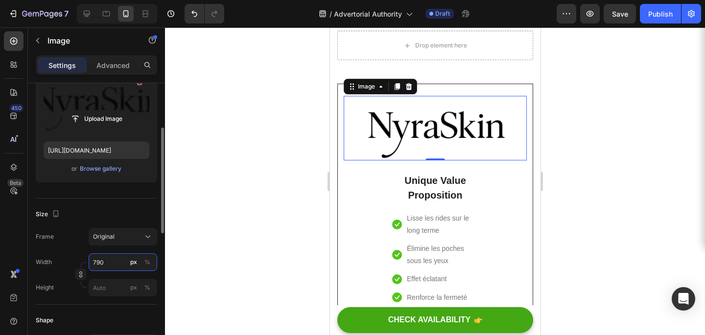
click at [116, 263] on input "790" at bounding box center [123, 263] width 69 height 18
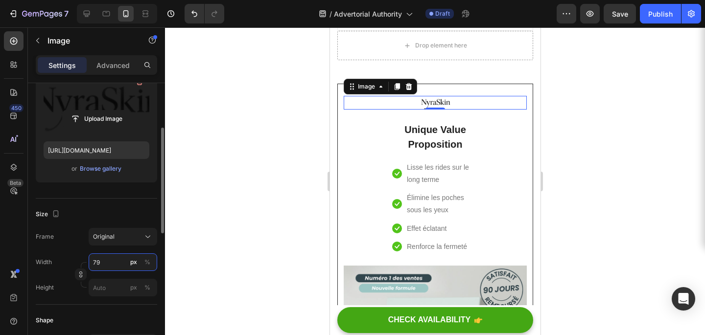
type input "7"
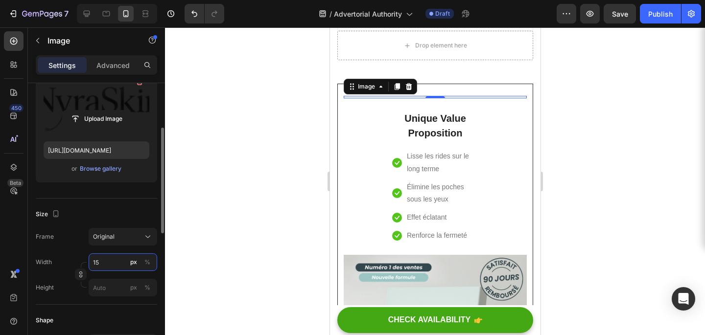
type input "1"
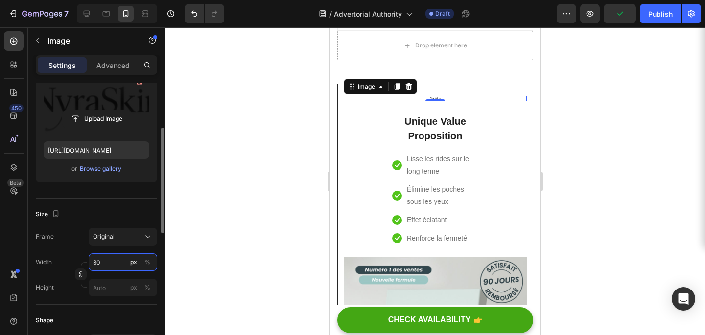
type input "3"
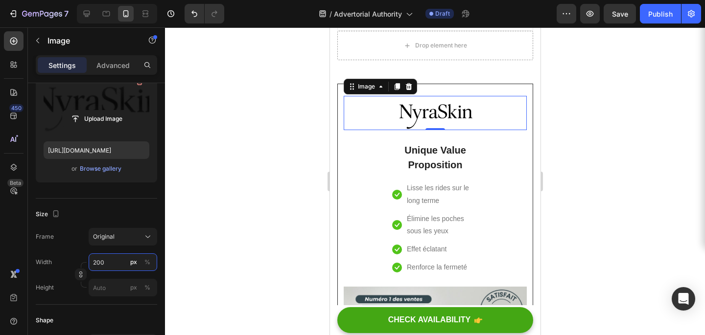
type input "200"
click at [615, 224] on div at bounding box center [435, 181] width 540 height 308
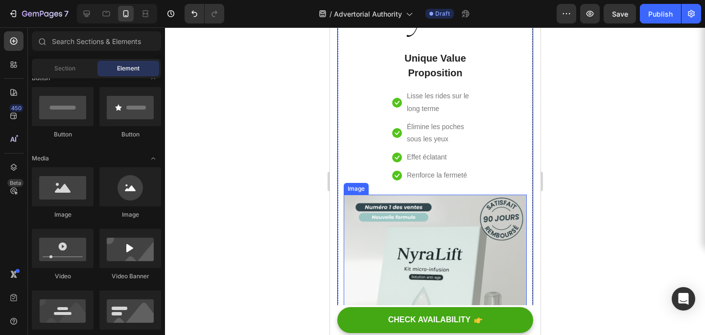
scroll to position [4398, 0]
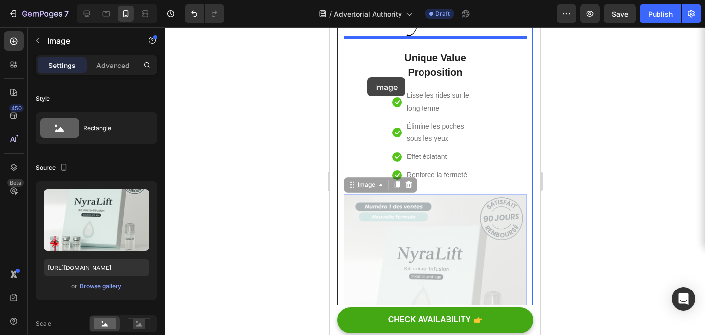
drag, startPoint x: 357, startPoint y: 189, endPoint x: 367, endPoint y: 77, distance: 112.0
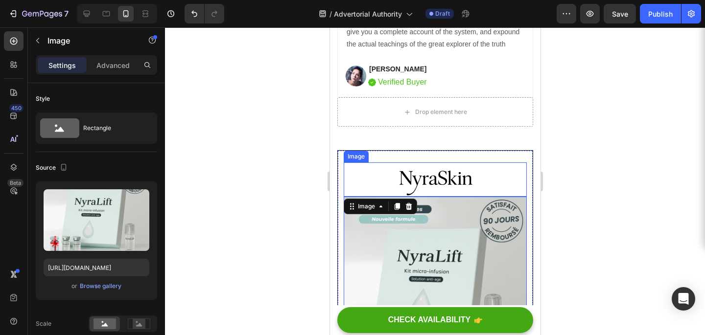
scroll to position [4303, 0]
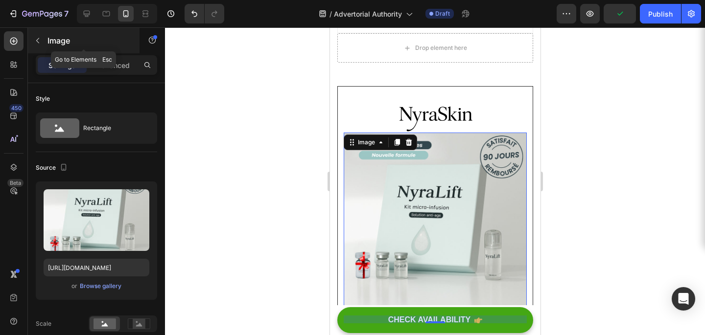
click at [41, 42] on icon "button" at bounding box center [38, 41] width 8 height 8
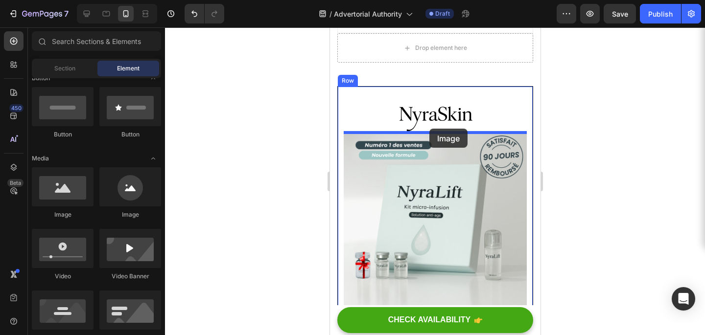
drag, startPoint x: 397, startPoint y: 225, endPoint x: 429, endPoint y: 128, distance: 102.6
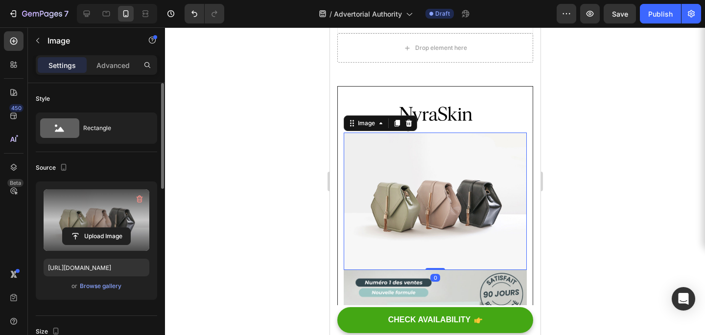
click at [94, 214] on label at bounding box center [97, 220] width 106 height 62
click at [94, 228] on input "file" at bounding box center [97, 236] width 68 height 17
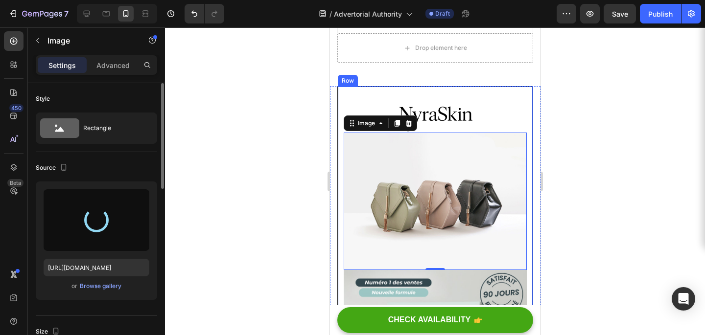
type input "https://cdn.shopify.com/s/files/1/0961/6733/0133/files/gempages_581118045288661…"
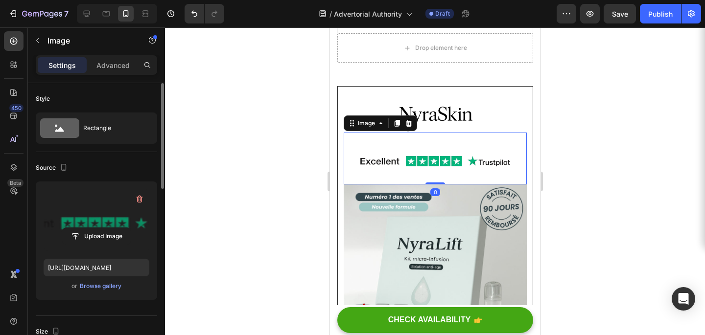
drag, startPoint x: 432, startPoint y: 183, endPoint x: 436, endPoint y: 158, distance: 25.2
click at [436, 158] on div "Image 0" at bounding box center [434, 159] width 183 height 52
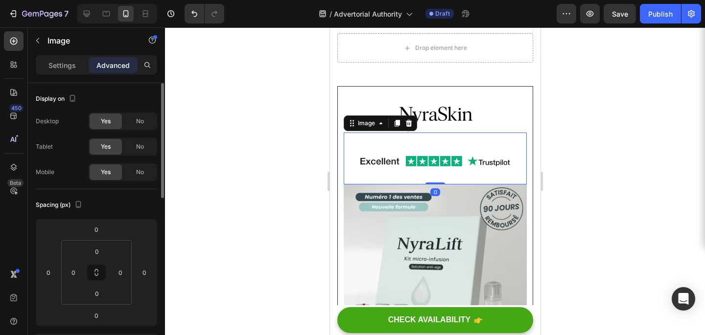
drag, startPoint x: 432, startPoint y: 182, endPoint x: 433, endPoint y: 163, distance: 19.6
click at [433, 163] on div "Image 0" at bounding box center [434, 159] width 183 height 52
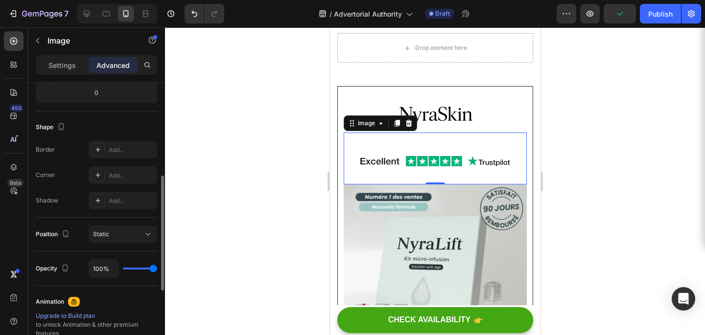
scroll to position [224, 0]
click at [53, 65] on p "Settings" at bounding box center [61, 65] width 27 height 10
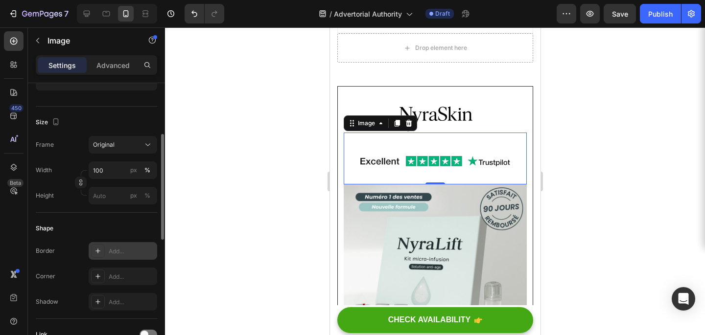
scroll to position [189, 0]
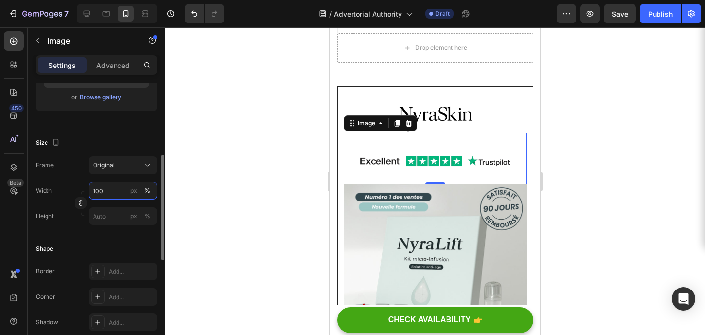
click at [112, 194] on input "100" at bounding box center [123, 191] width 69 height 18
click at [148, 168] on icon at bounding box center [148, 166] width 10 height 10
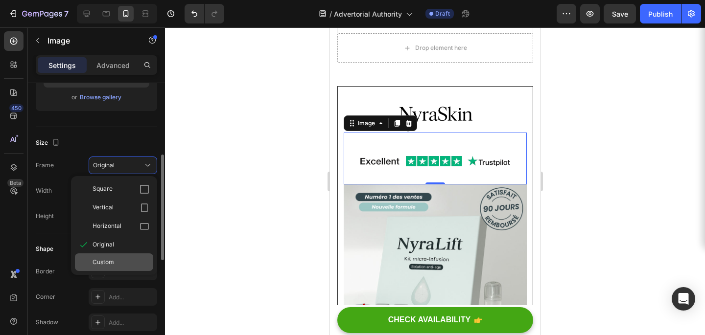
click at [105, 258] on div "Custom" at bounding box center [114, 263] width 78 height 18
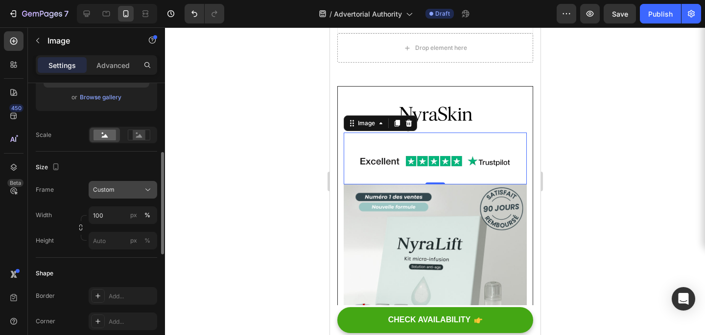
click at [135, 188] on div "Custom" at bounding box center [117, 190] width 48 height 9
click at [172, 162] on div at bounding box center [435, 181] width 540 height 308
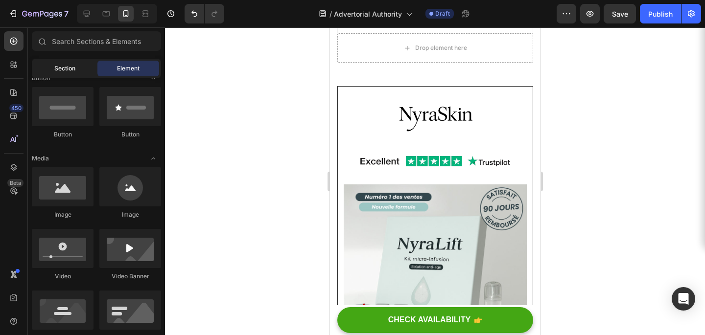
click at [84, 64] on div "Section" at bounding box center [65, 69] width 62 height 16
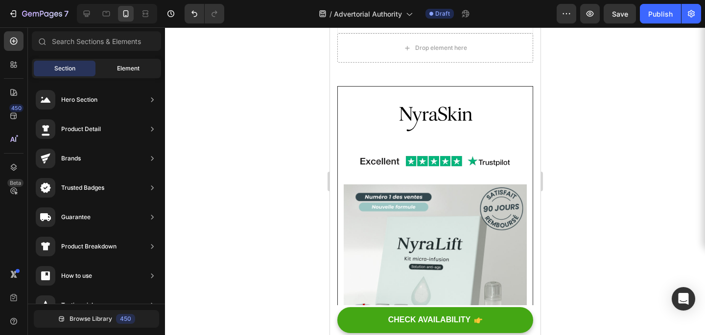
click at [119, 62] on div "Element" at bounding box center [128, 69] width 62 height 16
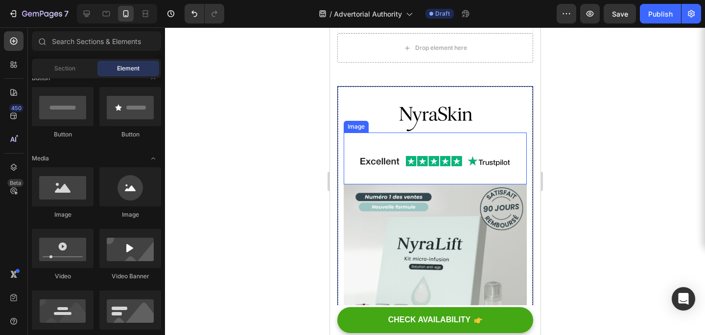
click at [447, 150] on img at bounding box center [434, 159] width 183 height 52
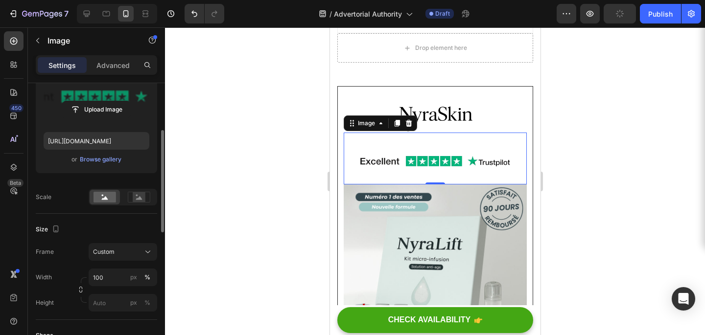
scroll to position [127, 0]
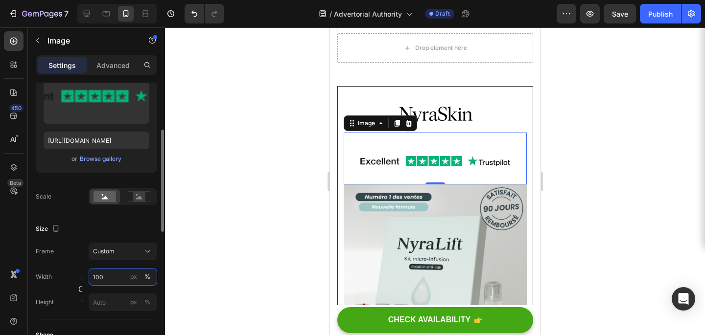
click at [116, 279] on input "100" at bounding box center [123, 277] width 69 height 18
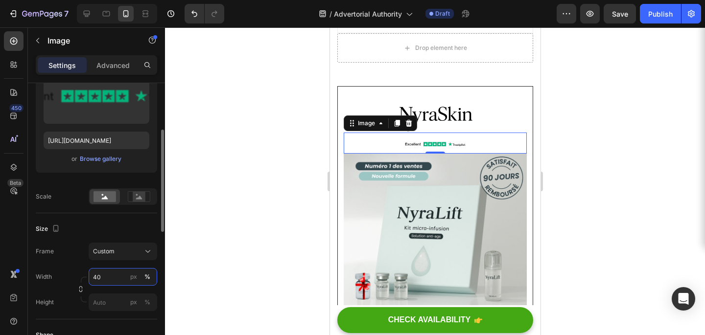
type input "4"
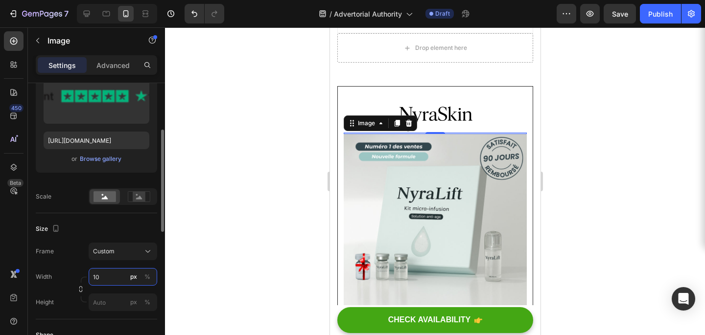
type input "1"
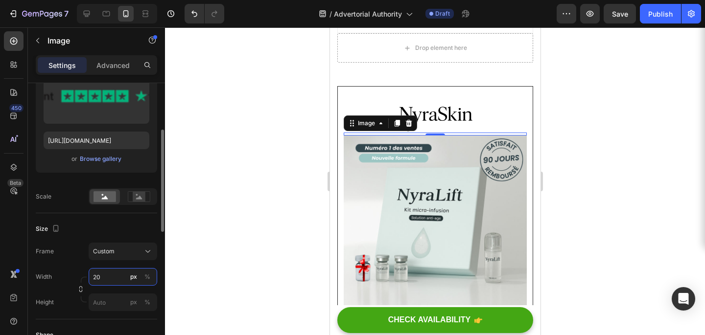
type input "2"
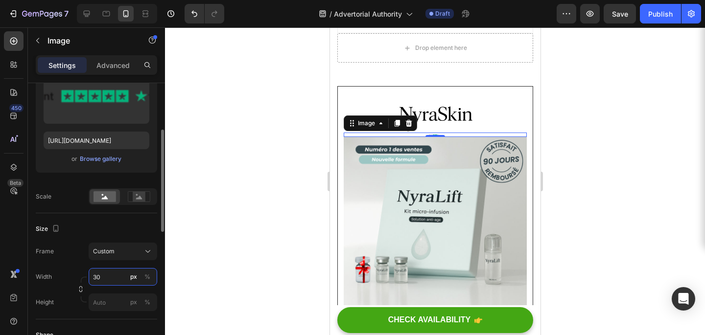
type input "300"
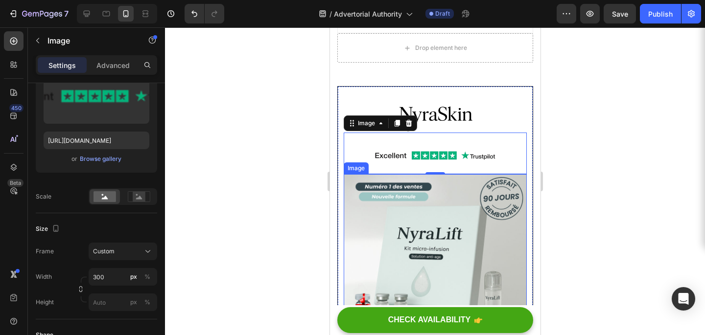
click at [552, 213] on div at bounding box center [435, 181] width 540 height 308
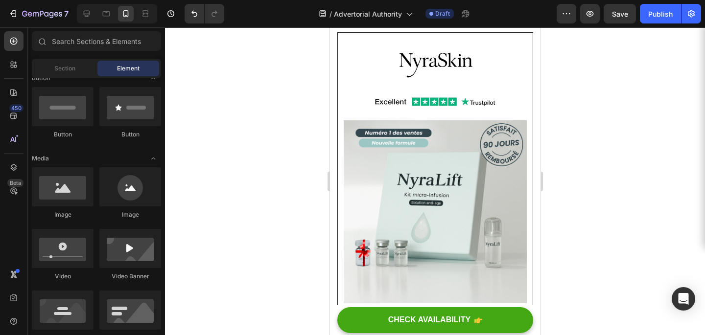
scroll to position [4341, 0]
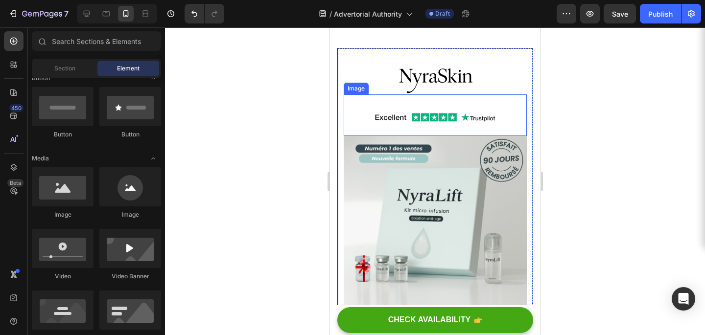
click at [436, 109] on img at bounding box center [434, 115] width 147 height 42
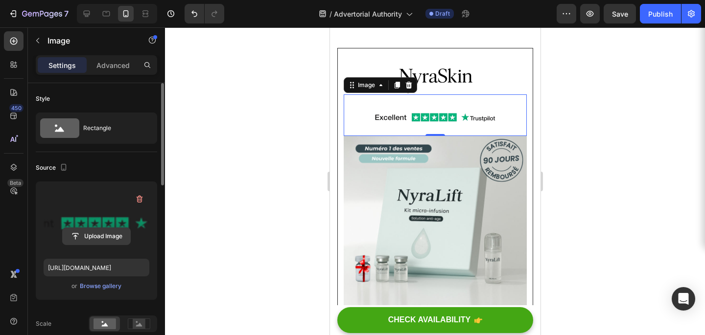
click at [111, 234] on input "file" at bounding box center [97, 236] width 68 height 17
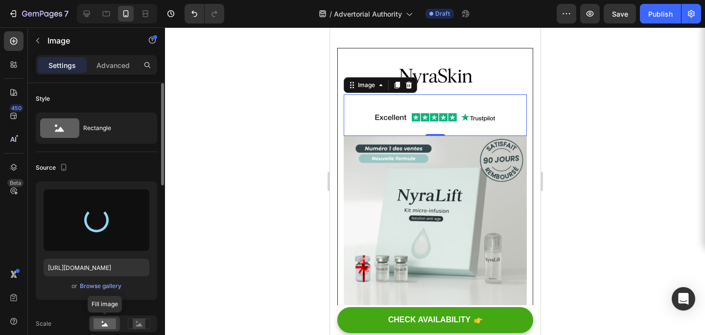
type input "https://cdn.shopify.com/s/files/1/0961/6733/0133/files/gempages_581118045288661…"
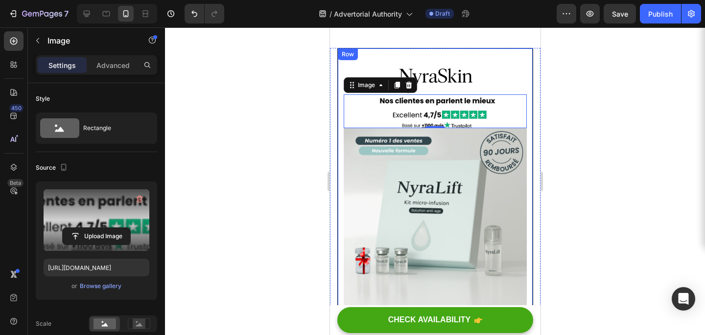
click at [632, 218] on div at bounding box center [435, 181] width 540 height 308
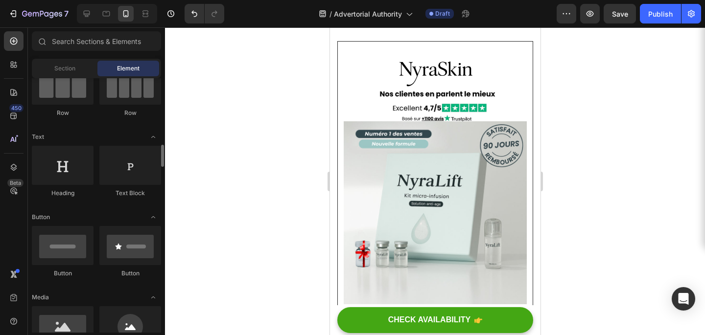
scroll to position [0, 0]
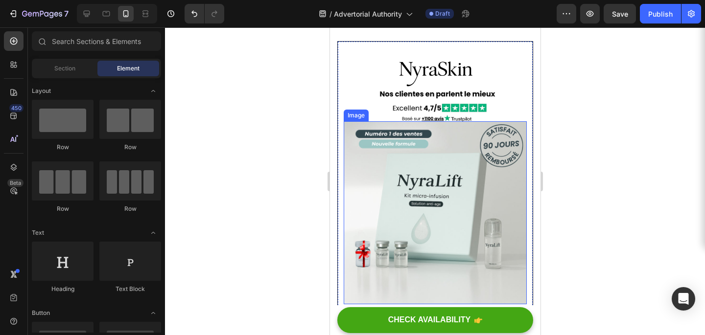
click at [434, 178] on img at bounding box center [434, 212] width 183 height 183
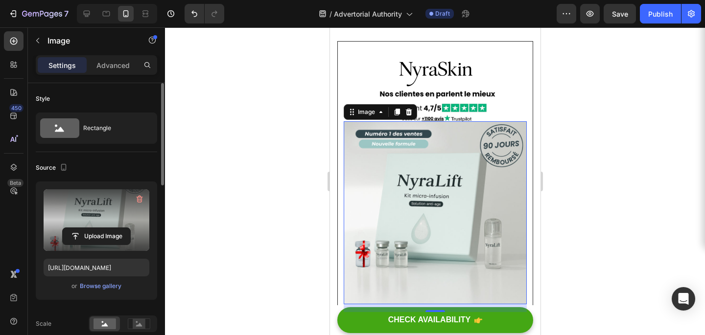
click at [109, 219] on label at bounding box center [97, 220] width 106 height 62
click at [109, 228] on input "file" at bounding box center [97, 236] width 68 height 17
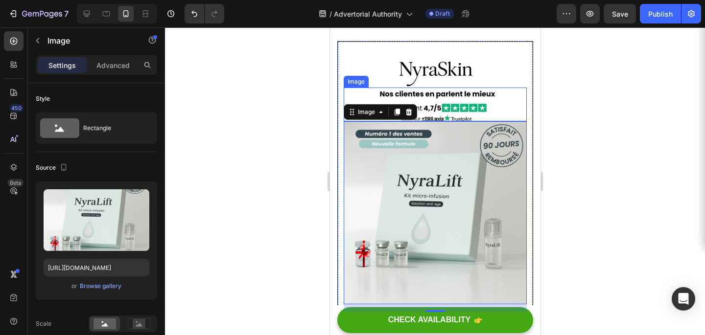
click at [456, 97] on img at bounding box center [434, 105] width 147 height 34
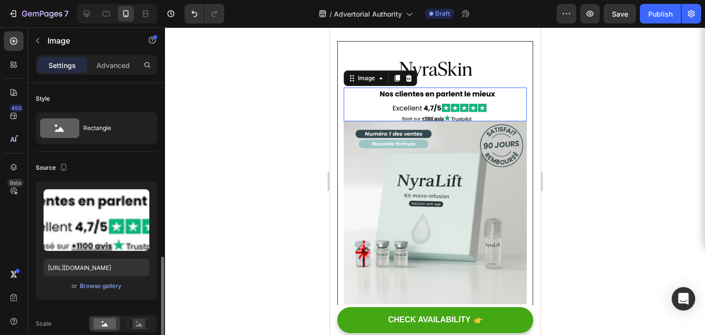
scroll to position [127, 0]
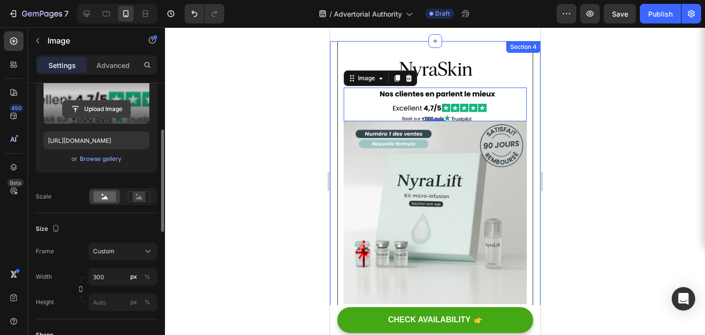
click at [113, 102] on input "file" at bounding box center [97, 109] width 68 height 17
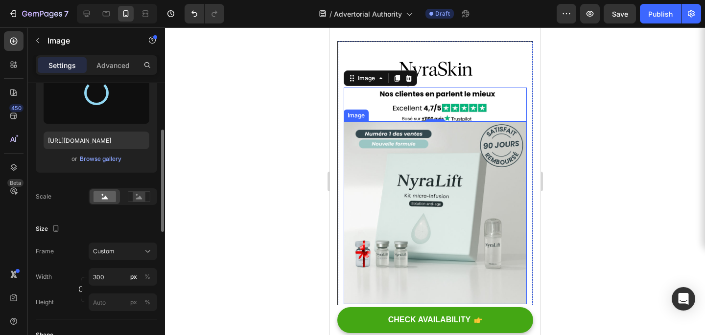
type input "https://cdn.shopify.com/s/files/1/0961/6733/0133/files/gempages_581118045288661…"
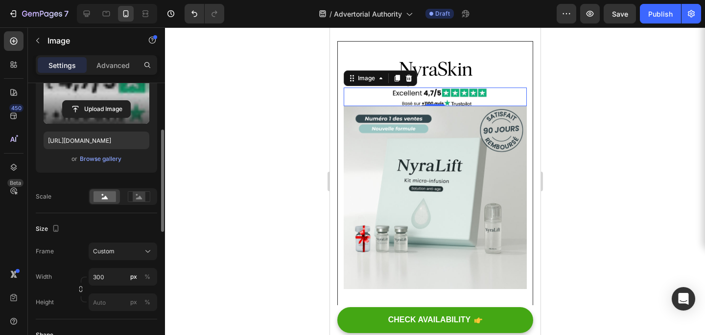
click at [584, 170] on div at bounding box center [435, 181] width 540 height 308
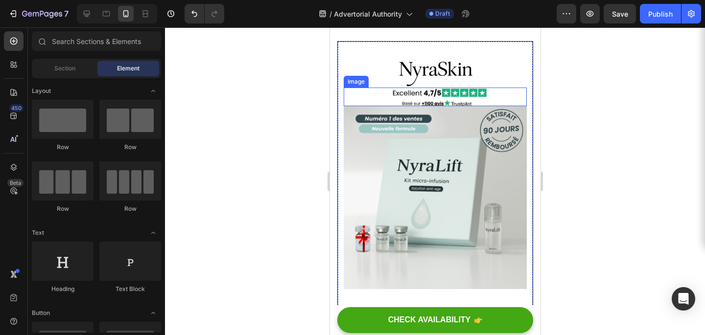
click at [491, 96] on img at bounding box center [434, 97] width 147 height 19
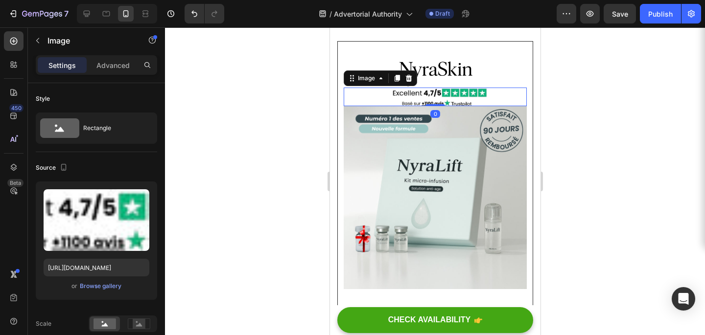
click at [595, 88] on div at bounding box center [435, 181] width 540 height 308
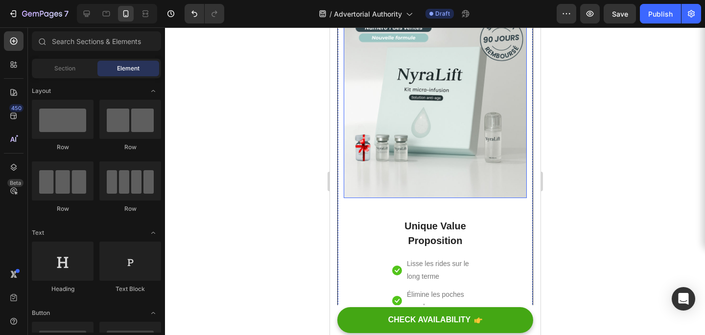
scroll to position [4444, 0]
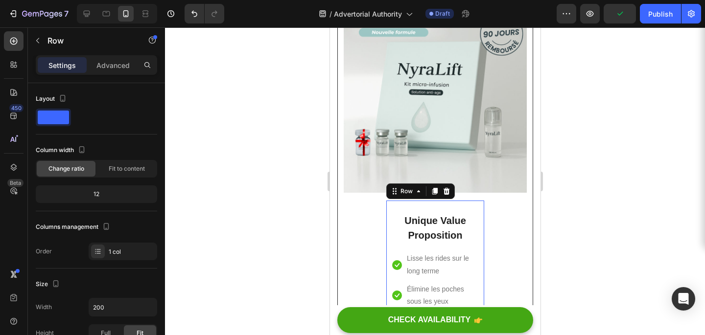
click at [444, 210] on div "Unique Value Proposition Heading Icon Lisse les rides sur le long terme Text bl…" at bounding box center [435, 279] width 98 height 156
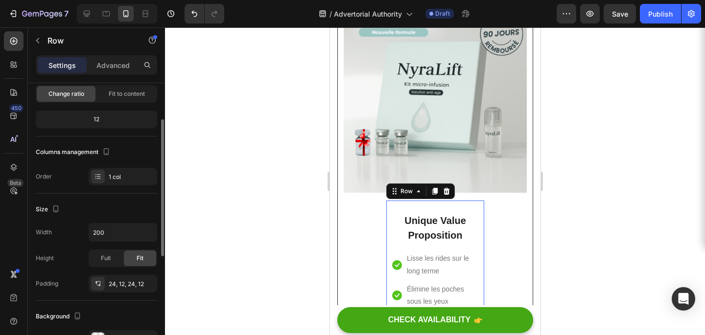
scroll to position [104, 0]
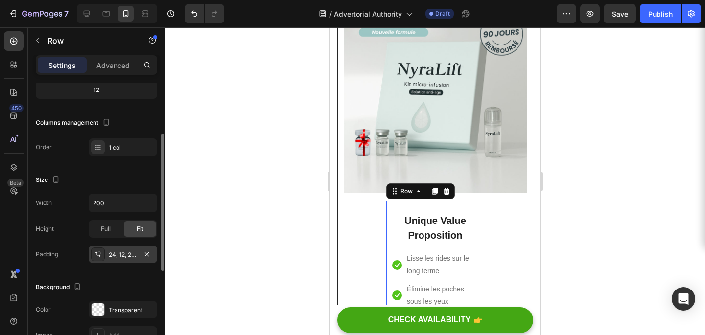
click at [112, 259] on div "24, 12, 24, 12" at bounding box center [123, 255] width 28 height 9
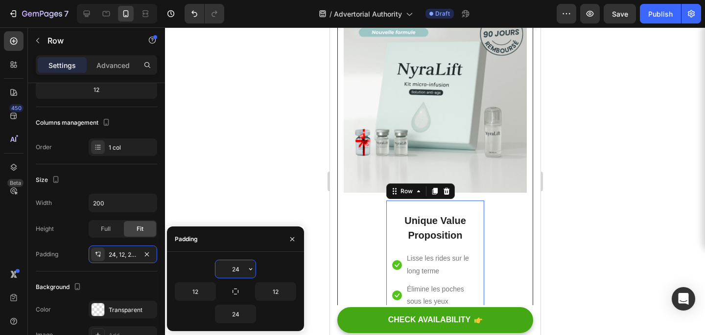
click at [238, 270] on input "24" at bounding box center [235, 269] width 40 height 18
click at [249, 272] on icon "button" at bounding box center [251, 269] width 8 height 8
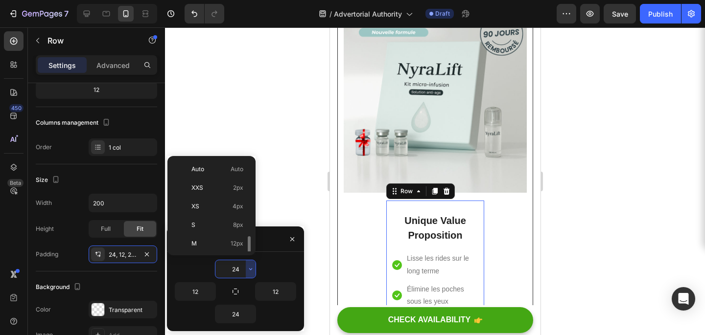
scroll to position [53, 0]
click at [212, 214] on div "L 16px" at bounding box center [209, 209] width 76 height 19
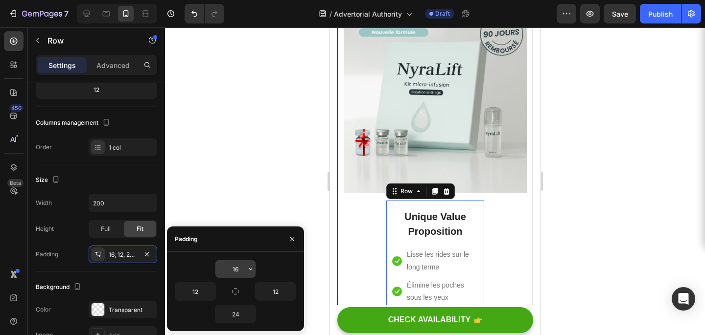
click at [236, 267] on input "16" at bounding box center [235, 269] width 40 height 18
click at [247, 268] on icon "button" at bounding box center [251, 269] width 8 height 8
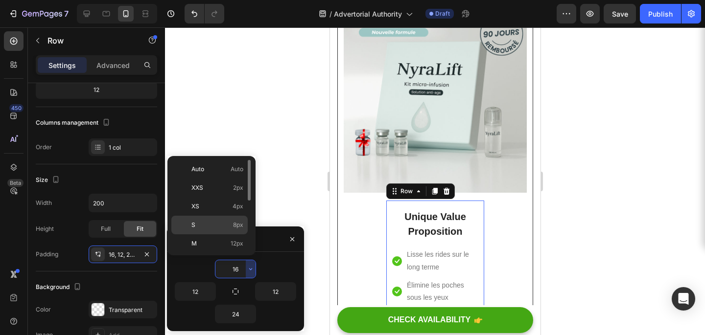
click at [208, 234] on div "S 8px" at bounding box center [209, 243] width 76 height 19
type input "8"
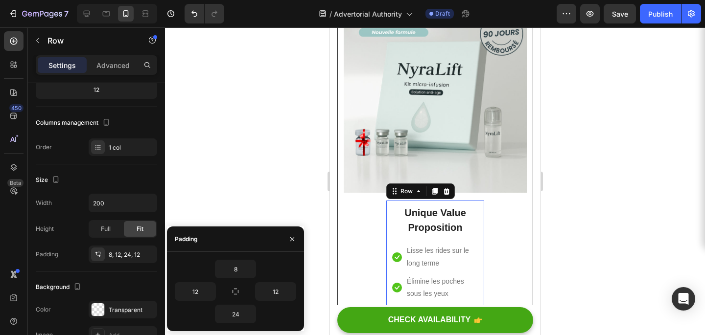
click at [293, 207] on div at bounding box center [435, 181] width 540 height 308
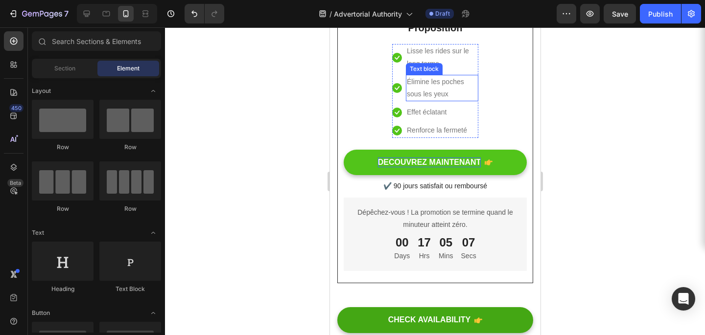
scroll to position [4648, 0]
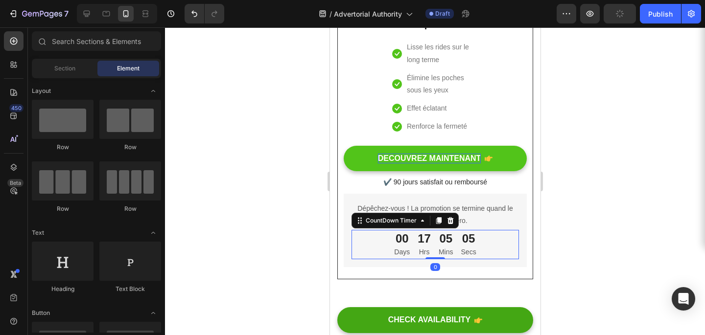
click at [427, 254] on p "Hrs" at bounding box center [423, 252] width 13 height 12
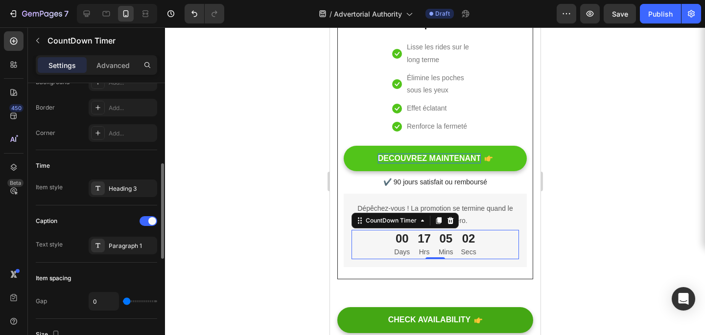
scroll to position [250, 0]
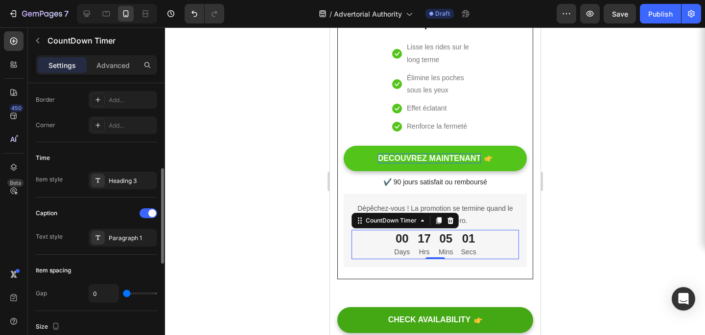
click at [389, 253] on div "00 Days 17 Hrs 05 Mins 01 Secs" at bounding box center [434, 244] width 167 height 29
click at [396, 253] on p "Days" at bounding box center [402, 252] width 16 height 12
click at [403, 253] on p "Days" at bounding box center [402, 252] width 16 height 12
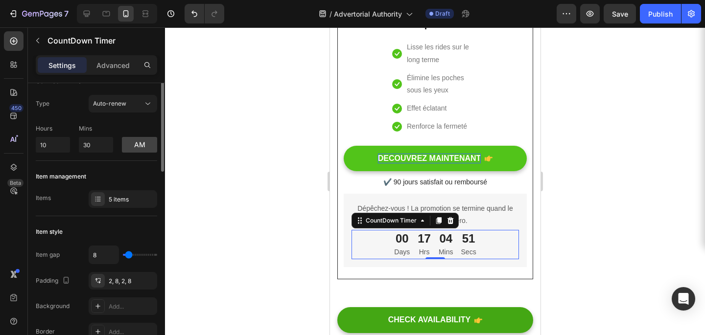
scroll to position [0, 0]
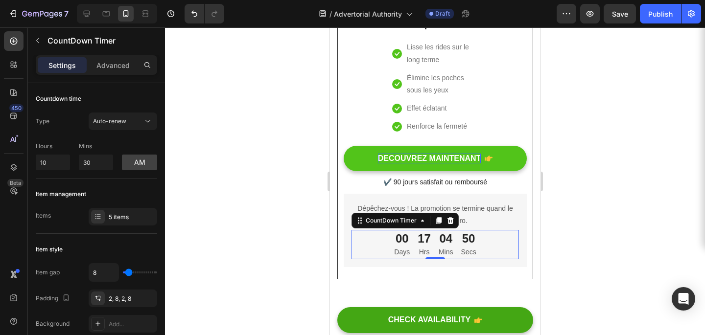
click at [403, 250] on p "Days" at bounding box center [402, 252] width 16 height 12
click at [413, 221] on div "CountDown Timer" at bounding box center [390, 220] width 55 height 9
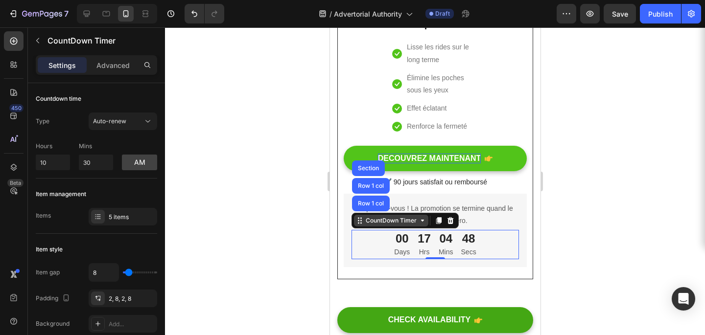
click at [413, 221] on div "CountDown Timer" at bounding box center [390, 220] width 55 height 9
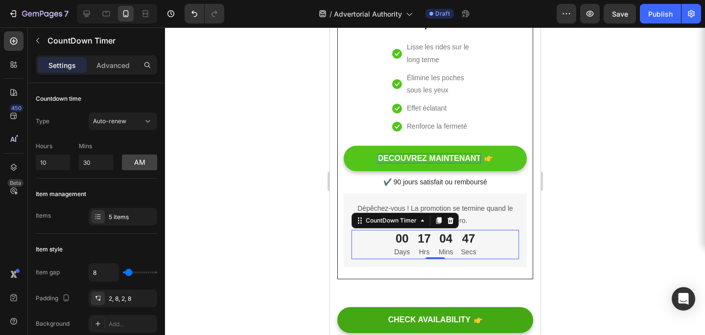
click at [411, 257] on div "00 Days" at bounding box center [401, 244] width 23 height 29
click at [406, 253] on p "Days" at bounding box center [402, 252] width 16 height 12
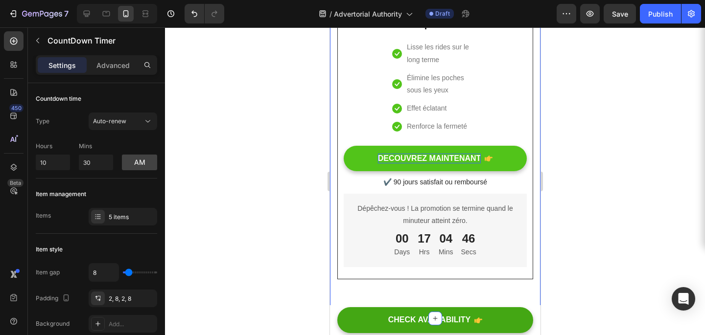
click at [536, 228] on div "Image Image Image Unique Value Proposition Heading Icon Lisse les rides sur le …" at bounding box center [434, 30] width 211 height 578
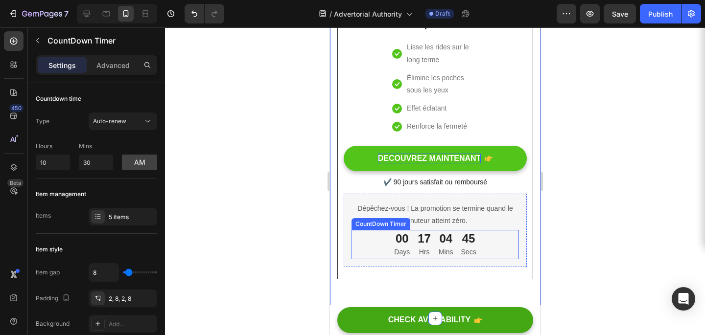
click at [488, 230] on div "00 Days 17 Hrs 04 Mins 45 Secs" at bounding box center [434, 244] width 167 height 29
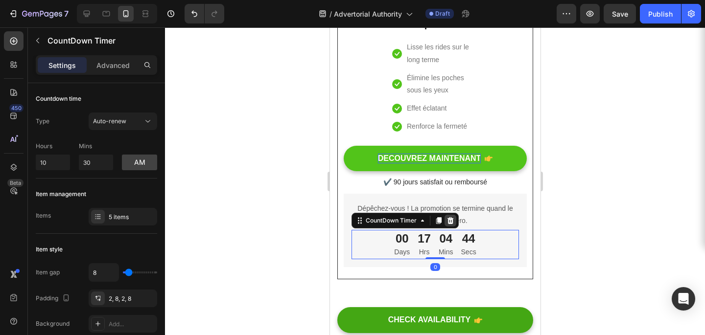
click at [447, 218] on icon at bounding box center [450, 220] width 6 height 7
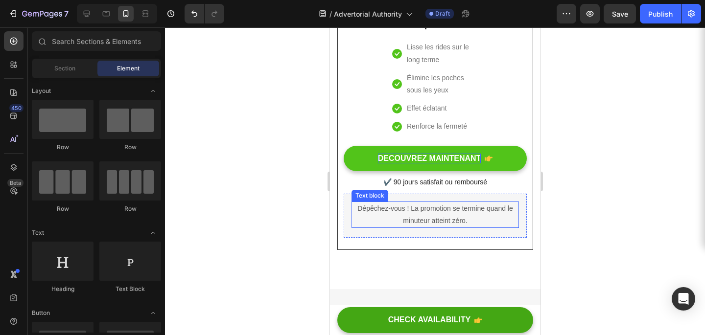
click at [445, 207] on p "Dépêchez-vous ! La promotion se termine quand le minuteur atteint zéro." at bounding box center [434, 215] width 165 height 24
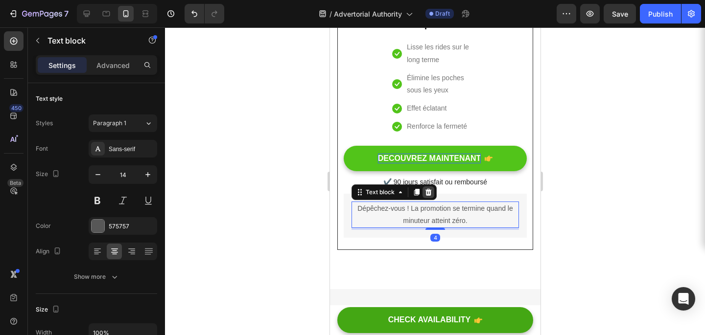
click at [432, 192] on icon at bounding box center [428, 192] width 8 height 8
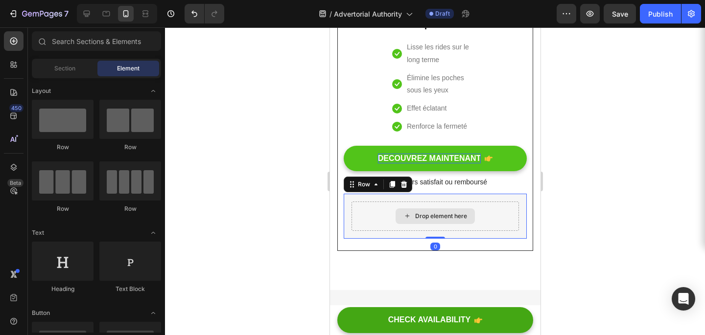
click at [450, 225] on div "Drop element here" at bounding box center [434, 216] width 167 height 29
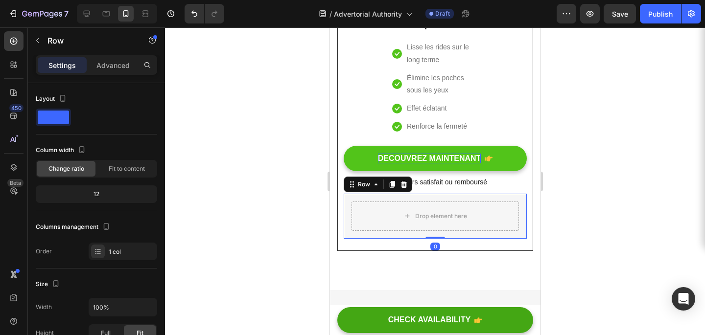
click at [403, 190] on div "Row" at bounding box center [377, 185] width 69 height 16
click at [405, 182] on icon at bounding box center [403, 184] width 6 height 7
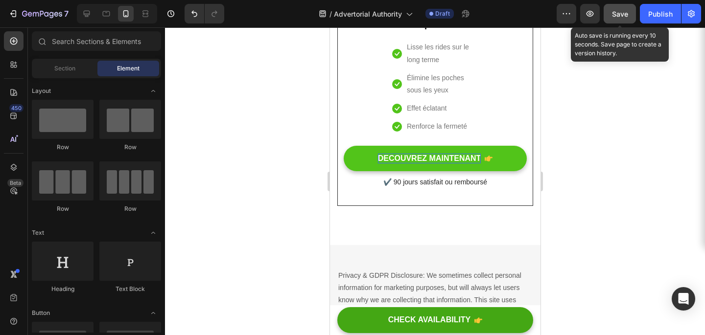
click at [622, 20] on button "Save" at bounding box center [620, 14] width 32 height 20
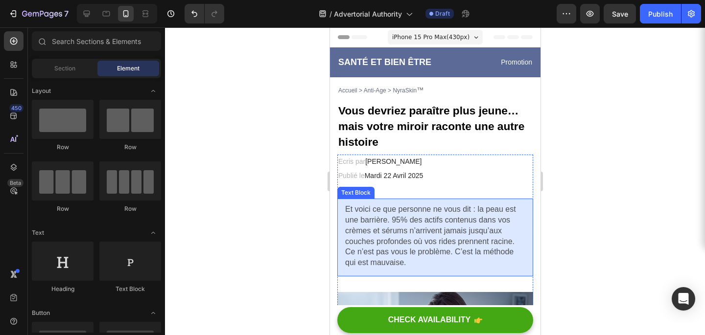
click at [377, 266] on span "Ce n’est pas vous le problème. C’est la méthode qui est mauvaise." at bounding box center [429, 257] width 168 height 19
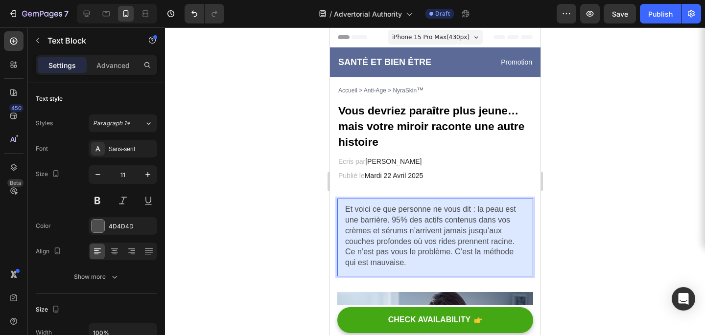
click at [395, 267] on span "Ce n’est pas vous le problème. C’est la méthode qui est mauvaise." at bounding box center [429, 257] width 168 height 19
click at [411, 265] on p "Ce n’est pas vous le problème. C’est la méthode qui est mauvaise." at bounding box center [435, 258] width 180 height 22
click at [346, 208] on span "Et voici ce que personne ne vous dit : la peau est une barrière. 95% des actifs…" at bounding box center [430, 225] width 171 height 40
click at [422, 269] on p "Ce n’est pas vous le problème. C’est la méthode qui est mauvaise."" at bounding box center [435, 258] width 180 height 22
click at [646, 228] on div at bounding box center [435, 181] width 540 height 308
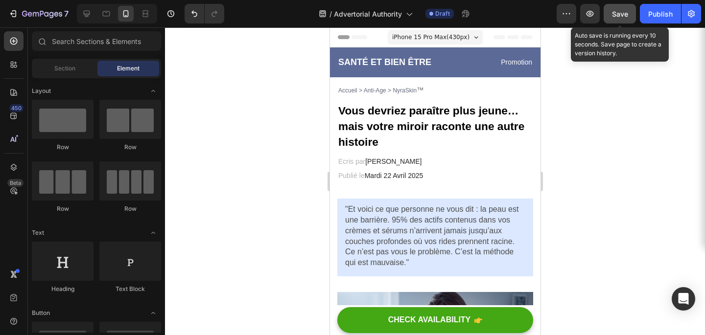
click at [635, 15] on button "Save" at bounding box center [620, 14] width 32 height 20
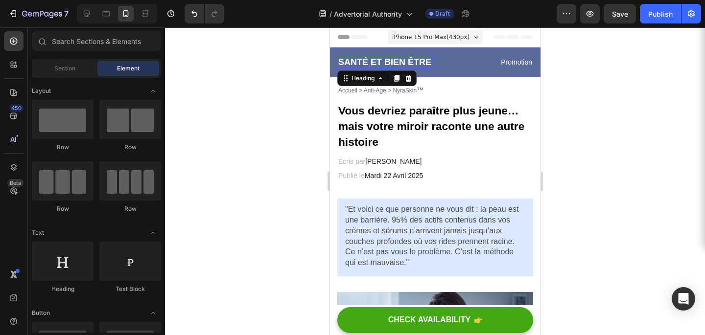
click at [385, 58] on h2 "SANTÉ ET BIEN ÊTRE" at bounding box center [386, 62] width 98 height 13
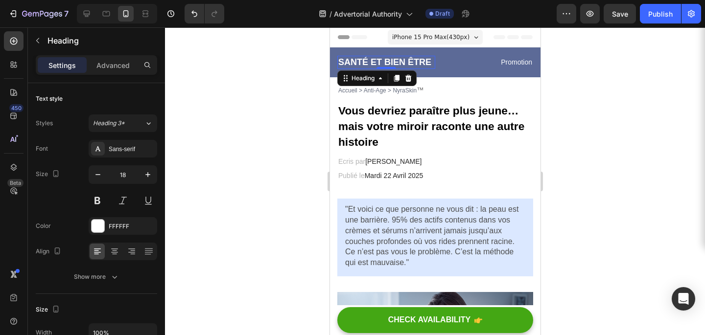
click at [390, 70] on div "SANTÉ ET BIEN ÊTRE Heading 0 Promotion Text block Row Section 1" at bounding box center [434, 62] width 211 height 30
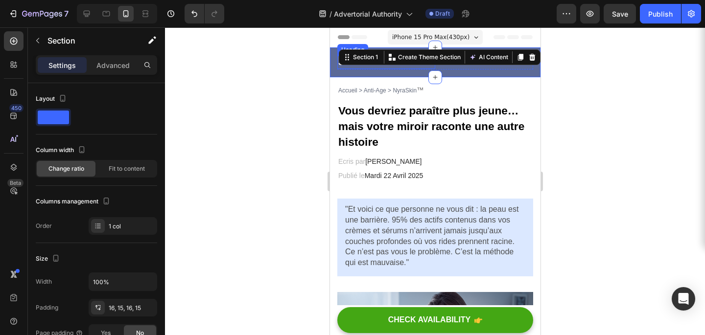
click at [387, 64] on div "Section 1 You can create reusable sections Create Theme Section AI Content Writ…" at bounding box center [439, 57] width 202 height 16
click at [376, 72] on div "SANTÉ ET BIEN ÊTRE Heading Promotion Text block Row Section 1 You can create re…" at bounding box center [434, 62] width 211 height 30
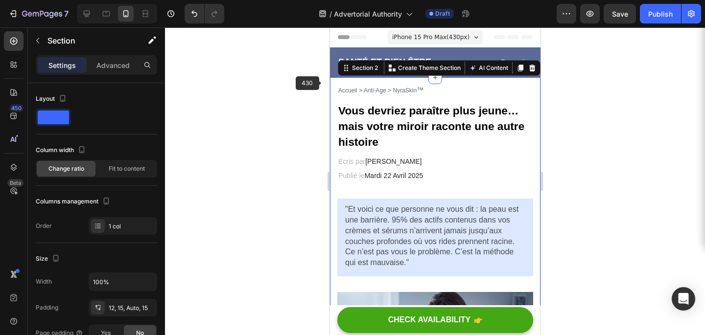
click at [323, 83] on div at bounding box center [435, 181] width 540 height 308
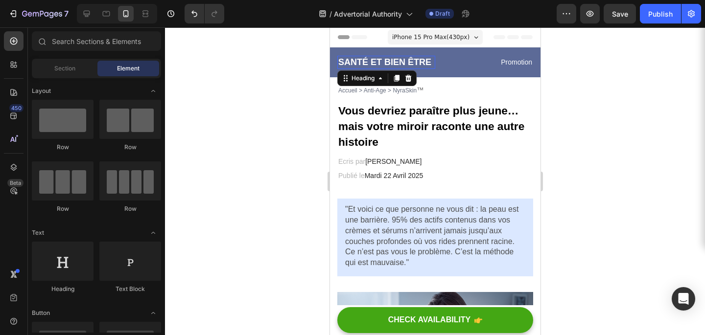
click at [370, 63] on h2 "SANTÉ ET BIEN ÊTRE" at bounding box center [386, 62] width 98 height 13
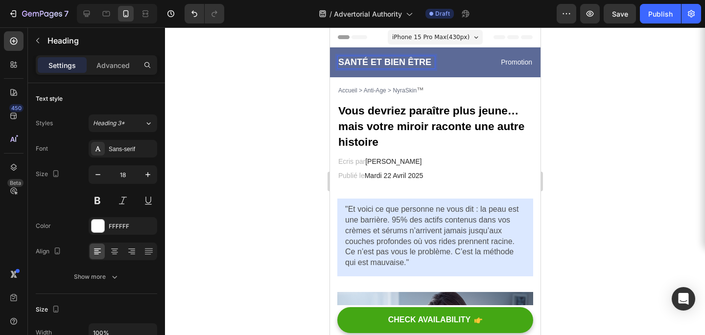
click at [370, 63] on h2 "SANTÉ ET BIEN ÊTRE" at bounding box center [386, 62] width 98 height 13
click at [370, 63] on p "SANTÉ ET BIEN ÊTRE" at bounding box center [386, 62] width 96 height 11
click at [659, 116] on div at bounding box center [435, 181] width 540 height 308
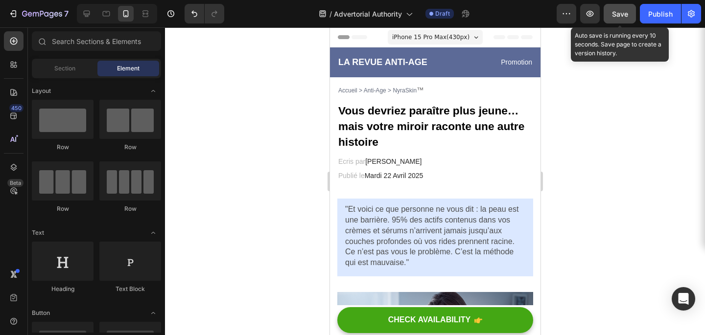
click at [612, 22] on button "Save" at bounding box center [620, 14] width 32 height 20
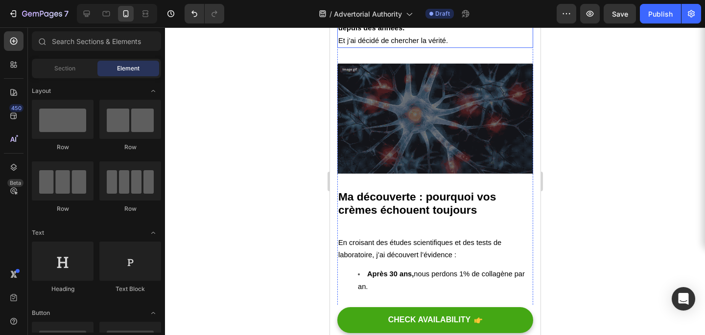
scroll to position [1269, 0]
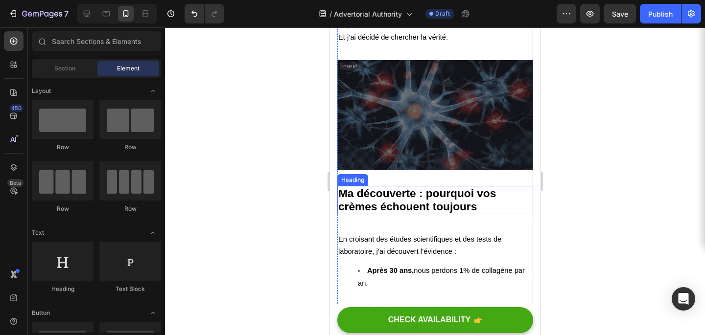
click at [404, 199] on strong "Ma découverte : pourquoi vos crèmes échouent toujours" at bounding box center [417, 200] width 158 height 26
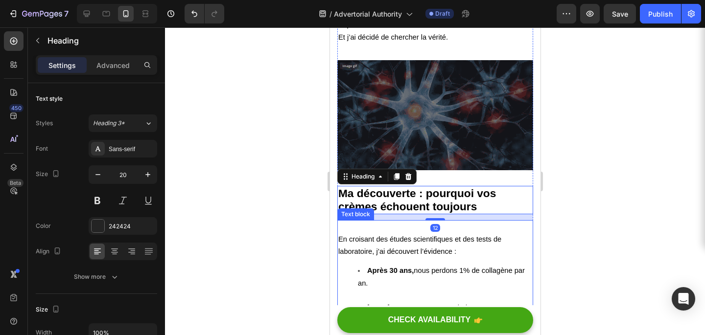
click at [371, 221] on p "En croisant des études scientifiques et des tests de laboratoire, j’ai découver…" at bounding box center [435, 239] width 194 height 37
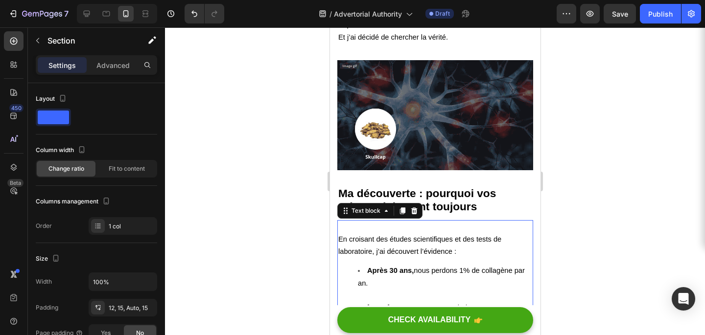
click at [340, 235] on span "En croisant des études scientifiques et des tests de laboratoire, j’ai découver…" at bounding box center [419, 245] width 163 height 20
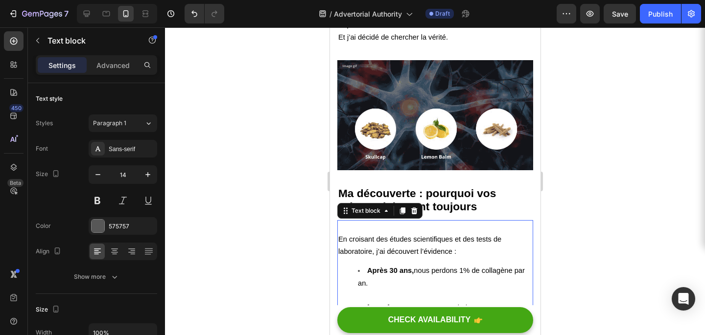
click at [347, 235] on span "En croisant des études scientifiques et des tests de laboratoire, j’ai découver…" at bounding box center [419, 245] width 163 height 20
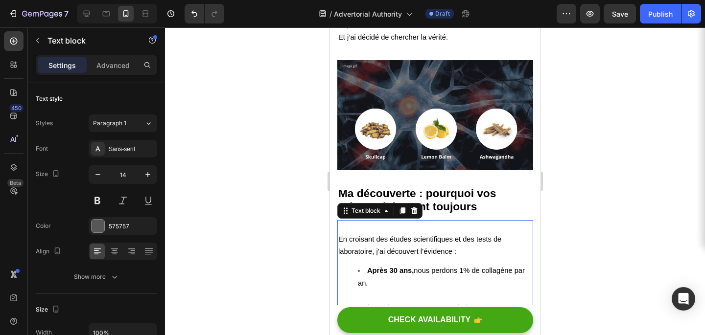
click at [340, 235] on span "En croisant des études scientifiques et des tests de laboratoire, j’ai découver…" at bounding box center [419, 245] width 163 height 20
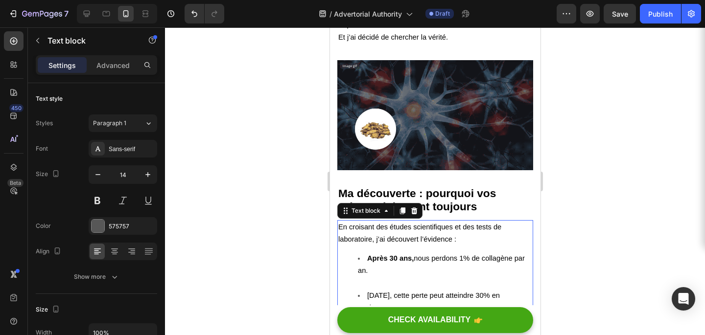
click at [580, 209] on div at bounding box center [435, 181] width 540 height 308
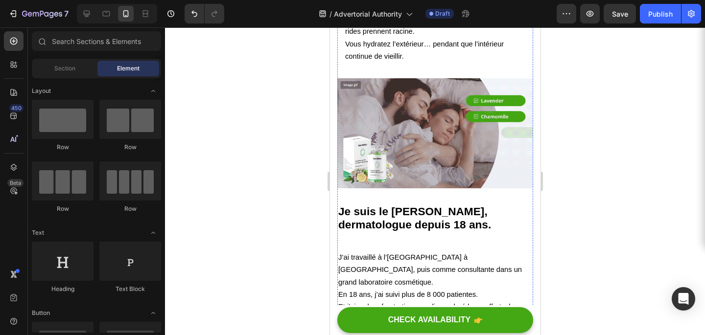
scroll to position [822, 0]
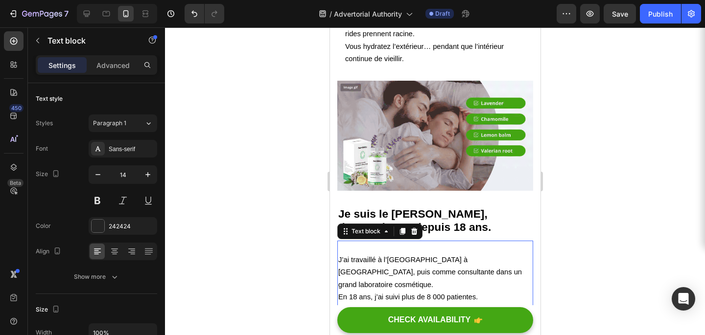
click at [340, 262] on span "J’ai travaillé à l’[GEOGRAPHIC_DATA] à [GEOGRAPHIC_DATA], puis comme consultant…" at bounding box center [430, 272] width 184 height 32
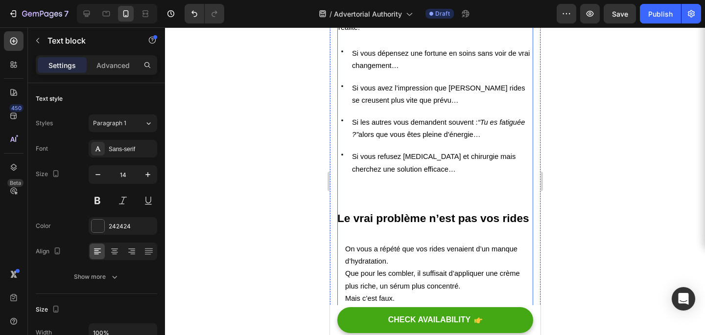
scroll to position [465, 0]
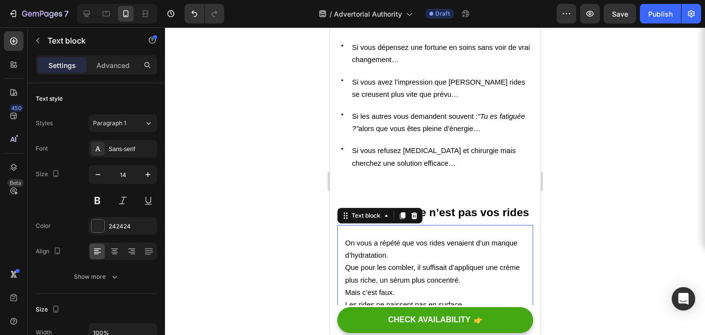
click at [347, 245] on span "On vous a répété que vos rides venaient d’un manque d’hydratation." at bounding box center [431, 249] width 172 height 20
click at [342, 245] on div "⁠⁠⁠⁠⁠⁠⁠ On vous a répété que vos rides venaient d’un manque d’hydratation. Que …" at bounding box center [435, 323] width 196 height 197
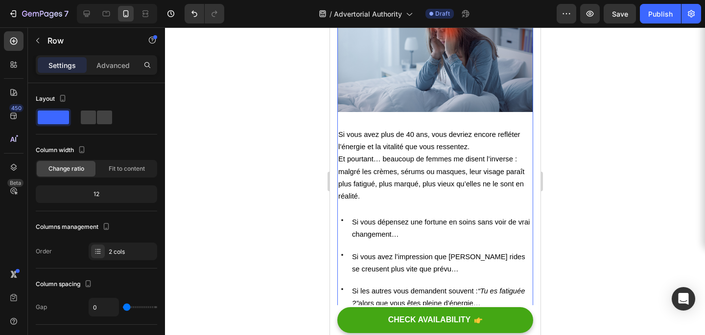
scroll to position [291, 0]
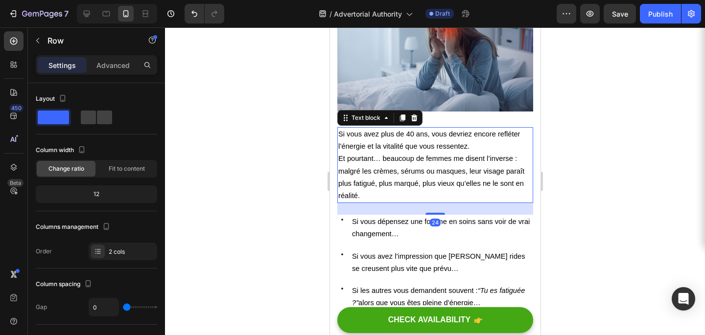
click at [339, 140] on p "Si vous avez plus de 40 ans, vous devriez encore refléter l’énergie et la vital…" at bounding box center [435, 140] width 194 height 24
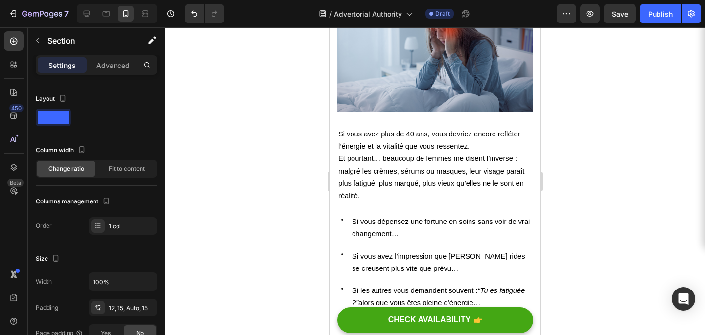
click at [337, 135] on div "Si vous avez plus de 40 ans, vous devriez encore refléter l’énergie et la vital…" at bounding box center [435, 165] width 196 height 76
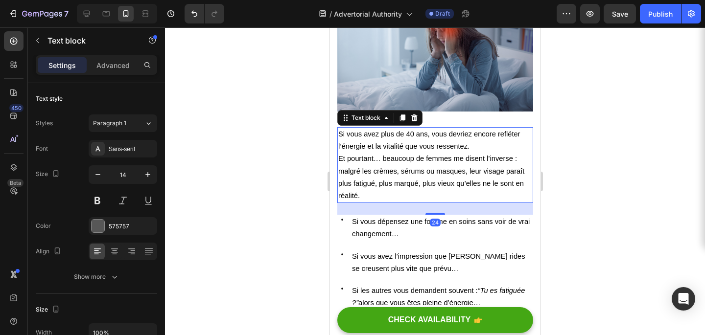
click at [337, 135] on div "Si vous avez plus de 40 ans, vous devriez encore refléter l’énergie et la vital…" at bounding box center [435, 165] width 196 height 76
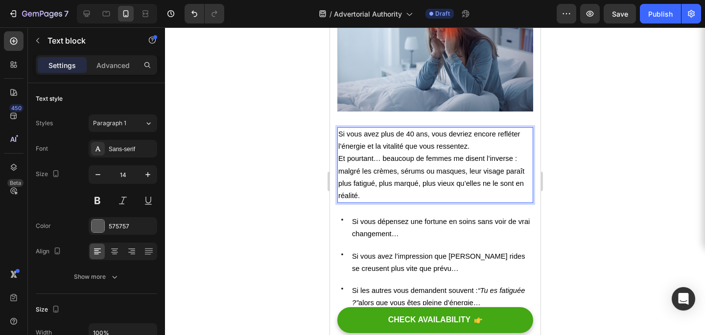
click at [355, 141] on p "Si vous avez plus de 40 ans, vous devriez encore refléter l’énergie et la vital…" at bounding box center [435, 140] width 194 height 24
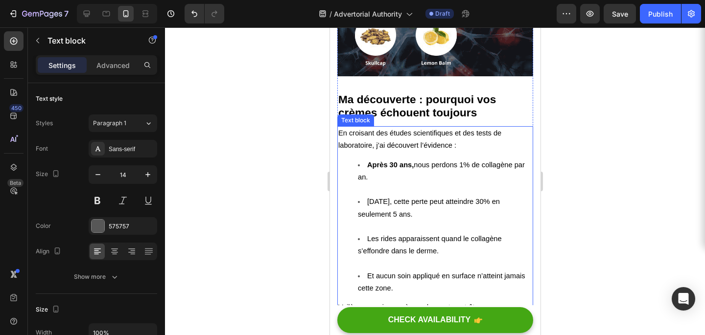
scroll to position [1338, 0]
click at [368, 180] on li "Après 30 ans, nous perdons 1% de collagène par an." at bounding box center [444, 177] width 174 height 37
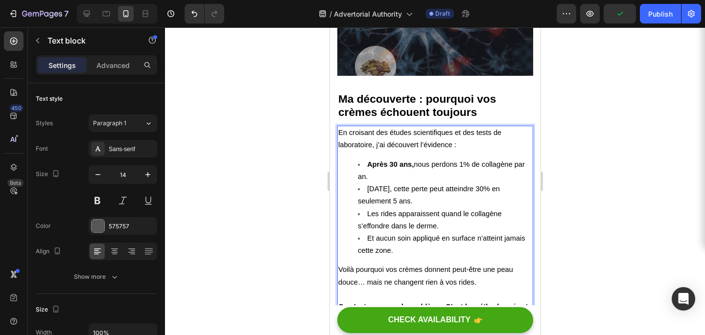
click at [366, 183] on li "Après 45 ans, cette perte peut atteindre 30% en seulement 5 ans." at bounding box center [444, 195] width 174 height 24
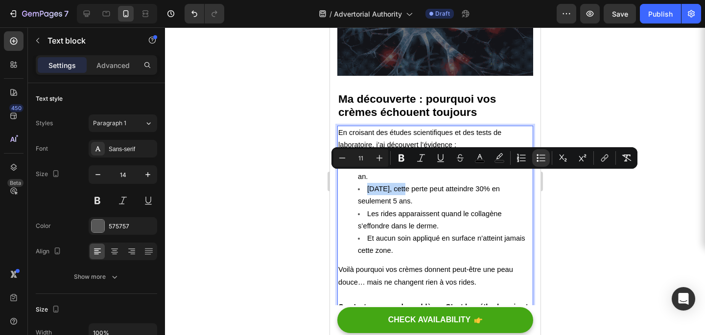
drag, startPoint x: 367, startPoint y: 178, endPoint x: 408, endPoint y: 183, distance: 42.0
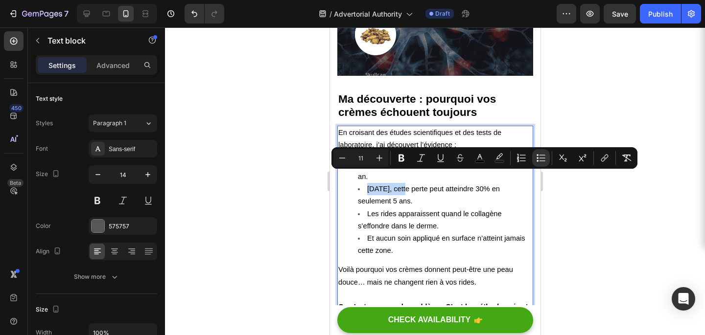
click at [408, 183] on li "Après 45 ans, cette perte peut atteindre 30% en seulement 5 ans." at bounding box center [444, 195] width 174 height 24
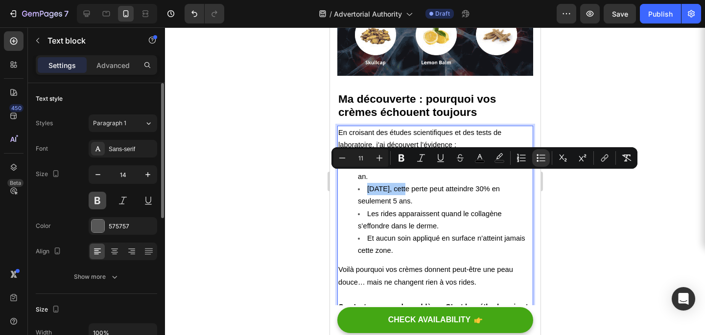
click at [94, 198] on button at bounding box center [98, 201] width 18 height 18
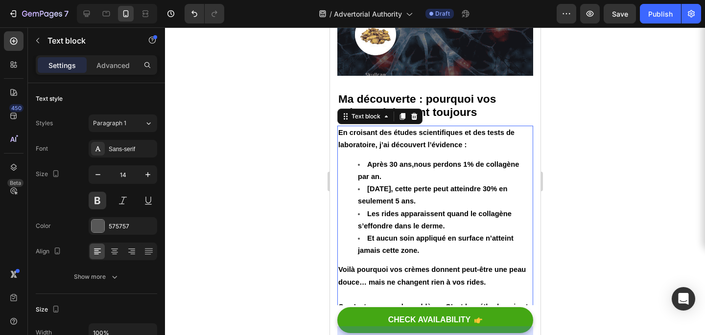
click at [342, 184] on ul "Après 30 ans, nous perdons 1% de collagène par an. Après 45 ans, cette perte pe…" at bounding box center [435, 208] width 194 height 99
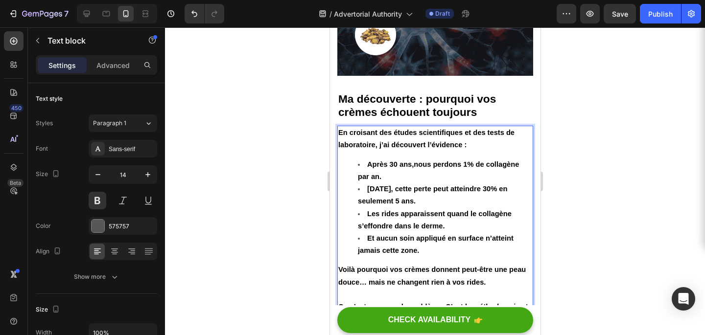
click at [425, 185] on span "Après 45 ans, cette perte peut atteindre 30% en seulement 5 ans." at bounding box center [431, 195] width 149 height 20
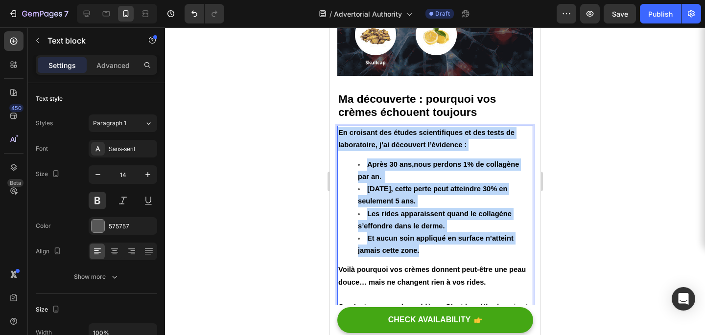
drag, startPoint x: 339, startPoint y: 122, endPoint x: 459, endPoint y: 250, distance: 174.9
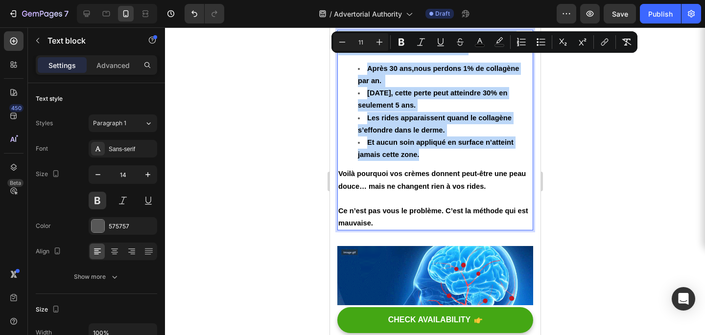
scroll to position [1453, 0]
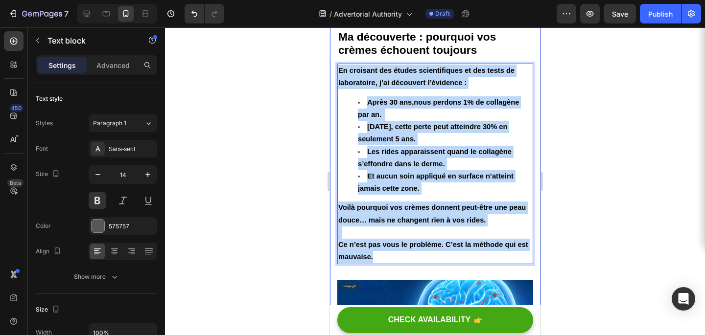
drag, startPoint x: 422, startPoint y: 193, endPoint x: 334, endPoint y: 11, distance: 202.1
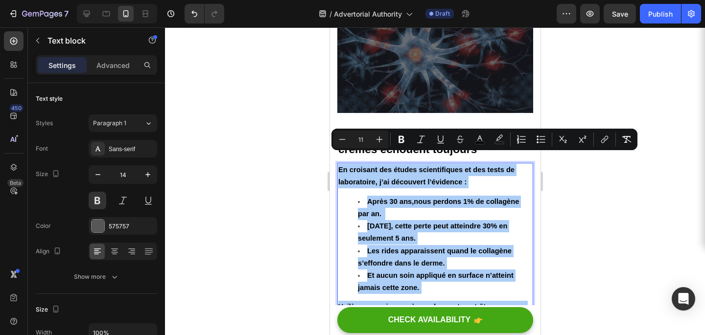
click at [257, 178] on div at bounding box center [435, 181] width 540 height 308
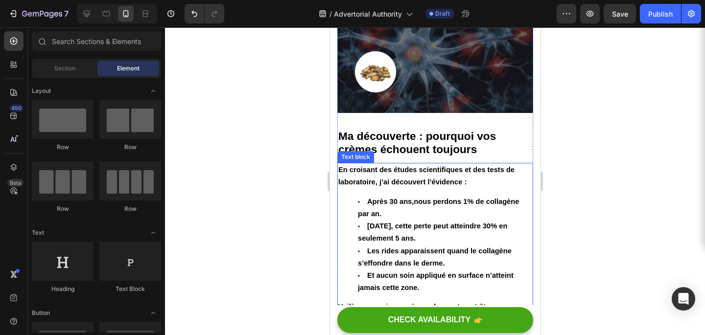
click at [359, 166] on span "En croisant des études scientifiques et des tests de laboratoire, j’ai découver…" at bounding box center [426, 176] width 176 height 20
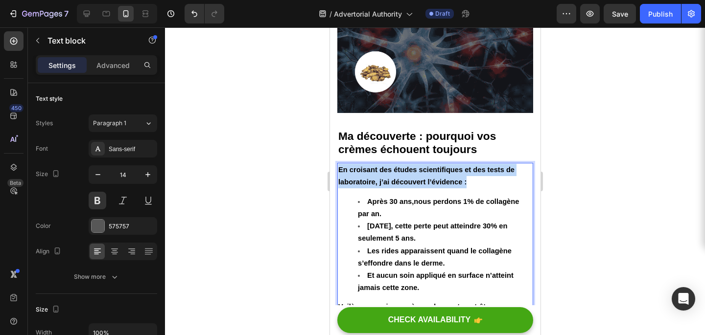
click at [359, 166] on span "En croisant des études scientifiques et des tests de laboratoire, j’ai découver…" at bounding box center [426, 176] width 176 height 20
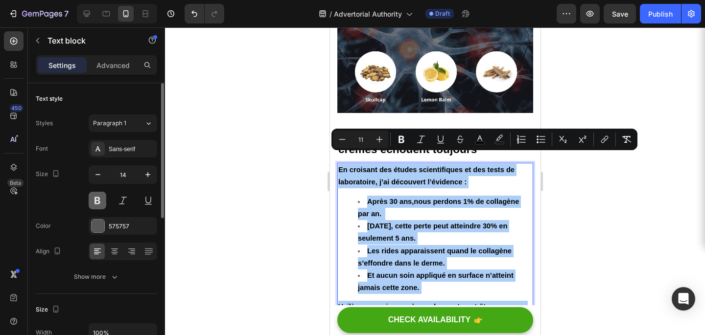
click at [101, 193] on button at bounding box center [98, 201] width 18 height 18
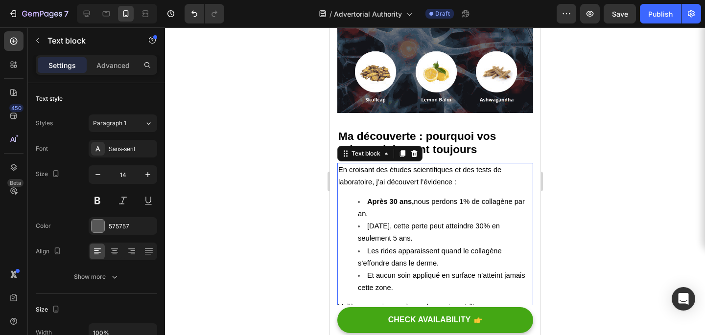
click at [581, 164] on div at bounding box center [435, 181] width 540 height 308
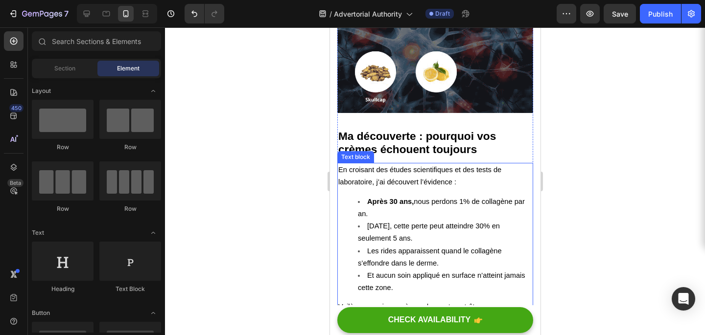
click at [372, 272] on span "Et aucun soin appliqué en surface n’atteint jamais cette zone." at bounding box center [440, 282] width 167 height 20
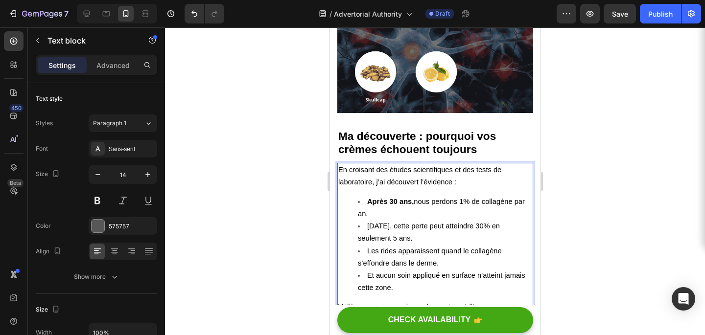
click at [407, 222] on span "Après 45 ans, cette perte peut atteindre 30% en seulement 5 ans." at bounding box center [428, 232] width 142 height 20
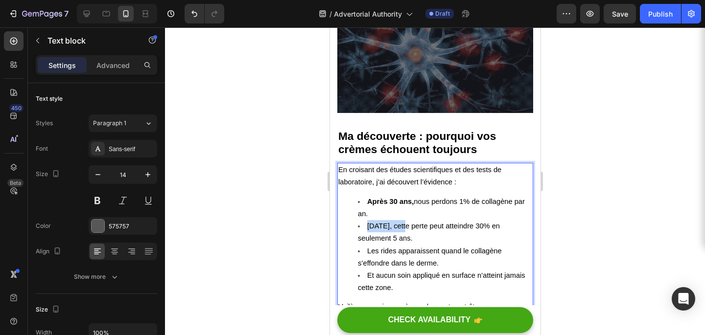
drag, startPoint x: 409, startPoint y: 215, endPoint x: 368, endPoint y: 213, distance: 41.7
click at [368, 222] on span "Après 45 ans, cette perte peut atteindre 30% en seulement 5 ans." at bounding box center [428, 232] width 142 height 20
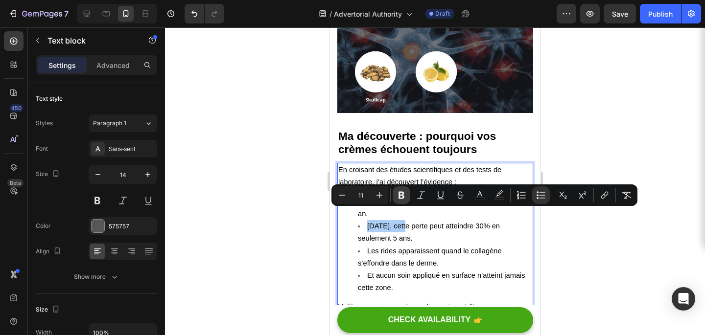
click at [404, 189] on button "Bold" at bounding box center [402, 196] width 18 height 18
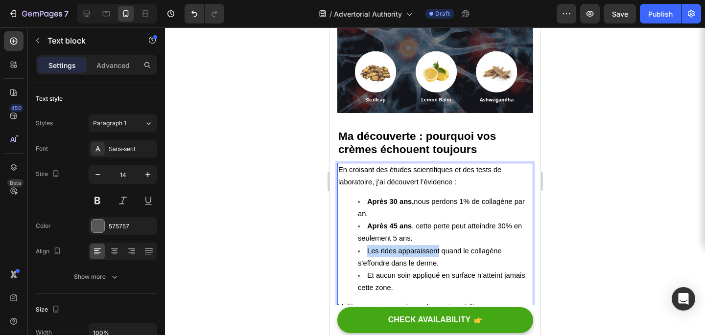
drag, startPoint x: 364, startPoint y: 238, endPoint x: 438, endPoint y: 241, distance: 74.0
click at [438, 245] on li "Les rides apparaissent quand le collagène s’effondre dans le derme." at bounding box center [444, 257] width 174 height 24
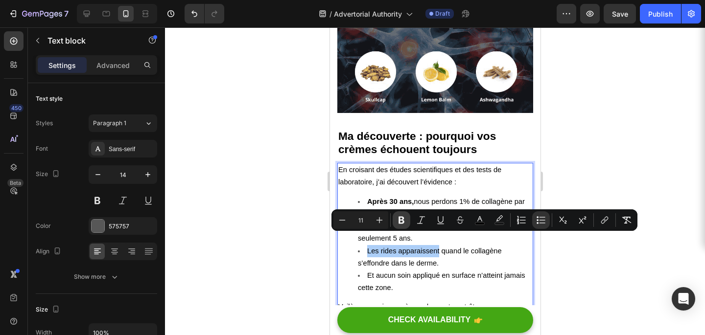
click at [399, 221] on icon "Editor contextual toolbar" at bounding box center [402, 220] width 6 height 7
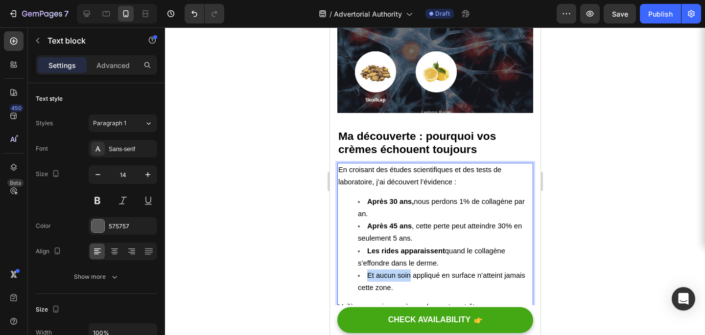
drag, startPoint x: 365, startPoint y: 262, endPoint x: 409, endPoint y: 269, distance: 45.2
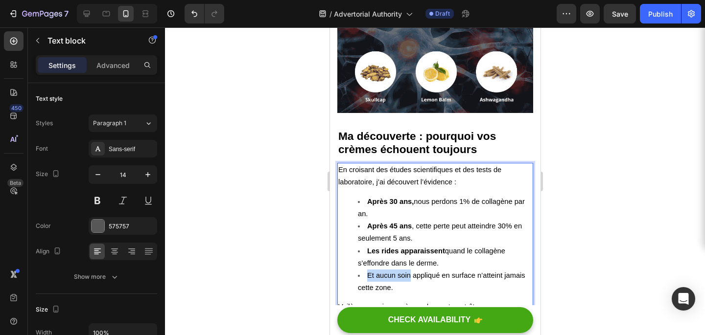
click at [409, 270] on li "Et aucun soin appliqué en surface n’atteint jamais cette zone." at bounding box center [444, 282] width 174 height 24
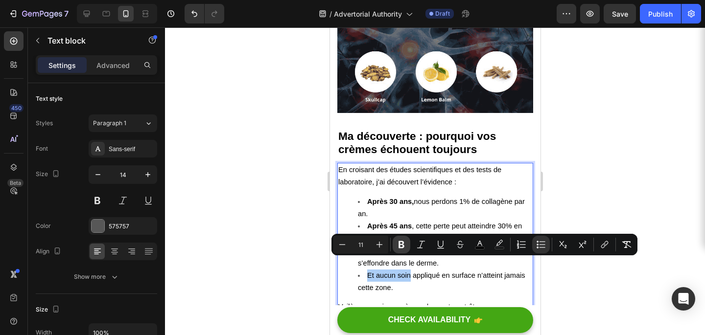
click at [399, 246] on icon "Editor contextual toolbar" at bounding box center [402, 244] width 6 height 7
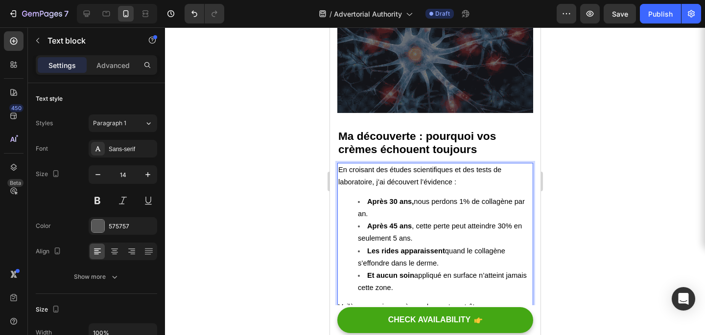
click at [616, 157] on div at bounding box center [435, 181] width 540 height 308
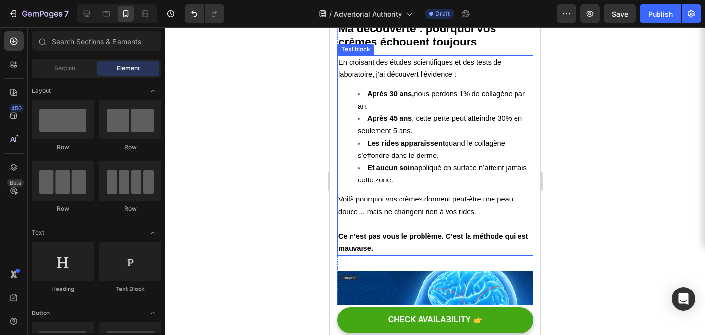
scroll to position [1410, 0]
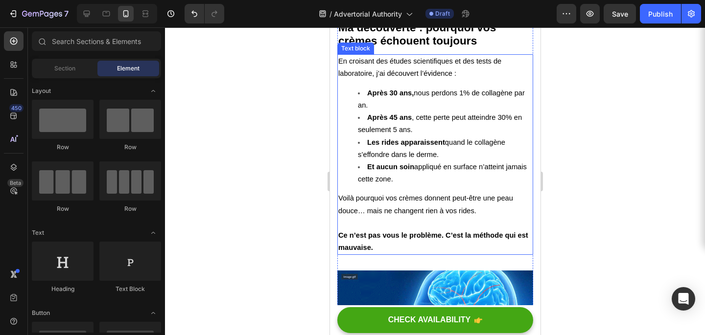
click at [384, 232] on strong "Ce n’est pas vous le problème. C’est la méthode qui est mauvaise." at bounding box center [433, 242] width 190 height 20
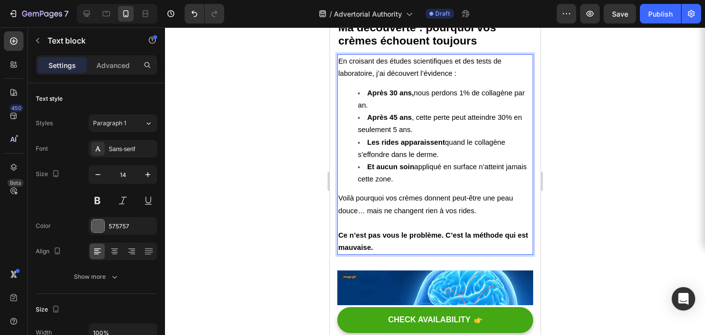
click at [354, 212] on p "Voilà pourquoi vos crèmes donnent peut-être une peau douce… mais ne changent ri…" at bounding box center [435, 210] width 194 height 37
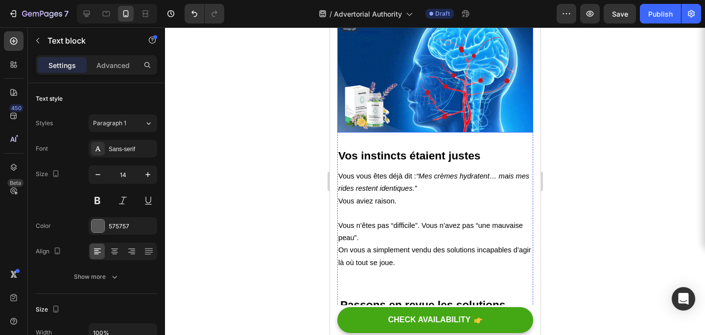
scroll to position [1665, 0]
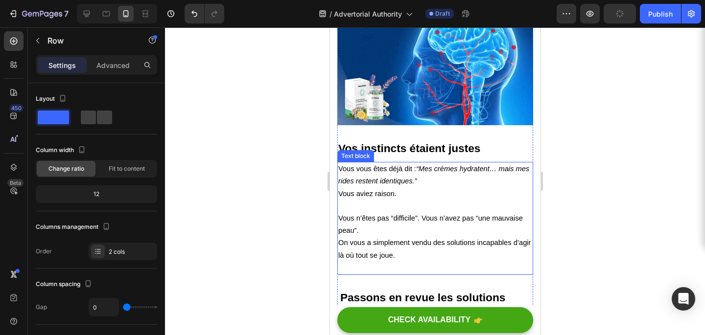
click at [345, 263] on div "Ecris par [PERSON_NAME] Text block Publié le [DATE] Text block Row "Et voici ce…" at bounding box center [435, 218] width 196 height 3459
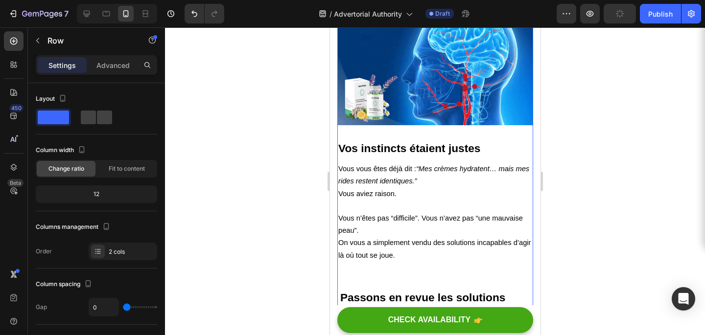
click at [346, 271] on div "Ecris par [PERSON_NAME] Text block Publié le [DATE] Text block Row "Et voici ce…" at bounding box center [435, 218] width 196 height 3459
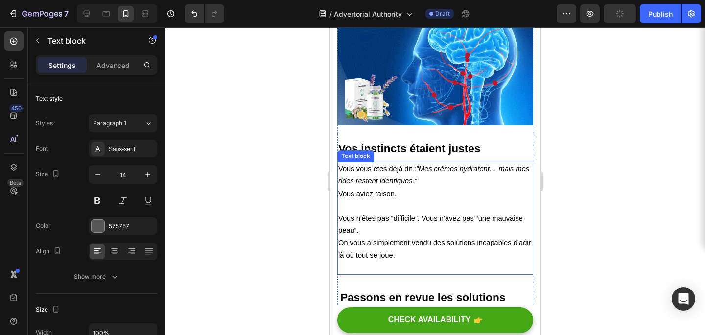
click at [339, 249] on p "Vous n’êtes pas “difficile”. Vous n’avez pas “une mauvaise peau”. On vous a sim…" at bounding box center [435, 243] width 194 height 62
click at [352, 252] on p "Vous n’êtes pas “difficile”. Vous n’avez pas “une mauvaise peau”. On vous a sim…" at bounding box center [435, 243] width 194 height 62
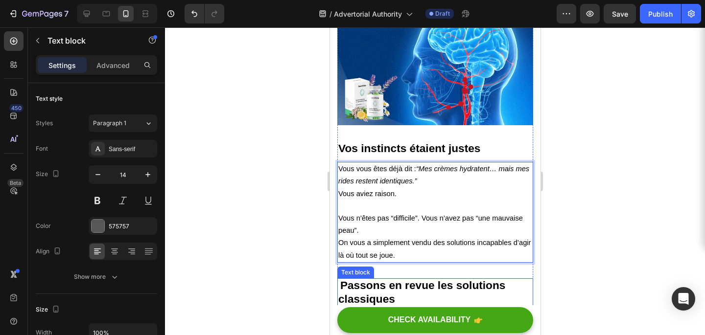
click at [343, 279] on strong "Passons en revue les solutions classiques" at bounding box center [421, 292] width 167 height 26
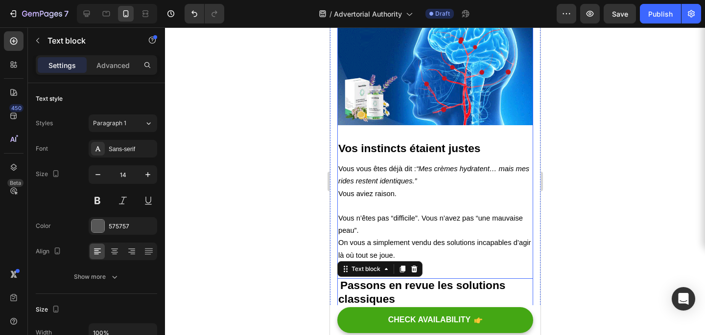
click at [462, 256] on div "Ecris par [PERSON_NAME] Text block Publié le [DATE] Text block Row "Et voici ce…" at bounding box center [435, 212] width 196 height 3446
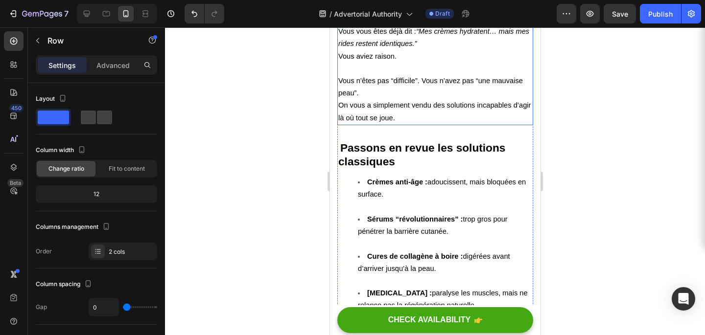
scroll to position [1805, 0]
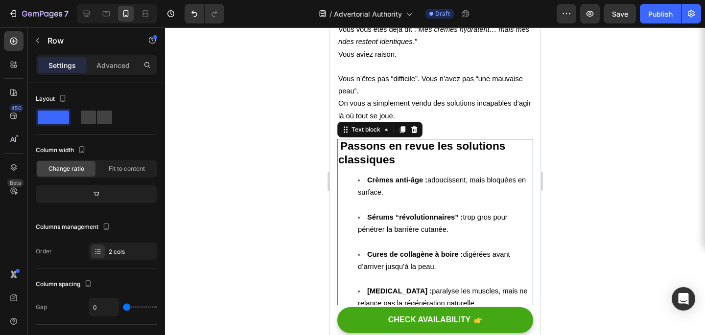
click at [389, 193] on li "Crèmes anti-âge : adoucissent, mais bloquées en surface." at bounding box center [444, 192] width 174 height 37
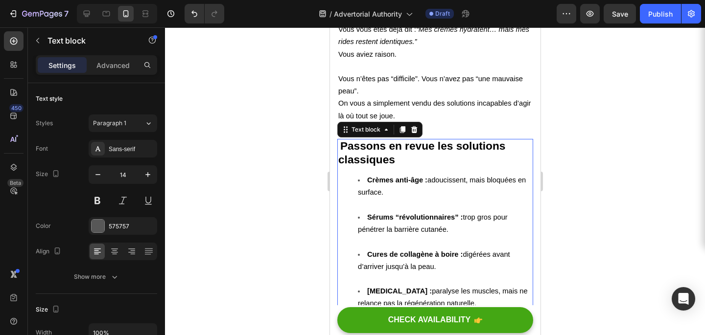
click at [377, 192] on li "Crèmes anti-âge : adoucissent, mais bloquées en surface." at bounding box center [444, 192] width 174 height 37
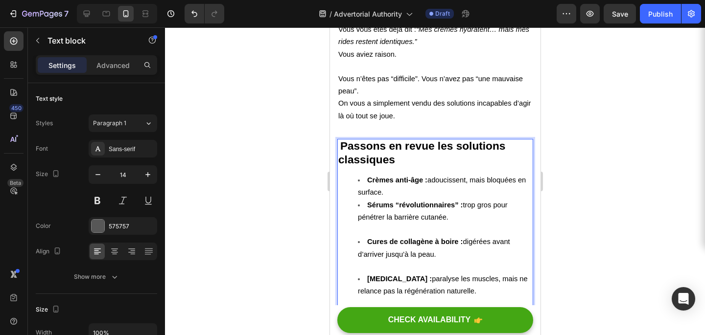
click at [360, 219] on li "Sérums “révolutionnaires” : trop gros pour pénétrer la barrière cutanée." at bounding box center [444, 217] width 174 height 37
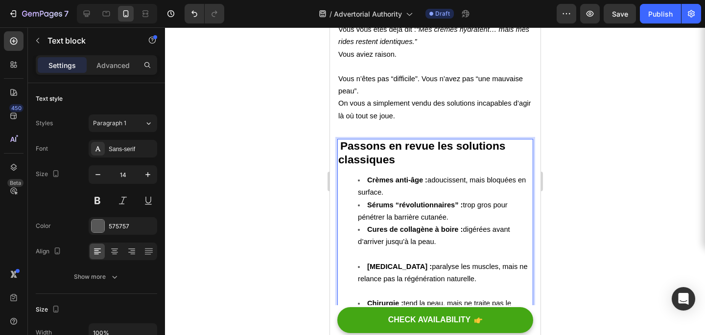
click at [358, 261] on li "Botox : paralyse les muscles, mais ne relance pas la régénération naturelle." at bounding box center [444, 279] width 174 height 37
click at [360, 242] on li "Cures de collagène à boire : digérées avant d’arriver jusqu’à la peau." at bounding box center [444, 242] width 174 height 37
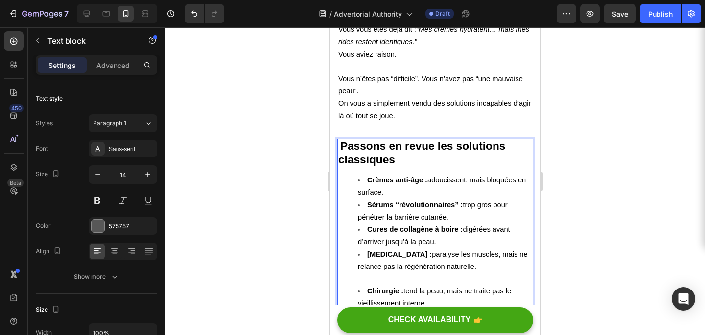
click at [361, 285] on li "Chirurgie : tend la peau, mais ne traite pas le vieillissement interne." at bounding box center [444, 297] width 174 height 24
click at [361, 270] on li "Botox : paralyse les muscles, mais ne relance pas la régénération naturelle." at bounding box center [444, 267] width 174 height 37
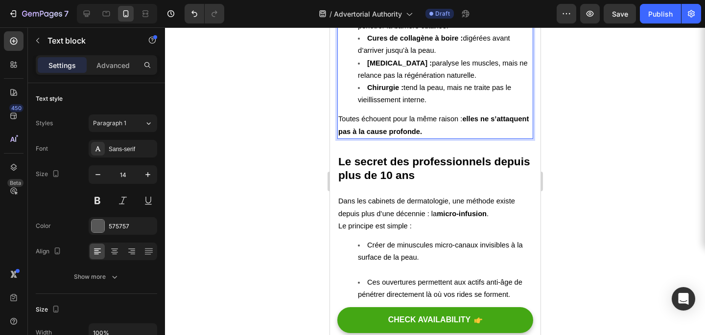
scroll to position [1999, 0]
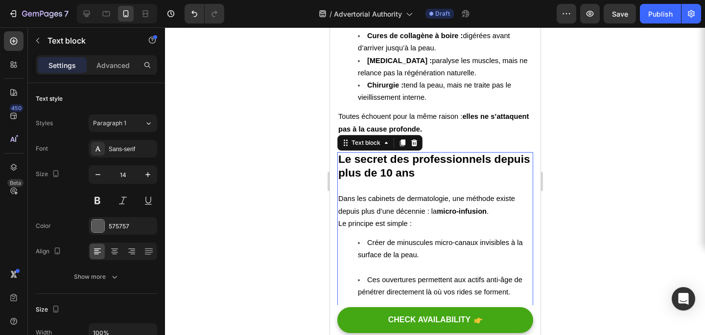
click at [365, 274] on li "Ces ouvertures permettent aux actifs anti-âge de pénétrer directement là où vos…" at bounding box center [444, 292] width 174 height 37
click at [362, 258] on li "Créer de minuscules micro-canaux invisibles à la surface de la peau." at bounding box center [444, 255] width 174 height 37
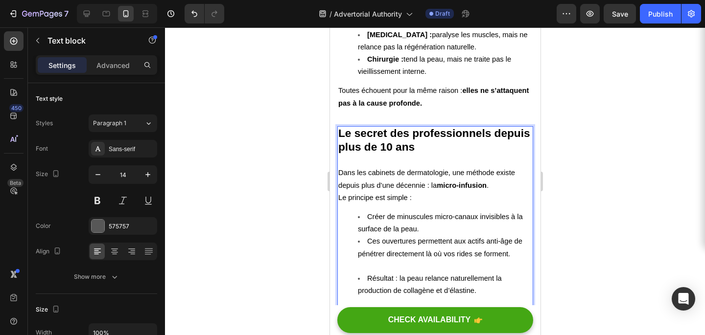
scroll to position [2058, 0]
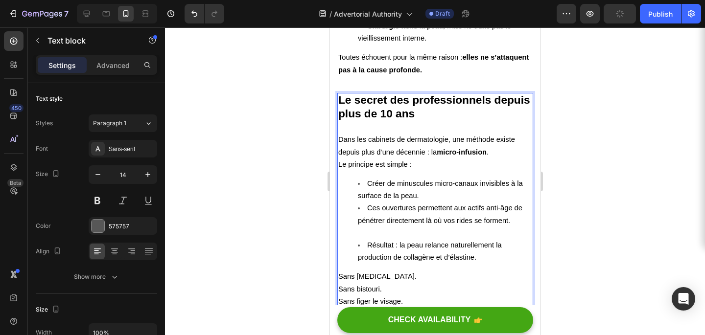
click at [357, 226] on li "Ces ouvertures permettent aux actifs anti-âge de pénétrer directement là où vos…" at bounding box center [444, 220] width 174 height 37
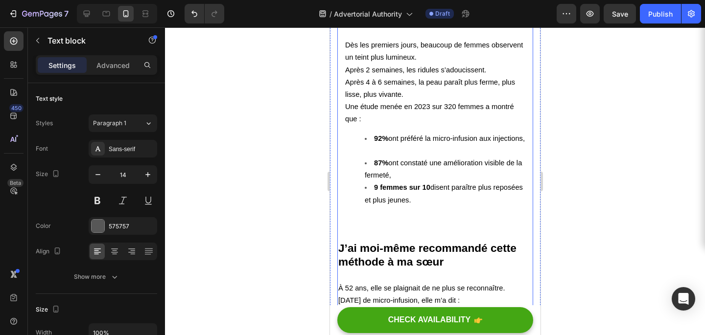
scroll to position [2354, 0]
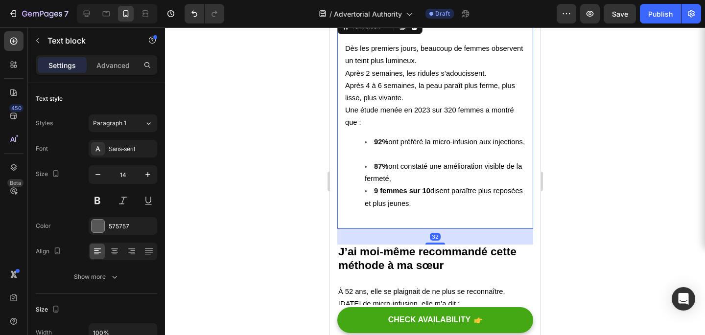
click at [386, 157] on li "92% ont préféré la micro-infusion aux injections," at bounding box center [444, 148] width 161 height 24
click at [367, 157] on li "92% ont préféré la micro-infusion aux injections," at bounding box center [444, 148] width 161 height 24
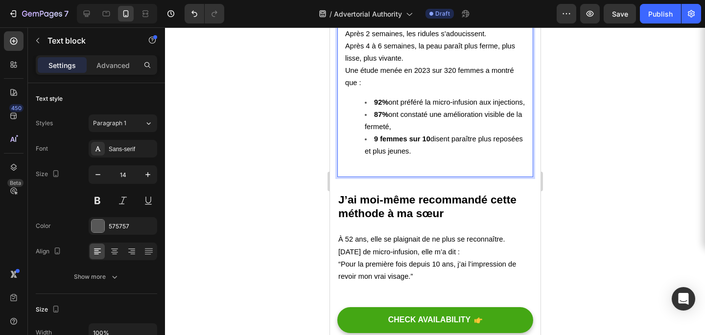
scroll to position [2394, 0]
click at [382, 171] on div "Les résultats sont bluffants Dès les premiers jours, beaucoup de femmes observe…" at bounding box center [435, 77] width 196 height 200
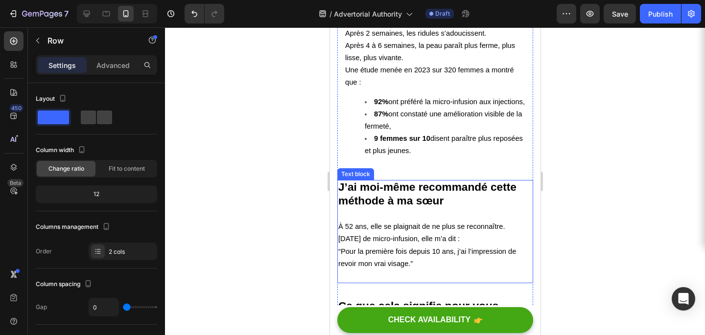
click at [343, 220] on p at bounding box center [435, 215] width 194 height 12
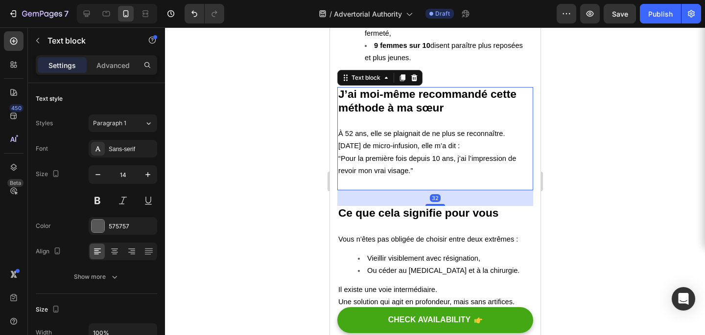
scroll to position [2490, 0]
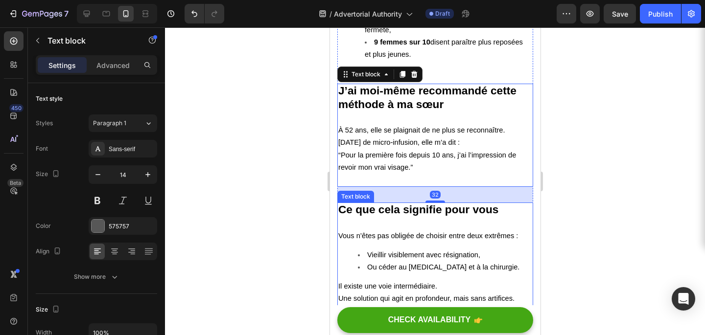
click at [409, 210] on strong "Ce que cela signifie pour vous" at bounding box center [418, 209] width 160 height 13
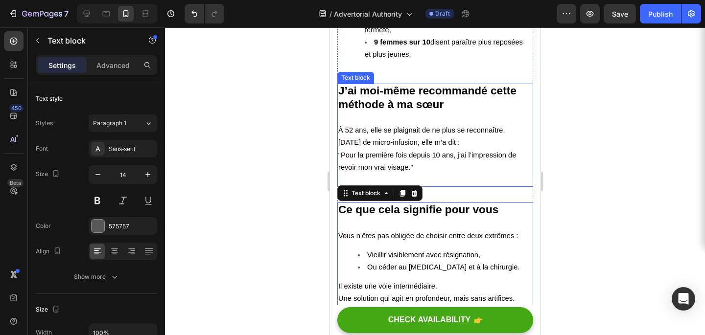
click at [454, 164] on p "“Pour la première fois depuis 10 ans, j’ai l’impression de revoir mon vrai visa…" at bounding box center [435, 167] width 194 height 37
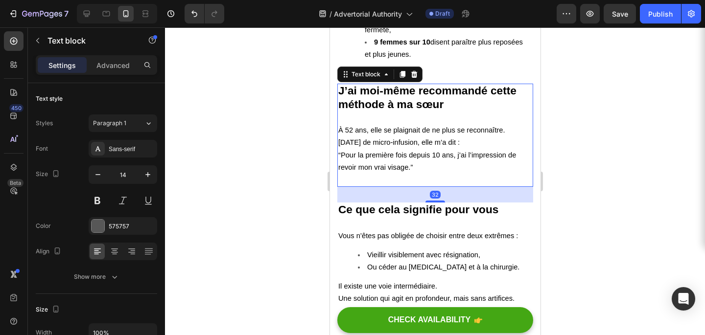
click at [370, 180] on p "“Pour la première fois depuis 10 ans, j’ai l’impression de revoir mon vrai visa…" at bounding box center [435, 167] width 194 height 37
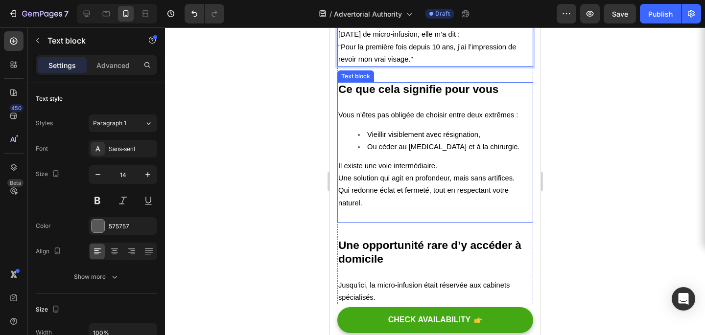
scroll to position [2601, 0]
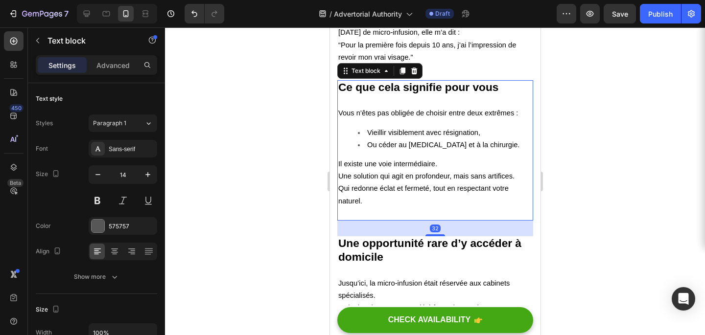
click at [352, 215] on p "Il existe une voie intermédiaire. Une solution qui agit en profondeur, mais san…" at bounding box center [435, 189] width 194 height 62
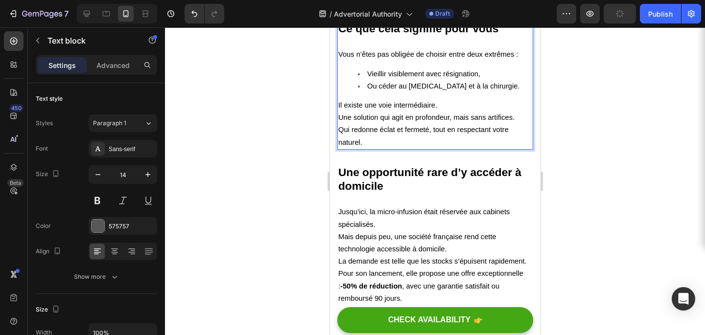
scroll to position [2668, 0]
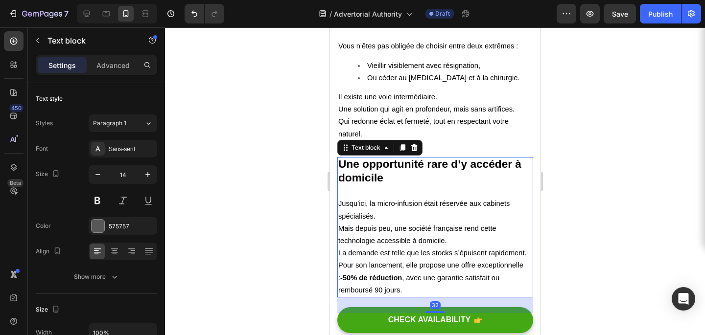
click at [355, 195] on p at bounding box center [435, 192] width 194 height 12
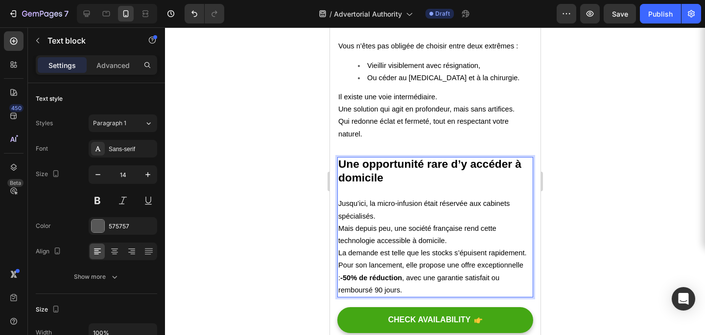
click at [349, 198] on p "Rich Text Editor. Editing area: main" at bounding box center [435, 192] width 194 height 12
click at [339, 203] on span "Jusqu’ici, la micro-infusion était réservée aux cabinets spécialisés." at bounding box center [423, 210] width 171 height 20
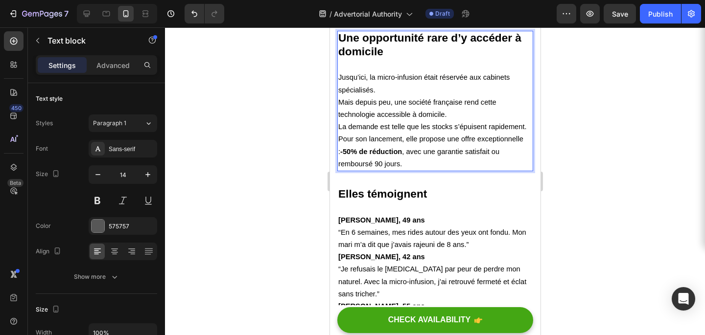
scroll to position [2794, 0]
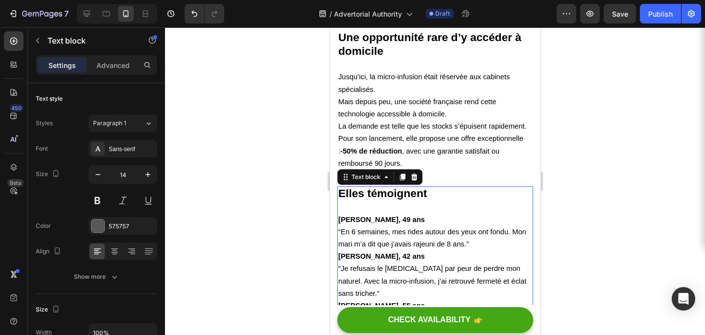
click at [356, 219] on strong "[PERSON_NAME], 49 ans" at bounding box center [381, 220] width 87 height 8
click at [348, 212] on p at bounding box center [435, 207] width 194 height 12
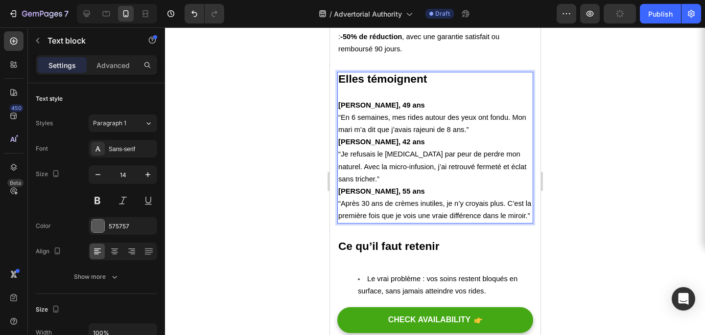
scroll to position [2947, 0]
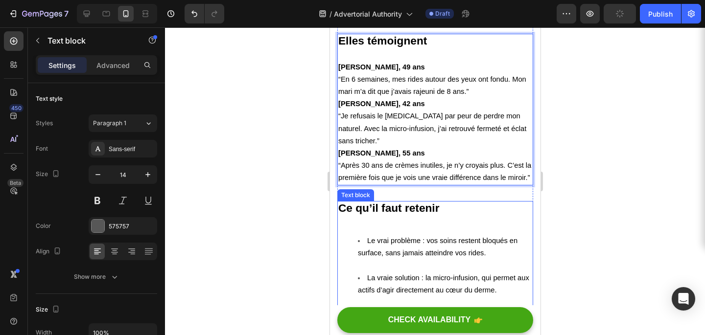
click at [368, 237] on span "Le vrai problème : vos soins restent bloqués en surface, sans jamais atteindre …" at bounding box center [437, 247] width 160 height 20
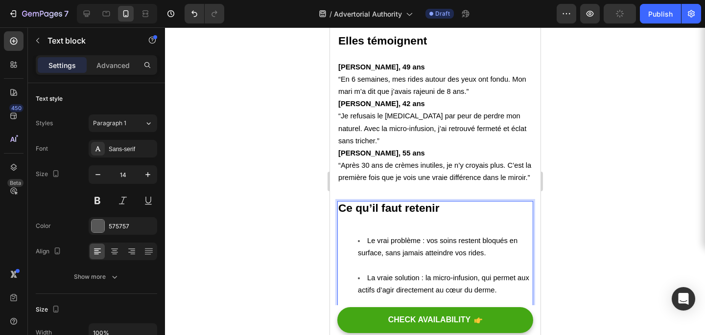
click at [367, 255] on li "Le vrai problème : vos soins restent bloqués en surface, sans jamais atteindre …" at bounding box center [444, 253] width 174 height 37
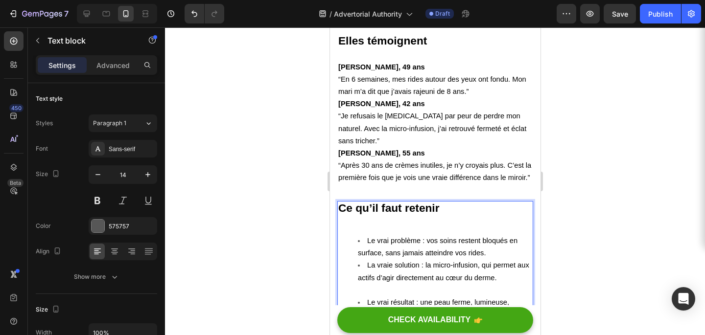
click at [364, 276] on li "La vraie solution : la micro-infusion, qui permet aux actifs d’agir directement…" at bounding box center [444, 277] width 174 height 37
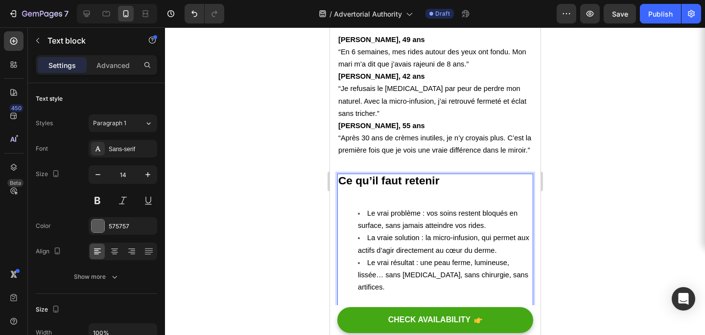
scroll to position [2978, 0]
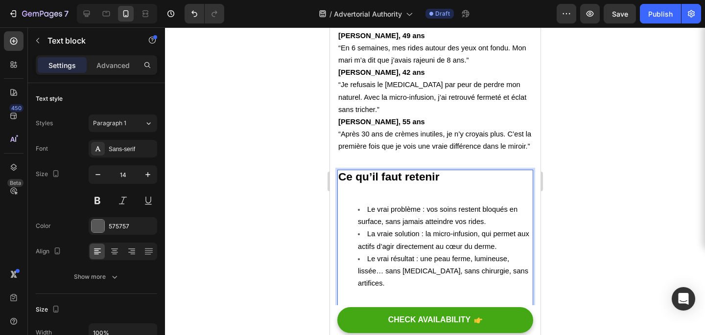
click at [369, 206] on span "Le vrai problème : vos soins restent bloqués en surface, sans jamais atteindre …" at bounding box center [437, 216] width 160 height 20
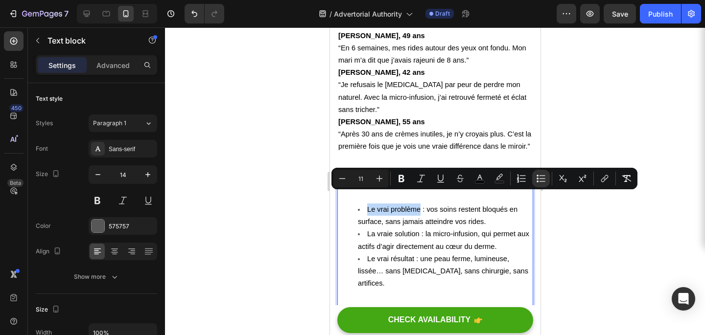
drag, startPoint x: 364, startPoint y: 196, endPoint x: 420, endPoint y: 199, distance: 56.4
click at [420, 204] on li "Le vrai problème : vos soins restent bloqués en surface, sans jamais atteindre …" at bounding box center [444, 216] width 174 height 24
click at [400, 184] on button "Bold" at bounding box center [402, 179] width 18 height 18
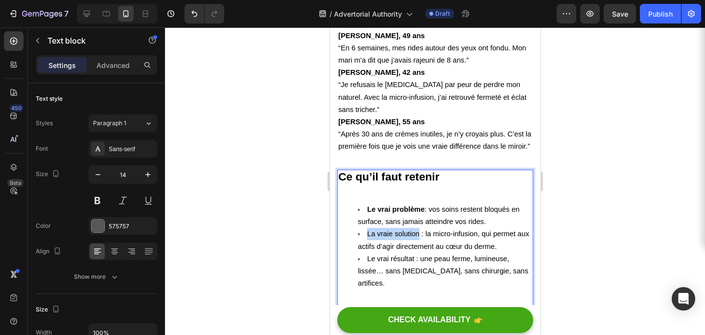
drag, startPoint x: 367, startPoint y: 220, endPoint x: 408, endPoint y: 224, distance: 41.8
click at [408, 230] on span "La vraie solution : la micro-infusion, qui permet aux actifs d’agir directement…" at bounding box center [442, 240] width 171 height 20
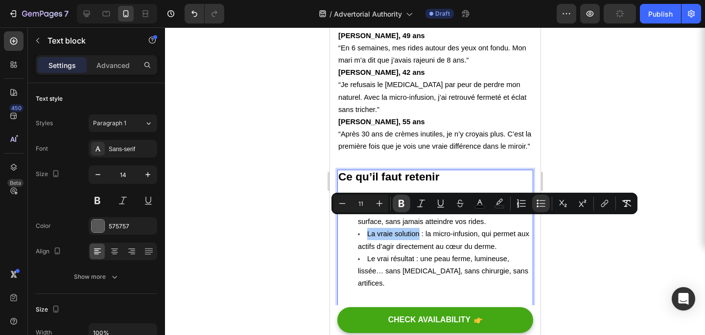
click at [400, 199] on icon "Editor contextual toolbar" at bounding box center [402, 204] width 10 height 10
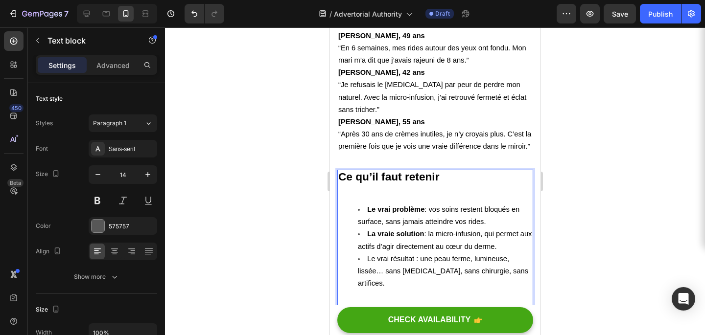
click at [369, 255] on span "Le vrai résultat : une peau ferme, lumineuse, lissée… sans Botox, sans chirurgi…" at bounding box center [442, 271] width 170 height 32
drag, startPoint x: 367, startPoint y: 247, endPoint x: 413, endPoint y: 250, distance: 46.1
click at [396, 255] on span "Le vrai résultat : une peau ferme, lumineuse, lissée… sans Botox, sans chirurgi…" at bounding box center [442, 271] width 170 height 32
click at [400, 255] on span "Le vrai résultat : une peau ferme, lumineuse, lissée… sans Botox, sans chirurgi…" at bounding box center [442, 271] width 170 height 32
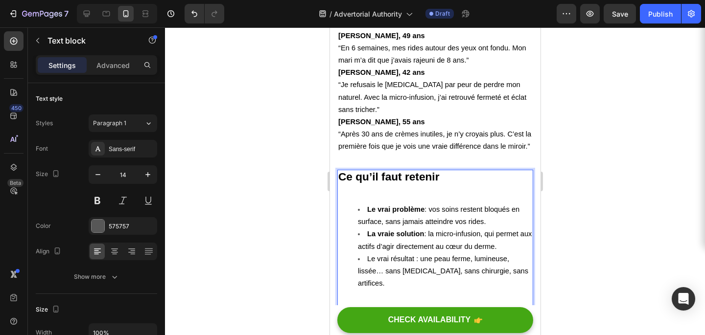
click at [400, 256] on span "Le vrai résultat : une peau ferme, lumineuse, lissée… sans Botox, sans chirurgi…" at bounding box center [442, 271] width 170 height 32
click at [399, 255] on li "Le vrai résultat : une peau ferme, lumineuse, lissée… sans Botox, sans chirurgi…" at bounding box center [444, 284] width 174 height 62
click at [395, 255] on span "Le vrai résultat : une peau ferme, lumineuse, lissée… sans Botox, sans chirurgi…" at bounding box center [442, 271] width 170 height 32
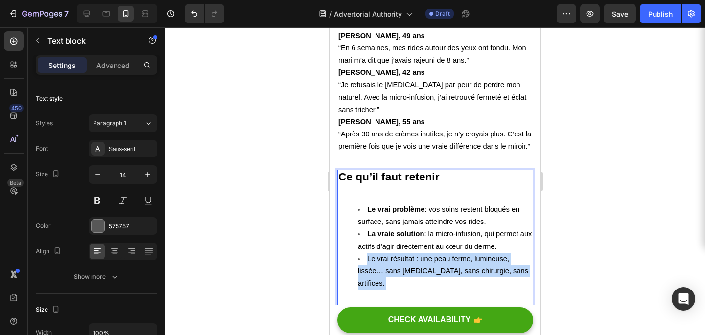
click at [395, 255] on span "Le vrai résultat : une peau ferme, lumineuse, lissée… sans Botox, sans chirurgi…" at bounding box center [442, 271] width 170 height 32
click at [411, 255] on span "Le vrai résultat : une peau ferme, lumineuse, lissée… sans Botox, sans chirurgi…" at bounding box center [442, 271] width 170 height 32
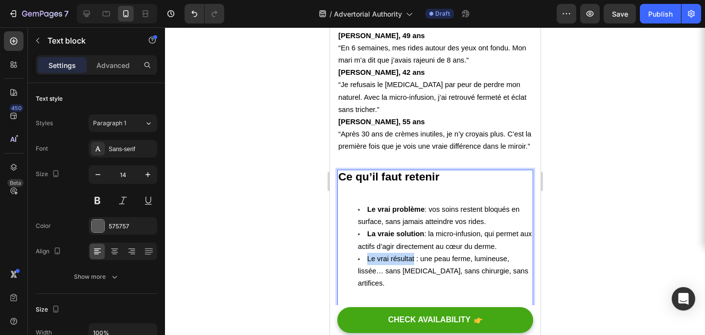
drag, startPoint x: 414, startPoint y: 248, endPoint x: 364, endPoint y: 247, distance: 50.4
click at [364, 253] on li "Le vrai résultat : une peau ferme, lumineuse, lissée… sans Botox, sans chirurgi…" at bounding box center [444, 284] width 174 height 62
click at [384, 255] on span "Le vrai résultat : une peau ferme, lumineuse, lissée… sans Botox, sans chirurgi…" at bounding box center [442, 271] width 170 height 32
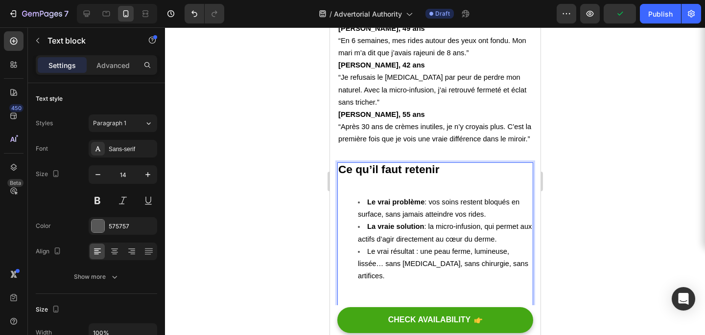
scroll to position [2988, 0]
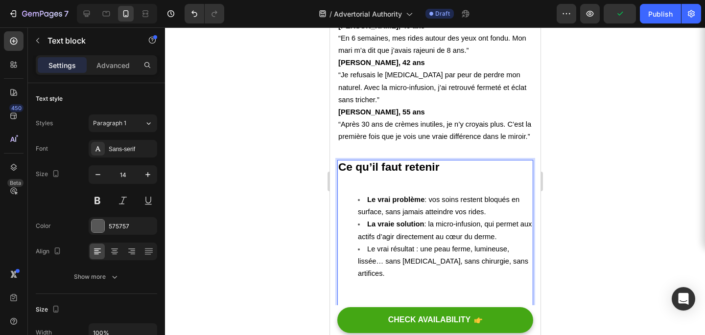
click at [364, 218] on li "La vraie solution : la micro-infusion, qui permet aux actifs d’agir directement…" at bounding box center [444, 230] width 174 height 24
click at [411, 245] on span "Le vrai résultat : une peau ferme, lumineuse, lissée… sans Botox, sans chirurgi…" at bounding box center [442, 261] width 170 height 32
click at [380, 245] on span "Le vrai résultat : une peau ferme, lumineuse, lissée… sans Botox, sans chirurgi…" at bounding box center [442, 261] width 170 height 32
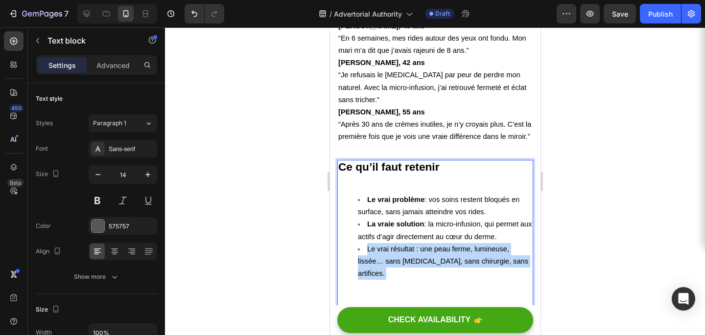
click at [380, 245] on span "Le vrai résultat : une peau ferme, lumineuse, lissée… sans Botox, sans chirurgi…" at bounding box center [442, 261] width 170 height 32
click at [417, 249] on span "Le vrai résultat : une peau ferme, lumineuse, lissée… sans Botox, sans chirurgi…" at bounding box center [442, 261] width 170 height 32
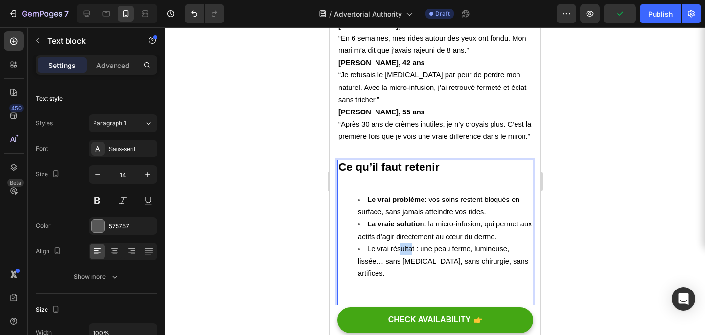
drag, startPoint x: 412, startPoint y: 239, endPoint x: 400, endPoint y: 239, distance: 11.3
click at [400, 245] on span "Le vrai résultat : une peau ferme, lumineuse, lissée… sans Botox, sans chirurgi…" at bounding box center [442, 261] width 170 height 32
click at [412, 245] on span "Le vrai résultat : une peau ferme, lumineuse, lissée… sans Botox, sans chirurgi…" at bounding box center [442, 261] width 170 height 32
click at [433, 245] on span "Le vrai résultat : une peau ferme, lumineuse, lissée… sans Botox, sans chirurgi…" at bounding box center [442, 261] width 170 height 32
drag, startPoint x: 413, startPoint y: 237, endPoint x: 368, endPoint y: 235, distance: 45.1
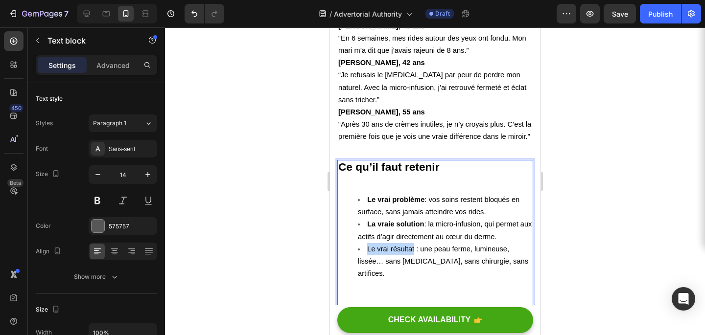
click at [368, 245] on span "Le vrai résultat : une peau ferme, lumineuse, lissée… sans Botox, sans chirurgi…" at bounding box center [442, 261] width 170 height 32
click at [385, 245] on span "Le vrai résultat : une peau ferme, lumineuse, lissée… sans Botox, sans chirurgi…" at bounding box center [442, 261] width 170 height 32
click at [372, 245] on span "Le vrai résultat : une peau ferme, lumineuse, lissée… sans Botox, sans chirurgi…" at bounding box center [442, 261] width 170 height 32
click at [389, 245] on span "Le vrai résultat : une peau ferme, lumineuse, lissée… sans Botox, sans chirurgi…" at bounding box center [442, 261] width 170 height 32
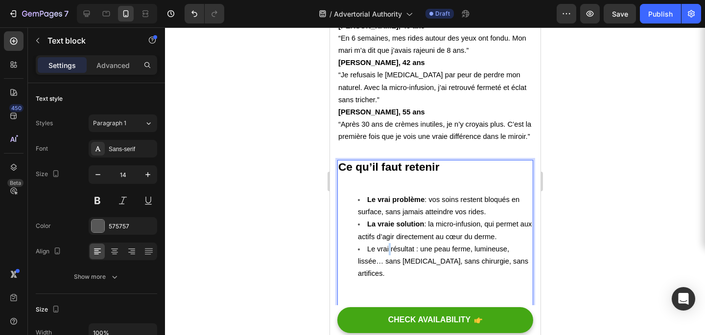
click at [389, 245] on span "Le vrai résultat : une peau ferme, lumineuse, lissée… sans Botox, sans chirurgi…" at bounding box center [442, 261] width 170 height 32
drag, startPoint x: 425, startPoint y: 211, endPoint x: 368, endPoint y: 215, distance: 57.4
click at [368, 220] on span "La vraie solution : la micro-infusion, qui permet aux actifs d’agir directement…" at bounding box center [444, 230] width 174 height 20
copy span "La vraie solution"
click at [411, 245] on span "Le vrai résultat : une peau ferme, lumineuse, lissée… sans Botox, sans chirurgi…" at bounding box center [442, 261] width 170 height 32
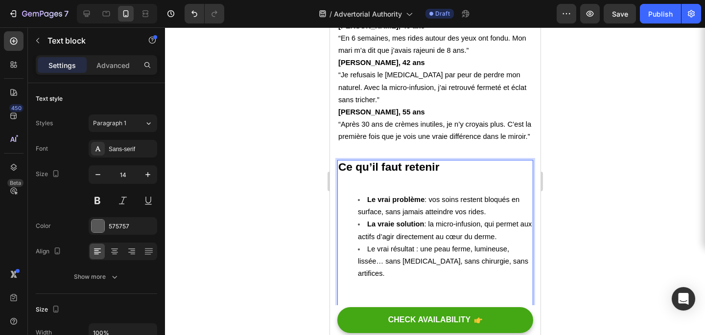
click at [411, 245] on span "Le vrai résultat : une peau ferme, lumineuse, lissée… sans Botox, sans chirurgi…" at bounding box center [442, 261] width 170 height 32
click at [412, 245] on span "Le vrai résultat : une peau ferme, lumineuse, lissée… sans Botox, sans chirurgi…" at bounding box center [442, 261] width 170 height 32
drag, startPoint x: 417, startPoint y: 239, endPoint x: 408, endPoint y: 239, distance: 9.3
click at [408, 245] on span "Le vrai résultat : une peau ferme, lumineuse, lissée… sans Botox, sans chirurgi…" at bounding box center [442, 261] width 170 height 32
click at [417, 245] on span "Le vrai résultat : une peau ferme, lumineuse, lissée… sans Botox, sans chirurgi…" at bounding box center [442, 261] width 170 height 32
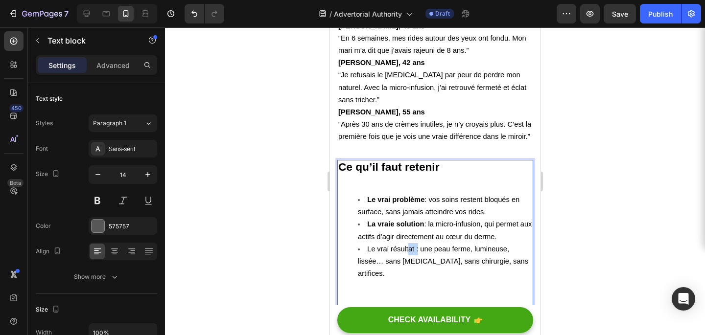
click at [408, 245] on span "Le vrai résultat : une peau ferme, lumineuse, lissée… sans Botox, sans chirurgi…" at bounding box center [442, 261] width 170 height 32
click at [400, 245] on span "Le vrai résultat : une peau ferme, lumineuse, lissée… sans Botox, sans chirurgi…" at bounding box center [442, 261] width 170 height 32
click at [415, 245] on span "Le vrai résultat : une peau ferme, lumineuse, lissée… sans Botox, sans chirurgi…" at bounding box center [442, 261] width 170 height 32
click at [412, 245] on span "Le vrai résultat : une peau ferme, lumineuse, lissée… sans Botox, sans chirurgi…" at bounding box center [442, 261] width 170 height 32
drag, startPoint x: 415, startPoint y: 239, endPoint x: 363, endPoint y: 236, distance: 52.0
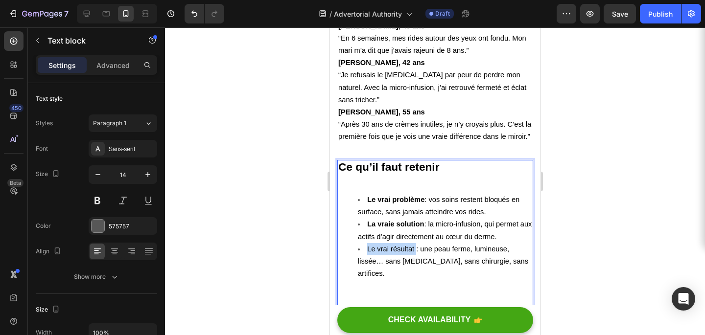
click at [363, 243] on li "Le vrai résultat : une peau ferme, lumineuse, lissée… sans Botox, sans chirurgi…" at bounding box center [444, 274] width 174 height 62
click at [423, 245] on span "La vraie solution : une peau ferme, lumineuse, lissée… sans Botox, sans chirurg…" at bounding box center [442, 261] width 170 height 32
click at [396, 245] on span "La vraie : une peau ferme, lumineuse, lissée… sans Botox, sans chirurgie, sans …" at bounding box center [444, 255] width 174 height 20
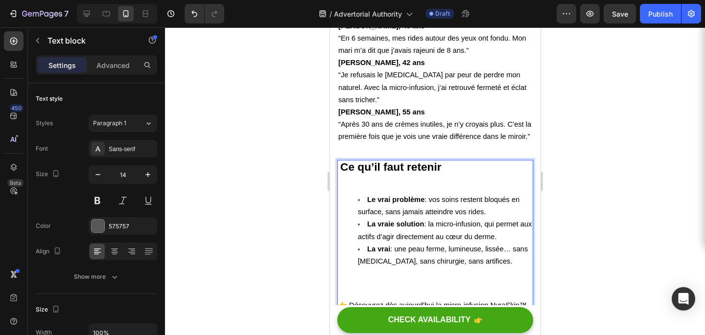
click at [397, 243] on li "La vrai : une peau ferme, lumineuse, lissée… sans Botox, sans chirurgie, sans a…" at bounding box center [444, 267] width 174 height 49
click at [391, 245] on span "La vrai : une peau ferme, lumineuse, lissée… sans Botox, sans chirurgie, sans a…" at bounding box center [442, 255] width 170 height 20
click at [385, 230] on li "La vraie solution : la micro-infusion, qui permet aux actifs d’agir directement…" at bounding box center [444, 230] width 174 height 24
click at [390, 245] on strong "La vrai" at bounding box center [378, 249] width 23 height 8
click at [392, 245] on strong "La vrail" at bounding box center [379, 249] width 25 height 8
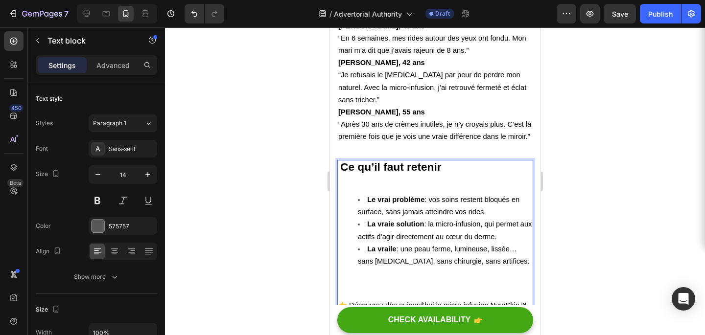
click at [392, 245] on strong "La vraile" at bounding box center [381, 249] width 29 height 8
click at [393, 245] on strong "La vraile" at bounding box center [381, 249] width 29 height 8
click at [395, 245] on strong "La vraile" at bounding box center [381, 249] width 29 height 8
click at [421, 248] on span "Le vrai résultat : une peau ferme, lumineuse, lissée… sans Botox, sans chirurgi…" at bounding box center [442, 261] width 170 height 32
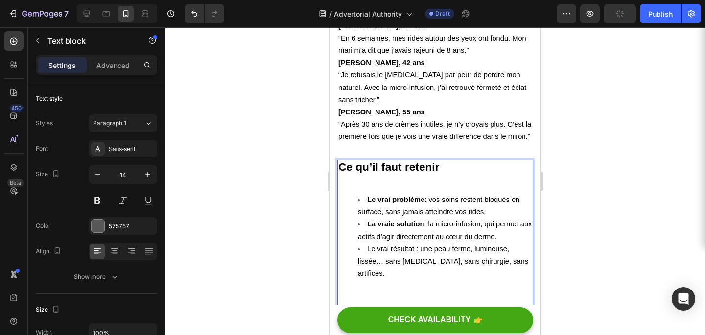
click at [411, 161] on strong "Ce qu’il faut retenir" at bounding box center [388, 167] width 101 height 13
click at [412, 127] on span "“Après 30 ans de crèmes inutiles, je n’y croyais plus. C’est la première fois q…" at bounding box center [434, 130] width 193 height 20
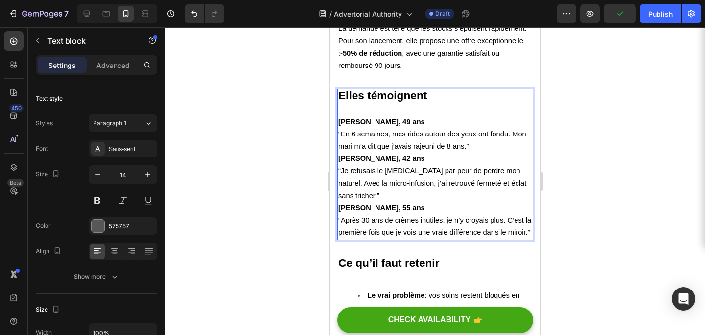
scroll to position [2808, 0]
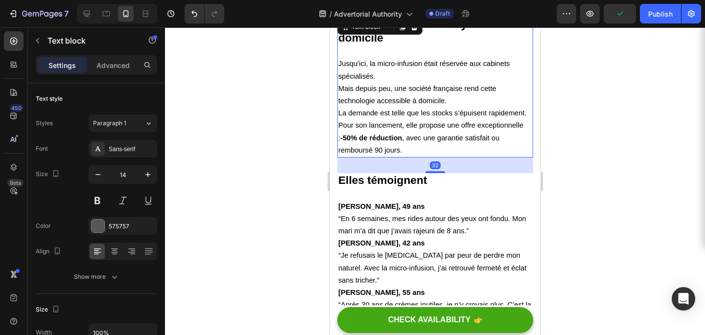
click at [380, 148] on span "Pour son lancement, elle propose une offre exceptionnelle : -50% de réduction ,…" at bounding box center [430, 137] width 185 height 32
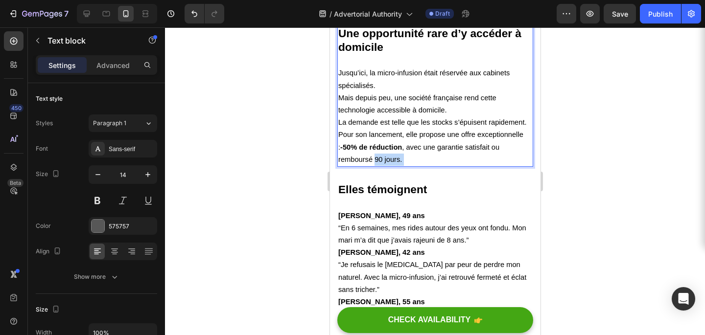
drag, startPoint x: 403, startPoint y: 158, endPoint x: 374, endPoint y: 162, distance: 29.6
click at [374, 162] on p "La demande est telle que les stocks s’épuisent rapidement. Pour son lancement, …" at bounding box center [435, 141] width 194 height 49
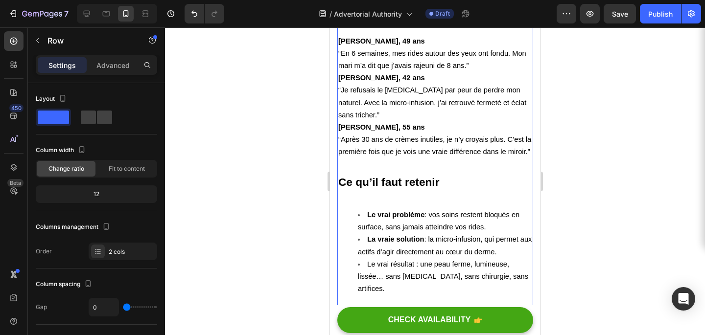
scroll to position [2974, 0]
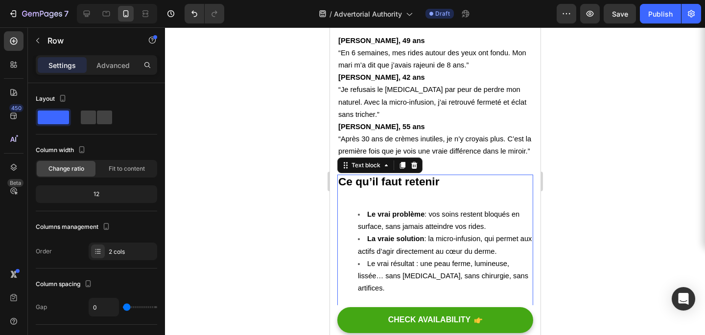
click at [418, 239] on span "La vraie solution : la micro-infusion, qui permet aux actifs d’agir directement…" at bounding box center [444, 245] width 174 height 20
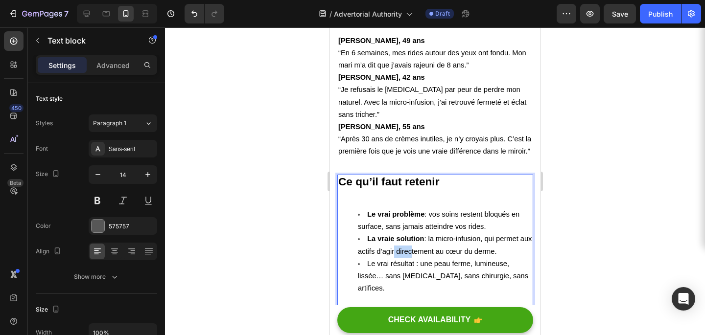
drag, startPoint x: 422, startPoint y: 238, endPoint x: 404, endPoint y: 239, distance: 17.7
click at [392, 258] on li "Le vrai résultat : une peau ferme, lumineuse, lissée… sans Botox, sans chirurgi…" at bounding box center [444, 289] width 174 height 62
drag, startPoint x: 413, startPoint y: 252, endPoint x: 370, endPoint y: 253, distance: 43.1
click at [370, 260] on span "Le vrai résultat : une peau ferme, lumineuse, lissée… sans Botox, sans chirurgi…" at bounding box center [442, 276] width 170 height 32
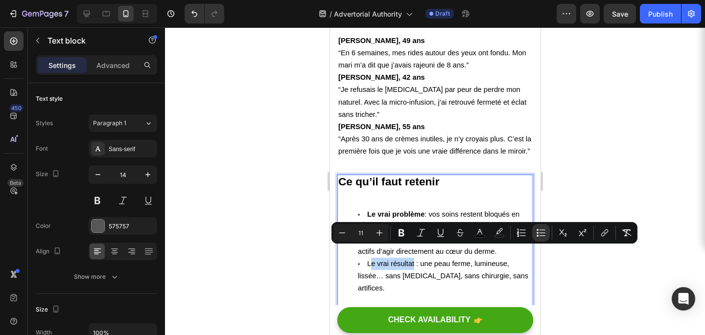
click at [410, 260] on span "Le vrai résultat : une peau ferme, lumineuse, lissée… sans Botox, sans chirurgi…" at bounding box center [442, 276] width 170 height 32
click at [416, 260] on span "Le vrai résultat : une peau ferme, lumineuse, lissée… sans Botox, sans chirurgi…" at bounding box center [442, 276] width 170 height 32
drag, startPoint x: 416, startPoint y: 251, endPoint x: 365, endPoint y: 251, distance: 51.4
click at [364, 258] on li "Le vrai résultat : une peau ferme, lumineuse, lissée… sans Botox, sans chirurgi…" at bounding box center [444, 289] width 174 height 62
click at [396, 235] on button "Bold" at bounding box center [402, 233] width 18 height 18
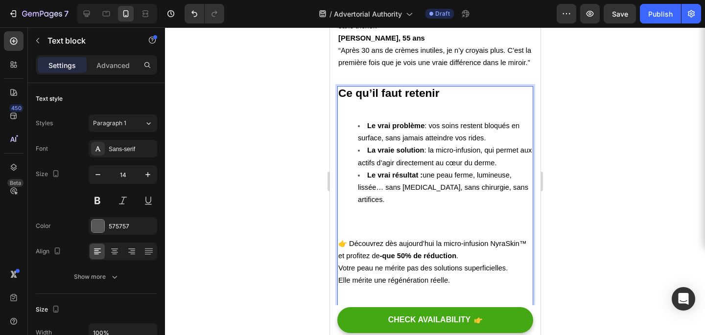
scroll to position [3063, 0]
click at [374, 239] on span "👉 Découvrez dès aujourd’hui la micro-infusion NyraSkin™ et profitez de -que 50%…" at bounding box center [432, 249] width 188 height 20
click at [352, 201] on ul "Le vrai problème : vos soins restent bloqués en surface, sans jamais atteindre …" at bounding box center [435, 174] width 194 height 111
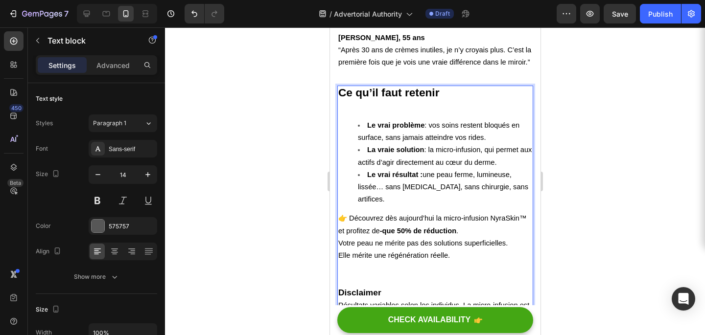
click at [363, 188] on div "Ce qu’il faut retenir Le vrai problème : vos soins restent bloqués en surface, …" at bounding box center [435, 218] width 196 height 264
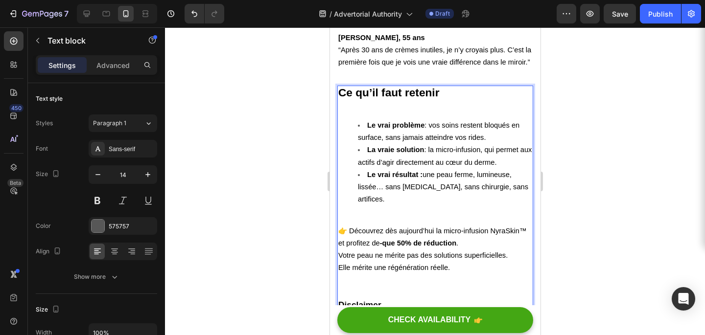
click at [351, 287] on p "Rich Text Editor. Editing area: main" at bounding box center [435, 293] width 194 height 12
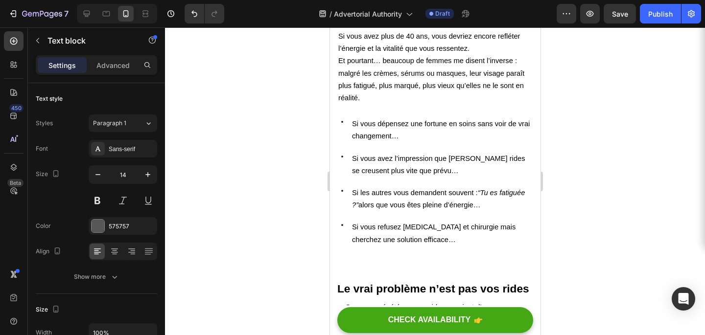
scroll to position [392, 0]
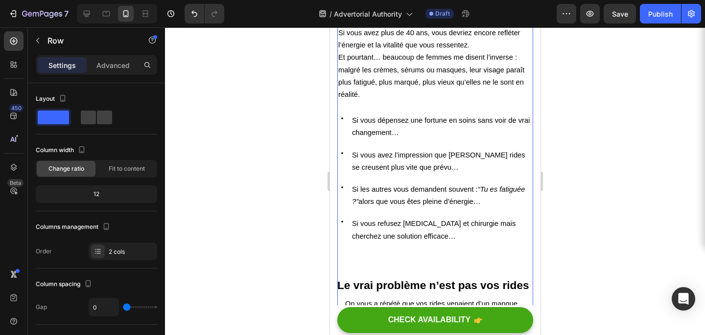
click at [350, 255] on div "Icon Si vous dépensez une fortune en soins sans voir de vrai changement… Text b…" at bounding box center [435, 185] width 196 height 142
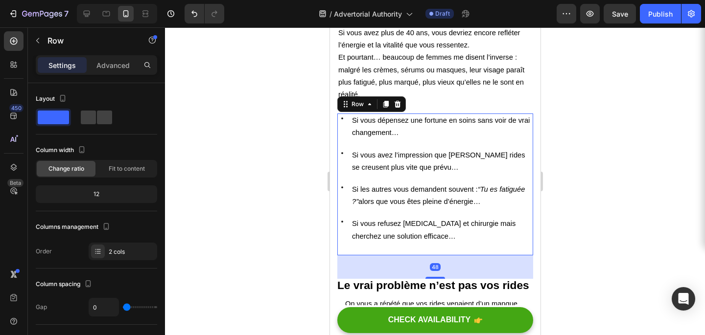
click at [366, 246] on div "Icon Si vous dépensez une fortune en soins sans voir de vrai changement… Text b…" at bounding box center [435, 185] width 196 height 142
click at [370, 246] on div "Icon Si vous dépensez une fortune en soins sans voir de vrai changement… Text b…" at bounding box center [435, 185] width 196 height 142
click at [435, 231] on p "Si vous refusez [MEDICAL_DATA] et chirurgie mais cherchez une solution efficace…" at bounding box center [442, 230] width 180 height 24
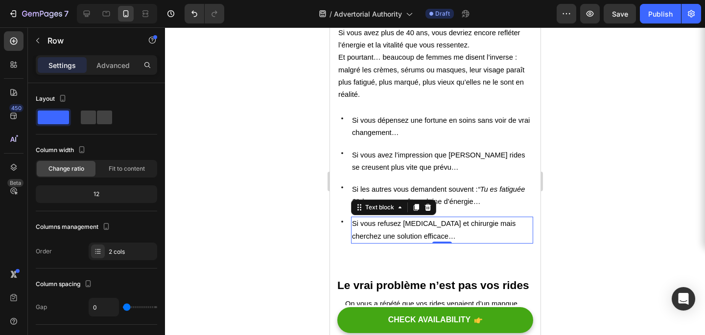
click at [411, 244] on div "Icon Si vous dépensez une fortune en soins sans voir de vrai changement… Text b…" at bounding box center [435, 185] width 196 height 142
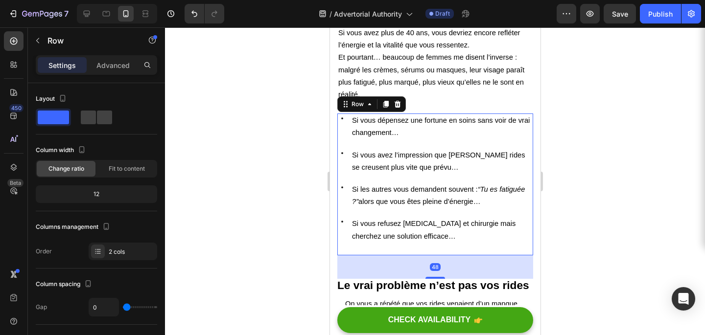
click at [361, 254] on div "Icon Si vous dépensez une fortune en soins sans voir de vrai changement… Text b…" at bounding box center [435, 185] width 196 height 142
click at [305, 250] on div at bounding box center [435, 181] width 540 height 308
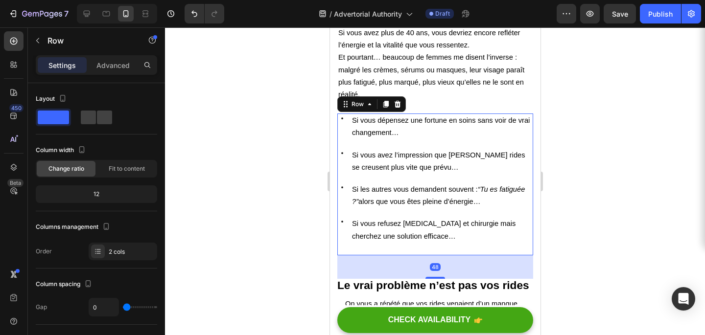
click at [361, 253] on div "Icon Si vous dépensez une fortune en soins sans voir de vrai changement… Text b…" at bounding box center [435, 185] width 196 height 142
click at [354, 248] on div "Icon Si vous dépensez une fortune en soins sans voir de vrai changement… Text b…" at bounding box center [435, 185] width 196 height 142
click at [348, 248] on div "Icon Si vous dépensez une fortune en soins sans voir de vrai changement… Text b…" at bounding box center [435, 185] width 196 height 142
click at [343, 245] on div "Icon Si vous dépensez une fortune en soins sans voir de vrai changement… Text b…" at bounding box center [435, 185] width 196 height 142
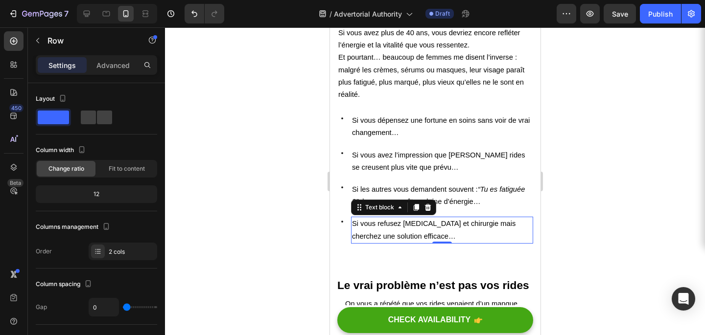
click at [400, 242] on p "Si vous refusez [MEDICAL_DATA] et chirurgie mais cherchez une solution efficace…" at bounding box center [442, 230] width 180 height 24
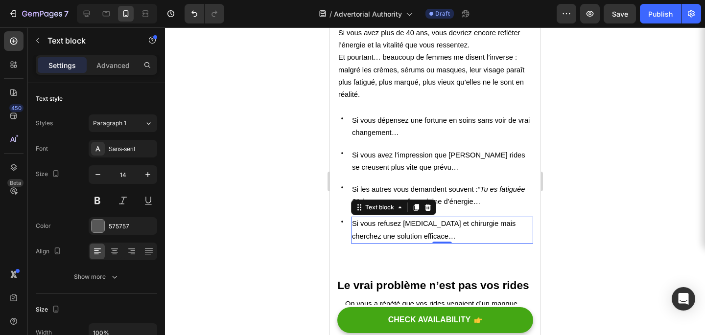
click at [421, 240] on p "Si vous refusez [MEDICAL_DATA] et chirurgie mais cherchez une solution efficace…" at bounding box center [442, 230] width 180 height 24
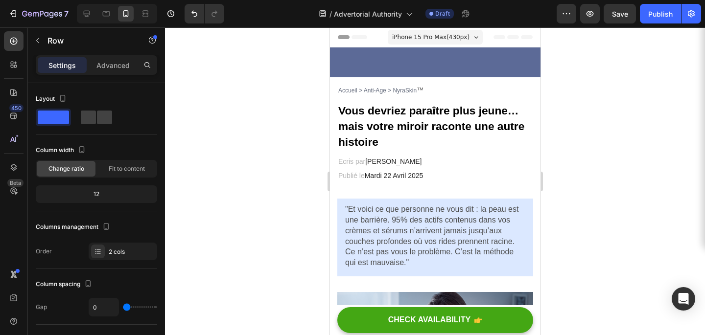
scroll to position [392, 0]
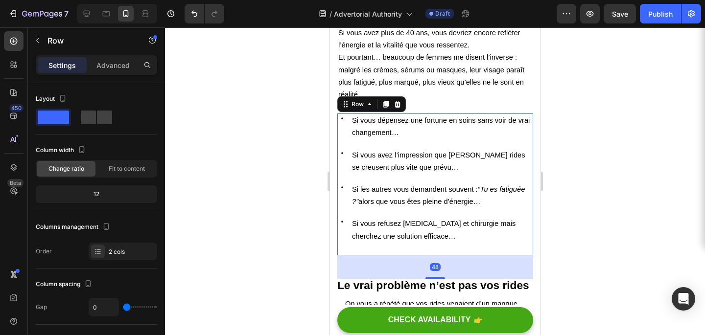
click at [377, 254] on div "Icon Si vous dépensez une fortune en soins sans voir de vrai changement… Text b…" at bounding box center [435, 185] width 196 height 142
click at [372, 251] on div "Icon Si vous dépensez une fortune en soins sans voir de vrai changement… Text b…" at bounding box center [435, 185] width 196 height 142
click at [378, 263] on div "48" at bounding box center [435, 267] width 196 height 23
click at [310, 258] on div at bounding box center [435, 181] width 540 height 308
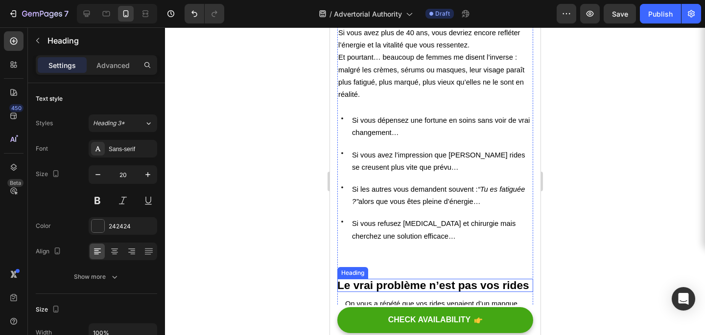
click at [366, 281] on strong "Le vrai problème n’est pas vos rides" at bounding box center [433, 285] width 192 height 13
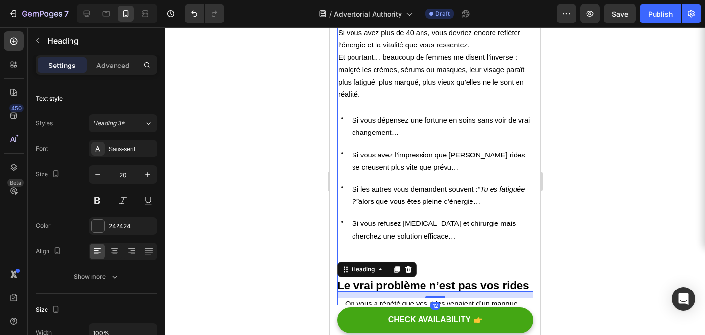
click at [467, 254] on div "Icon Si vous dépensez une fortune en soins sans voir de vrai changement… Text b…" at bounding box center [435, 185] width 196 height 142
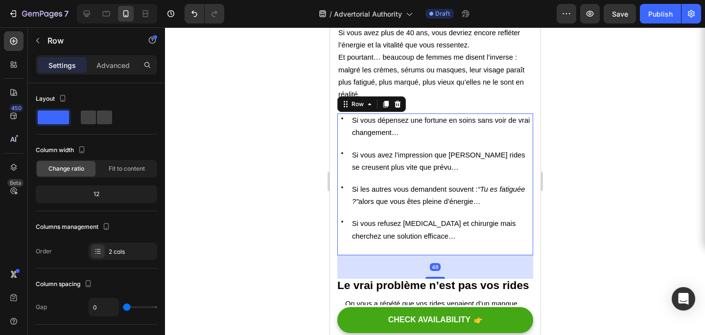
click at [438, 275] on div "48" at bounding box center [435, 267] width 196 height 23
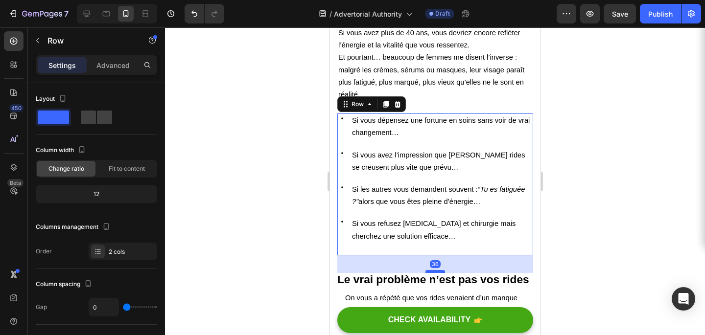
drag, startPoint x: 437, startPoint y: 278, endPoint x: 435, endPoint y: 272, distance: 6.2
click at [435, 272] on div at bounding box center [435, 271] width 20 height 3
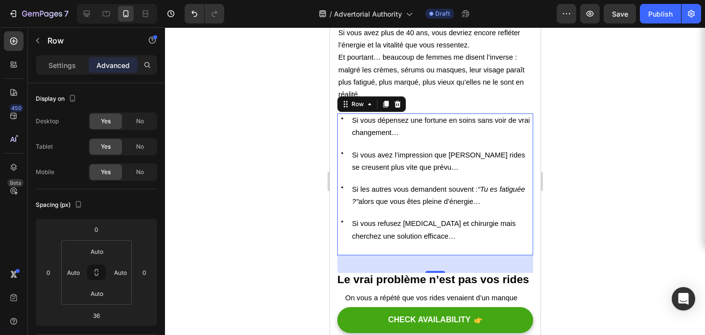
click at [592, 213] on div at bounding box center [435, 181] width 540 height 308
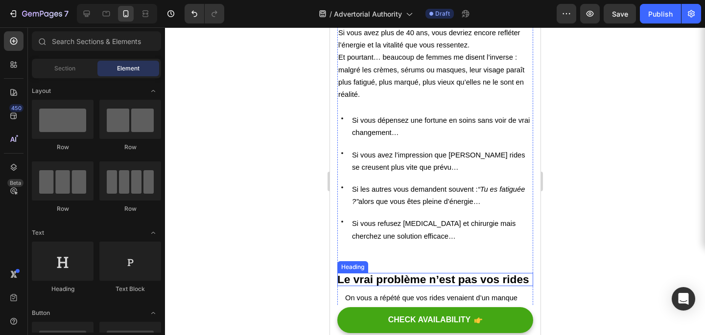
click at [426, 273] on strong "Le vrai problème n’est pas vos rides" at bounding box center [433, 279] width 192 height 13
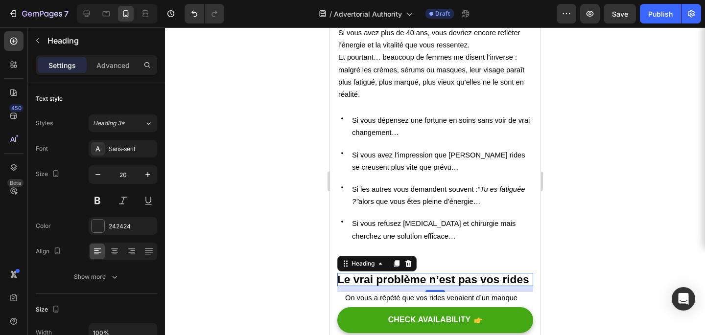
click at [606, 209] on div at bounding box center [435, 181] width 540 height 308
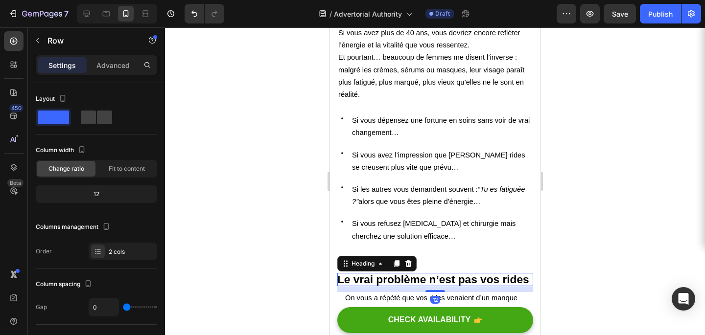
click at [432, 275] on strong "Le vrai problème n’est pas vos rides" at bounding box center [433, 279] width 192 height 13
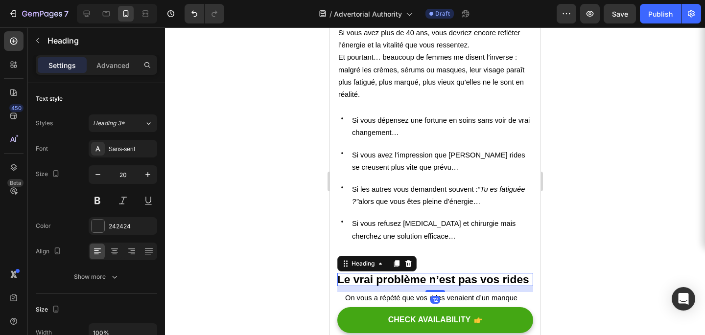
drag, startPoint x: 432, startPoint y: 290, endPoint x: 432, endPoint y: 284, distance: 5.9
click at [432, 281] on div "⁠⁠⁠⁠⁠⁠⁠ Le vrai problème n’est pas vos rides Heading 12" at bounding box center [435, 279] width 196 height 13
click at [434, 289] on div at bounding box center [435, 288] width 20 height 3
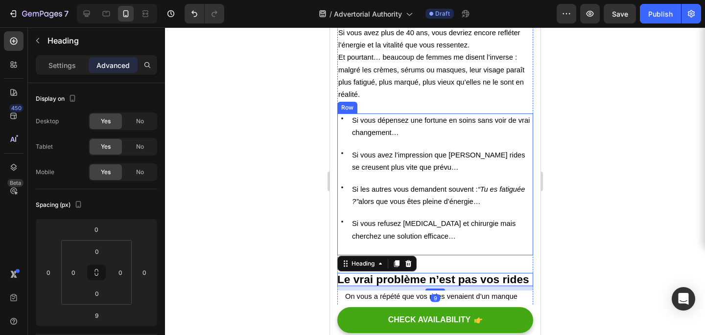
click at [561, 251] on div at bounding box center [435, 181] width 540 height 308
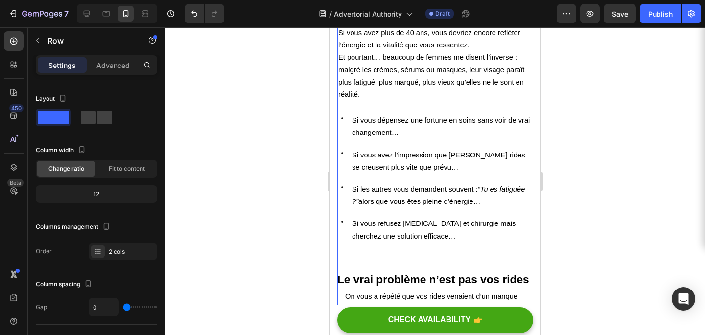
click at [417, 274] on strong "Le vrai problème n’est pas vos rides" at bounding box center [433, 279] width 192 height 13
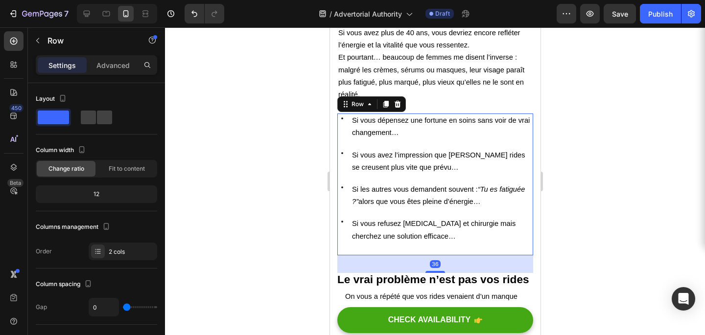
click at [434, 250] on div "Icon Si vous dépensez une fortune en soins sans voir de vrai changement… Text b…" at bounding box center [435, 185] width 196 height 142
click at [602, 164] on div at bounding box center [435, 181] width 540 height 308
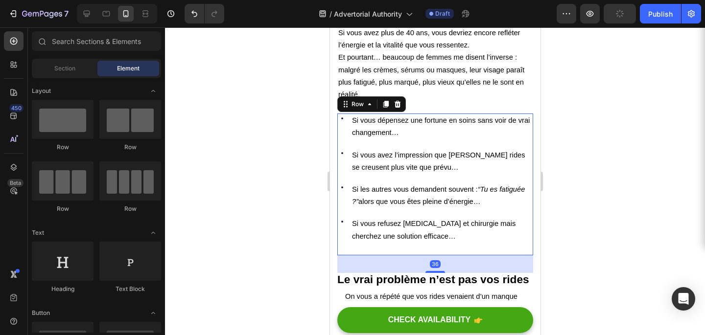
click at [445, 244] on div "Icon Si vous dépensez une fortune en soins sans voir de vrai changement… Text b…" at bounding box center [435, 185] width 196 height 142
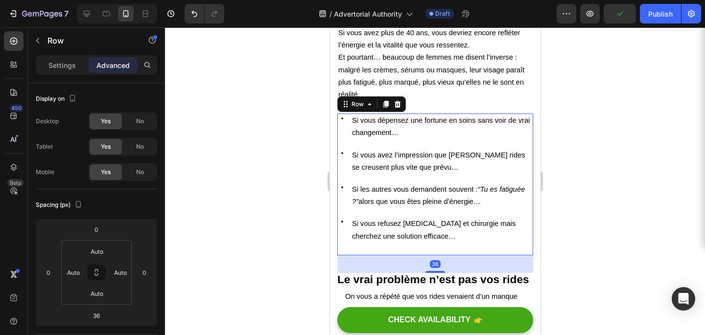
drag, startPoint x: 437, startPoint y: 271, endPoint x: 437, endPoint y: 265, distance: 5.4
click at [437, 265] on div "36" at bounding box center [435, 265] width 196 height 18
drag, startPoint x: 437, startPoint y: 271, endPoint x: 437, endPoint y: 265, distance: 5.9
click at [437, 265] on div "36" at bounding box center [435, 265] width 196 height 18
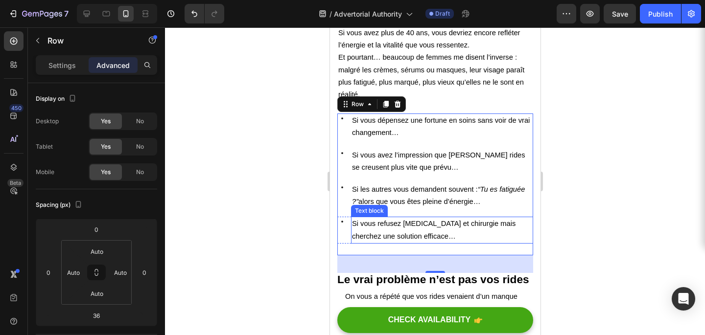
click at [596, 215] on div at bounding box center [435, 181] width 540 height 308
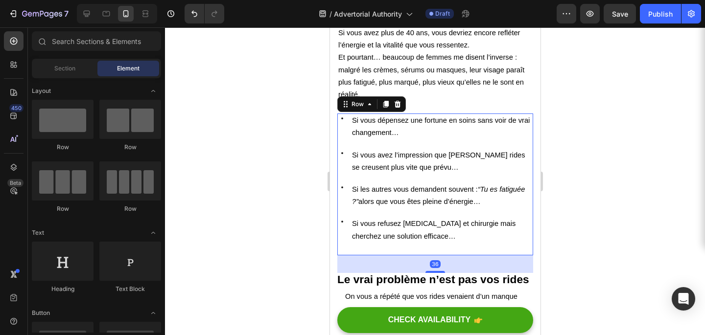
click at [432, 252] on div "Icon Si vous dépensez une fortune en soins sans voir de vrai changement… Text b…" at bounding box center [435, 185] width 196 height 142
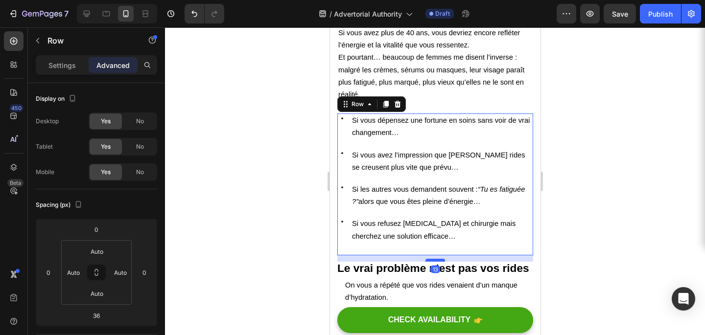
drag, startPoint x: 436, startPoint y: 272, endPoint x: 436, endPoint y: 261, distance: 10.8
click at [436, 261] on div at bounding box center [435, 260] width 20 height 3
type input "13"
click at [554, 227] on div at bounding box center [435, 181] width 540 height 308
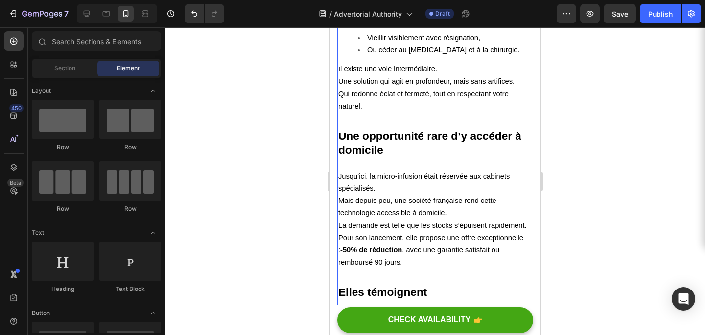
scroll to position [2358, 0]
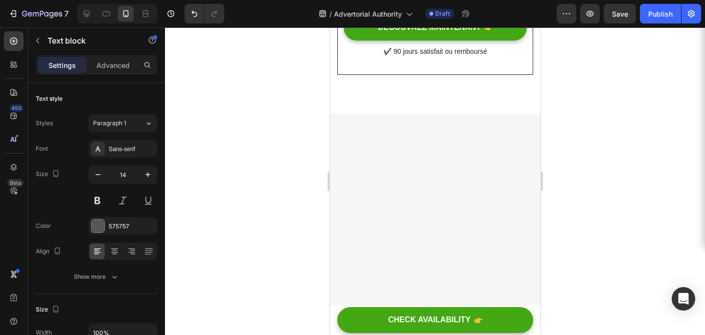
scroll to position [4249, 0]
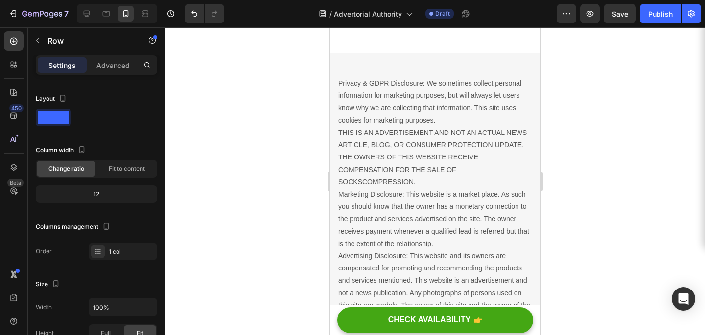
scroll to position [4333, 0]
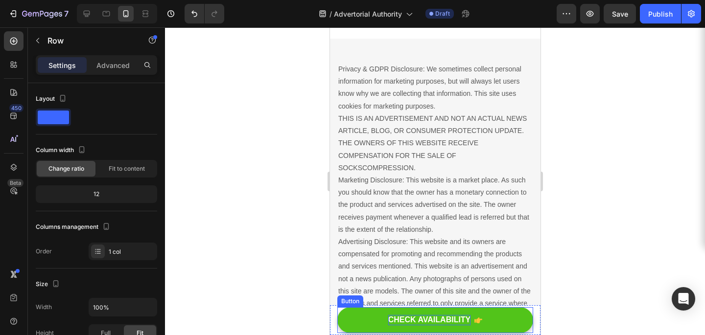
click at [464, 317] on div "CHECK AVAILABILITY" at bounding box center [429, 320] width 83 height 10
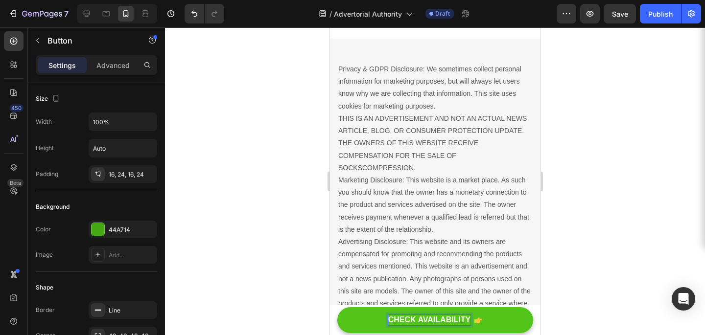
click at [467, 316] on div "CHECK AVAILABILITY" at bounding box center [429, 320] width 83 height 10
click at [337, 307] on button "DECOUVRER" at bounding box center [435, 320] width 196 height 26
click at [337, 307] on button "DECOUVREZ" at bounding box center [435, 320] width 196 height 26
click at [337, 307] on button "DECOUVREZ MAINTENANT" at bounding box center [435, 320] width 196 height 26
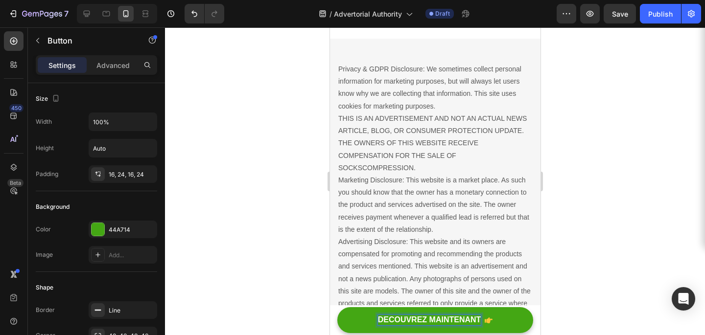
click at [581, 267] on div at bounding box center [435, 181] width 540 height 308
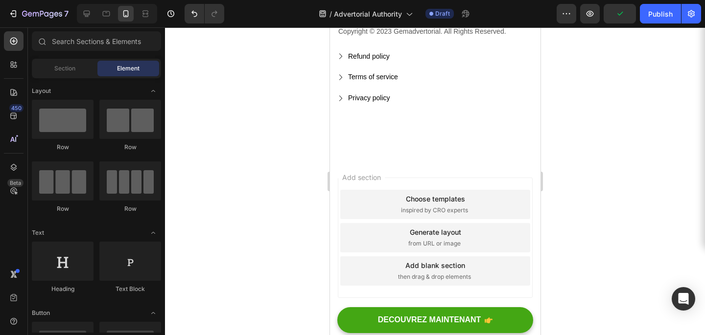
scroll to position [4921, 0]
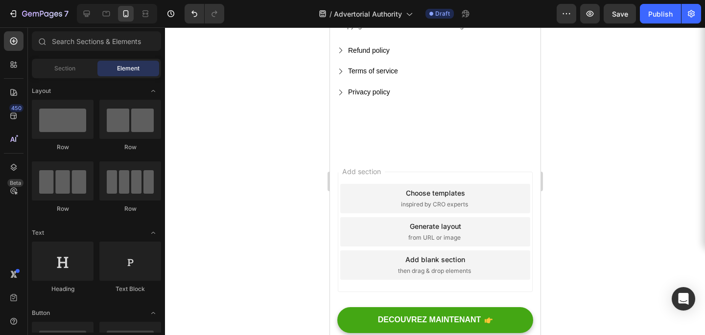
click at [494, 177] on div "Add section Choose templates inspired by CRO experts Generate layout from URL o…" at bounding box center [434, 232] width 195 height 120
click at [359, 172] on span "Add section" at bounding box center [361, 171] width 47 height 10
click at [384, 276] on div "Add blank section then drag & drop elements" at bounding box center [435, 265] width 190 height 29
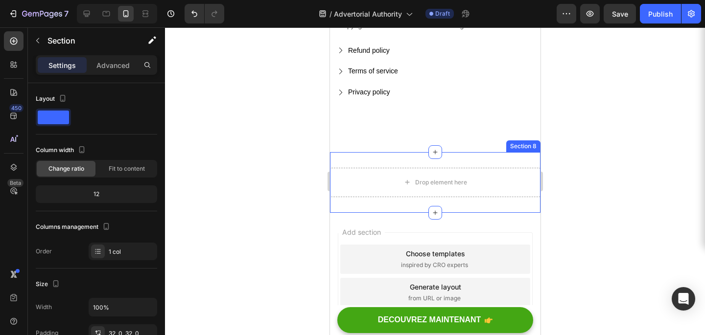
click at [359, 155] on div "Drop element here Section 8" at bounding box center [434, 182] width 211 height 61
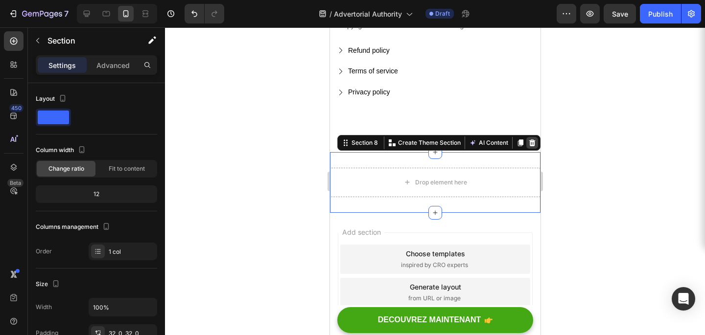
click at [530, 141] on icon at bounding box center [532, 143] width 8 height 8
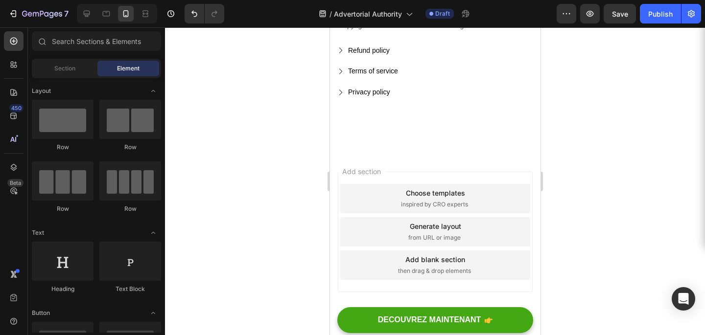
click at [408, 168] on div "Add section Choose templates inspired by CRO experts Generate layout from URL o…" at bounding box center [434, 234] width 211 height 164
click at [375, 167] on span "Add section" at bounding box center [361, 171] width 47 height 10
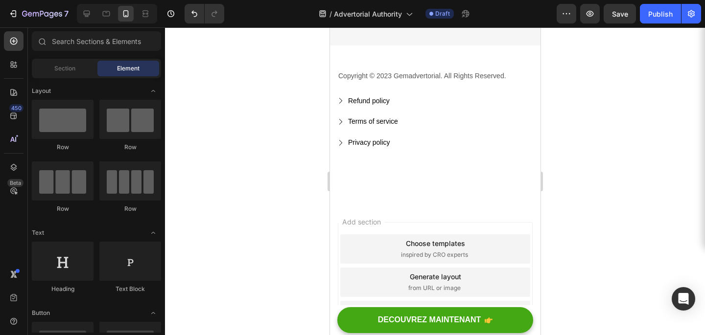
scroll to position [4825, 0]
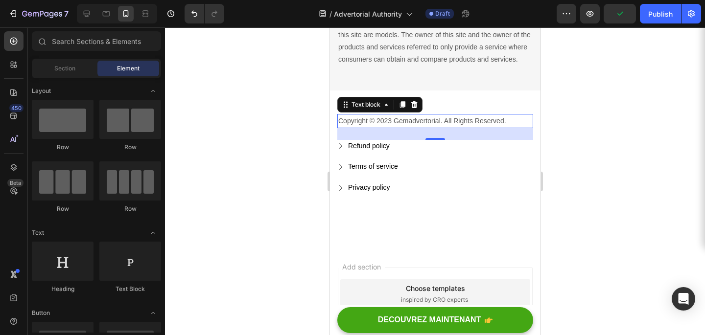
click at [430, 120] on p "Copyright © 2023 Gemadvertorial. All Rights Reserved." at bounding box center [435, 121] width 194 height 12
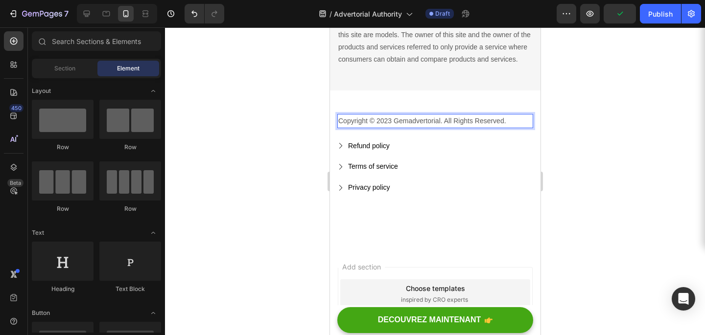
click at [425, 117] on p "Copyright © 2023 Gemadvertorial. All Rights Reserved." at bounding box center [435, 121] width 194 height 12
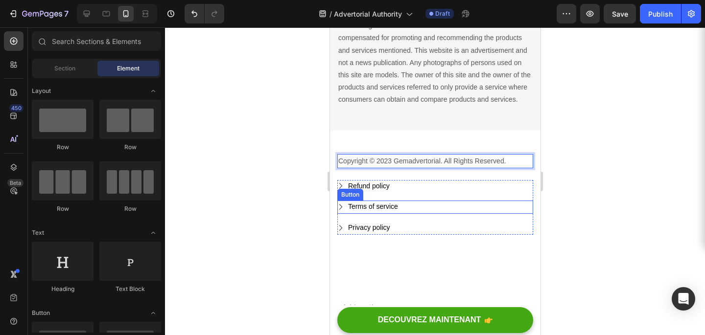
scroll to position [4782, 0]
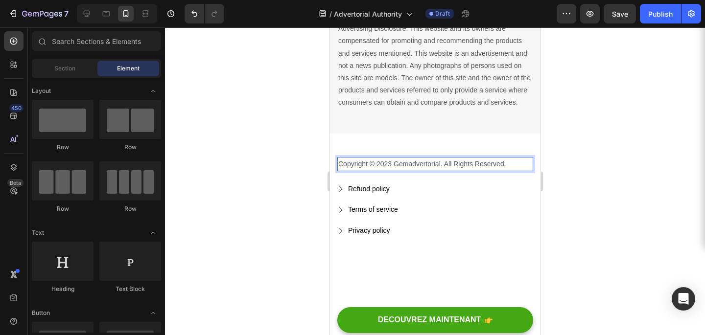
click at [389, 164] on p "Copyright © 2023 Gemadvertorial. All Rights Reserved." at bounding box center [435, 164] width 194 height 12
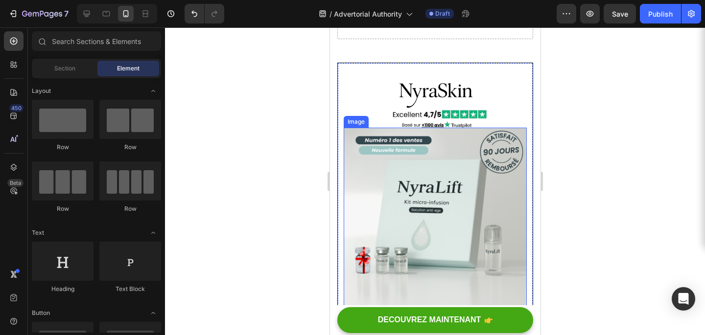
scroll to position [4048, 0]
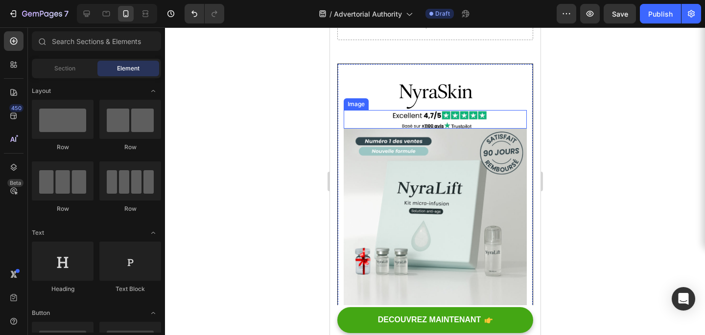
click at [485, 120] on img at bounding box center [434, 119] width 147 height 19
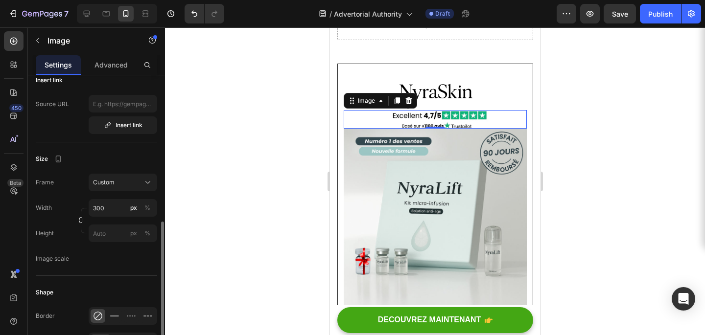
scroll to position [0, 0]
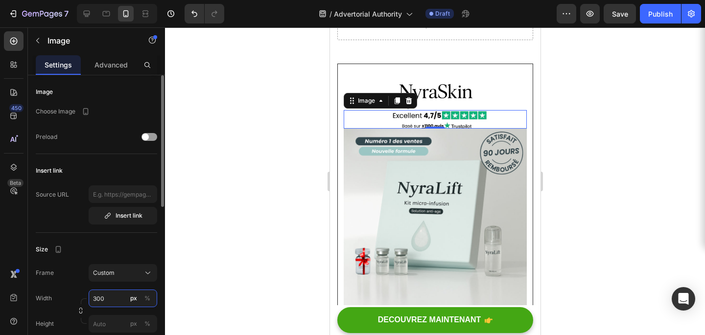
click at [113, 297] on input "300" at bounding box center [123, 299] width 69 height 18
click at [112, 300] on input "300" at bounding box center [123, 299] width 69 height 18
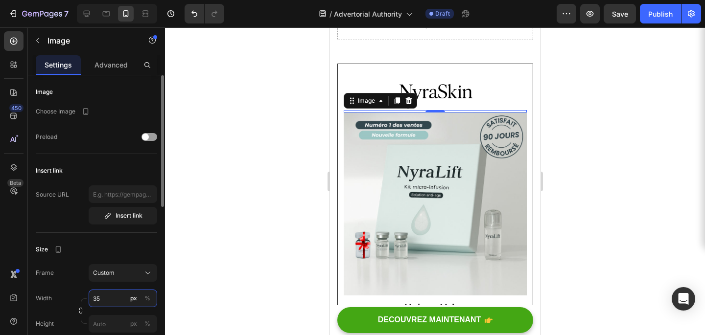
type input "350"
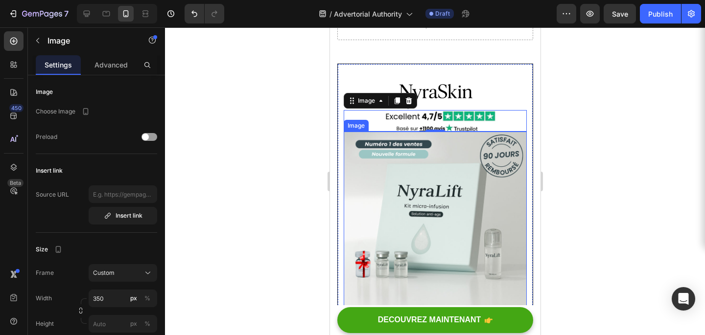
click at [611, 179] on div at bounding box center [435, 181] width 540 height 308
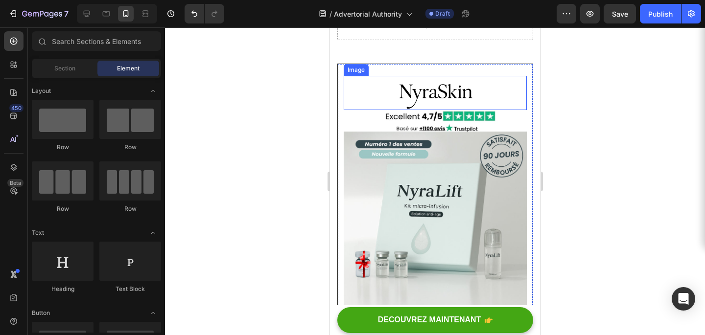
click at [444, 83] on img at bounding box center [435, 93] width 98 height 34
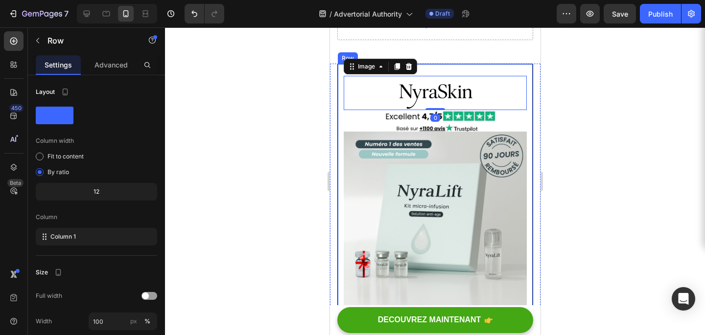
click at [430, 68] on div "Image 0 Image Image Unique Value Proposition Heading Icon Lisse les rides sur l…" at bounding box center [435, 294] width 196 height 460
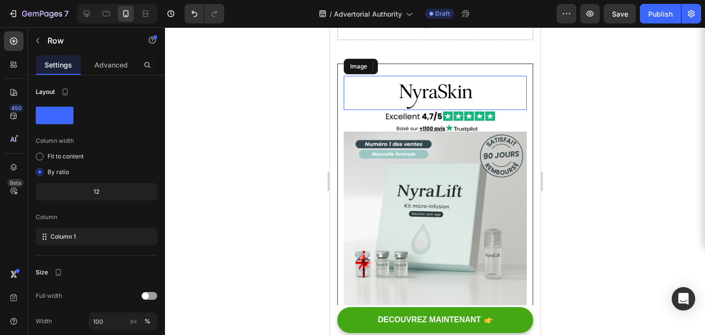
click at [433, 91] on img at bounding box center [435, 93] width 98 height 34
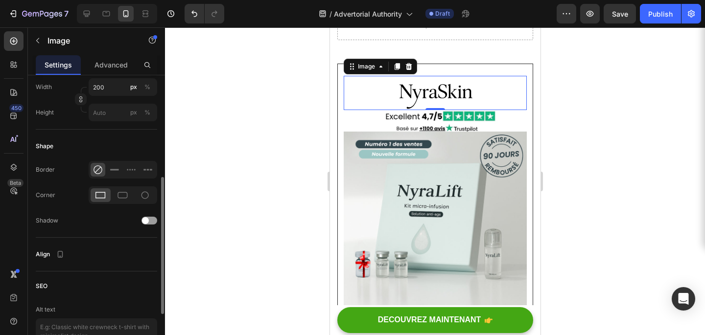
scroll to position [212, 0]
click at [643, 180] on div at bounding box center [435, 181] width 540 height 308
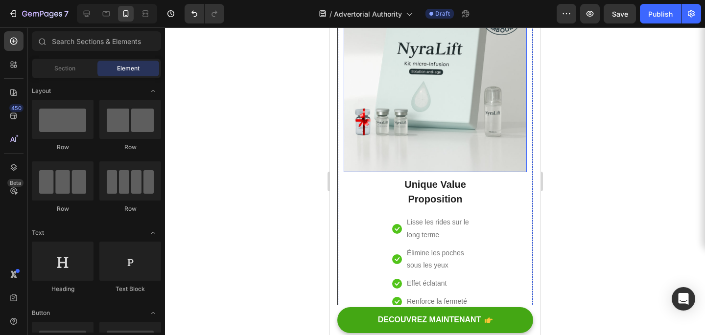
scroll to position [4204, 0]
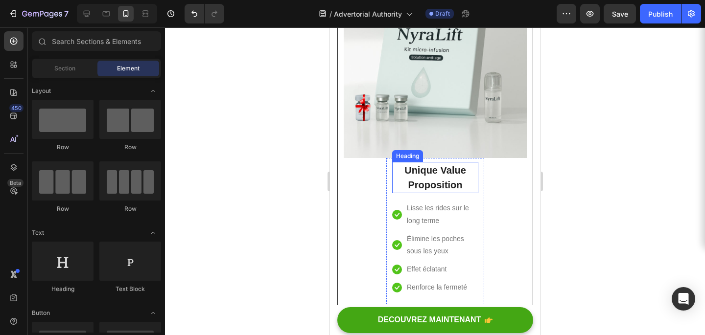
click at [439, 177] on p "Unique Value Proposition" at bounding box center [435, 177] width 84 height 29
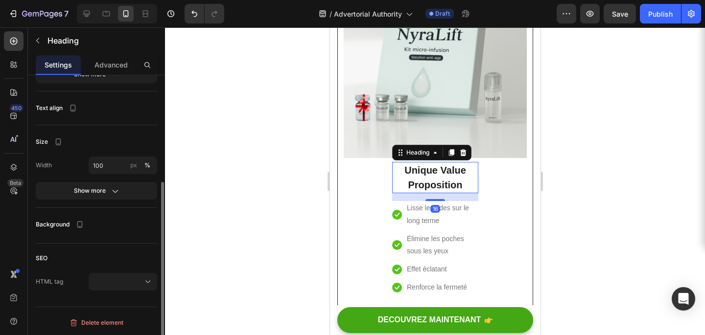
scroll to position [0, 0]
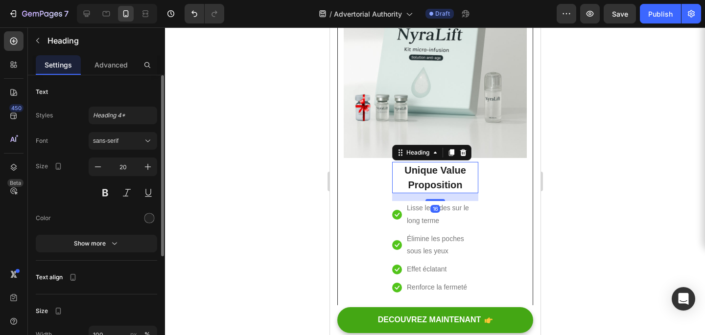
click at [451, 189] on p "Unique Value Proposition" at bounding box center [435, 177] width 84 height 29
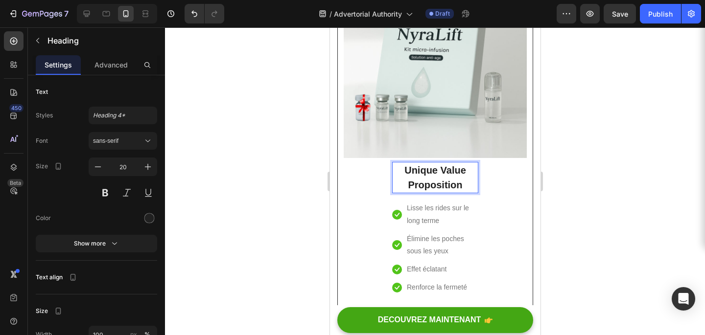
click at [475, 189] on p "Unique Value Proposition" at bounding box center [435, 177] width 84 height 29
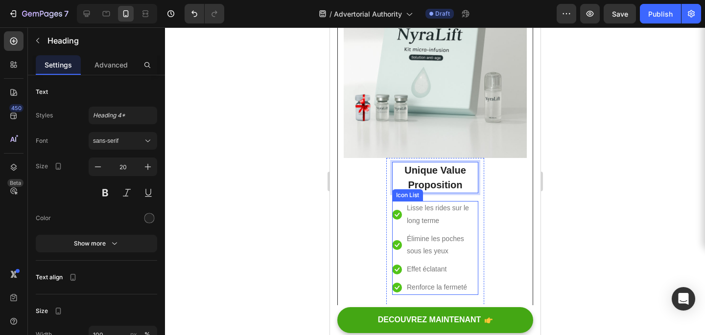
click at [395, 226] on li "Icon Lisse les rides sur le long terme Text block" at bounding box center [435, 214] width 86 height 26
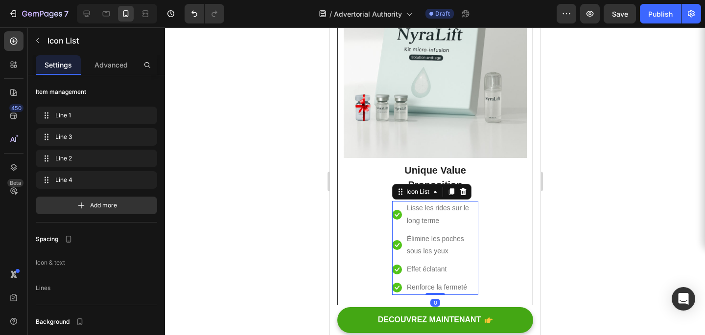
click at [396, 239] on li "Icon Élimine les poches sous les yeux Text block" at bounding box center [435, 245] width 86 height 26
click at [397, 248] on icon at bounding box center [397, 245] width 10 height 10
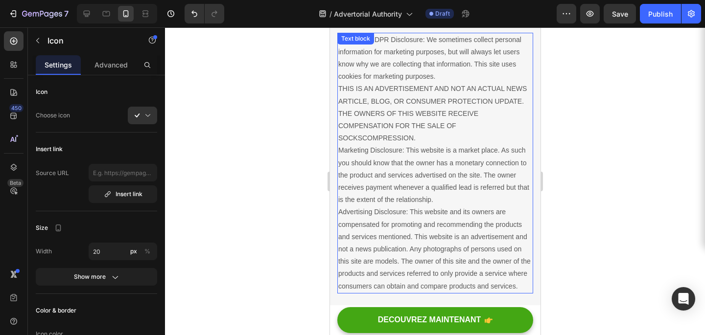
scroll to position [4598, 0]
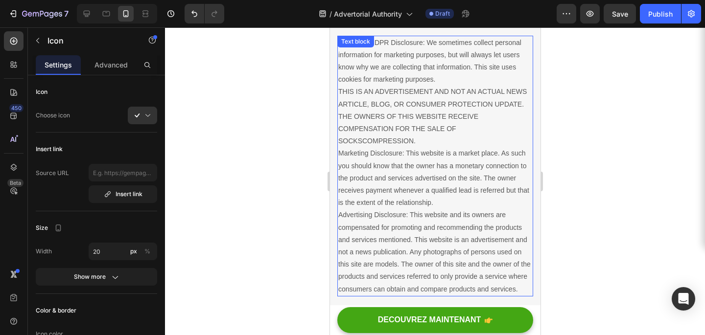
click at [495, 125] on p "Privacy & GDPR Disclosure: We sometimes collect personal information for market…" at bounding box center [435, 166] width 194 height 259
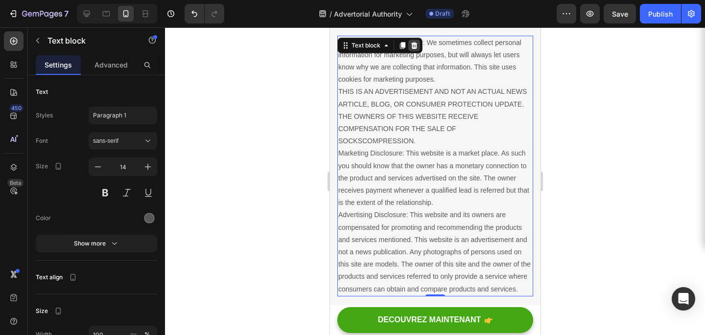
click at [416, 42] on icon at bounding box center [414, 46] width 8 height 8
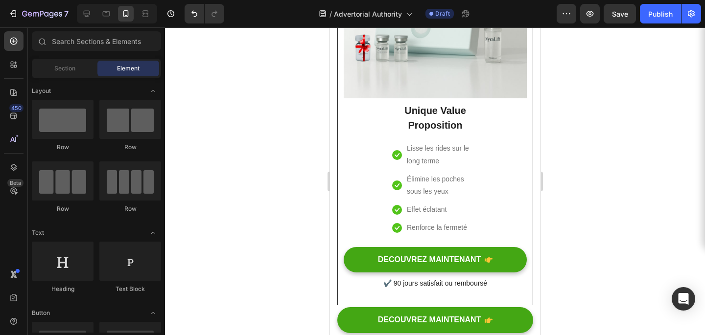
scroll to position [4263, 0]
